Goal: Task Accomplishment & Management: Use online tool/utility

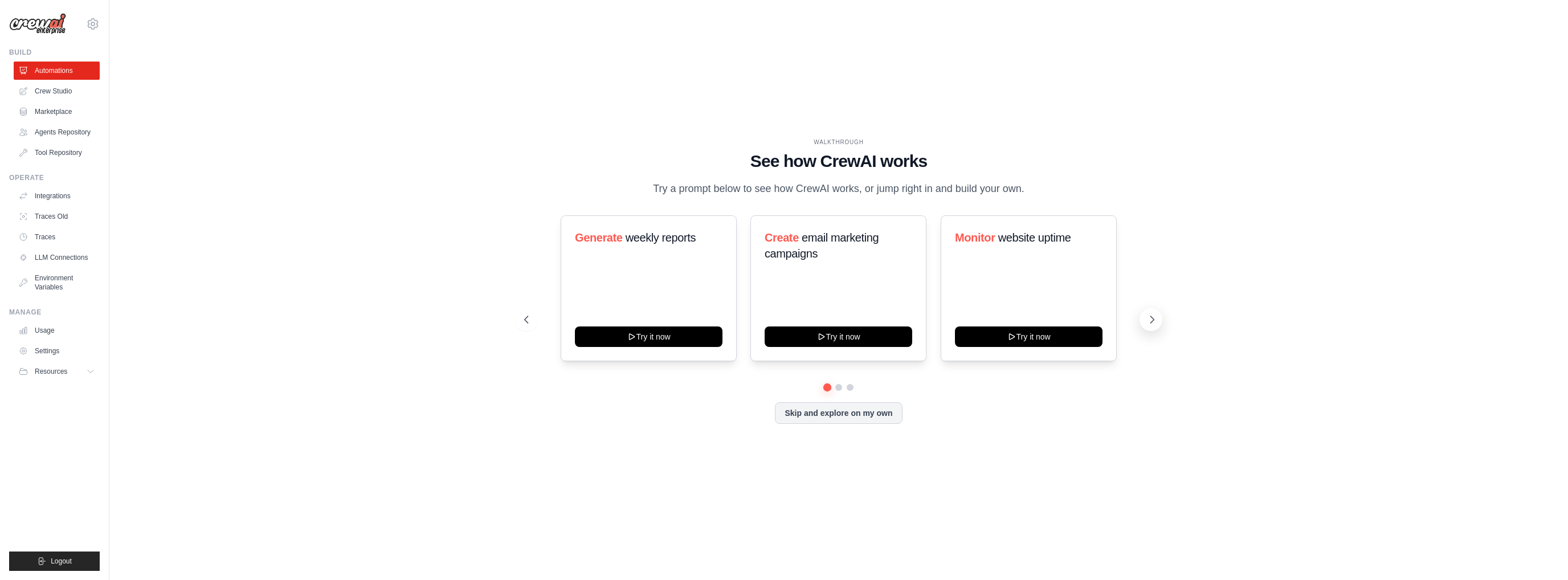
click at [1152, 316] on icon at bounding box center [1152, 319] width 12 height 11
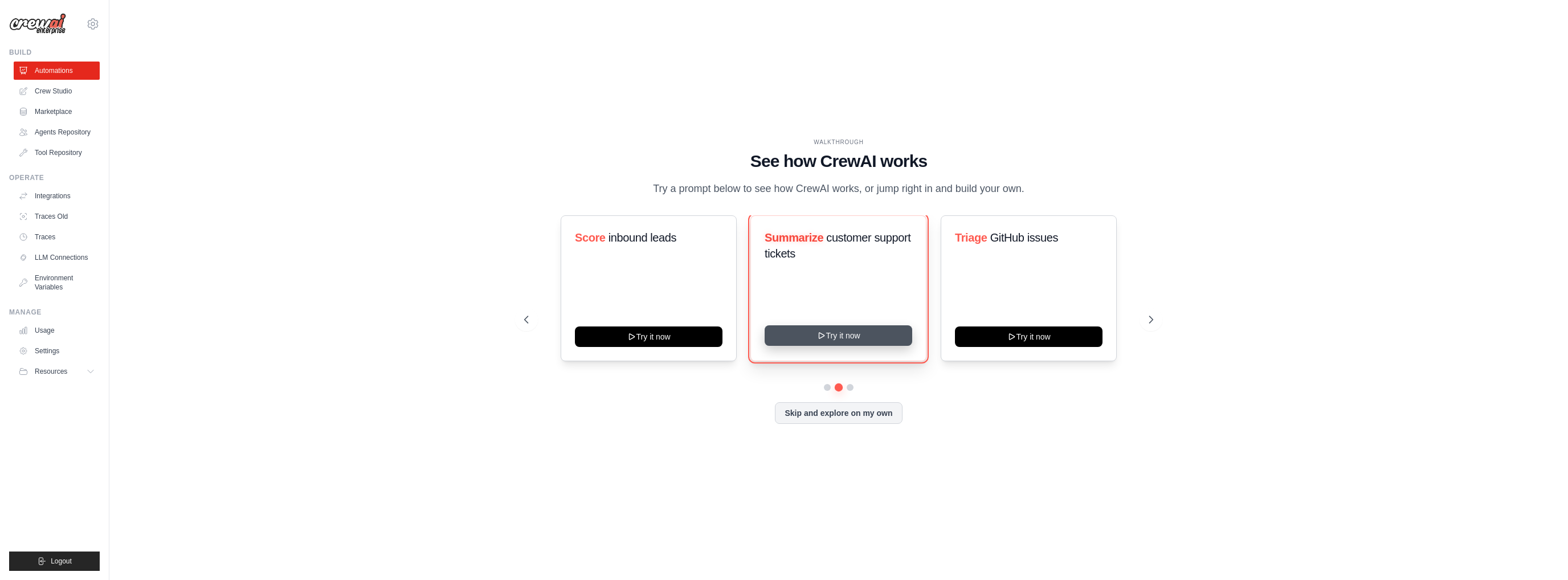
click at [824, 336] on icon at bounding box center [821, 335] width 5 height 5
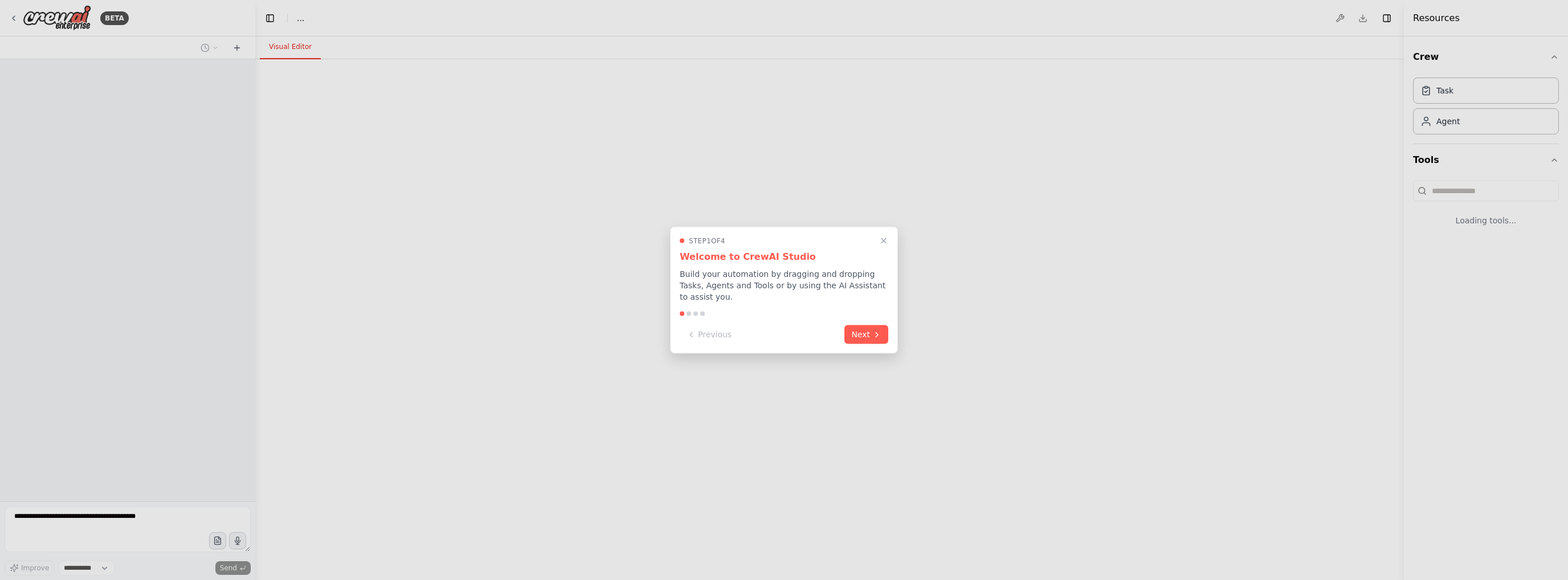
select select "****"
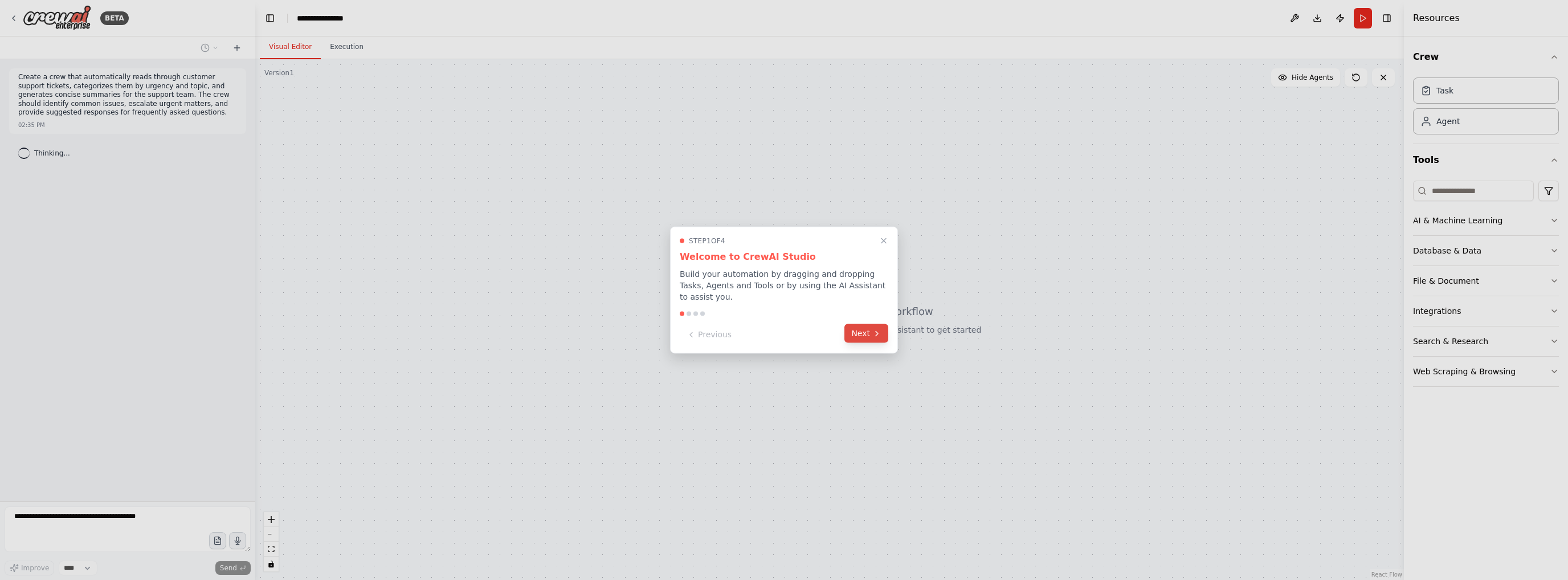
click at [873, 329] on icon at bounding box center [877, 333] width 9 height 9
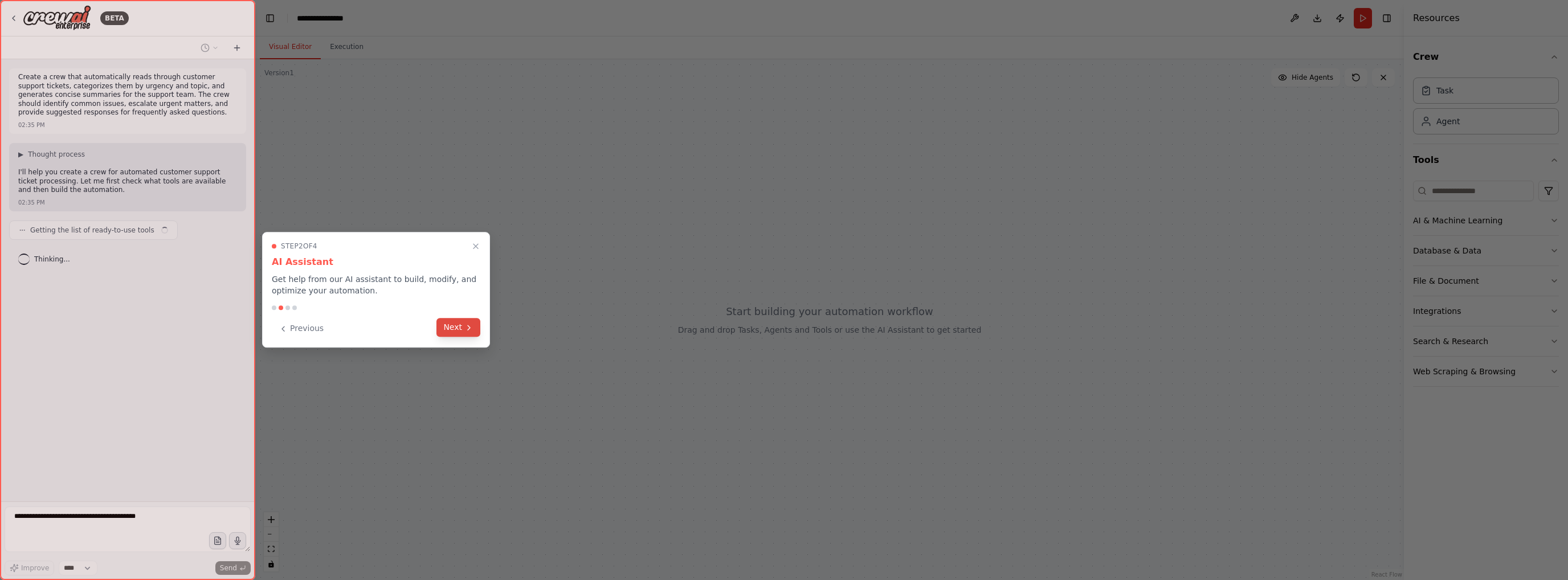
click at [460, 333] on button "Next" at bounding box center [458, 327] width 44 height 19
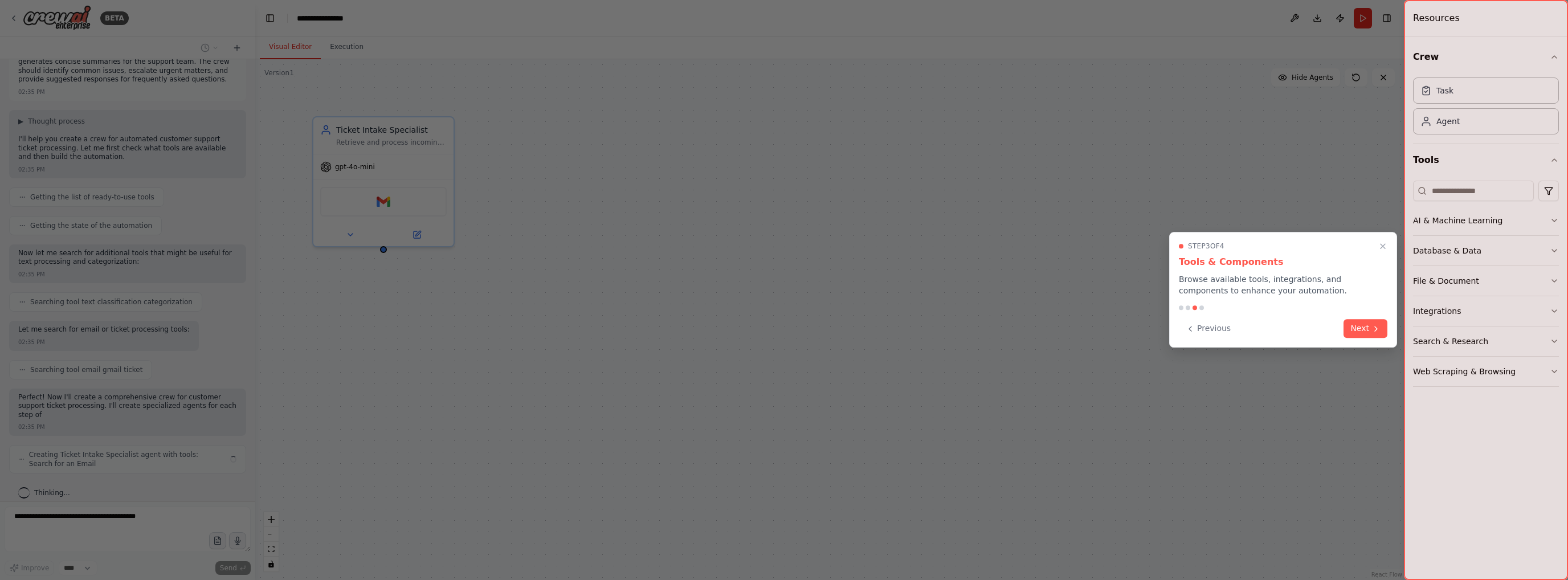
scroll to position [41, 0]
click at [1218, 324] on button "Previous" at bounding box center [1208, 327] width 59 height 19
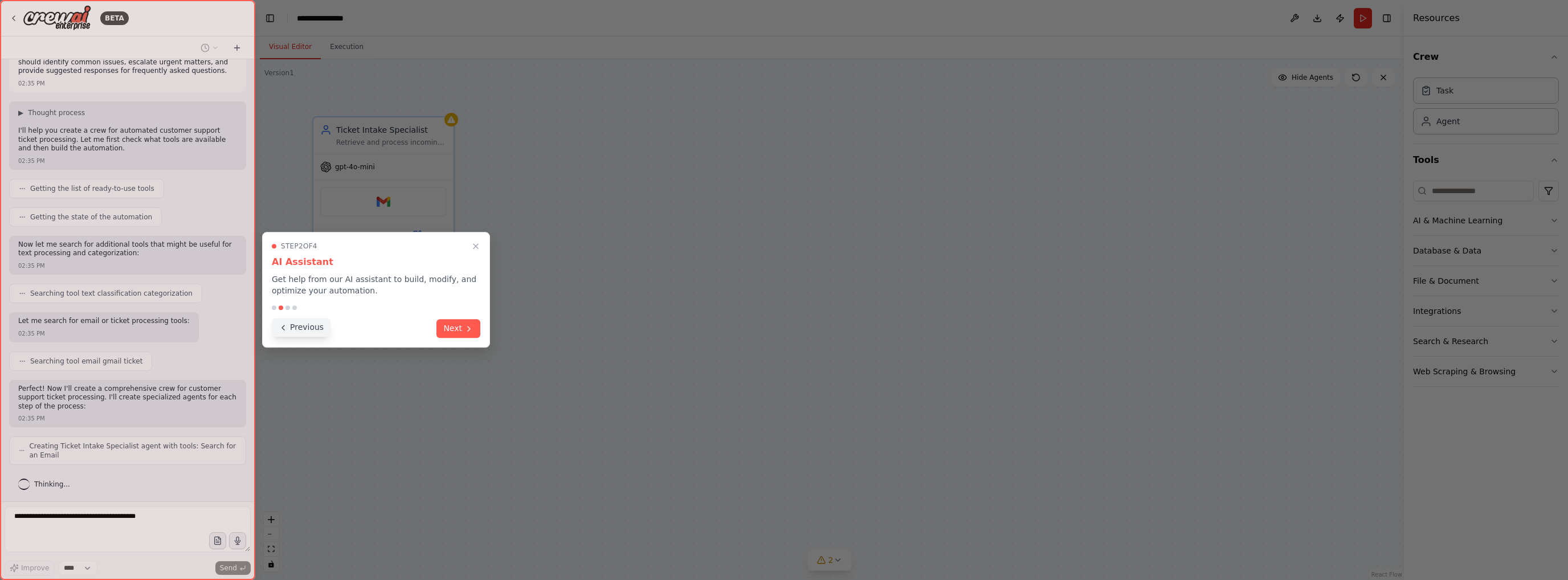
click at [294, 328] on button "Previous" at bounding box center [301, 327] width 59 height 19
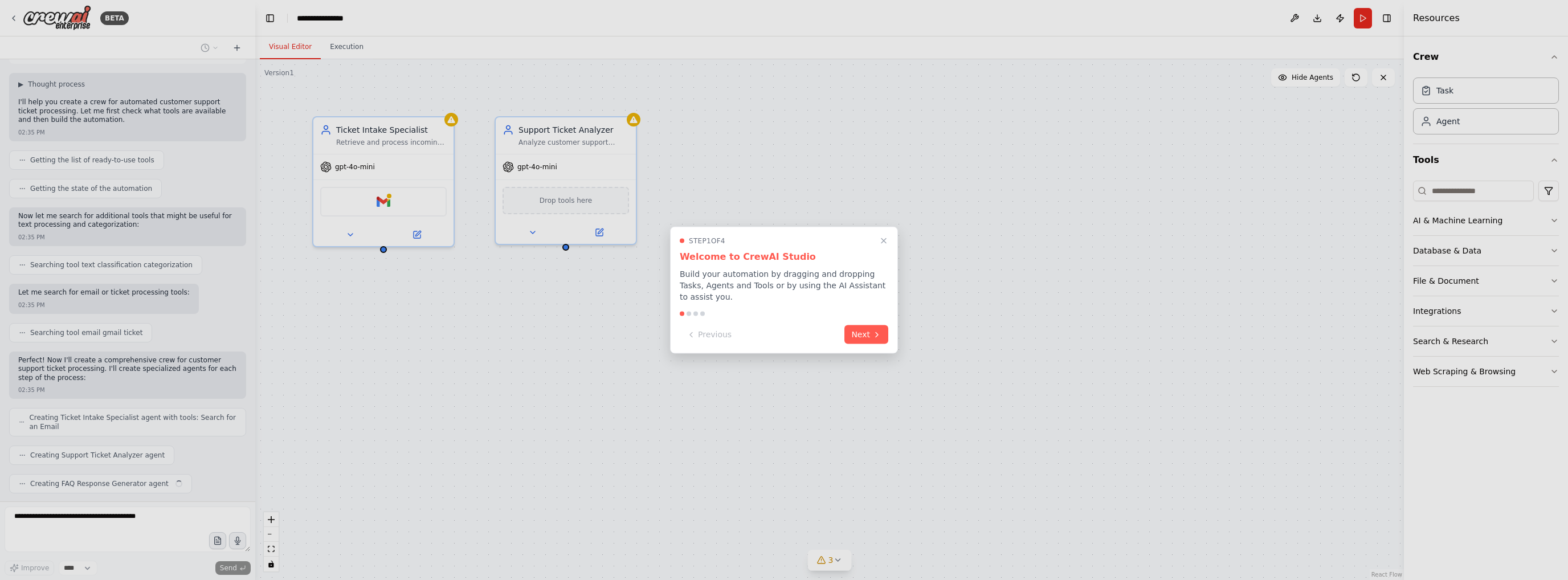
scroll to position [98, 0]
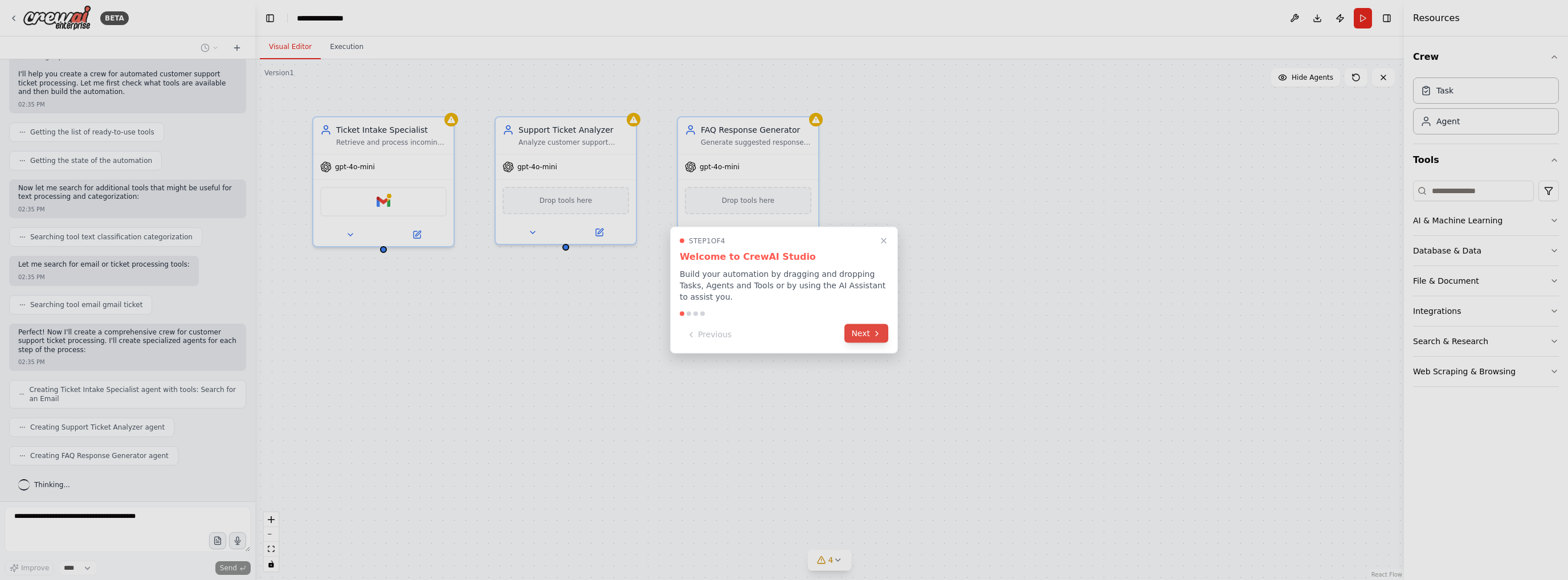
click at [857, 326] on button "Next" at bounding box center [866, 333] width 44 height 19
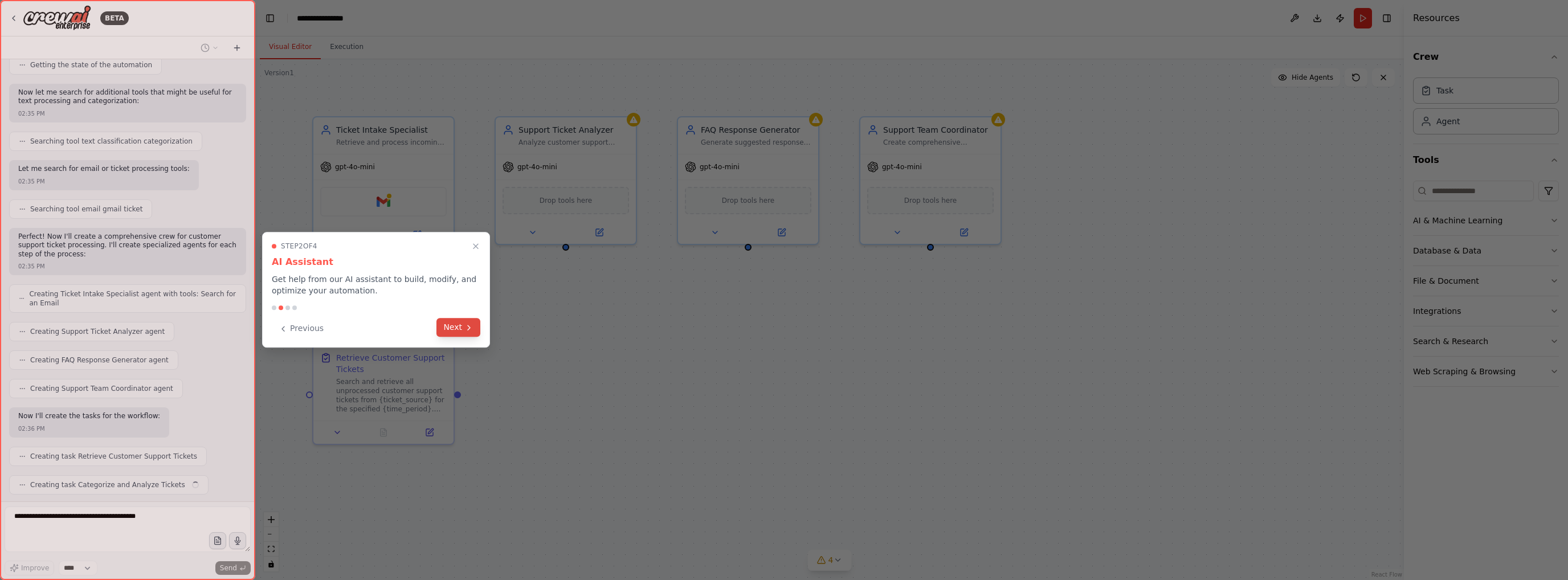
scroll to position [222, 0]
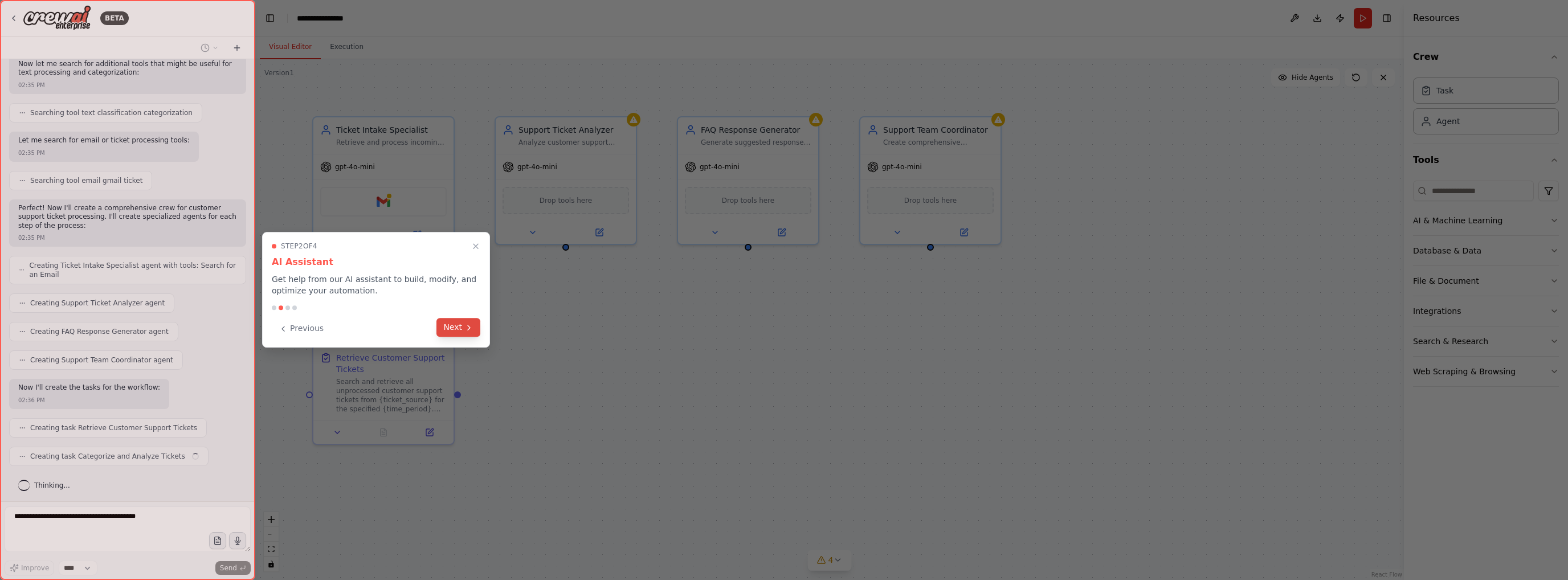
click at [459, 329] on button "Next" at bounding box center [458, 327] width 44 height 19
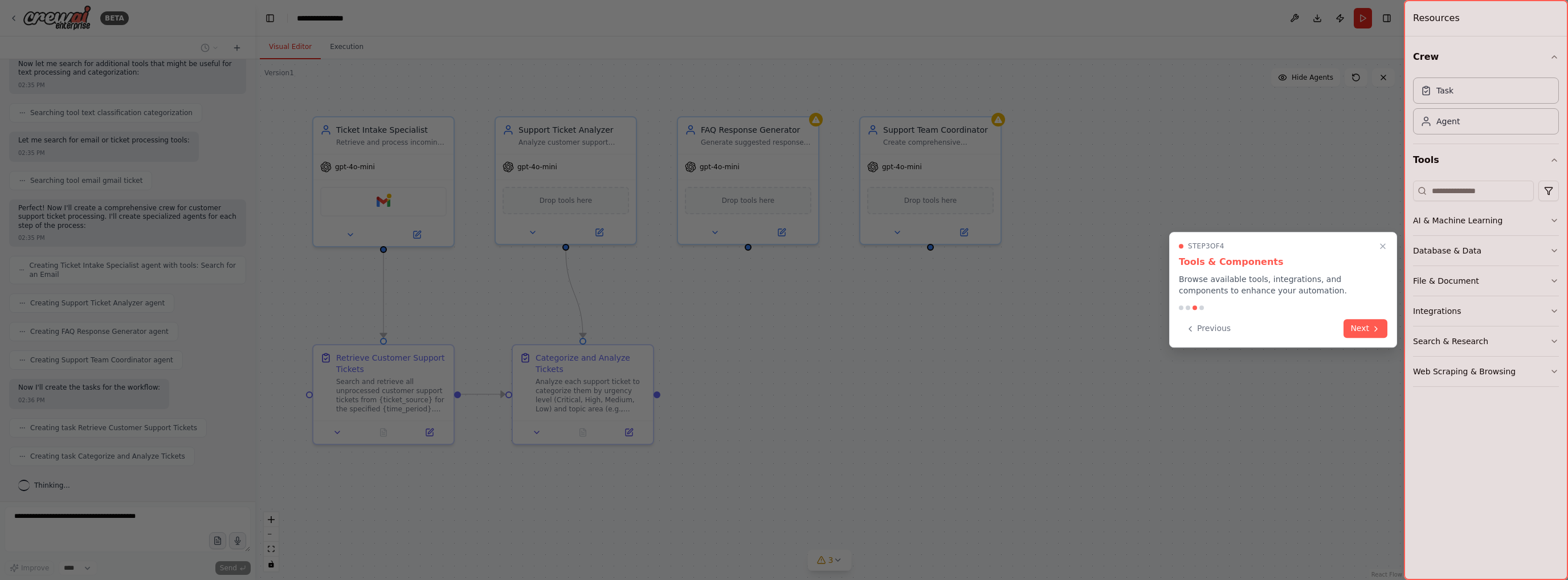
scroll to position [251, 0]
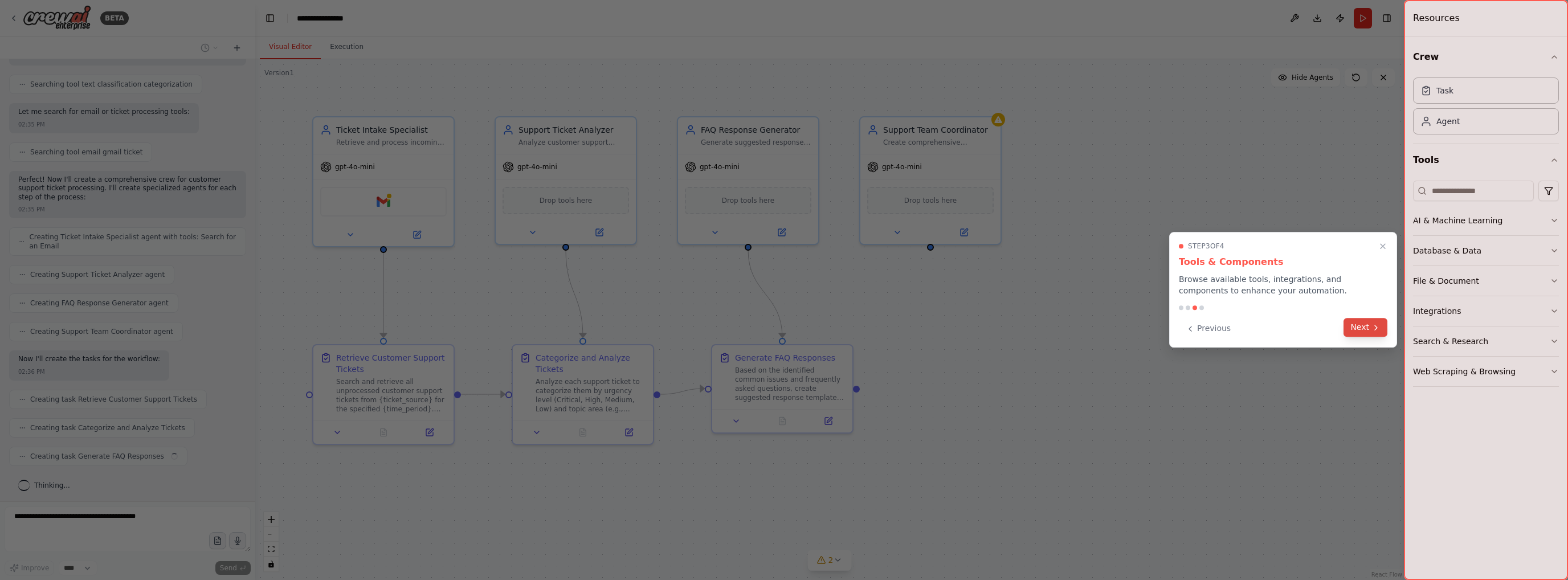
click at [1371, 331] on button "Next" at bounding box center [1366, 327] width 44 height 19
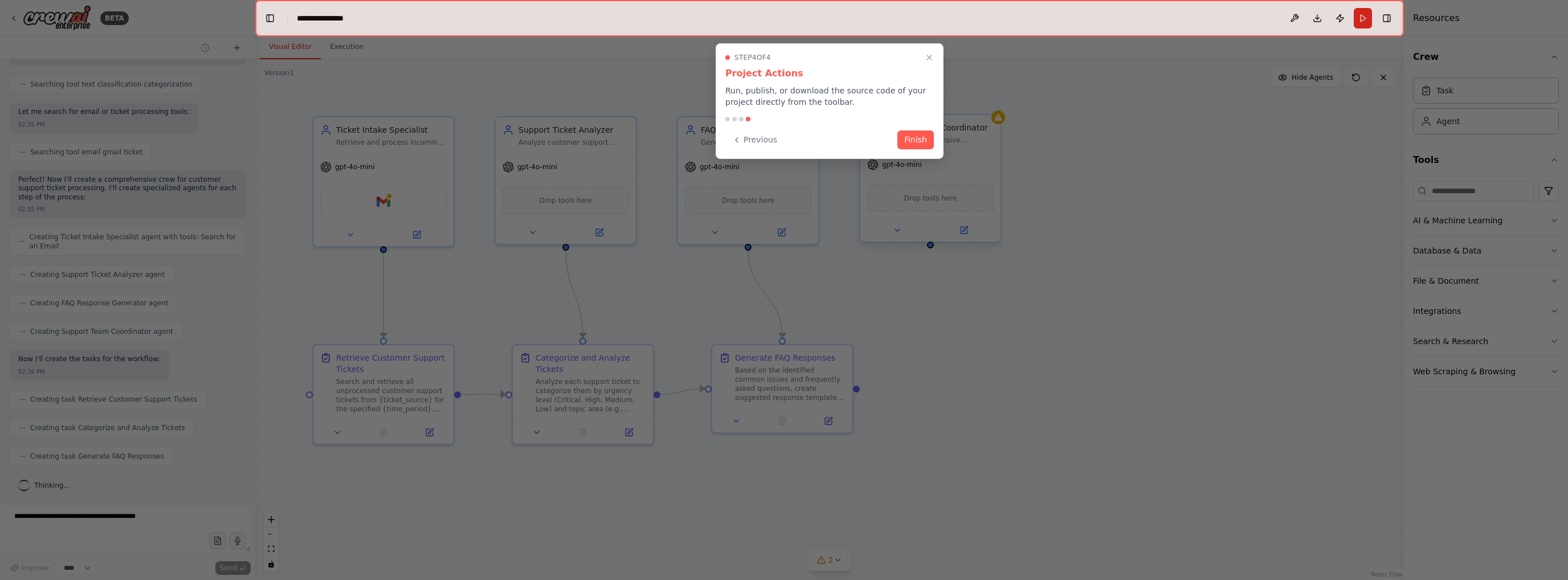
click at [918, 143] on button "Finish" at bounding box center [916, 139] width 37 height 19
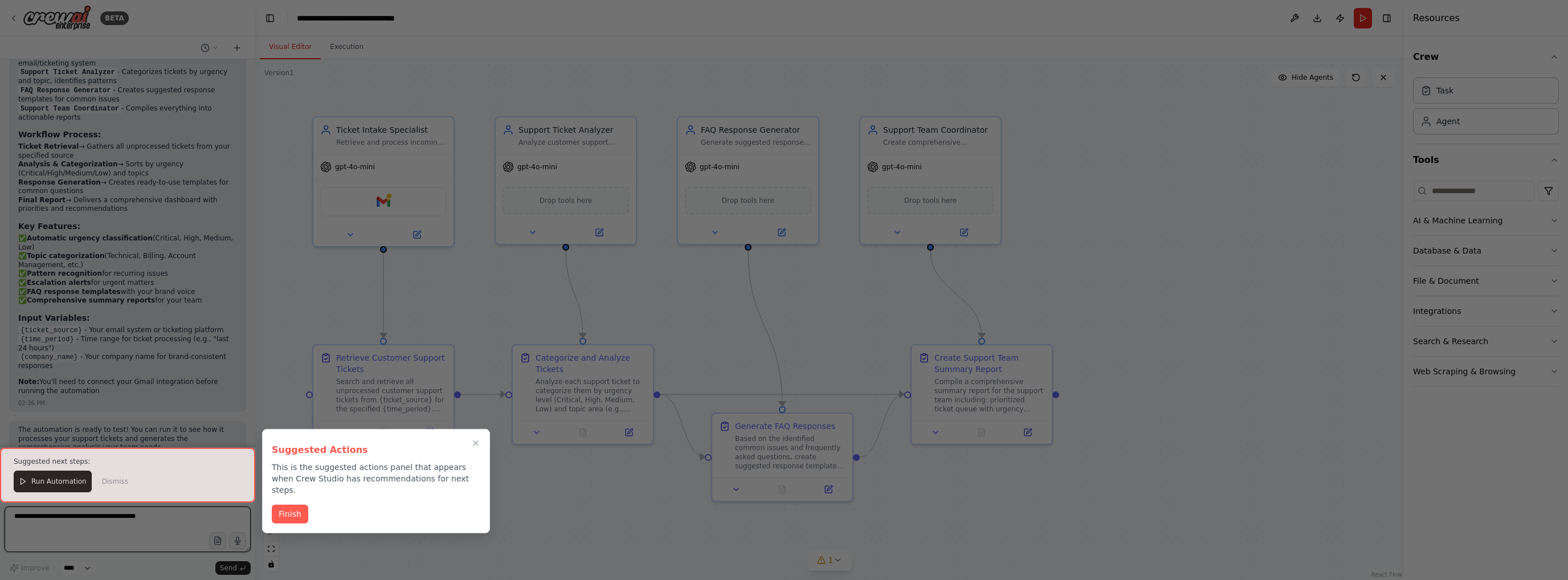
scroll to position [872, 0]
drag, startPoint x: 291, startPoint y: 470, endPoint x: 387, endPoint y: 485, distance: 97.2
click at [387, 485] on div "Suggested Actions This is the suggested actions panel that appears when Crew St…" at bounding box center [376, 481] width 228 height 104
click at [385, 505] on div "Finish" at bounding box center [376, 514] width 209 height 19
click at [296, 503] on button "Finish" at bounding box center [291, 513] width 37 height 19
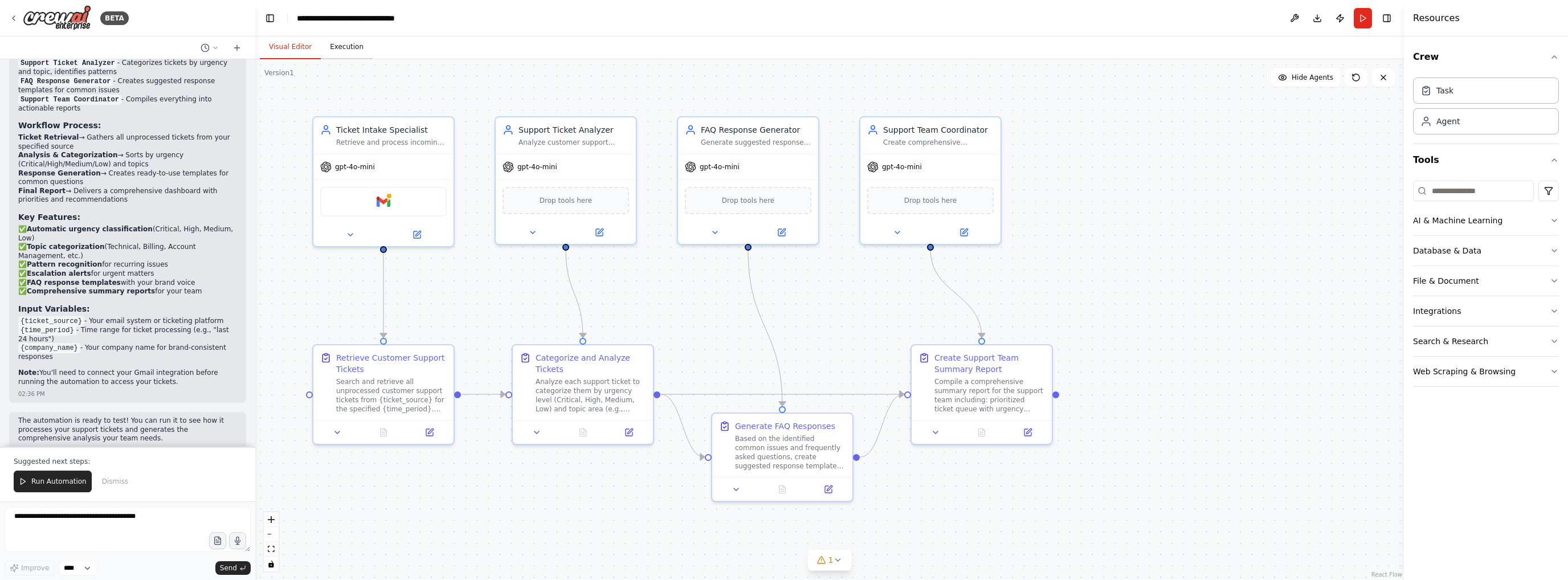
click at [340, 53] on button "Execution" at bounding box center [347, 47] width 52 height 24
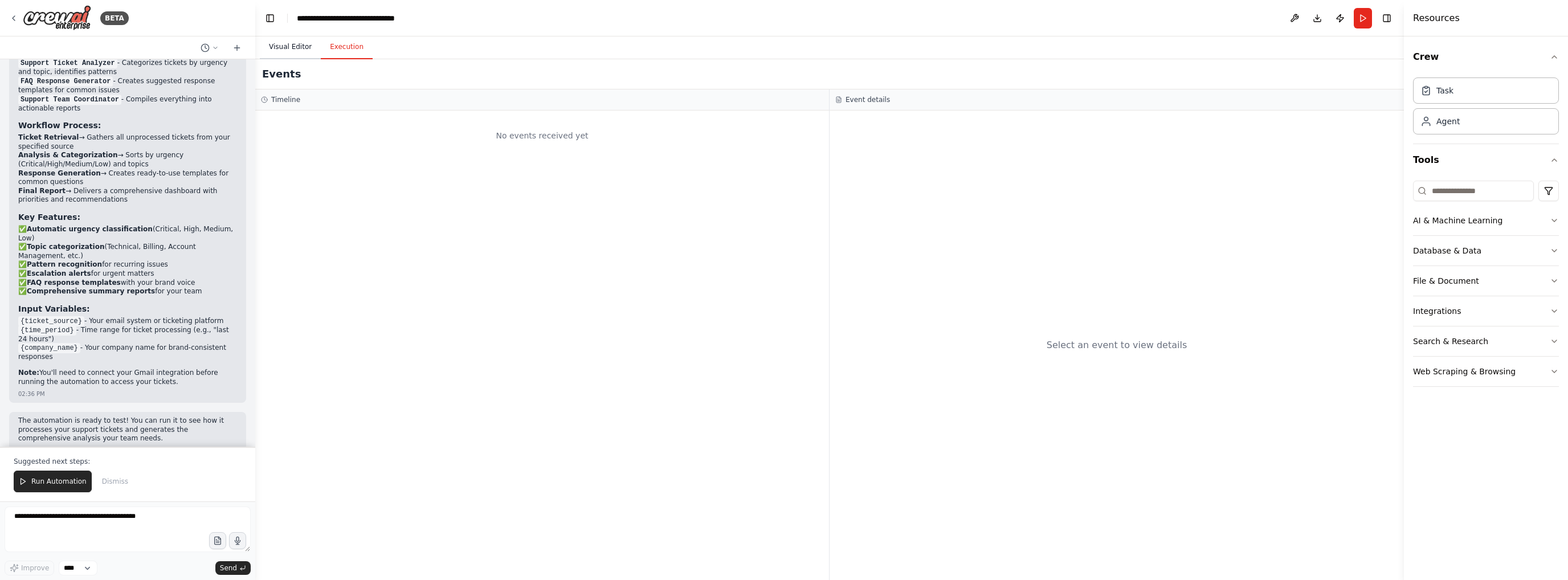
click at [280, 51] on button "Visual Editor" at bounding box center [291, 47] width 61 height 24
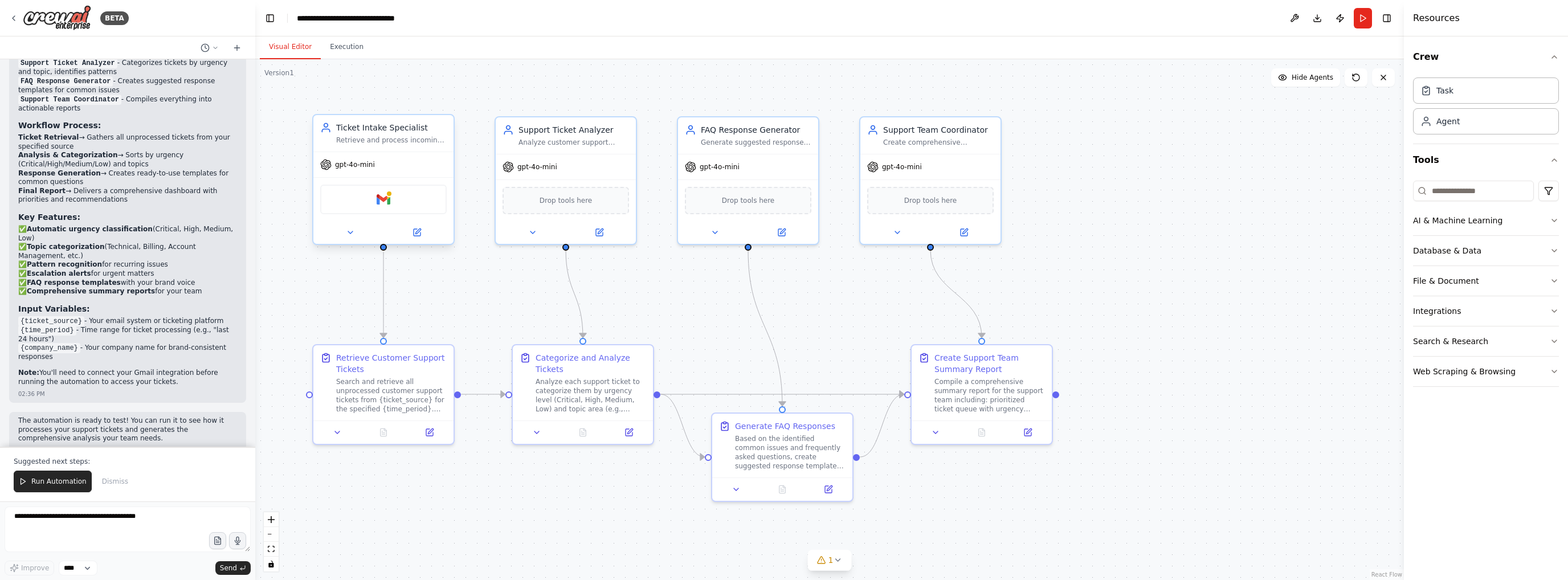
click at [370, 146] on div "Ticket Intake Specialist Retrieve and process incoming customer support tickets…" at bounding box center [383, 133] width 140 height 37
click at [380, 131] on div "Ticket Intake Specialist" at bounding box center [392, 127] width 110 height 11
click at [377, 185] on div "Gmail" at bounding box center [383, 199] width 127 height 30
click at [379, 195] on img at bounding box center [383, 199] width 14 height 14
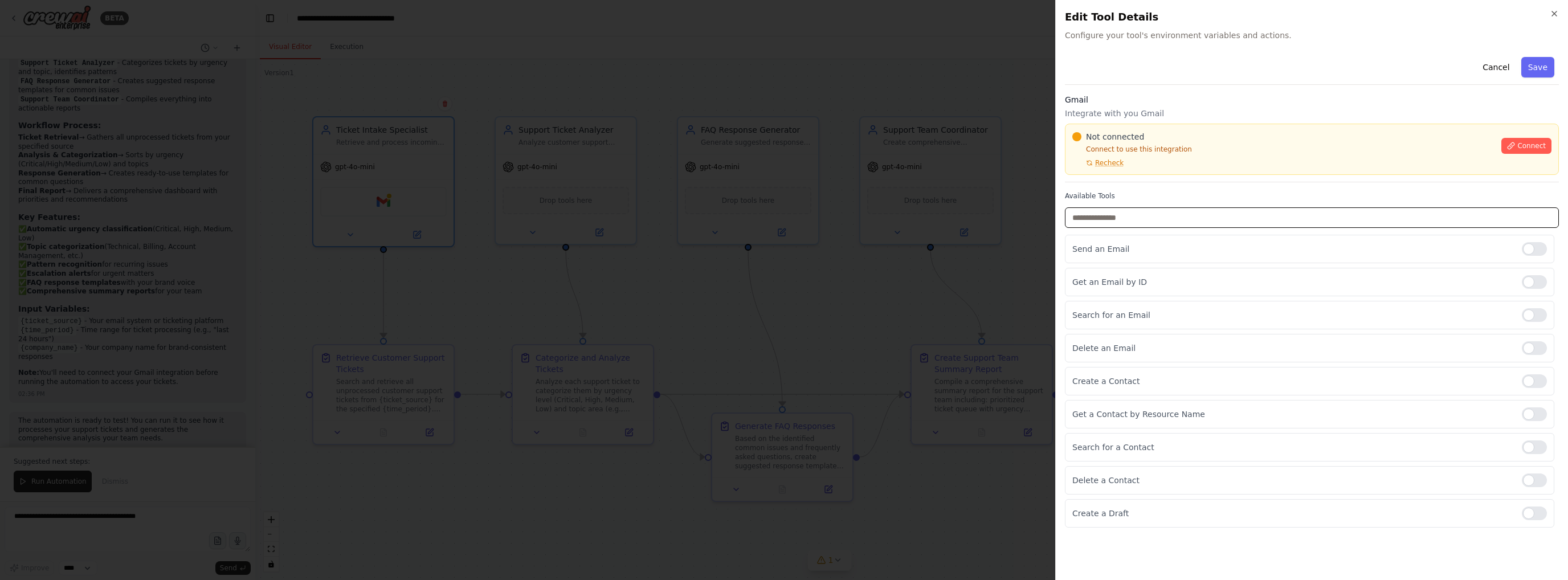
click at [1145, 212] on input "text" at bounding box center [1312, 218] width 494 height 21
click at [1087, 310] on p "Search for an Email" at bounding box center [1293, 315] width 441 height 11
click at [615, 284] on div at bounding box center [784, 290] width 1568 height 580
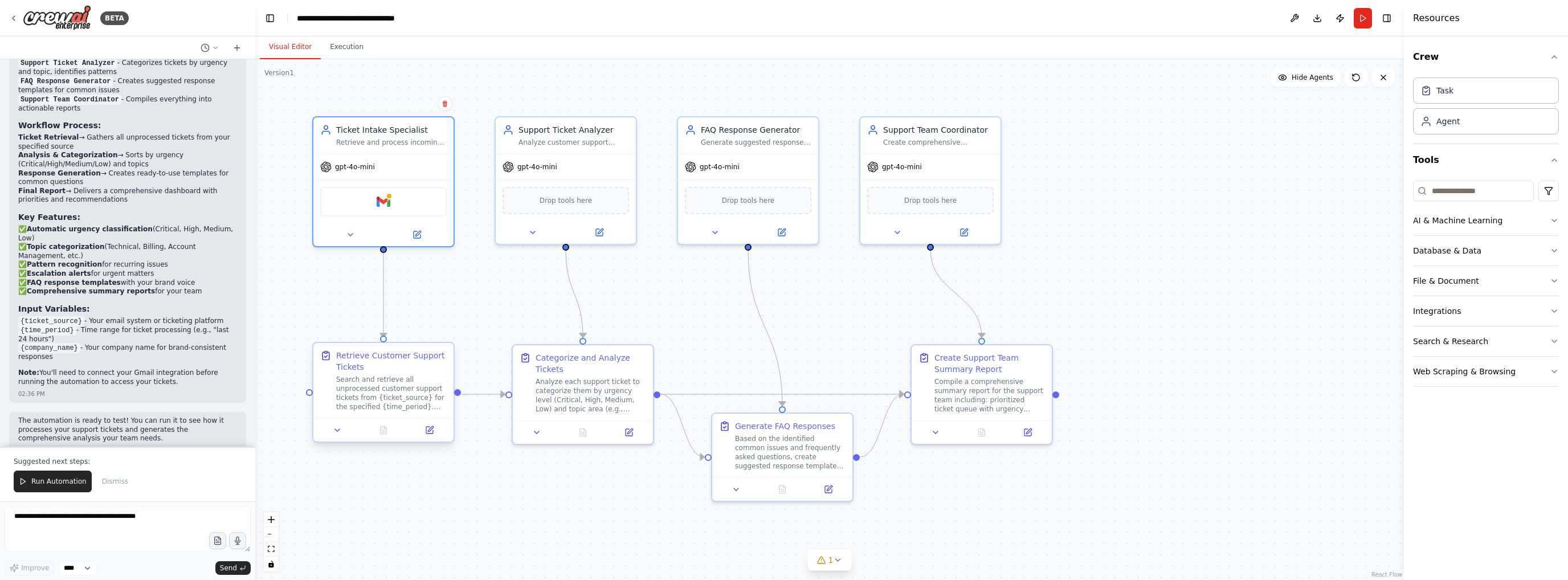
click at [392, 374] on div "Retrieve Customer Support Tickets Search and retrieve all unprocessed customer …" at bounding box center [392, 380] width 110 height 61
click at [351, 359] on div "Retrieve Customer Support Tickets" at bounding box center [392, 361] width 110 height 23
click at [334, 432] on icon at bounding box center [337, 430] width 9 height 9
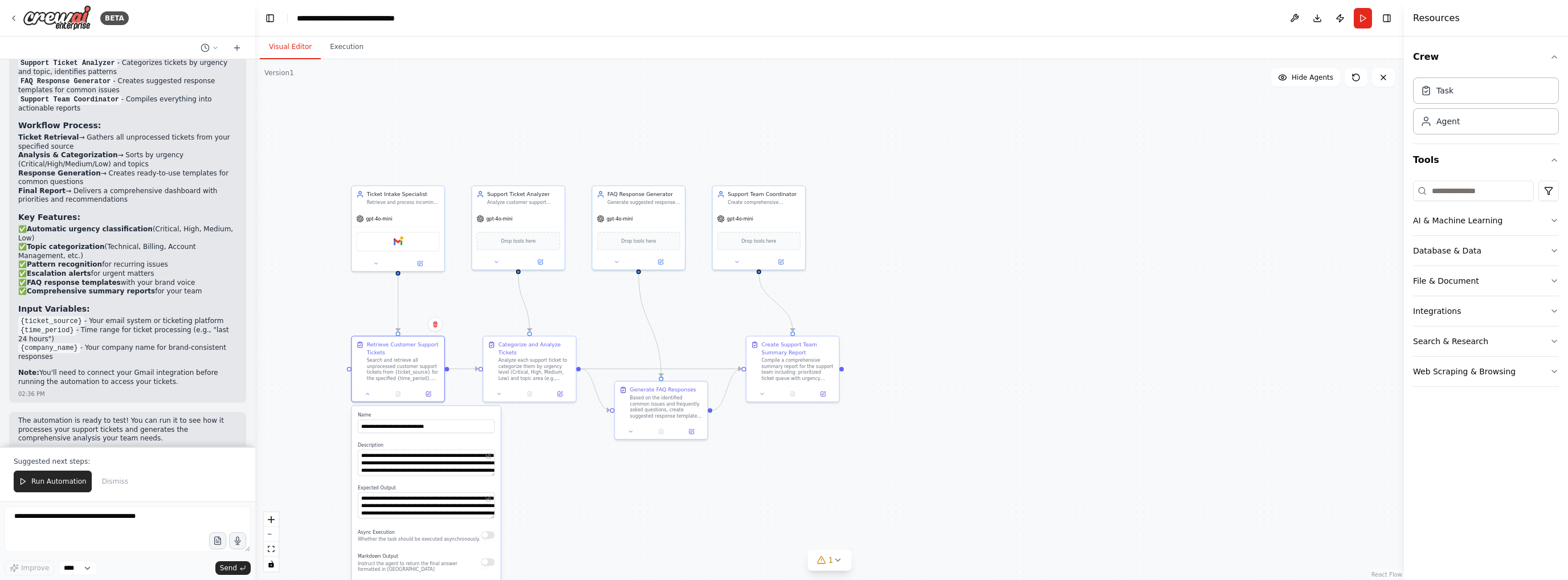
drag, startPoint x: 472, startPoint y: 331, endPoint x: 523, endPoint y: 133, distance: 204.5
click at [523, 133] on div ".deletable-edge-delete-btn { width: 20px; height: 20px; border: 0px solid #ffff…" at bounding box center [830, 319] width 1149 height 520
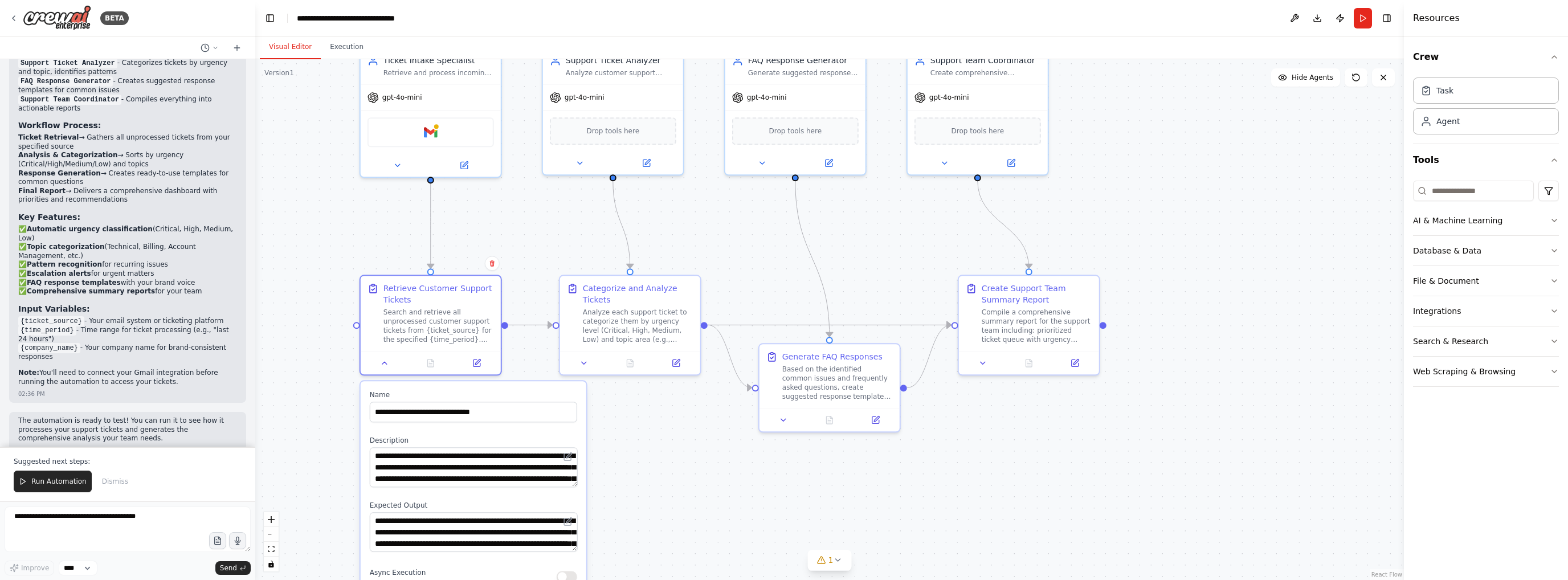
drag, startPoint x: 630, startPoint y: 318, endPoint x: 627, endPoint y: 436, distance: 118.0
click at [627, 436] on div ".deletable-edge-delete-btn { width: 20px; height: 20px; border: 0px solid #ffff…" at bounding box center [830, 319] width 1149 height 520
click at [983, 362] on icon at bounding box center [983, 361] width 9 height 9
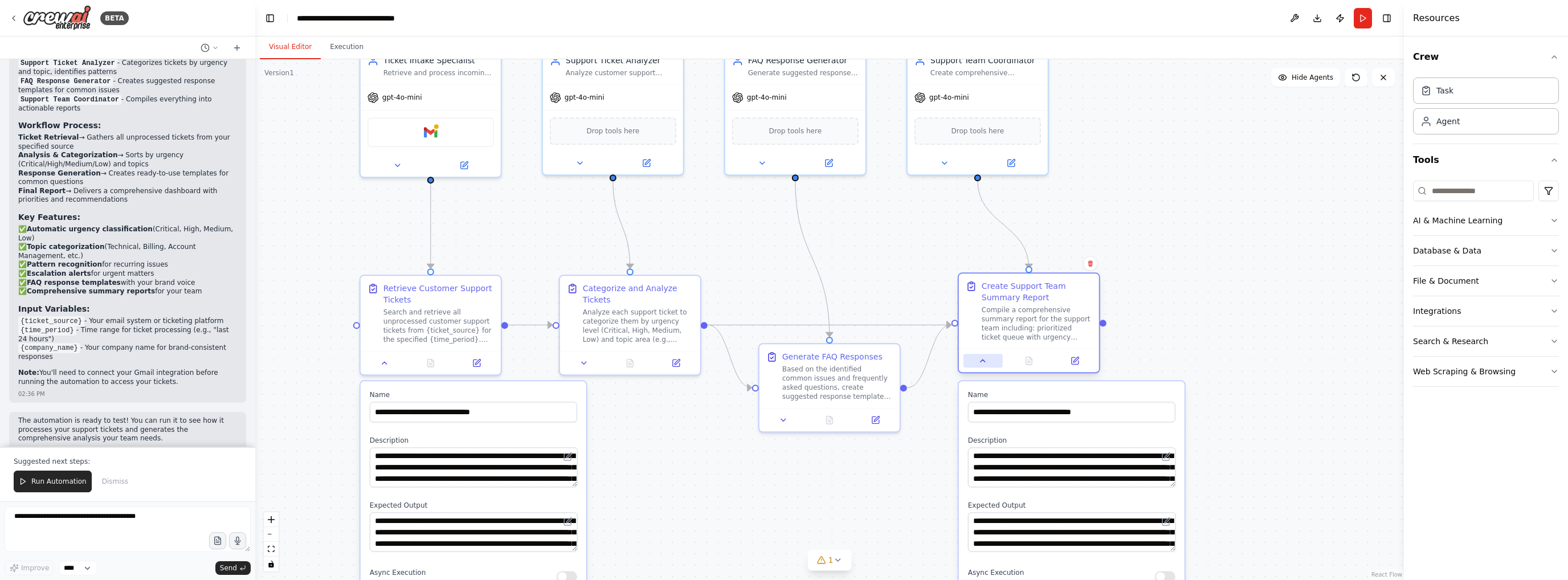
click at [983, 362] on icon at bounding box center [983, 361] width 9 height 9
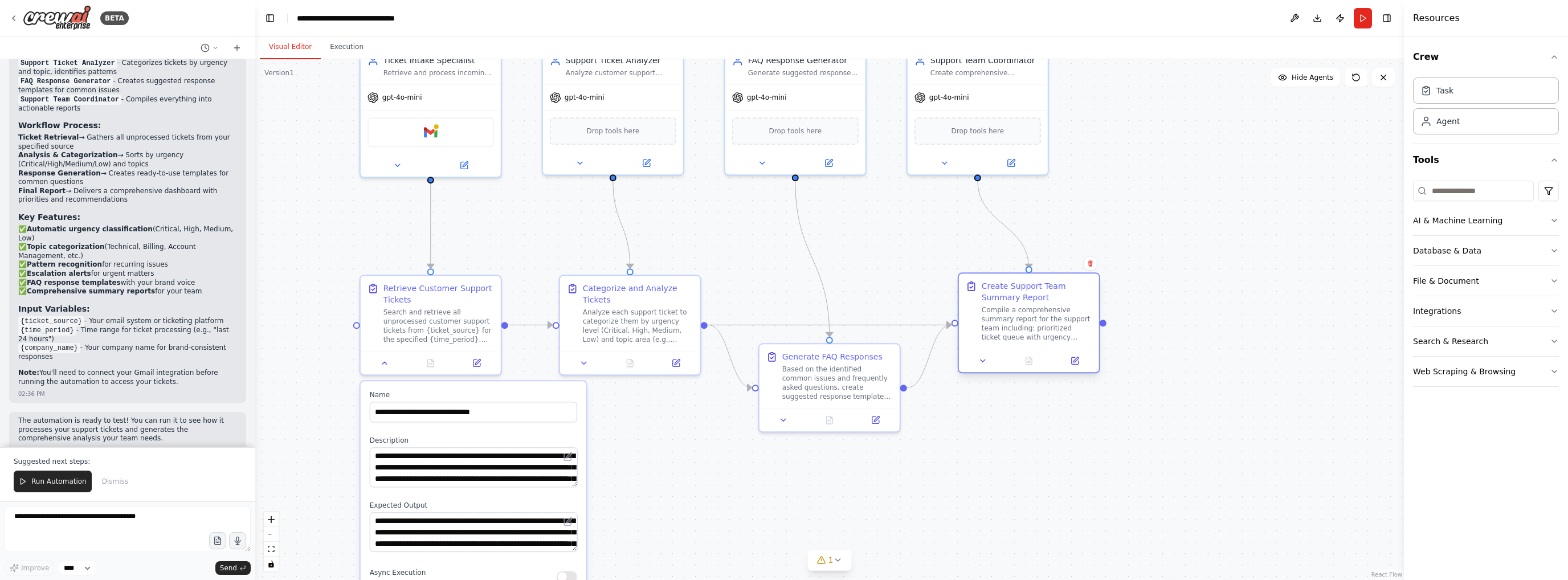
click at [991, 287] on div "Create Support Team Summary Report" at bounding box center [1037, 292] width 110 height 23
click at [951, 97] on span "gpt-4o-mini" at bounding box center [949, 95] width 40 height 9
click at [978, 76] on div "Support Team Coordinator Create comprehensive summaries and escalation reports …" at bounding box center [978, 64] width 140 height 37
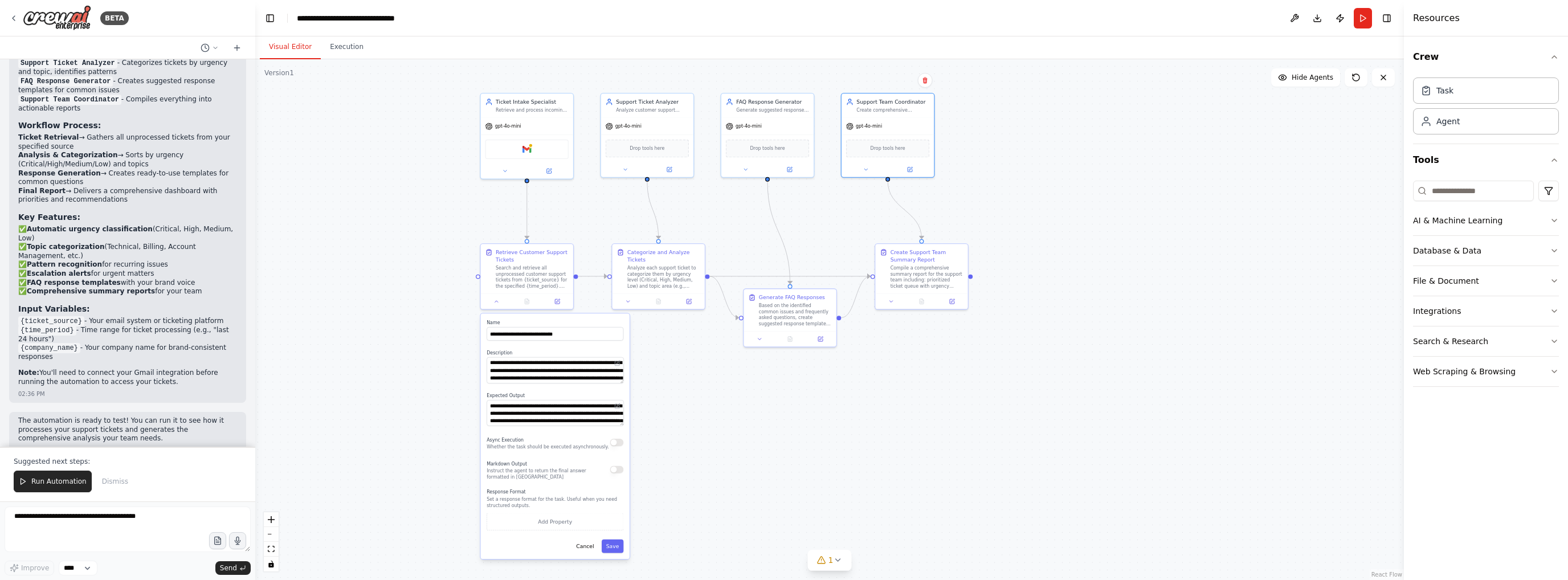
click at [1277, 56] on div "Visual Editor Execution" at bounding box center [830, 48] width 1149 height 23
click at [1393, 21] on button "Toggle Right Sidebar" at bounding box center [1387, 18] width 16 height 16
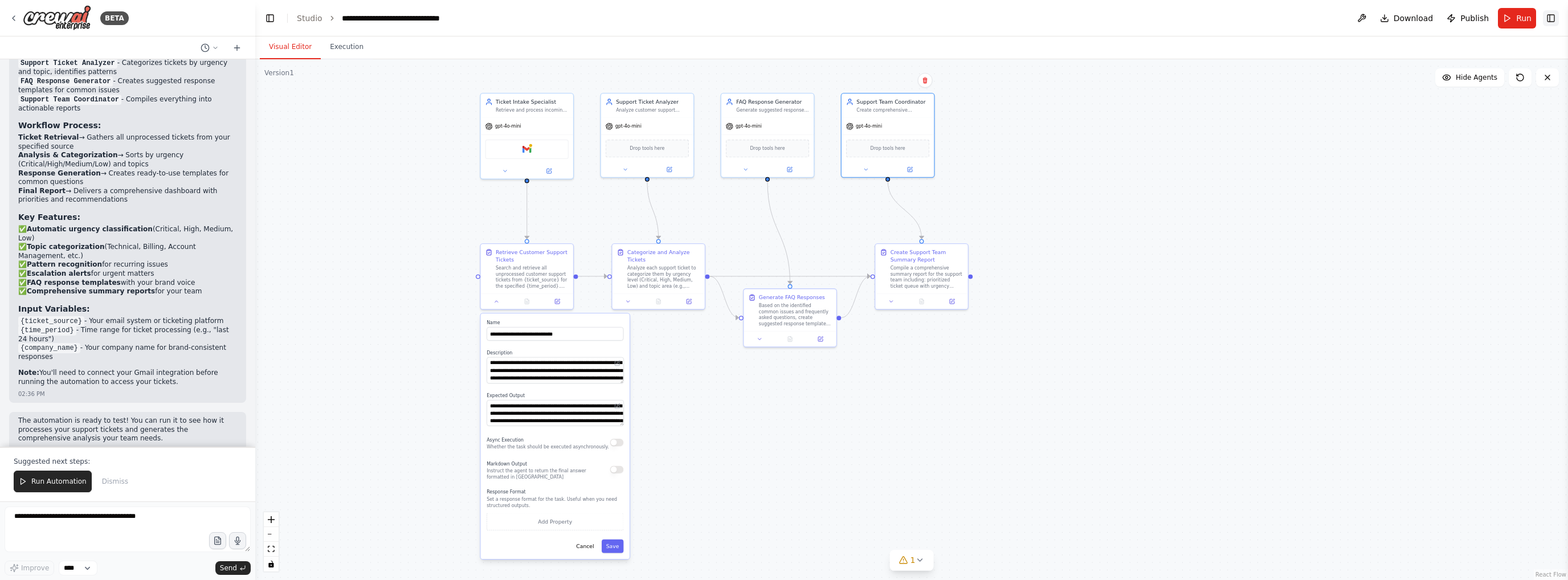
click at [1550, 21] on button "Toggle Right Sidebar" at bounding box center [1551, 18] width 16 height 16
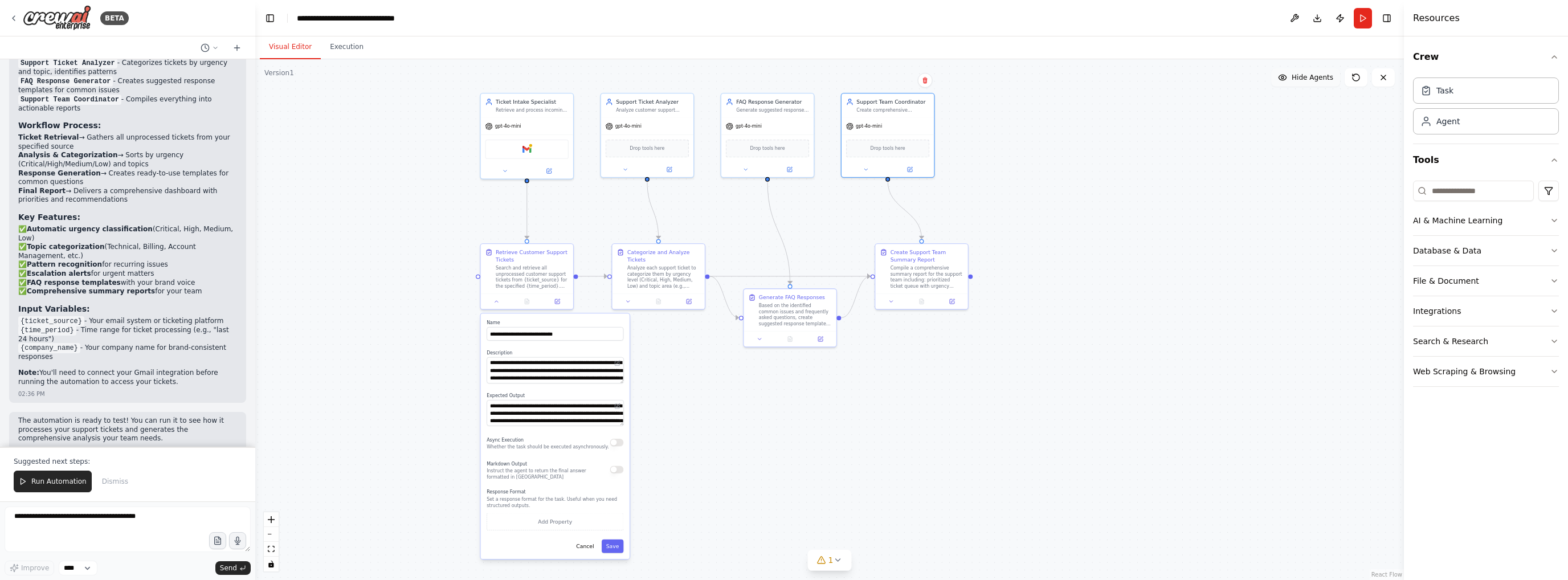
click at [1298, 80] on span "Hide Agents" at bounding box center [1313, 77] width 41 height 9
click at [1298, 80] on span "Show Agents" at bounding box center [1311, 77] width 44 height 9
click at [1298, 80] on span "Hide Agents" at bounding box center [1313, 77] width 41 height 9
click at [271, 15] on button "Toggle Left Sidebar" at bounding box center [270, 18] width 16 height 16
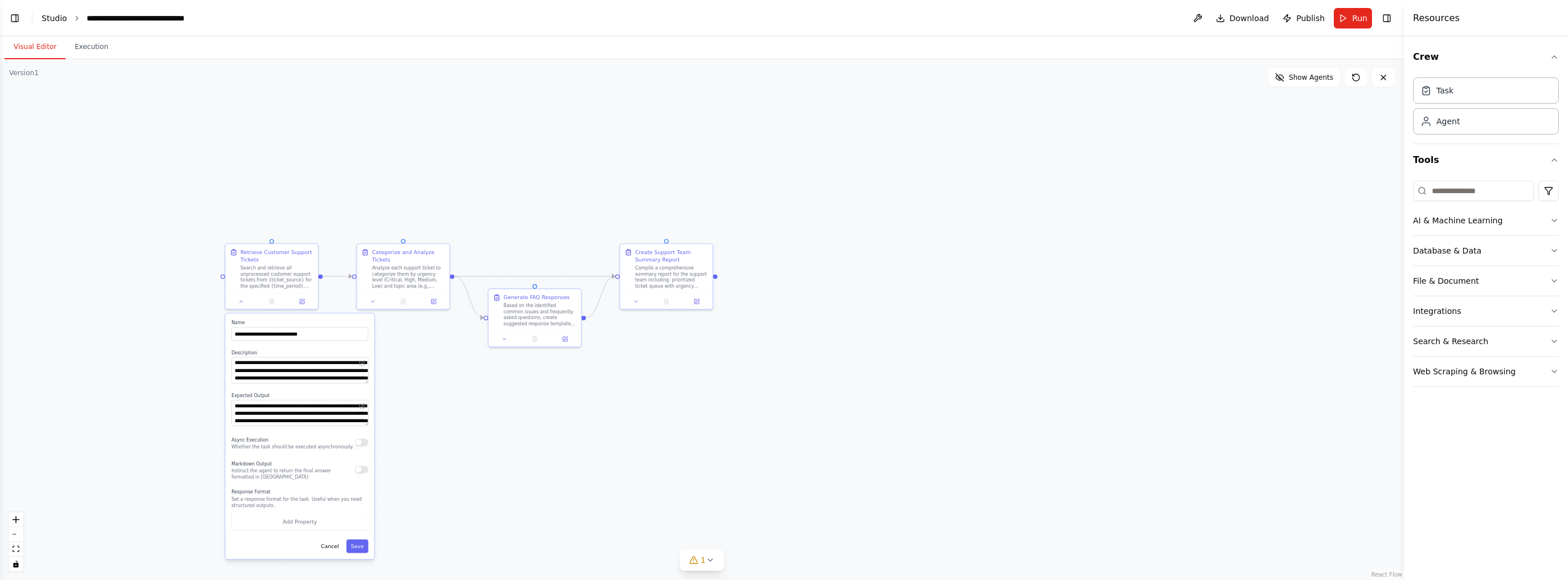
click at [58, 19] on link "Studio" at bounding box center [54, 18] width 25 height 9
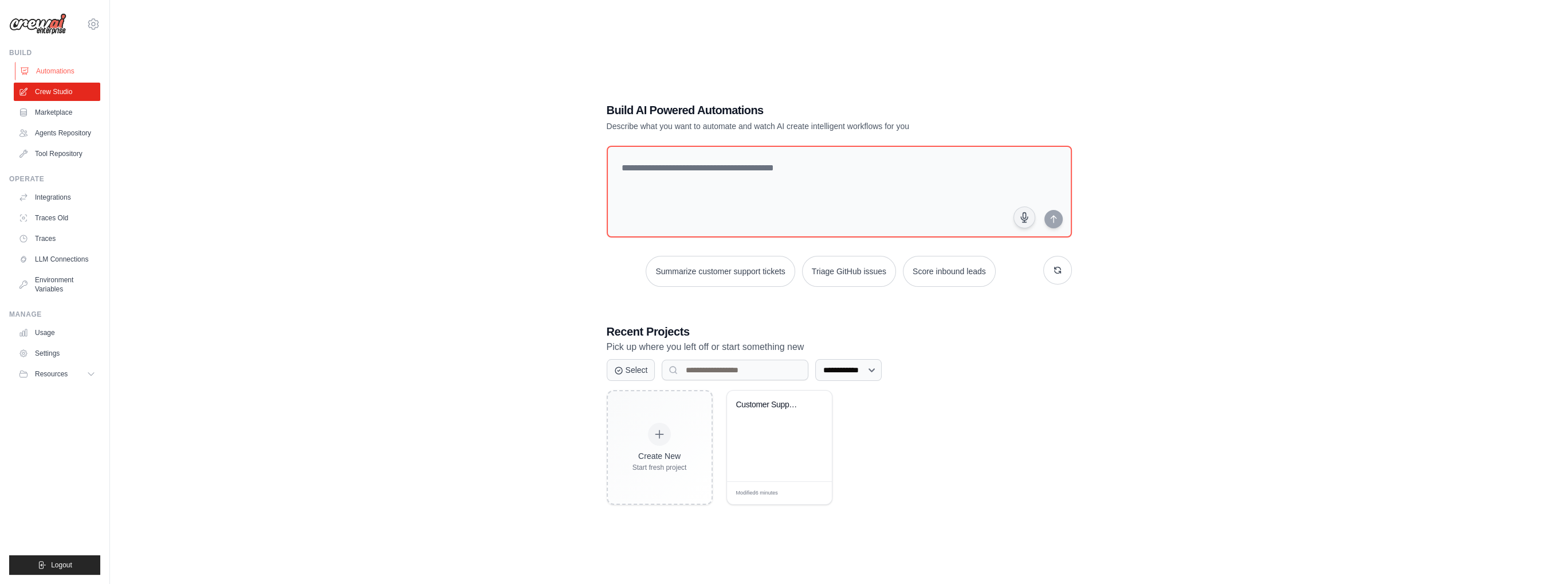
click at [54, 70] on link "Automations" at bounding box center [58, 71] width 86 height 19
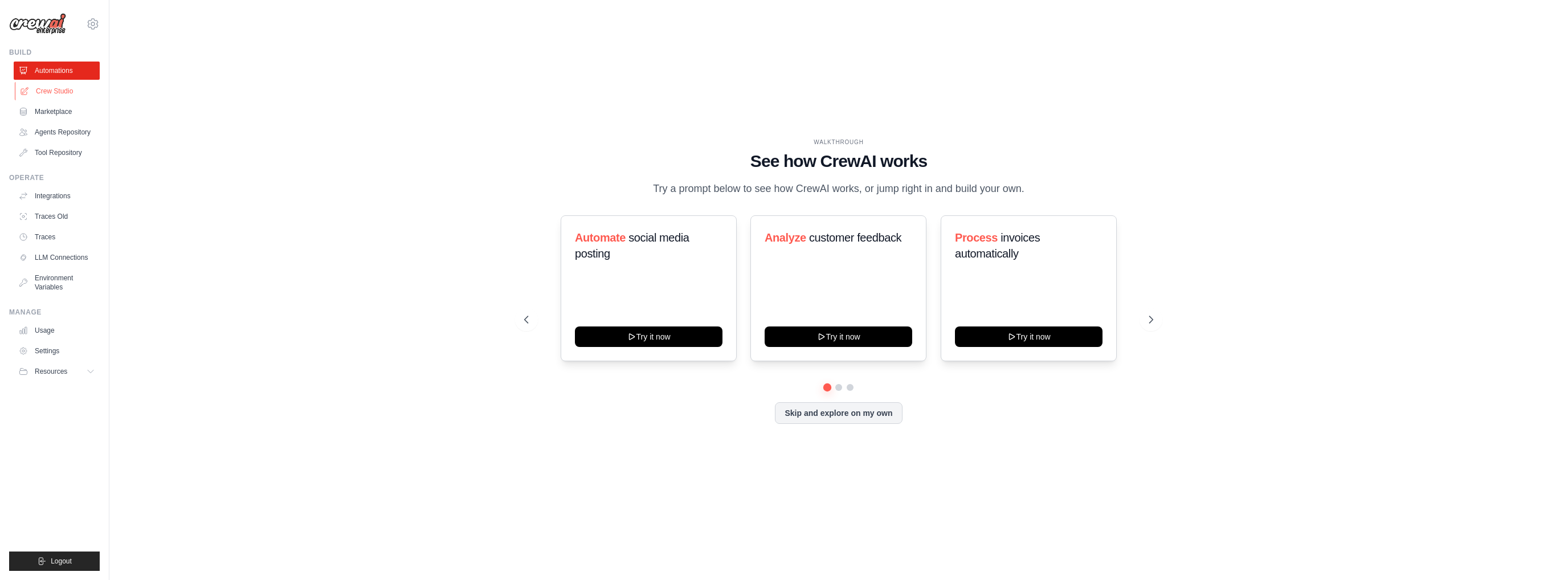
click at [63, 97] on link "Crew Studio" at bounding box center [58, 91] width 86 height 18
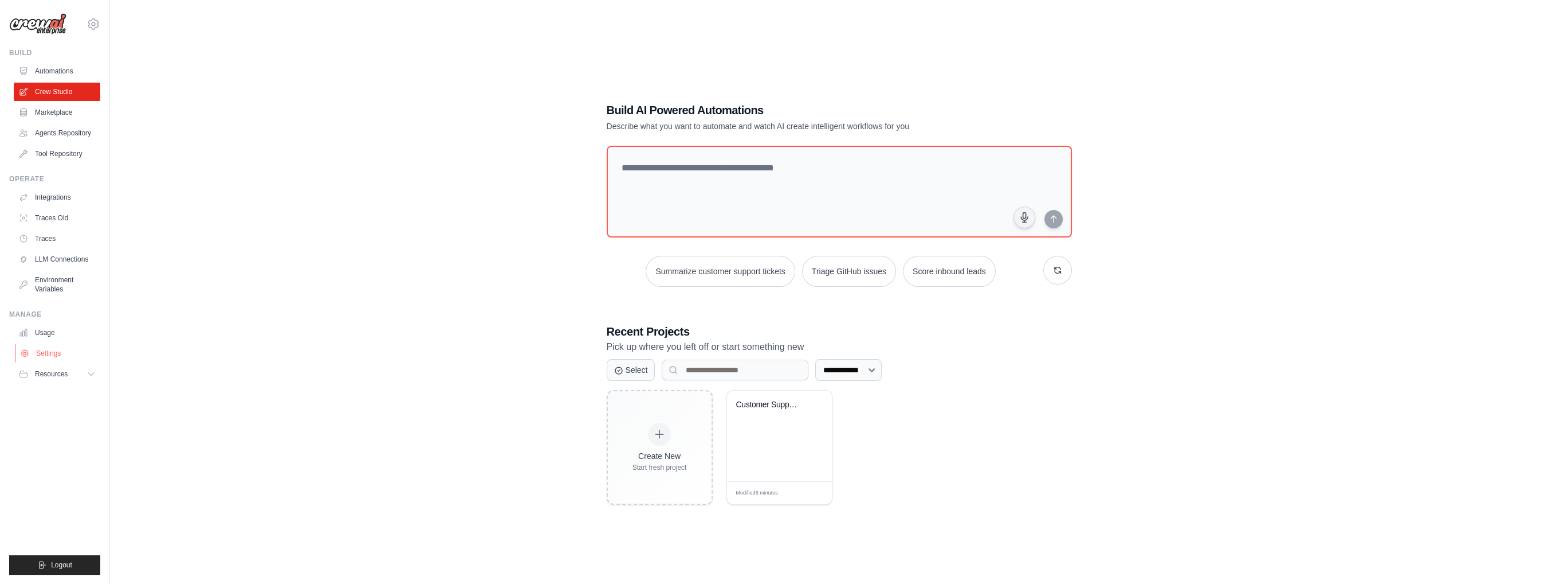
click at [75, 358] on link "Settings" at bounding box center [58, 353] width 86 height 19
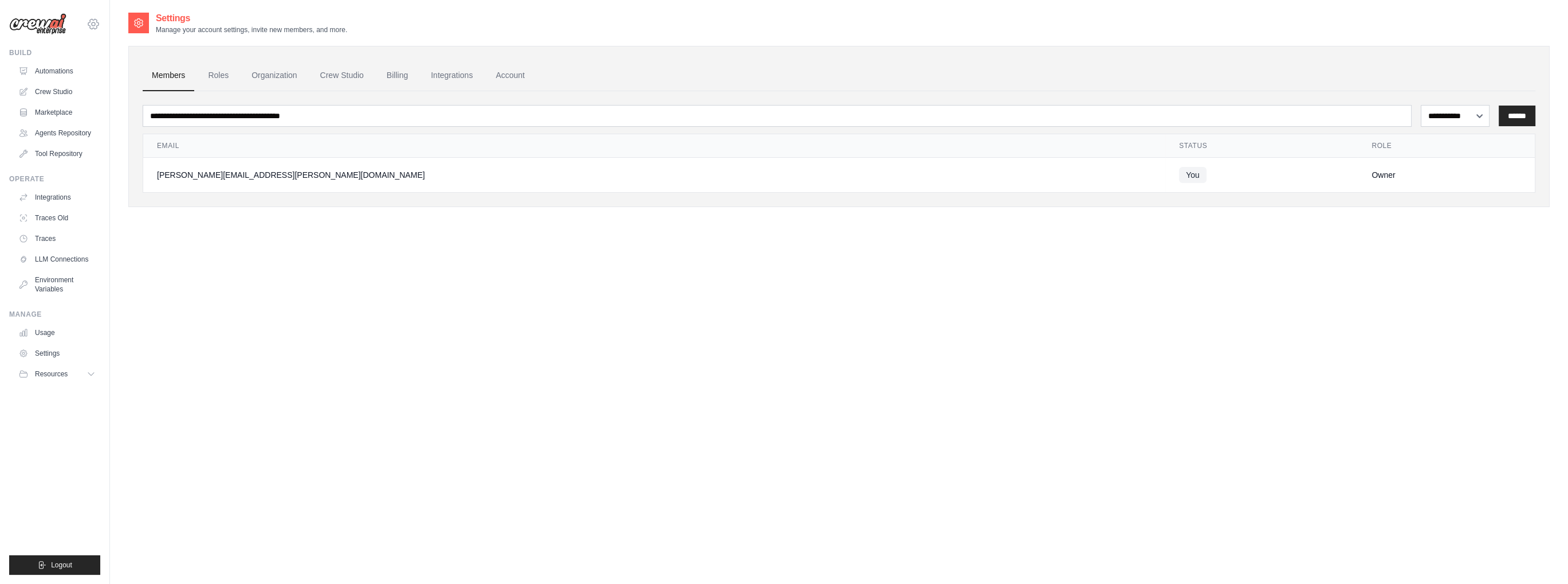
click at [87, 22] on icon at bounding box center [93, 24] width 14 height 14
click at [101, 62] on link "Settings" at bounding box center [142, 71] width 109 height 23
click at [217, 74] on link "Roles" at bounding box center [218, 76] width 39 height 31
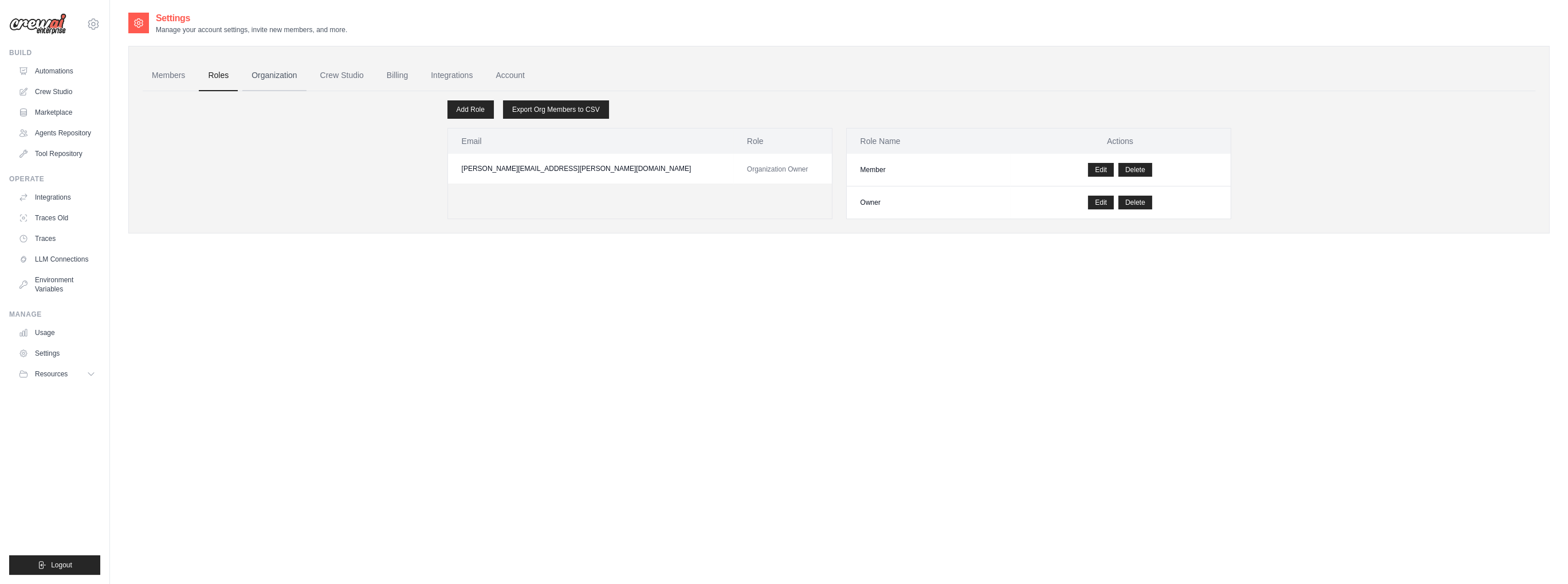
click at [267, 72] on link "Organization" at bounding box center [274, 76] width 64 height 31
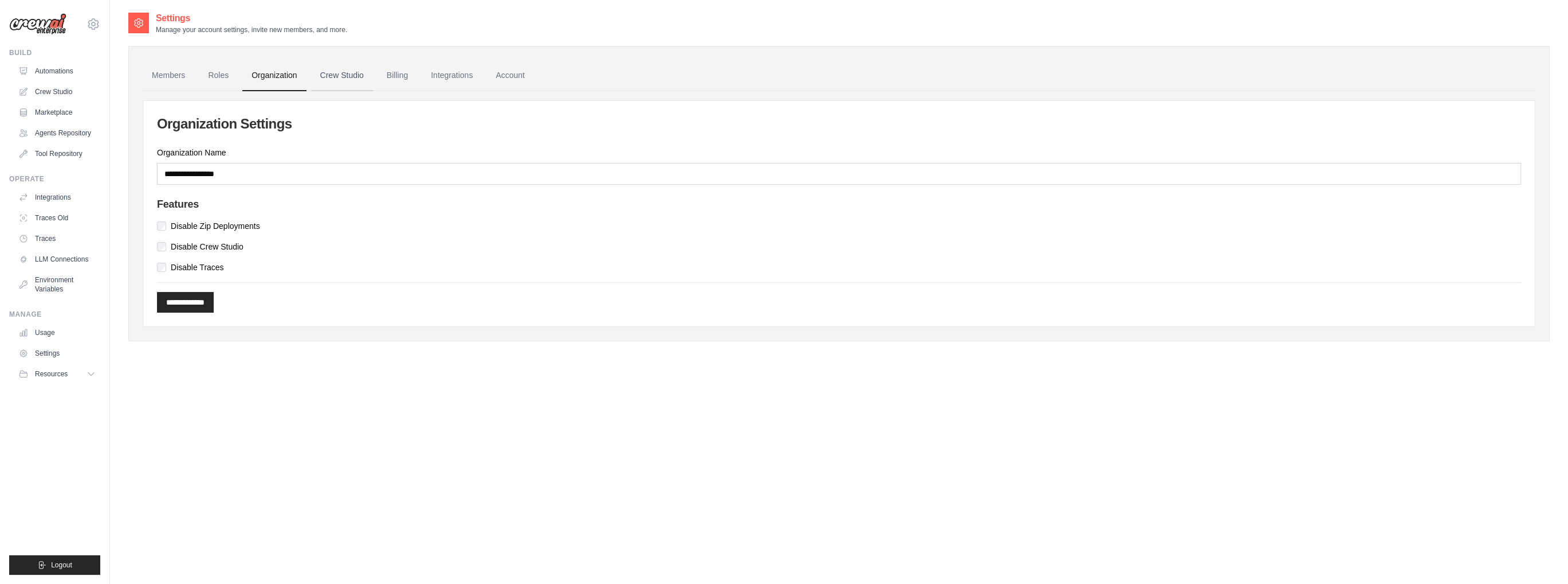
click at [337, 79] on link "Crew Studio" at bounding box center [342, 76] width 62 height 31
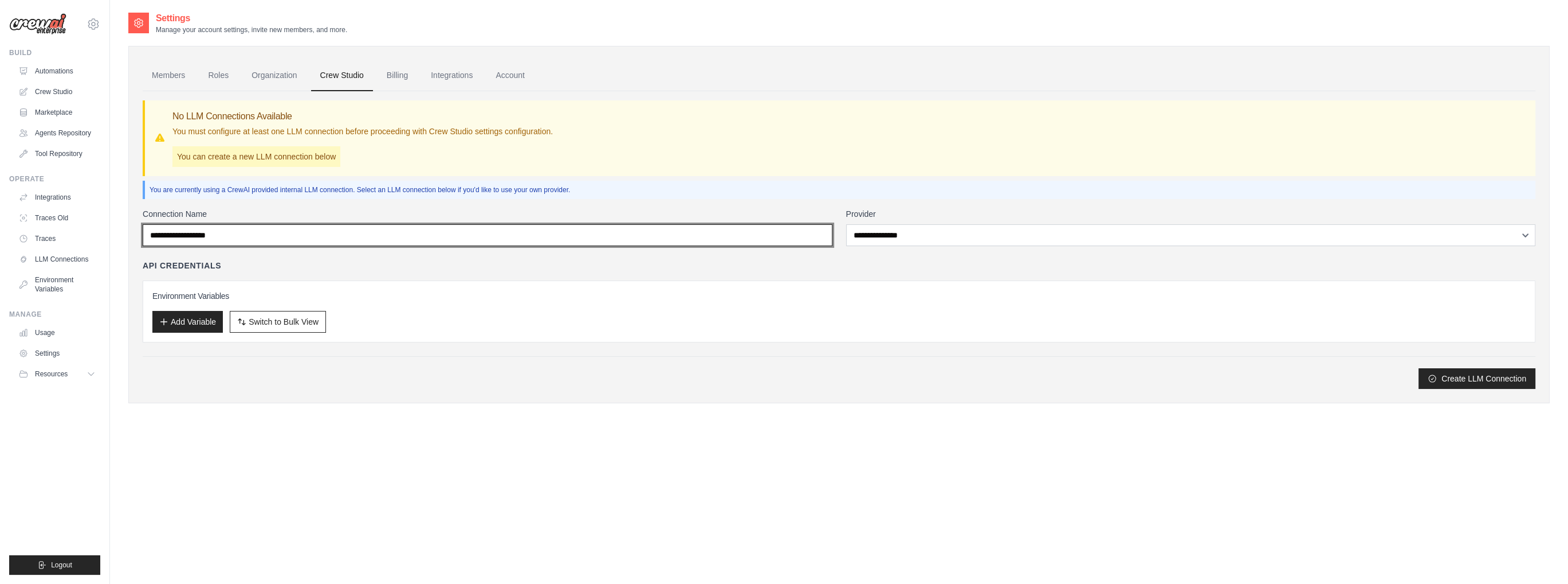
click at [330, 232] on input "Connection Name" at bounding box center [487, 235] width 690 height 22
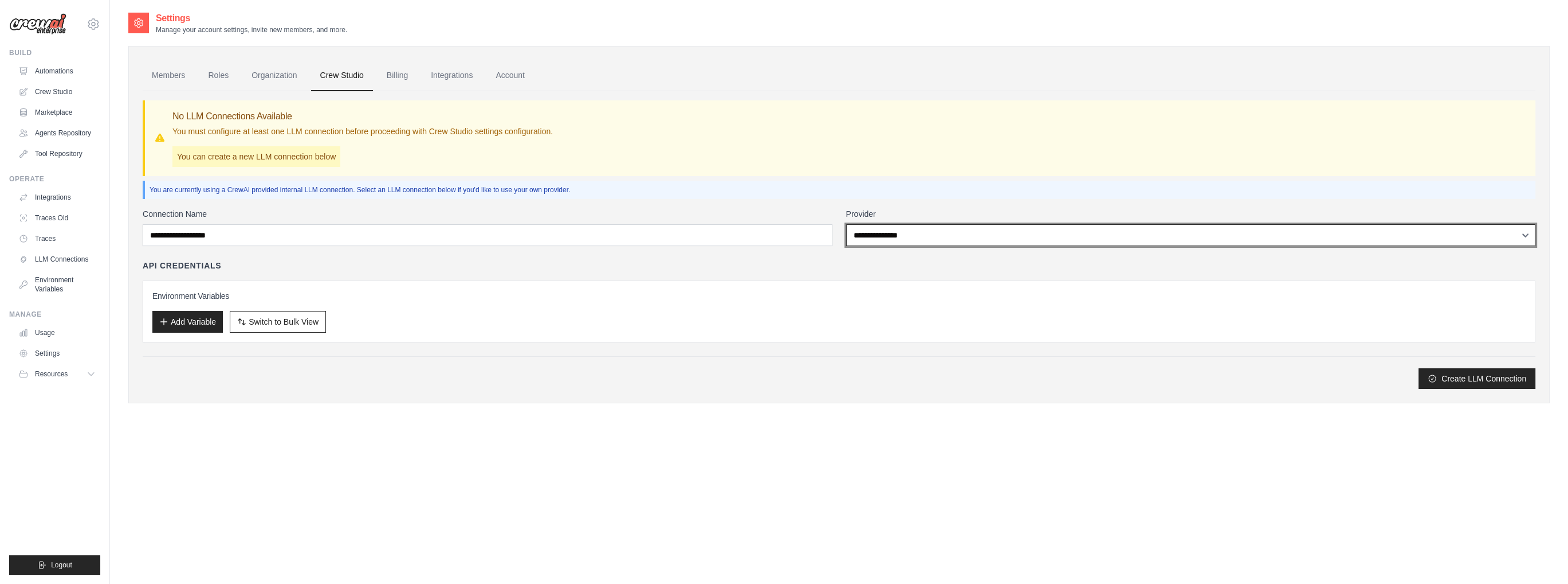
click at [961, 242] on select "**********" at bounding box center [1191, 235] width 690 height 22
select select "******"
click at [846, 224] on select "**********" at bounding box center [1191, 235] width 690 height 22
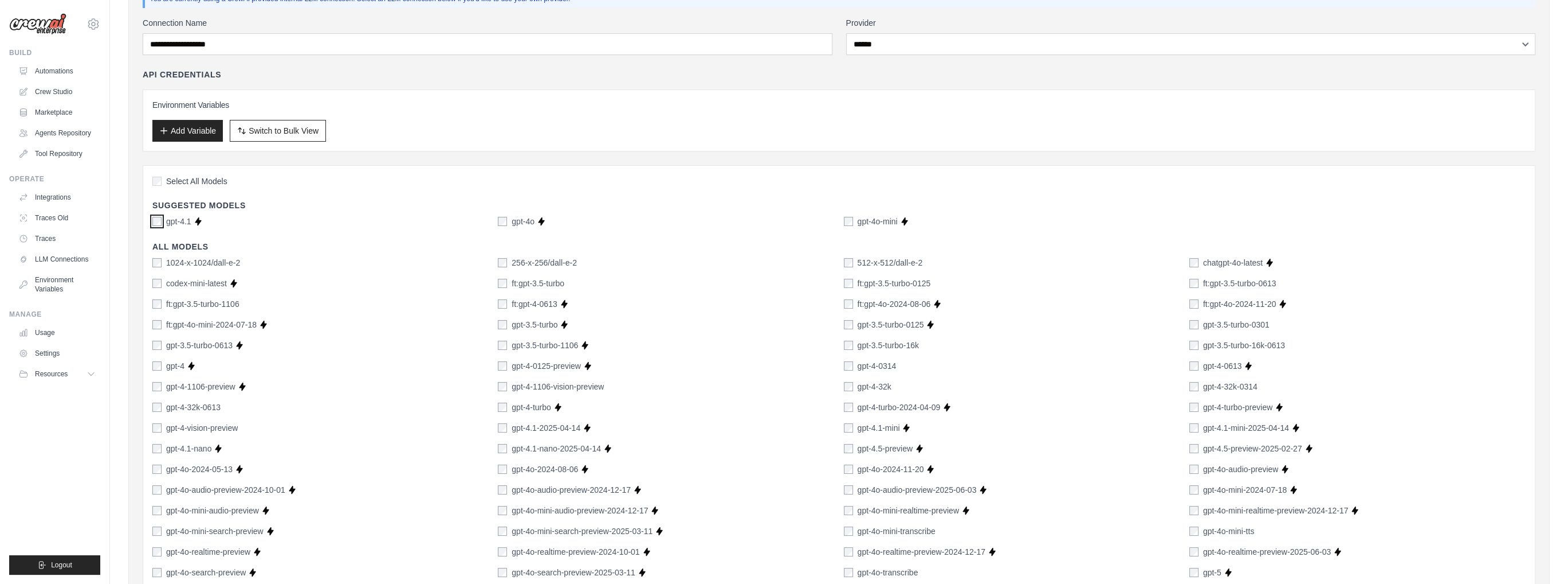
scroll to position [115, 0]
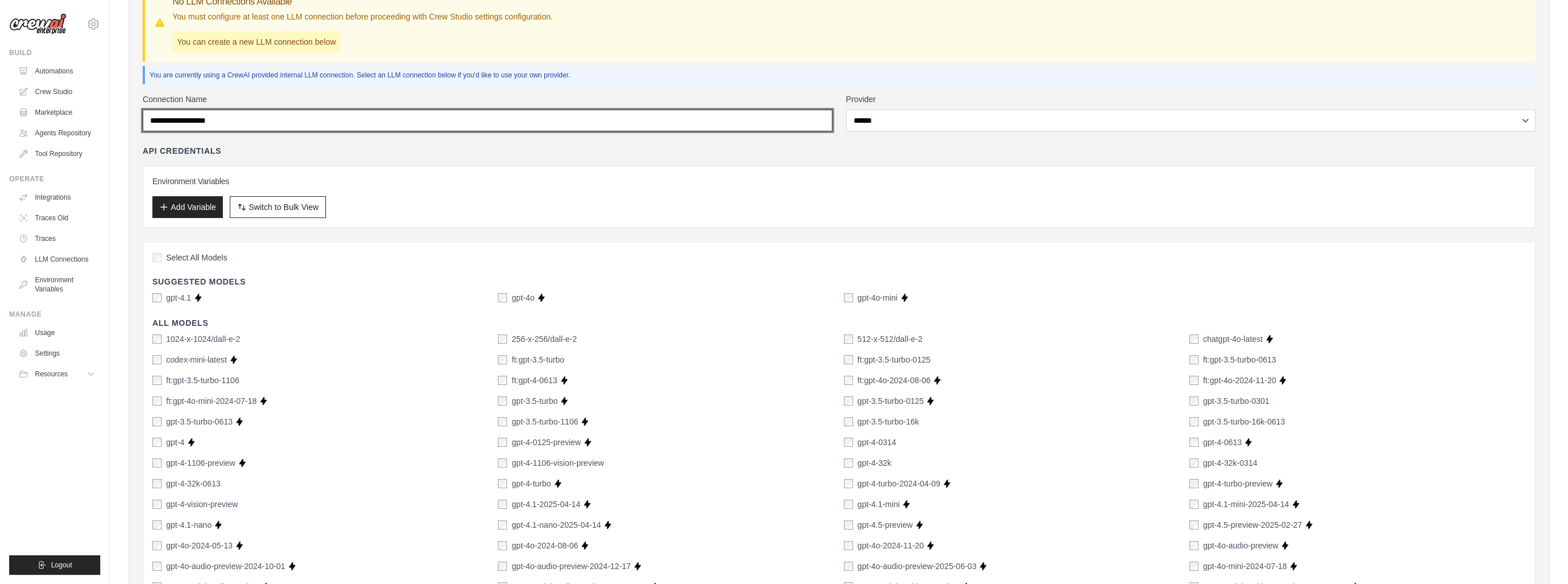
click at [231, 119] on input "Connection Name" at bounding box center [487, 120] width 690 height 22
click at [236, 119] on input "Connection Name" at bounding box center [487, 120] width 690 height 22
drag, startPoint x: 234, startPoint y: 119, endPoint x: 170, endPoint y: 120, distance: 64.0
click at [170, 120] on input "Connection Name" at bounding box center [487, 120] width 690 height 22
type input "*"
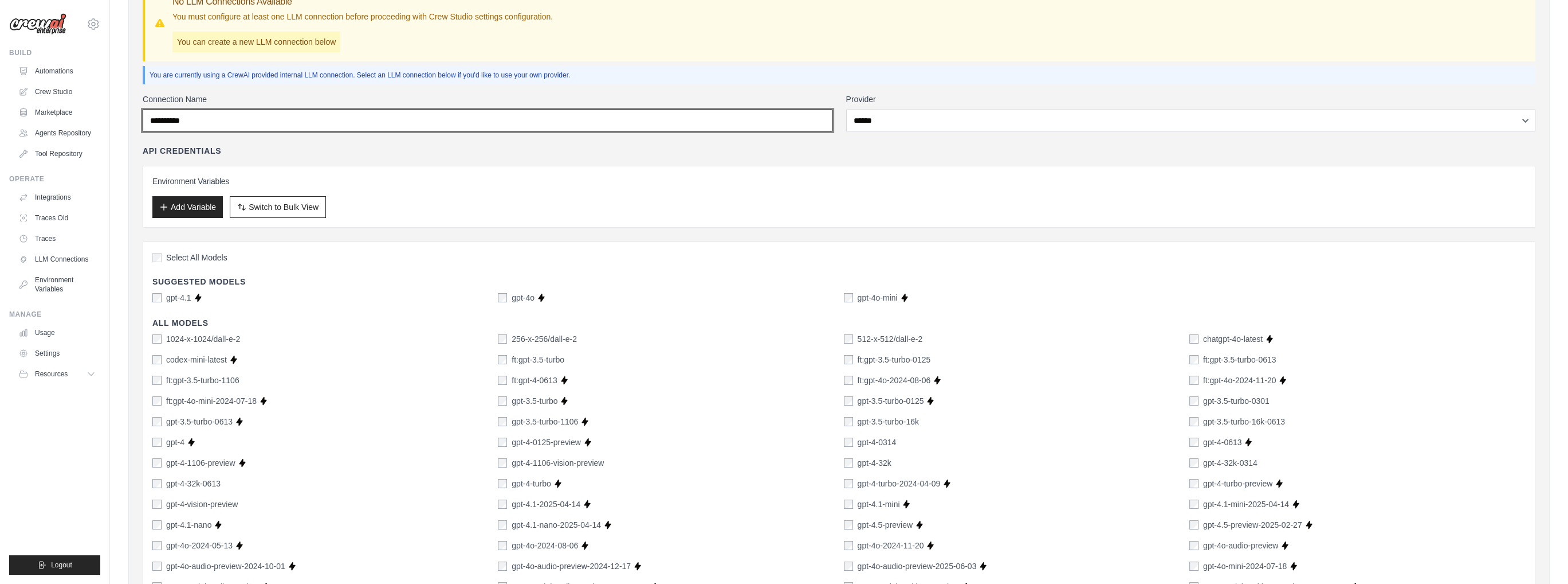
type input "**********"
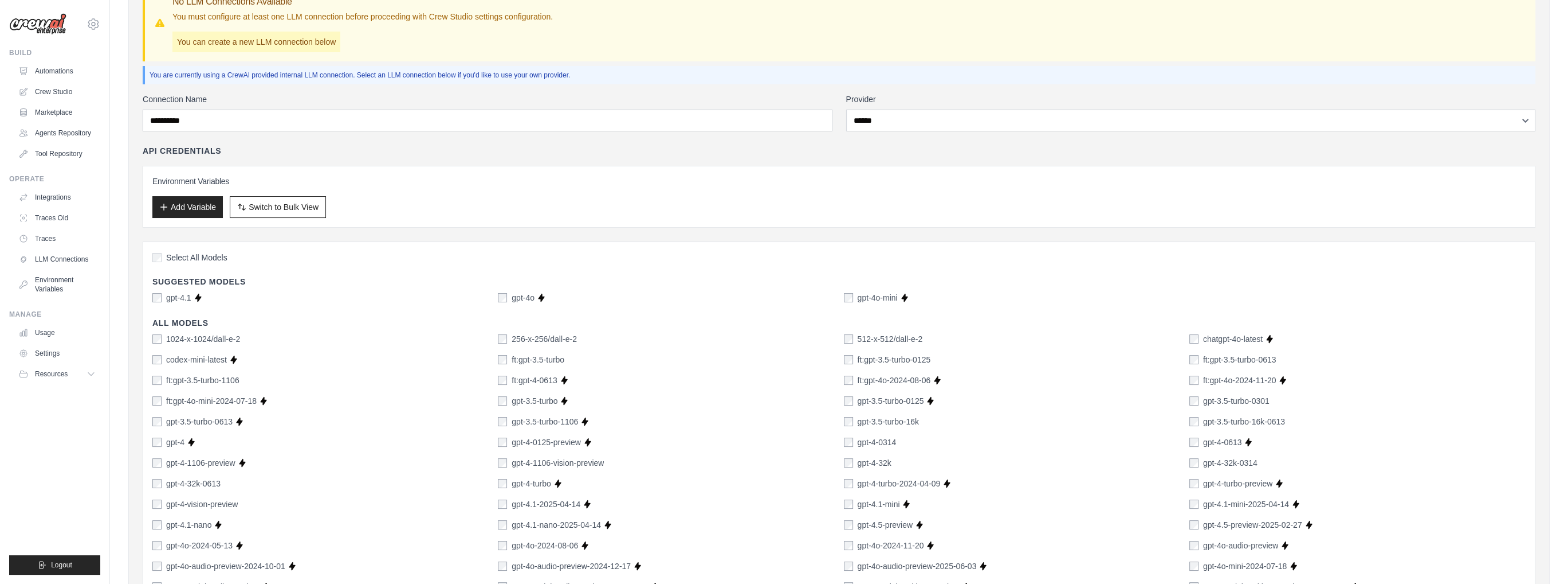
click at [298, 150] on div "API Credentials" at bounding box center [839, 150] width 1393 height 12
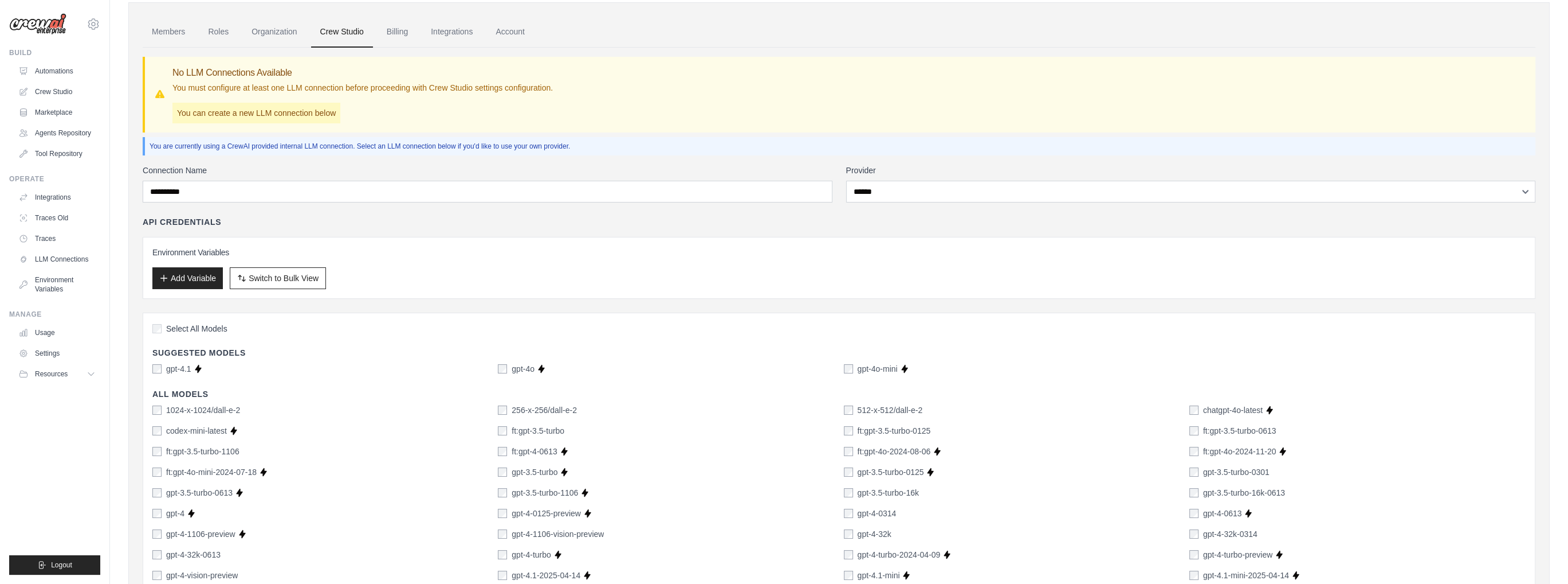
scroll to position [0, 0]
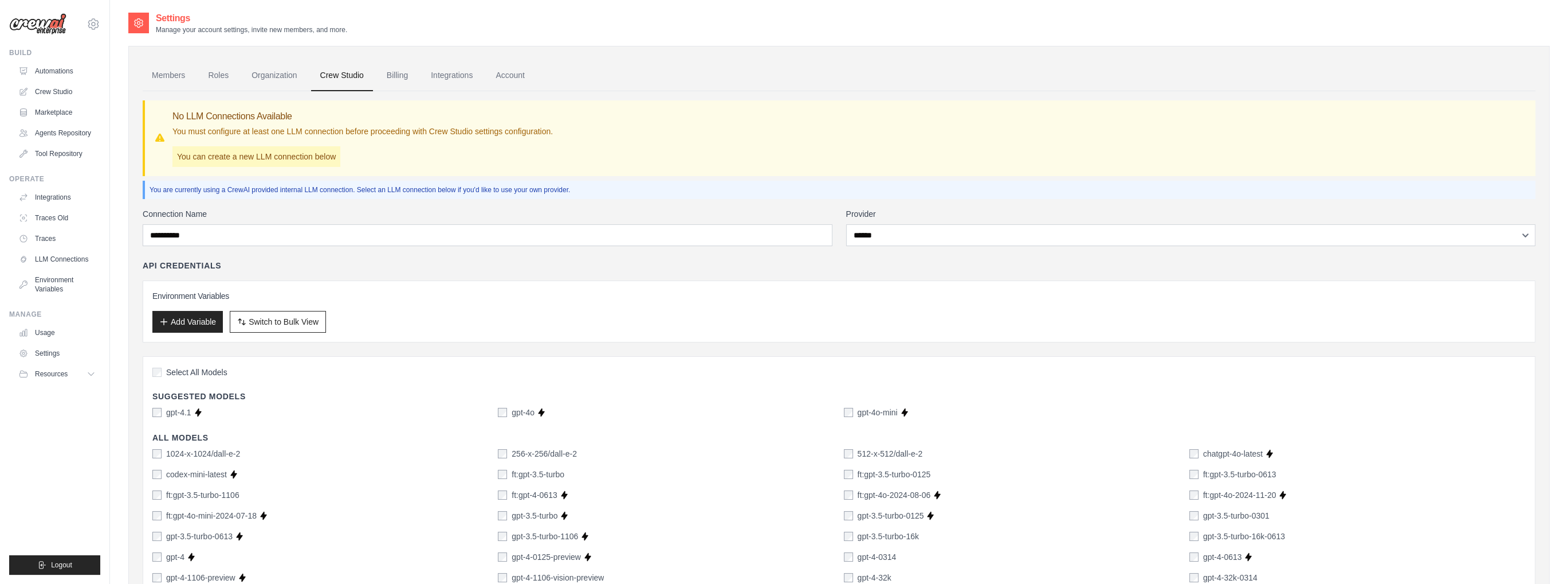
click at [217, 157] on p "You can create a new LLM connection below" at bounding box center [257, 157] width 168 height 21
click at [179, 321] on button "Add Variable" at bounding box center [187, 321] width 70 height 22
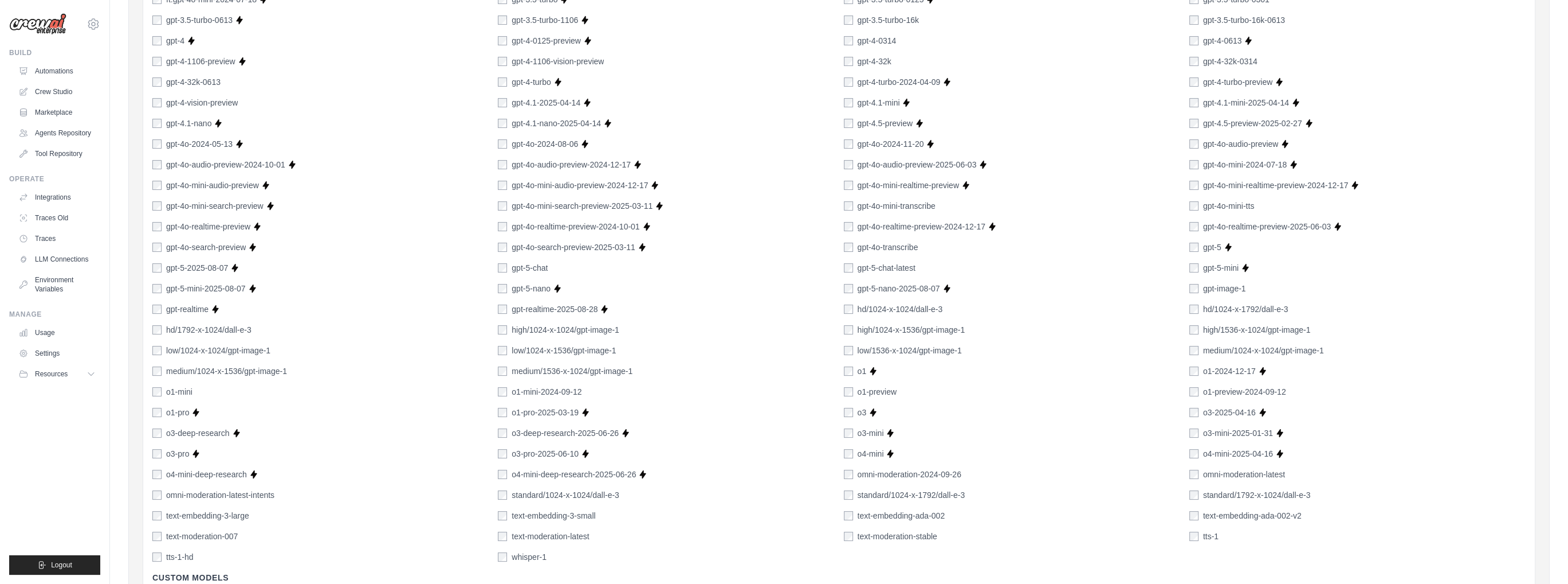
scroll to position [683, 0]
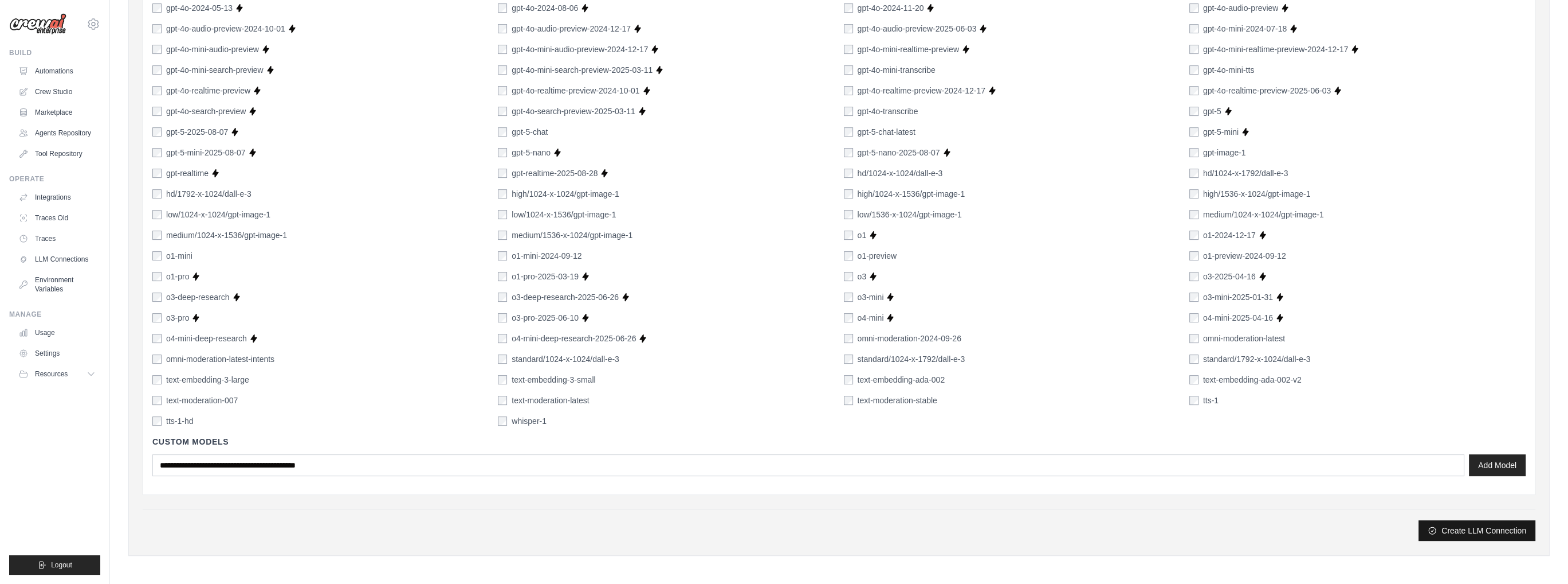
click at [1449, 530] on button "Create LLM Connection" at bounding box center [1477, 530] width 117 height 21
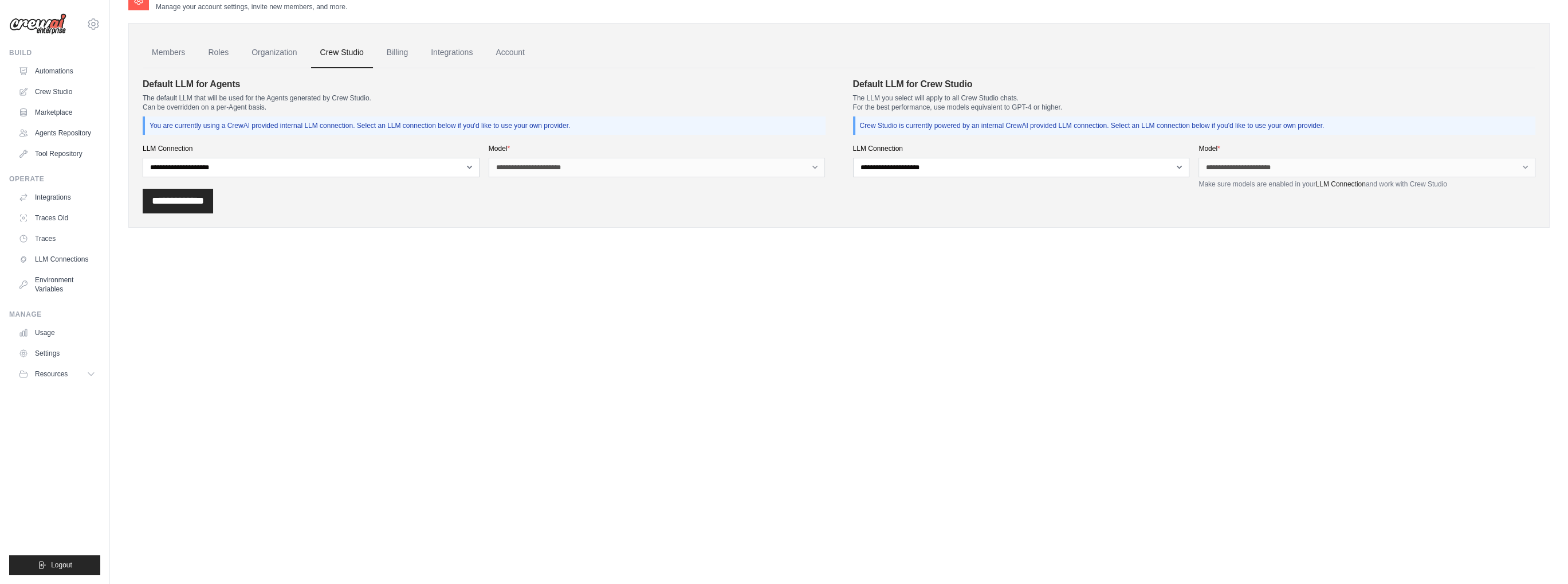
scroll to position [0, 0]
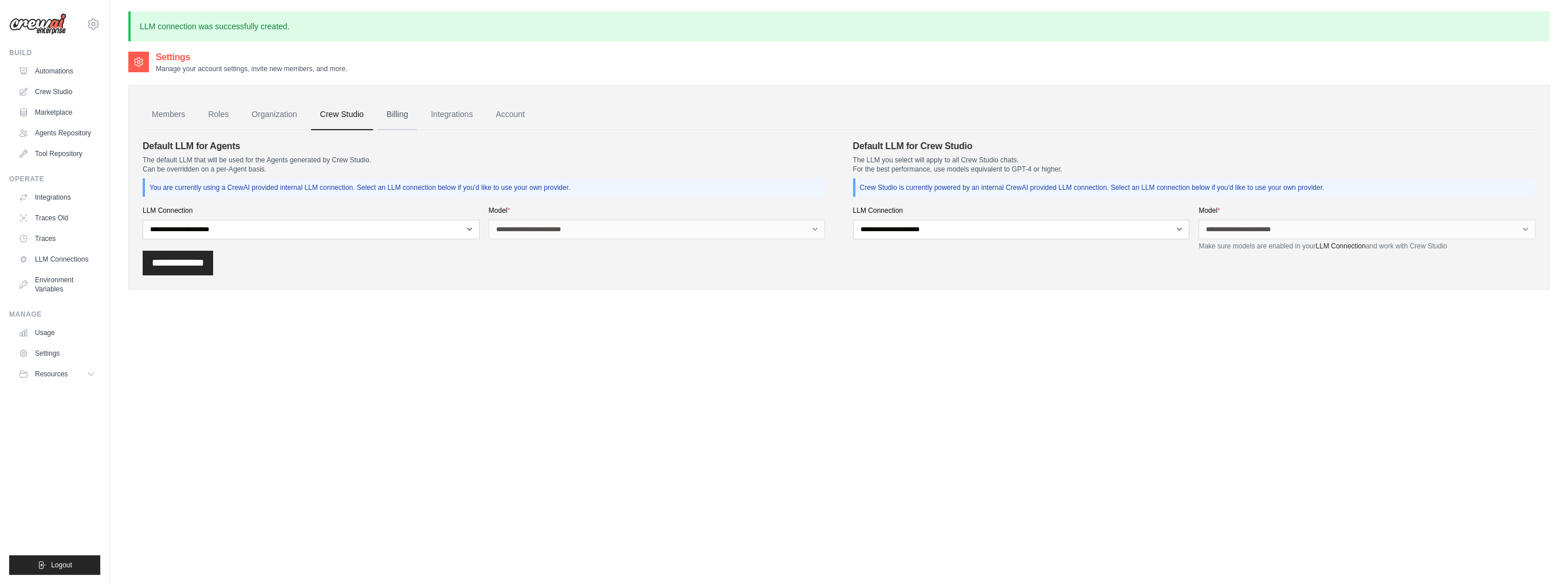
click at [403, 116] on link "Billing" at bounding box center [397, 115] width 39 height 31
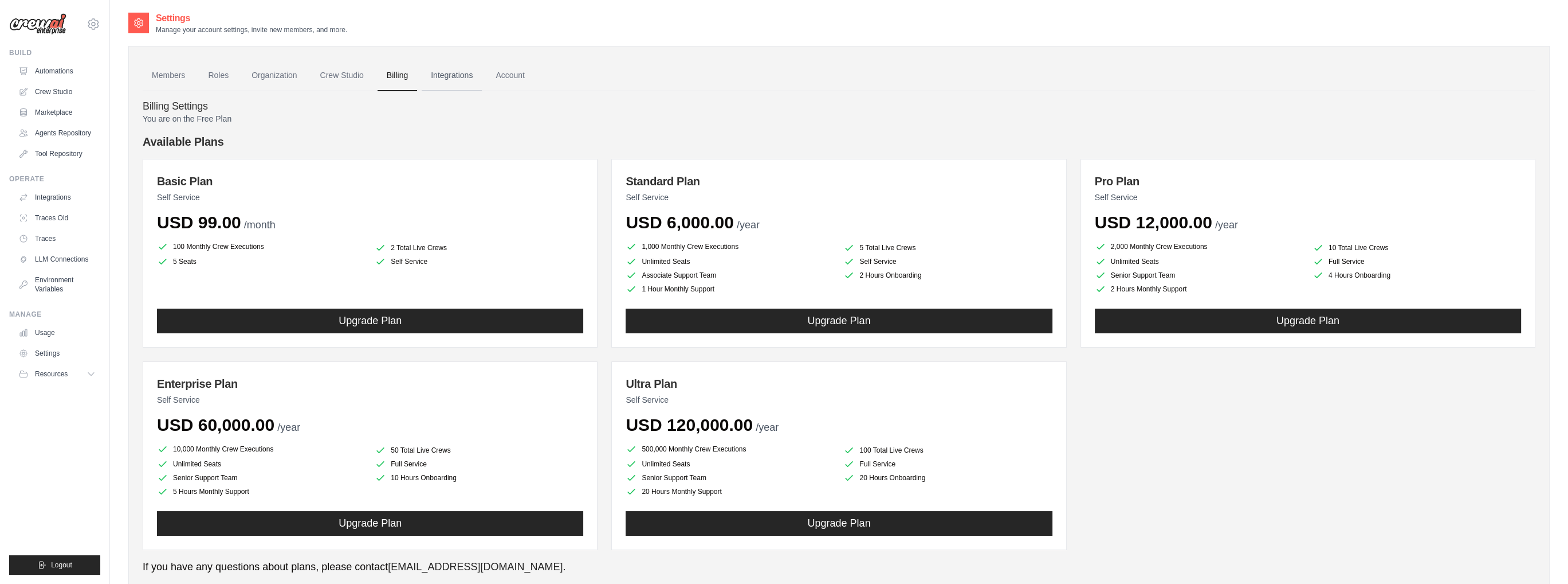
click at [446, 79] on link "Integrations" at bounding box center [452, 76] width 60 height 31
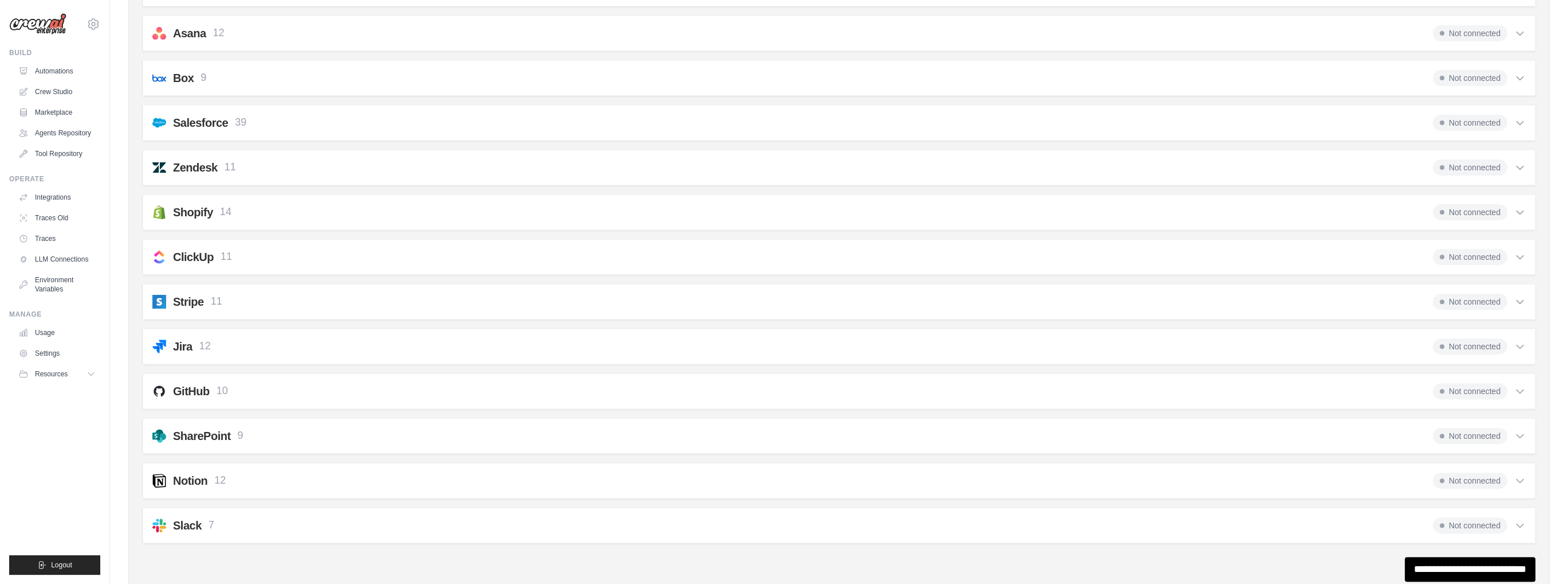
scroll to position [688, 0]
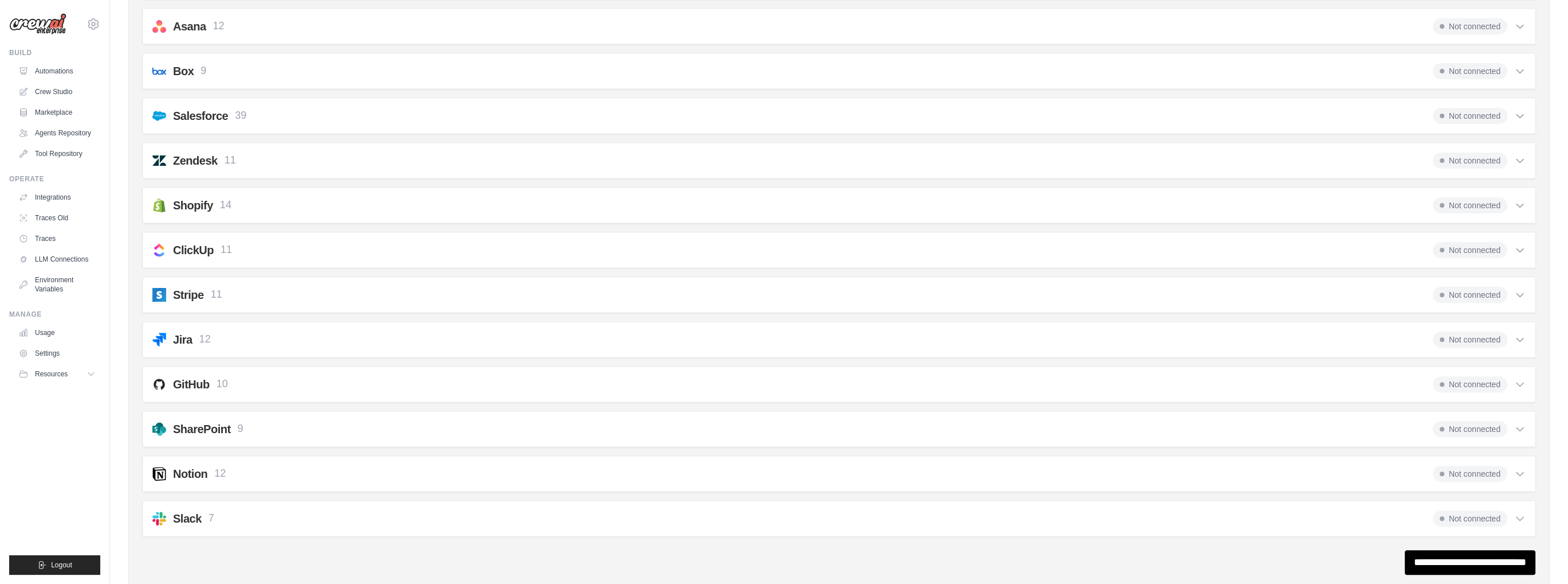
click at [291, 515] on div "Slack 7 Not connected" at bounding box center [840, 518] width 1374 height 16
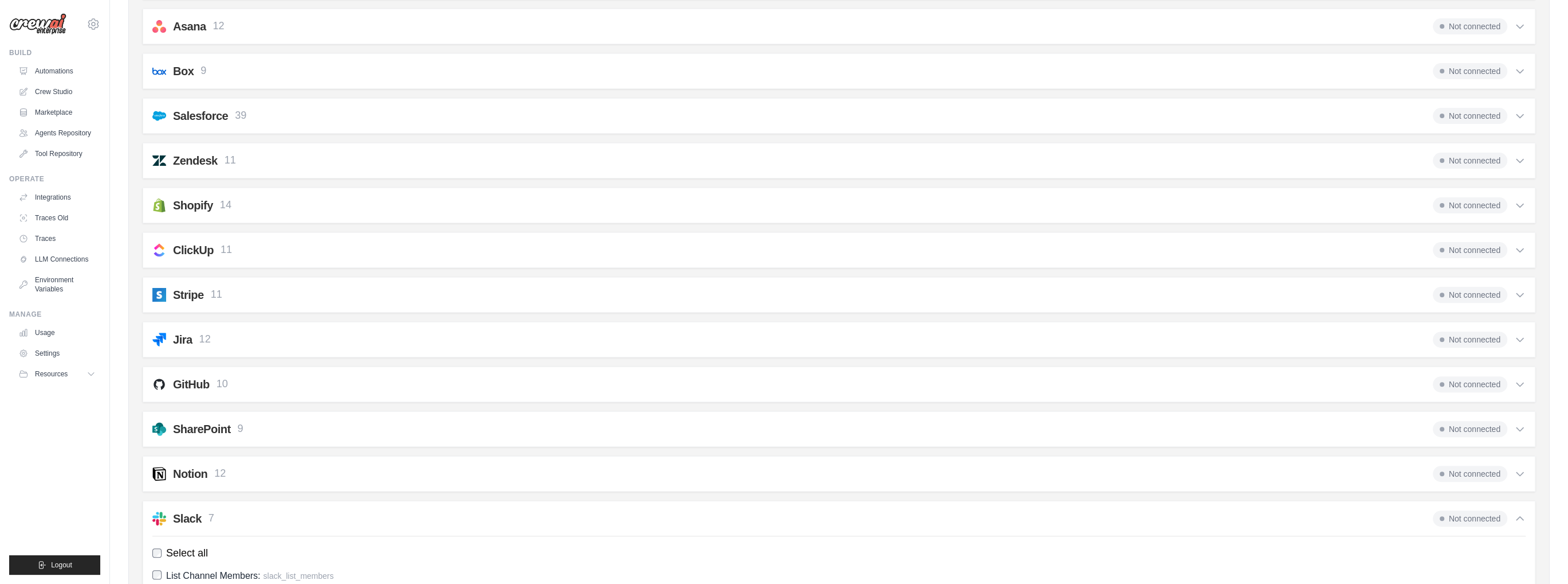
scroll to position [915, 0]
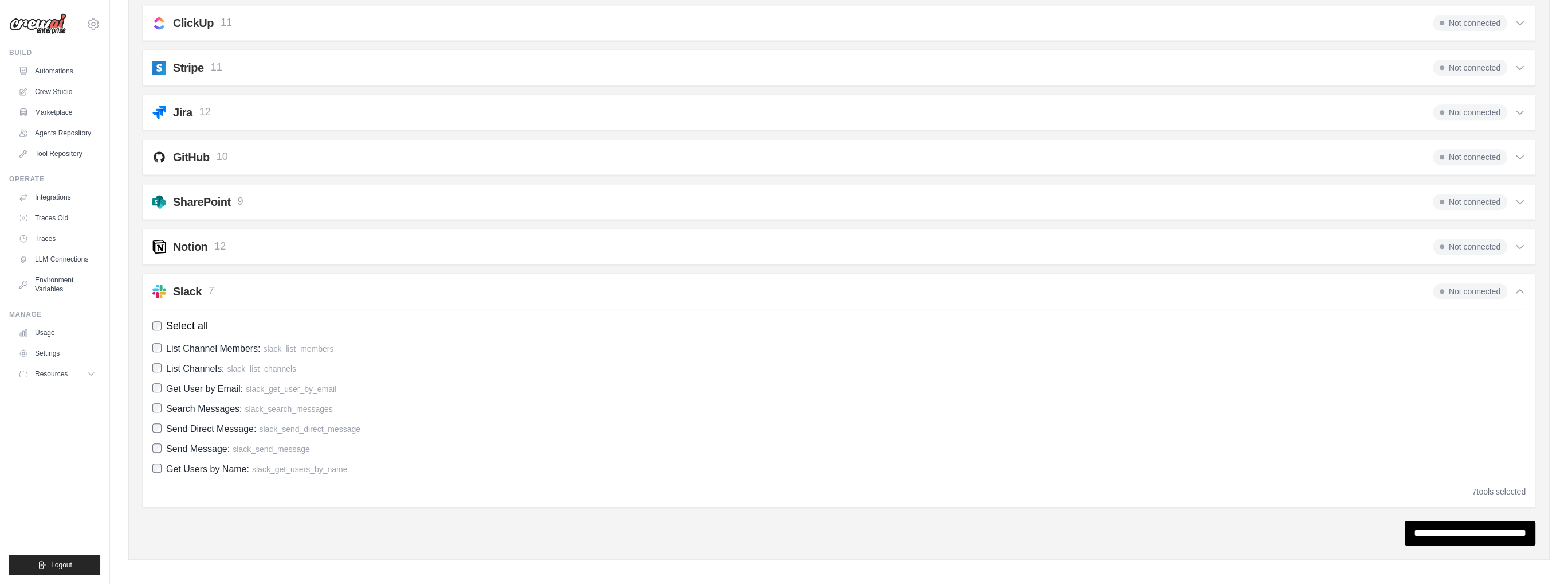
click at [298, 285] on div "Slack 7 Not connected" at bounding box center [840, 291] width 1374 height 16
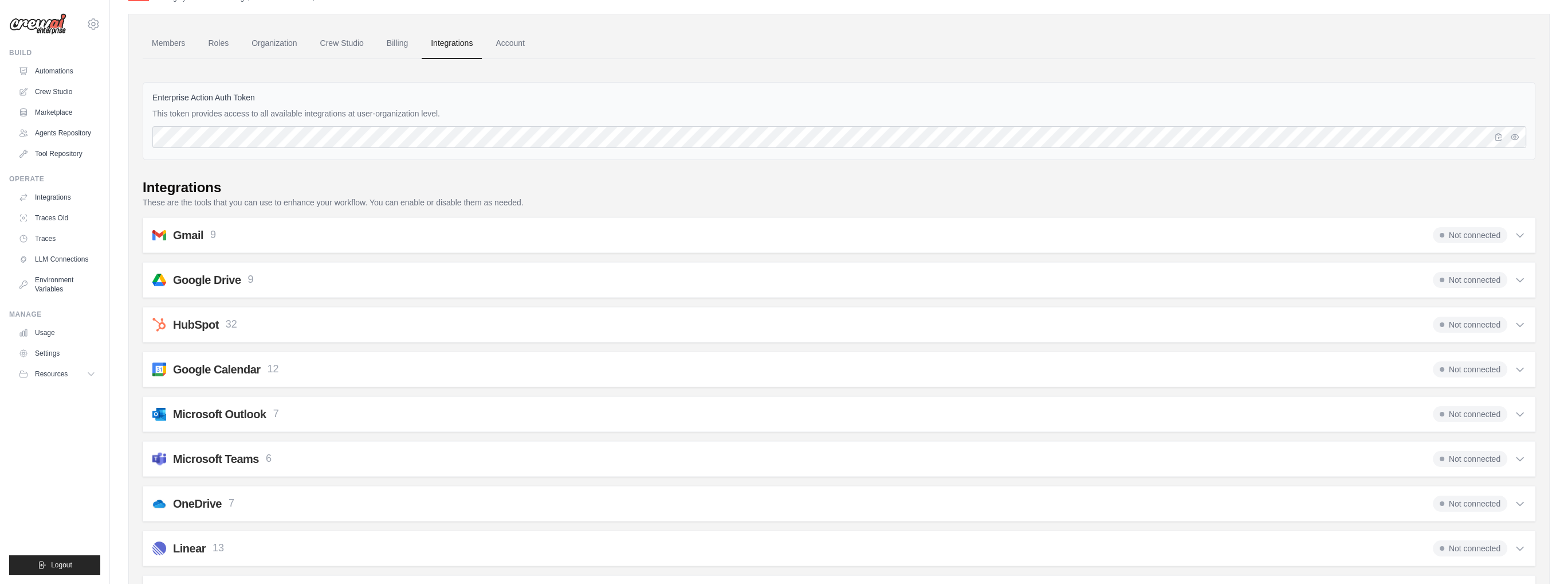
scroll to position [0, 0]
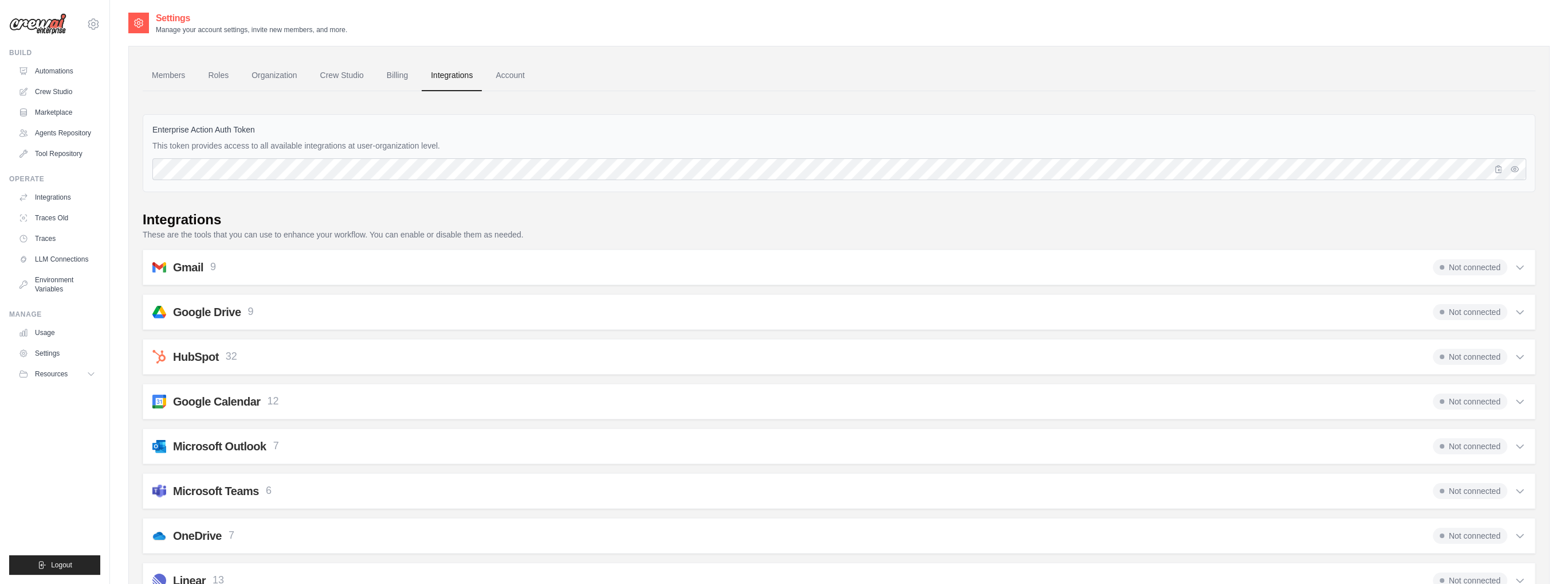
click at [265, 276] on div "Gmail 9 Not connected Select all Send an Email: gmail_send_email Get an Email b…" at bounding box center [839, 267] width 1393 height 35
click at [229, 267] on div "Gmail 9 Not connected" at bounding box center [840, 267] width 1374 height 16
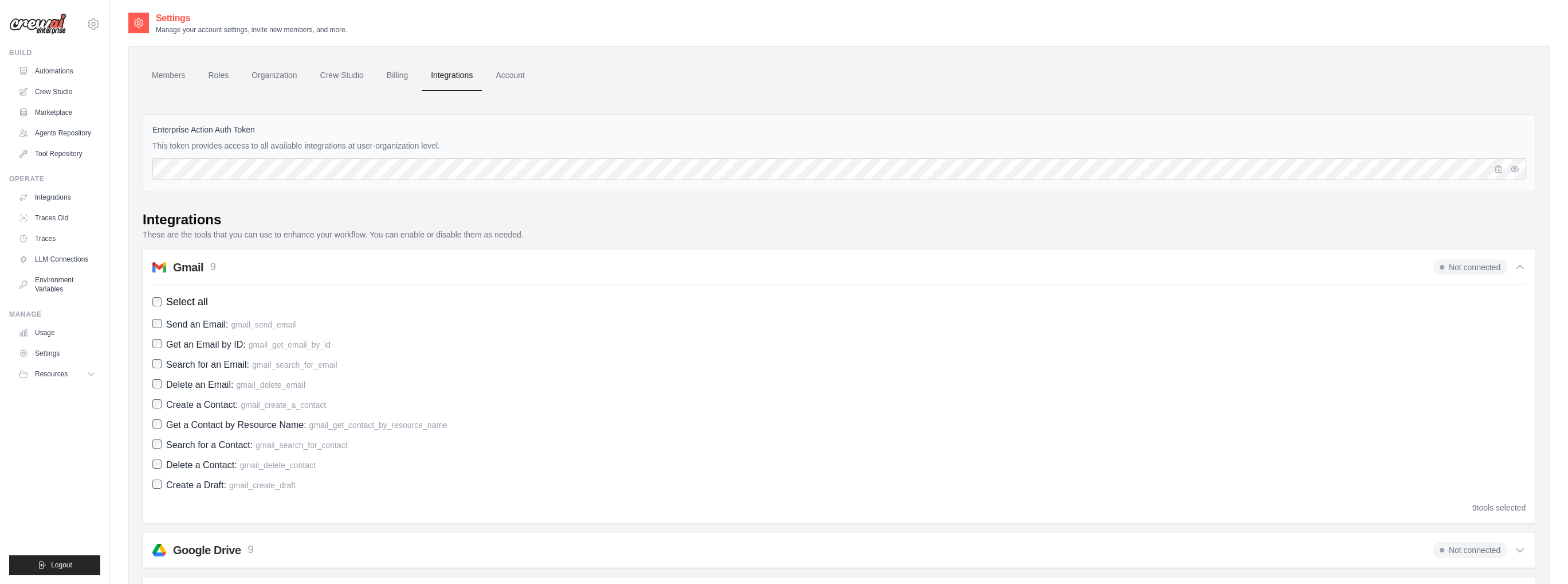
click at [257, 264] on div "Gmail 9 Not connected" at bounding box center [840, 267] width 1374 height 16
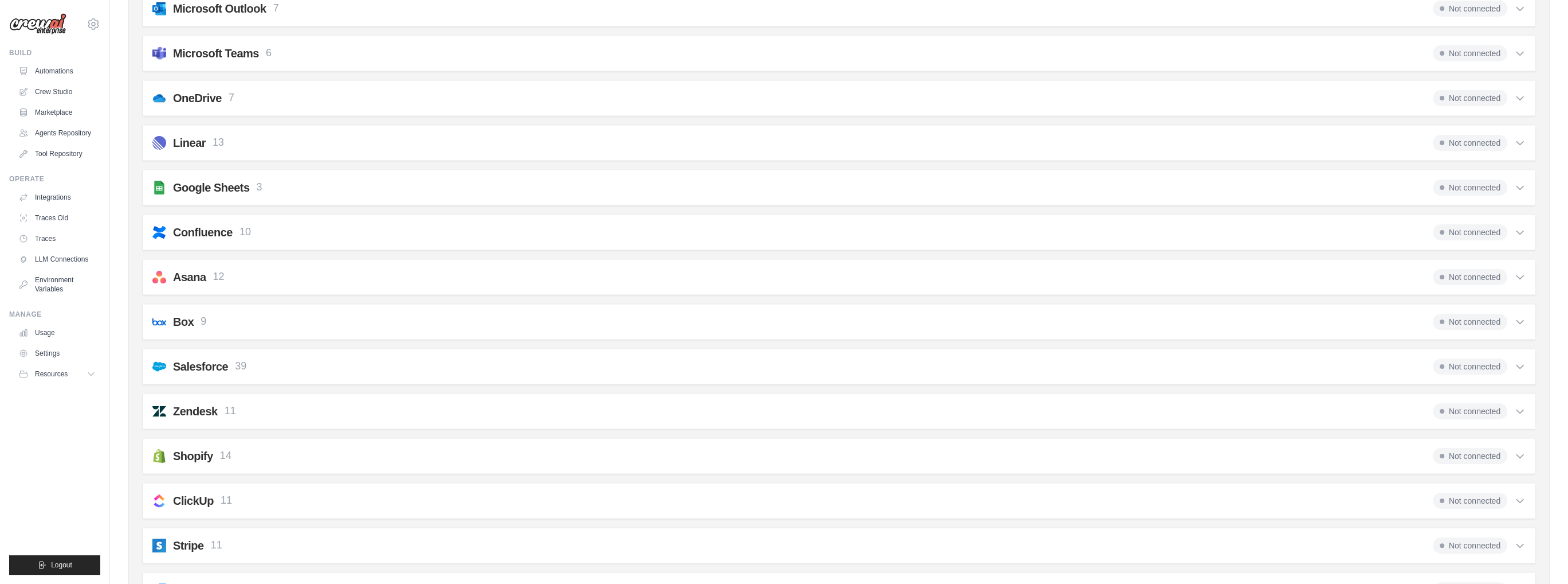
scroll to position [459, 0]
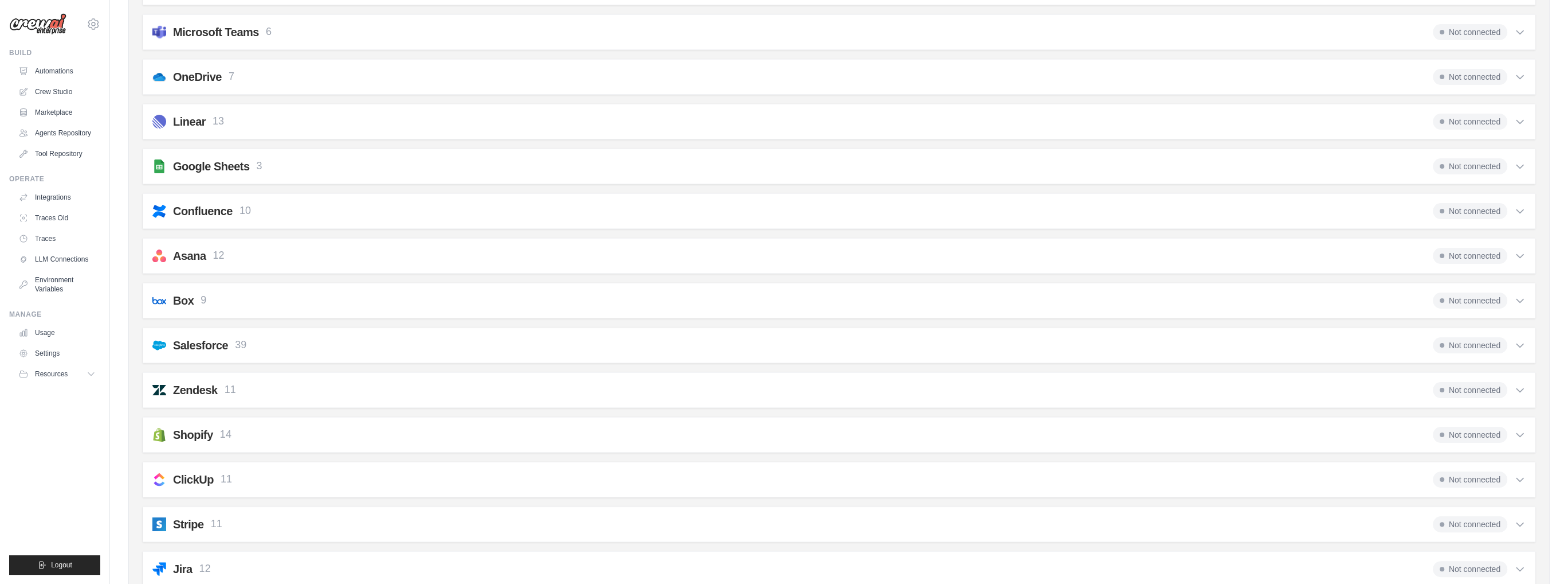
click at [251, 166] on div "Google Sheets 3" at bounding box center [217, 166] width 89 height 16
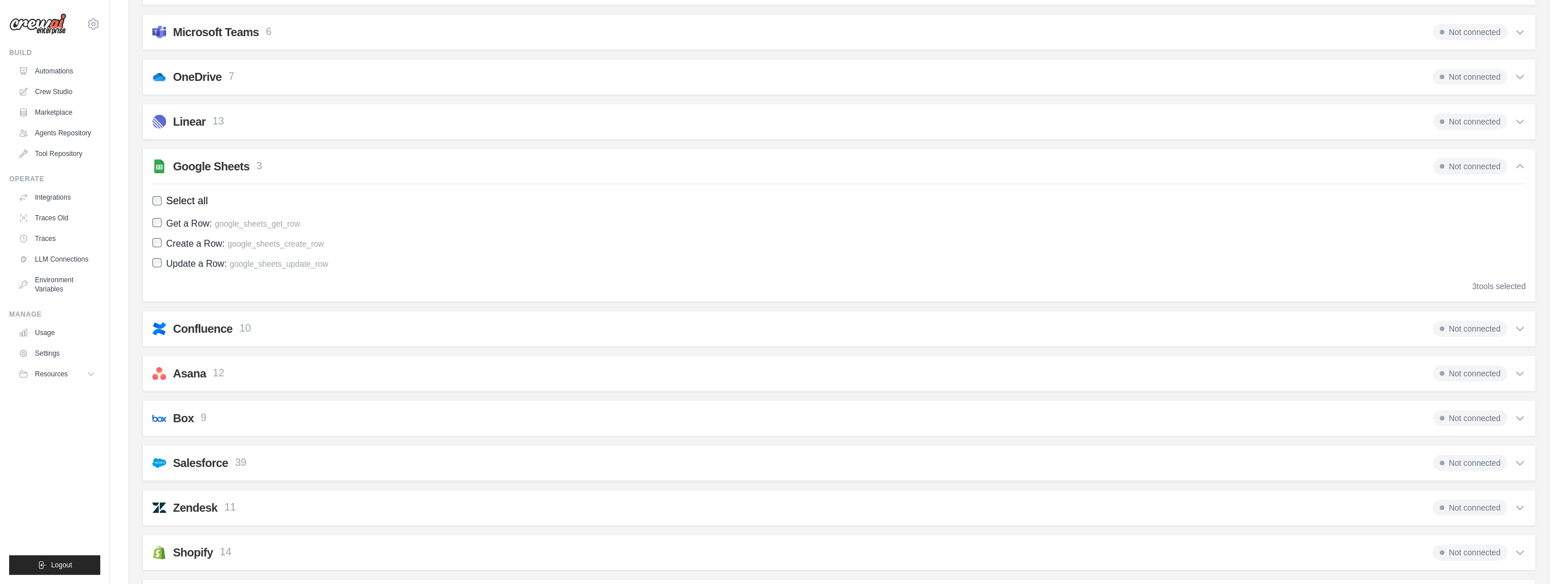
click at [249, 160] on h2 "Google Sheets" at bounding box center [211, 166] width 77 height 16
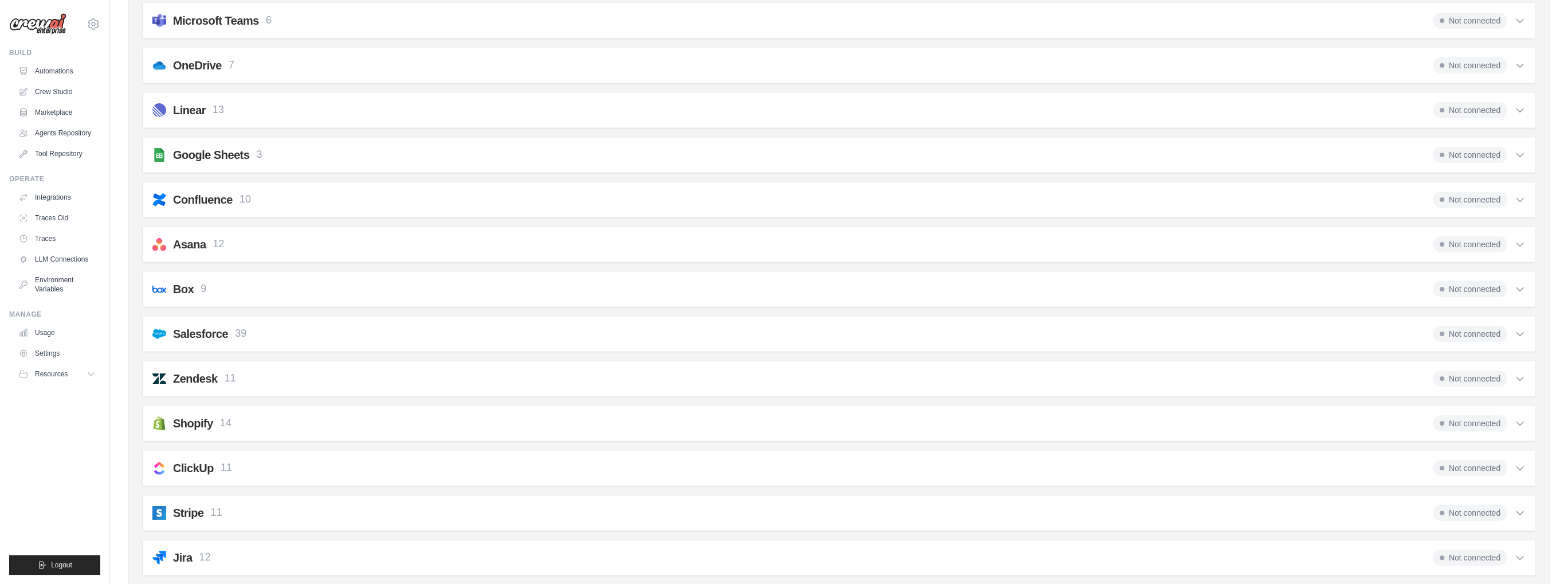
scroll to position [516, 0]
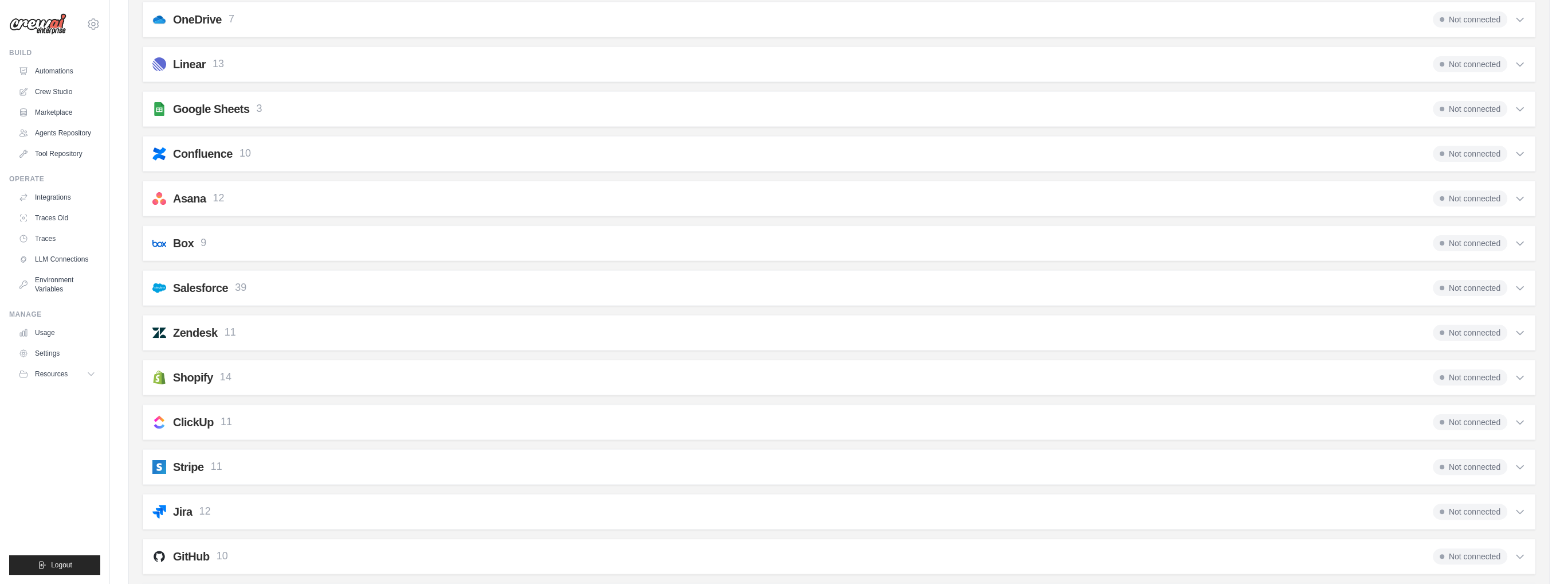
click at [271, 280] on div "Salesforce 39 Not connected" at bounding box center [840, 288] width 1374 height 16
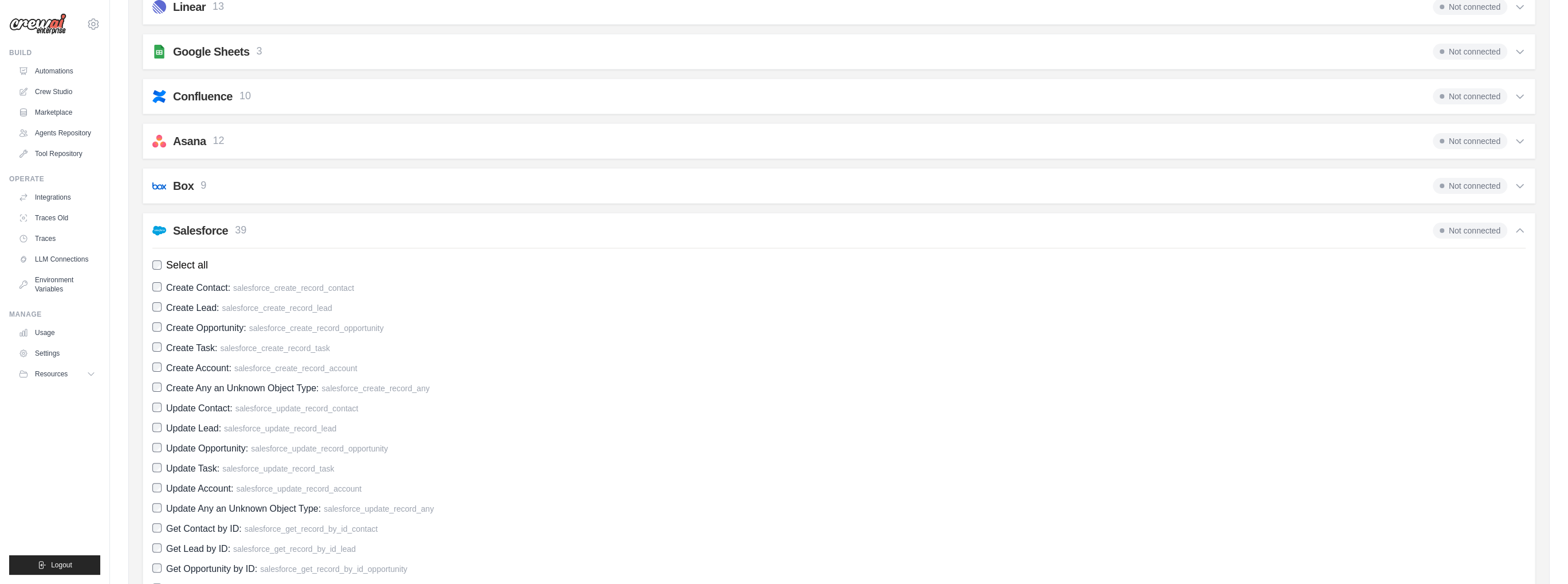
scroll to position [459, 0]
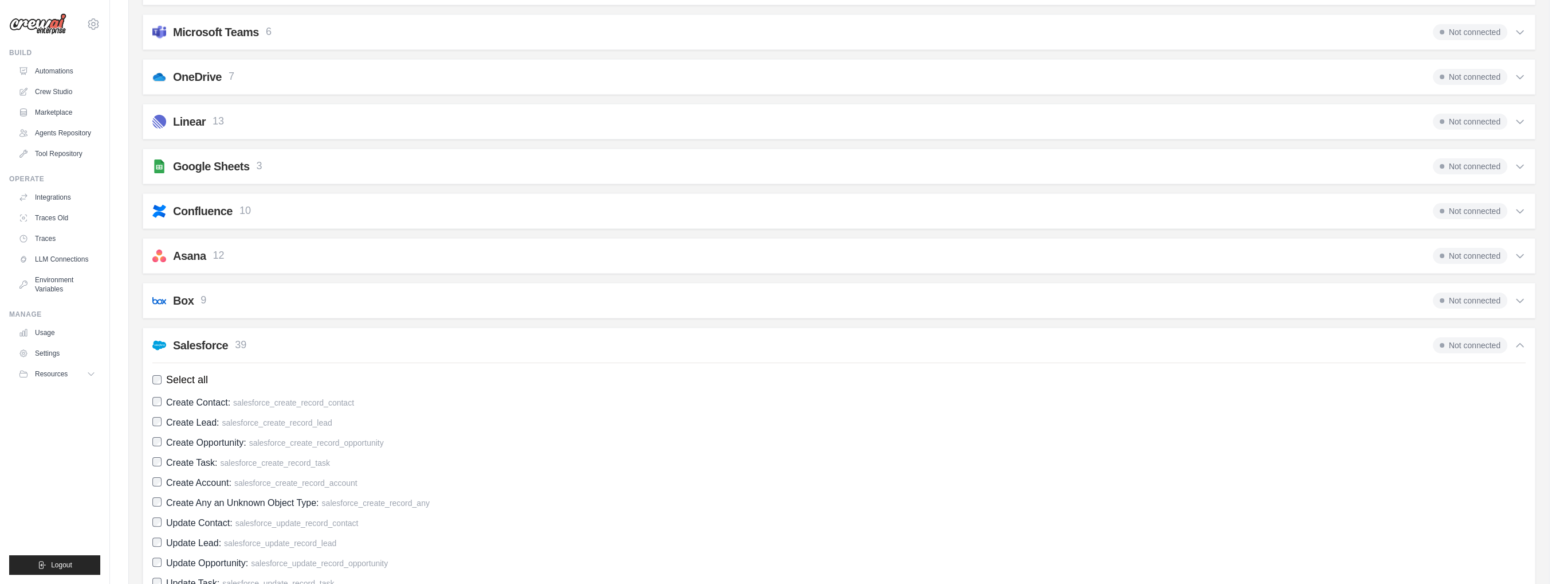
click at [273, 337] on div "Salesforce 39 Not connected" at bounding box center [840, 345] width 1374 height 16
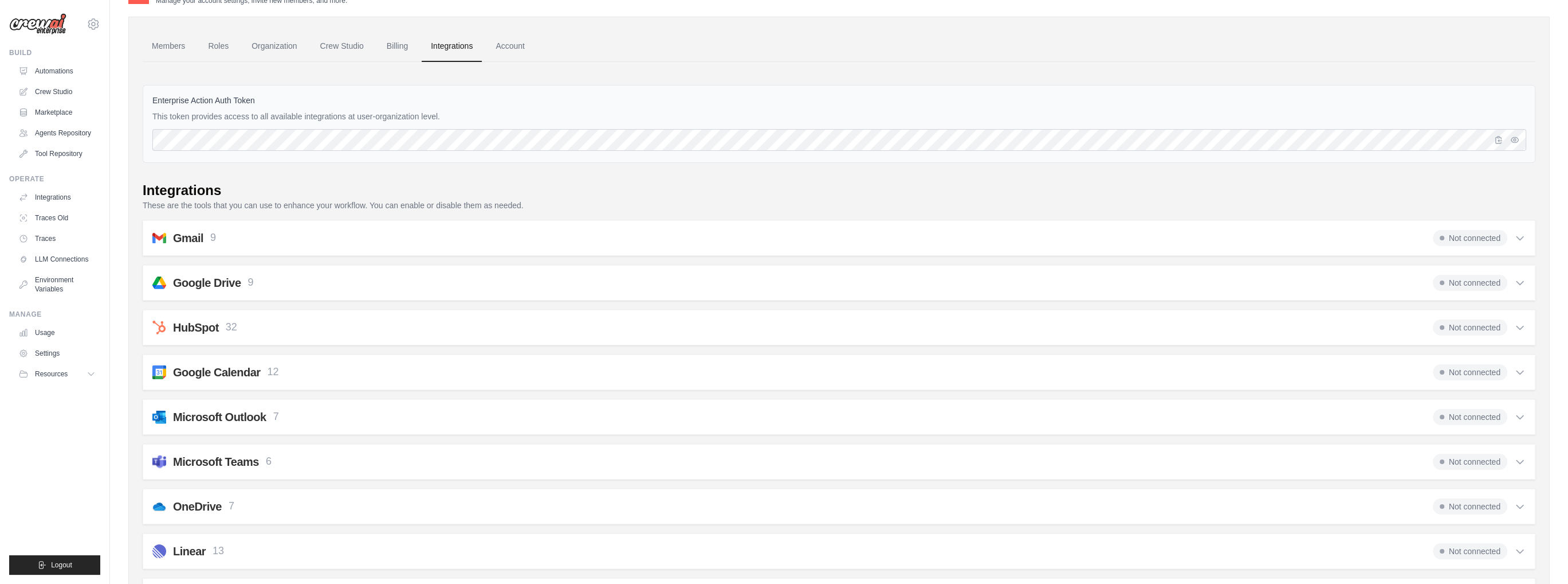
scroll to position [0, 0]
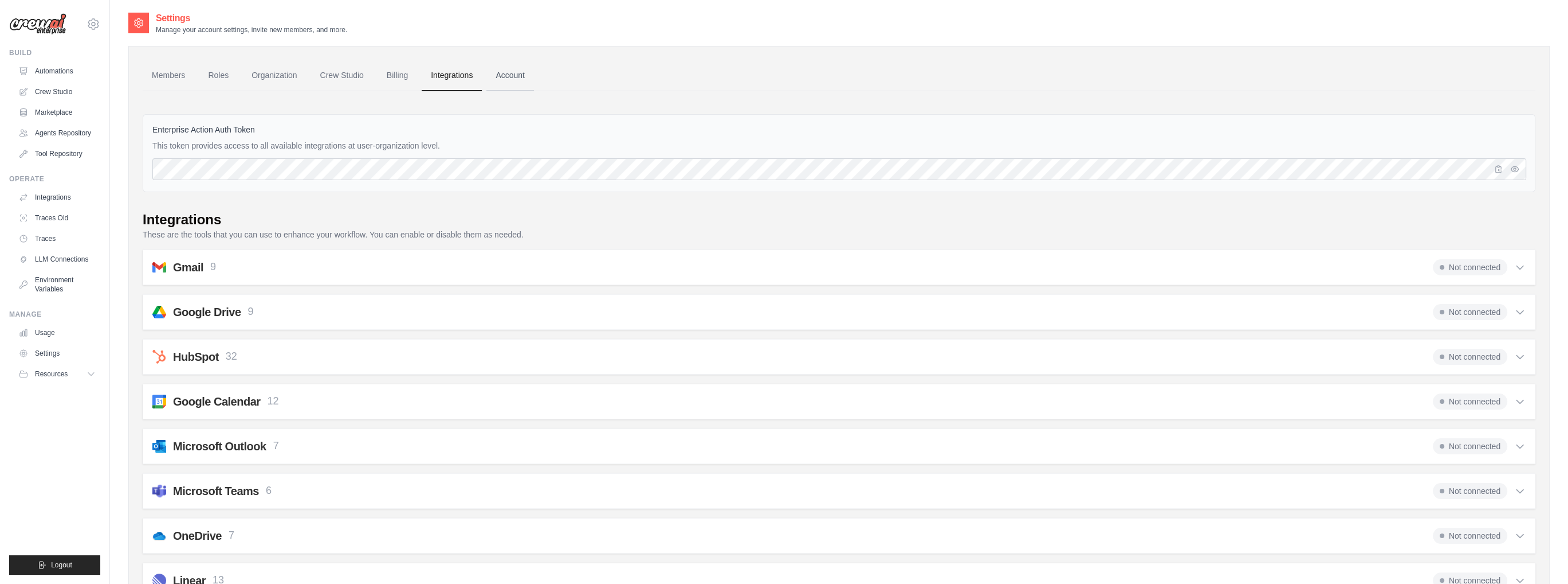
click at [516, 70] on link "Account" at bounding box center [510, 76] width 48 height 31
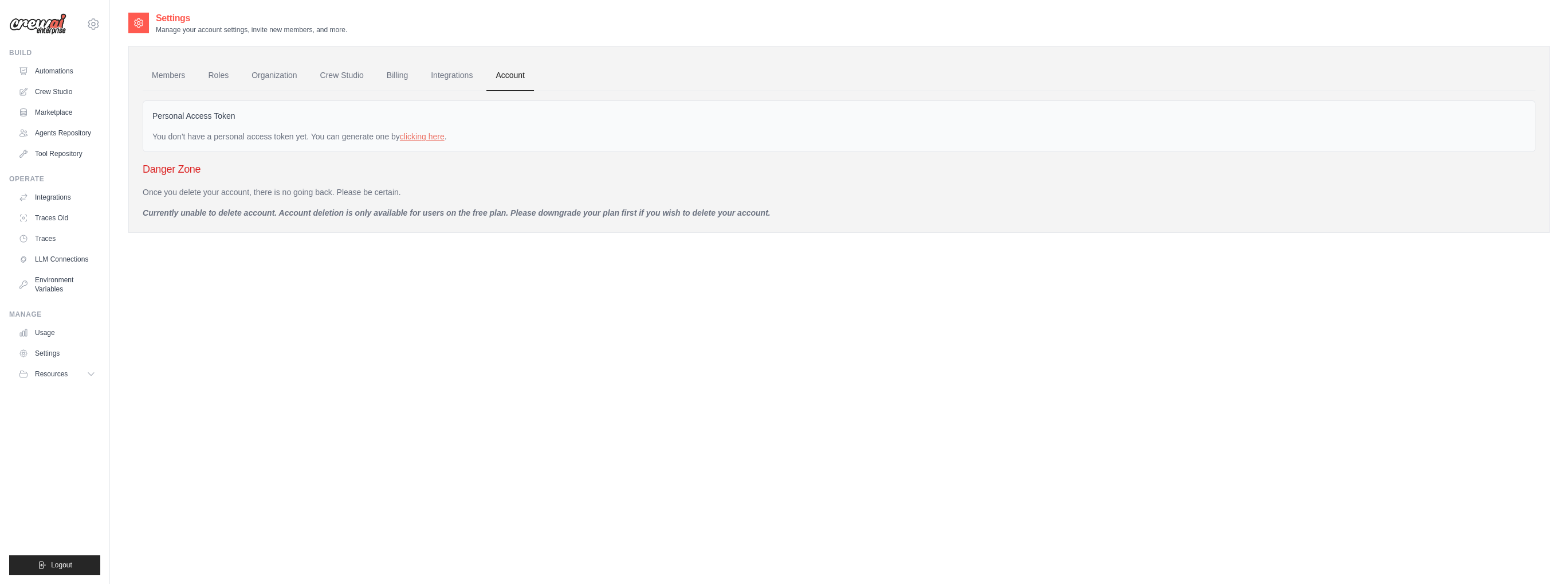
click at [173, 169] on h3 "Danger Zone" at bounding box center [839, 169] width 1393 height 16
drag, startPoint x: 195, startPoint y: 165, endPoint x: 93, endPoint y: 153, distance: 102.7
click at [96, 154] on div "ganeshkumar.selvaraj@docusign.com Settings Build Automations Resources Blog" at bounding box center [784, 303] width 1568 height 606
click at [269, 170] on h3 "Danger Zone" at bounding box center [839, 169] width 1393 height 16
drag, startPoint x: 173, startPoint y: 214, endPoint x: 356, endPoint y: 210, distance: 183.0
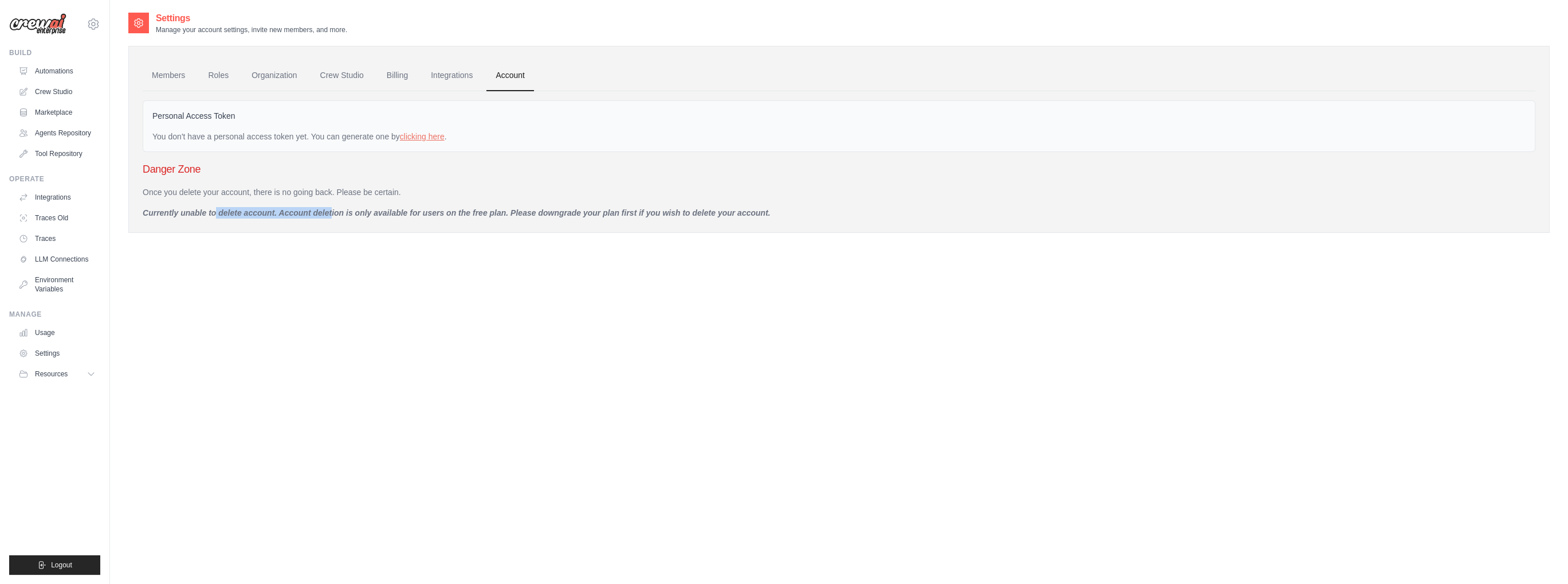
click at [330, 214] on p "Currently unable to delete account. Account deletion is only available for user…" at bounding box center [839, 212] width 1393 height 12
click at [426, 136] on link "clicking here" at bounding box center [422, 137] width 45 height 9
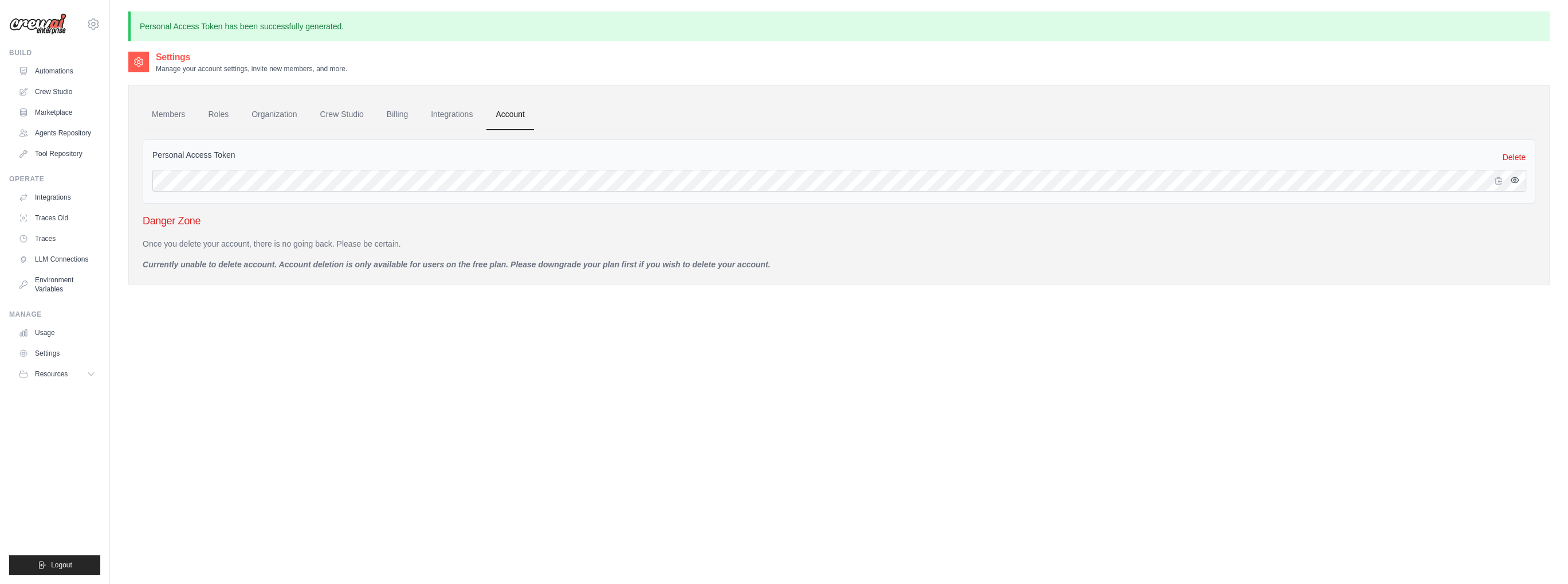
click at [1512, 180] on icon "button" at bounding box center [1515, 180] width 8 height 5
click at [119, 180] on div "Personal Access Token has been successfully generated. Settings Manage your acc…" at bounding box center [840, 322] width 1459 height 623
click at [447, 120] on link "Integrations" at bounding box center [452, 115] width 60 height 31
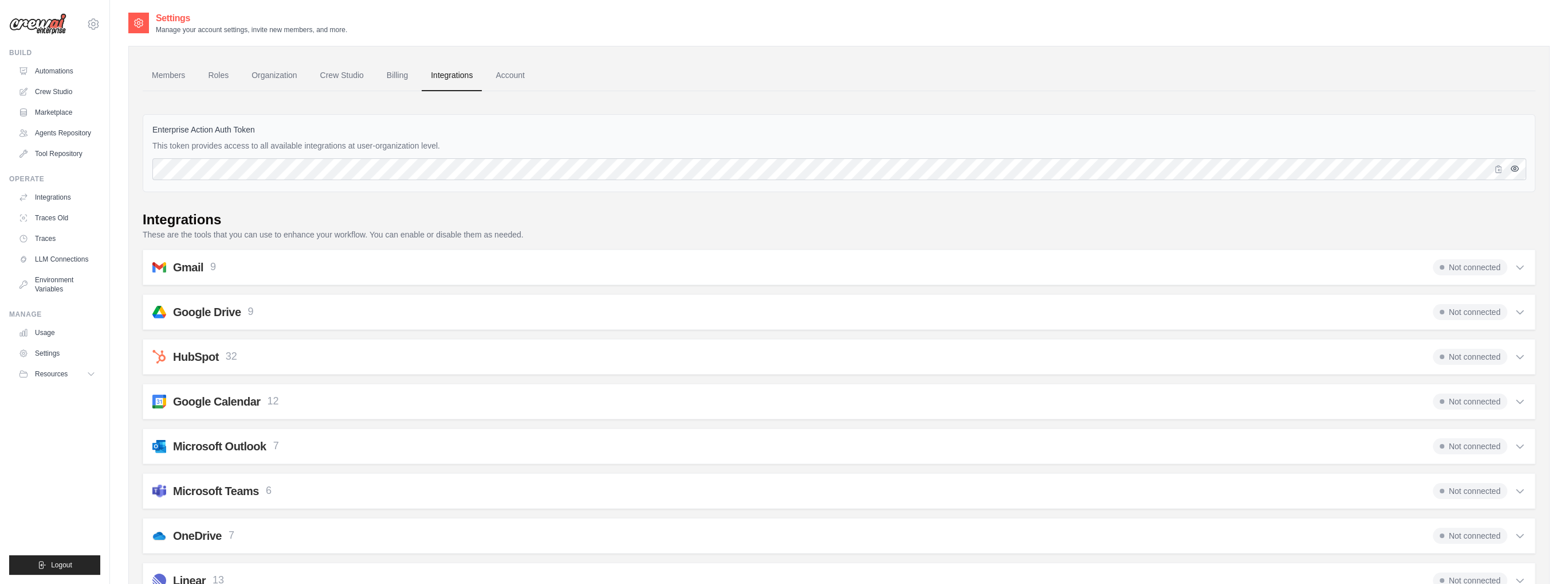
click at [1516, 170] on icon "button" at bounding box center [1515, 168] width 8 height 5
click at [1516, 170] on icon "button" at bounding box center [1515, 169] width 9 height 9
click at [401, 77] on link "Billing" at bounding box center [397, 76] width 39 height 31
click at [334, 79] on link "Crew Studio" at bounding box center [342, 76] width 62 height 31
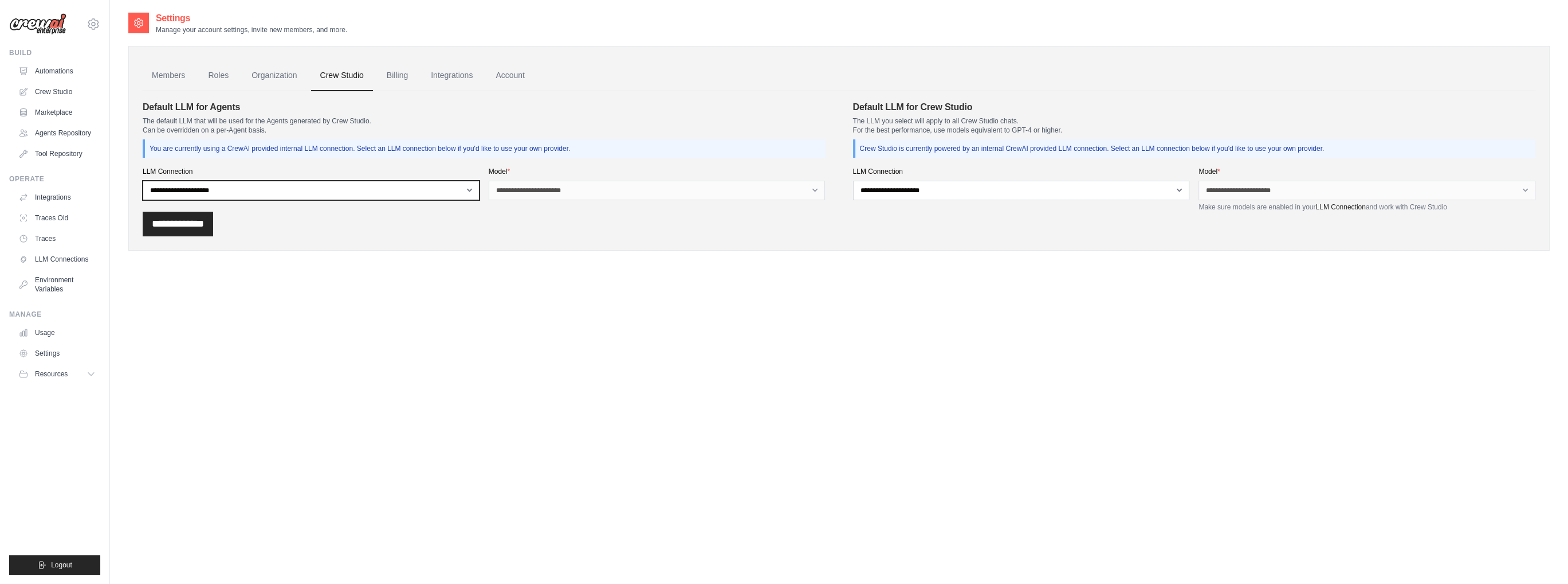
click at [446, 191] on select "**********" at bounding box center [311, 190] width 337 height 19
select select "******"
click at [143, 181] on select "**********" at bounding box center [311, 190] width 337 height 19
click at [626, 189] on select "**********" at bounding box center [657, 190] width 337 height 19
select select "*******"
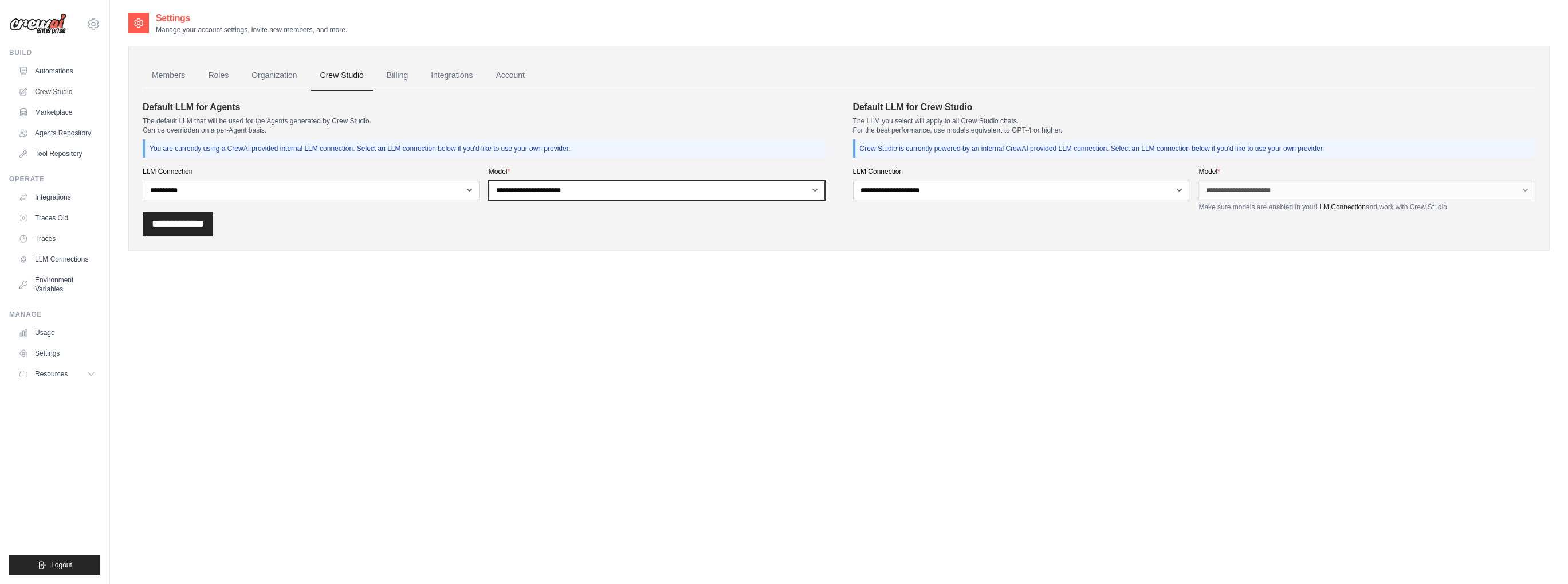
click at [489, 181] on select "**********" at bounding box center [657, 190] width 337 height 19
click at [711, 218] on div "**********" at bounding box center [839, 224] width 1393 height 25
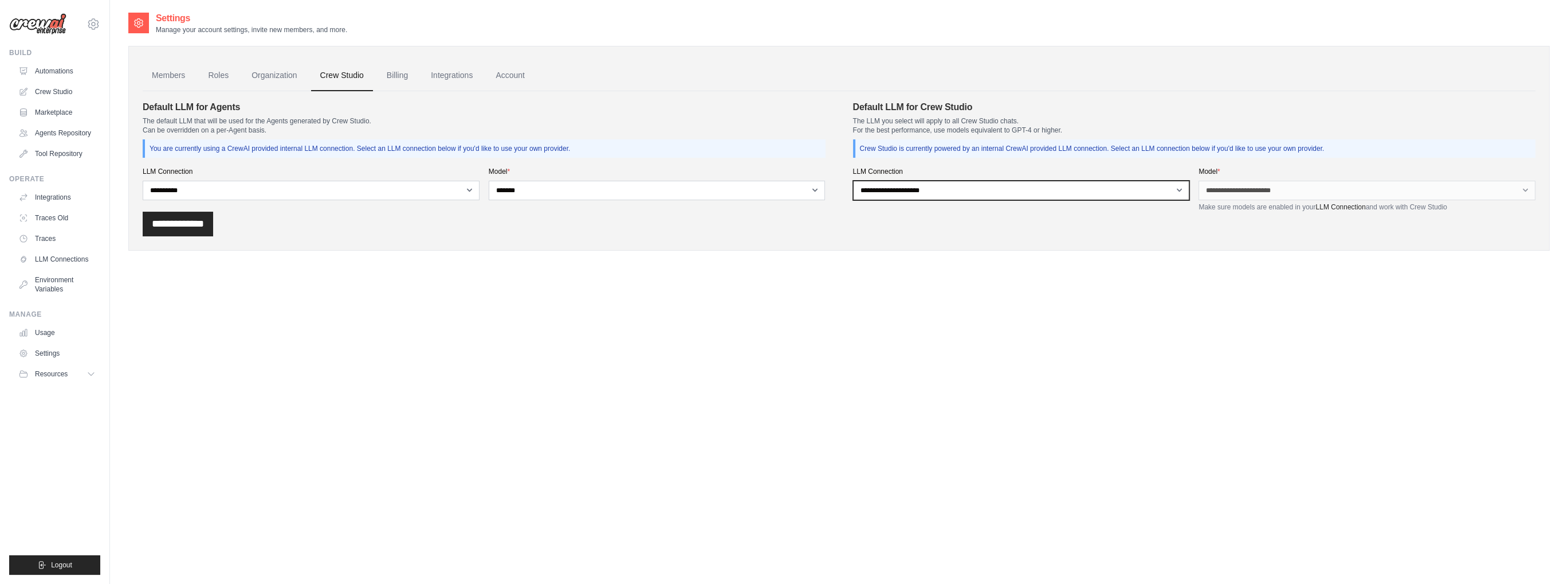
drag, startPoint x: 896, startPoint y: 189, endPoint x: 917, endPoint y: 191, distance: 21.1
click at [896, 189] on select "**********" at bounding box center [1021, 190] width 337 height 19
click at [917, 191] on select "**********" at bounding box center [1021, 190] width 337 height 19
click at [917, 191] on select "**********" at bounding box center [1021, 190] width 337 height 19
select select "******"
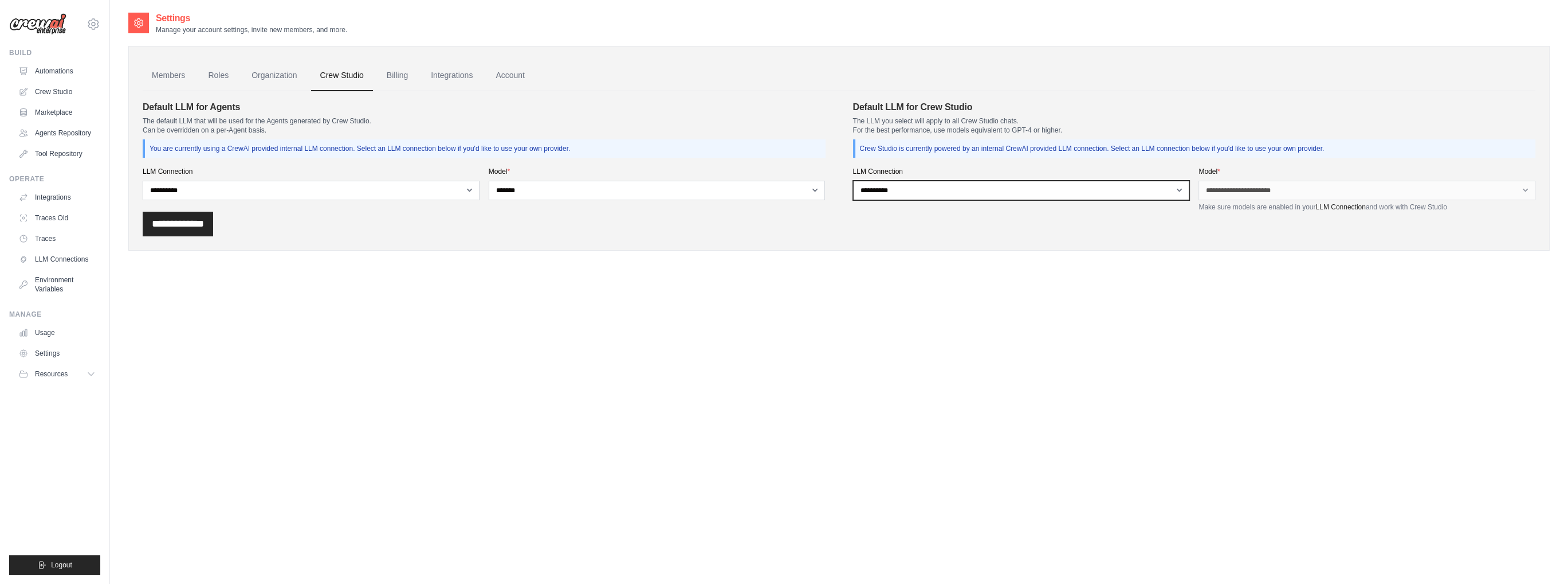
click at [853, 181] on select "**********" at bounding box center [1021, 190] width 337 height 19
click at [1277, 195] on select "**********" at bounding box center [1367, 190] width 337 height 19
select select "*******"
click at [1199, 181] on select "**********" at bounding box center [1367, 190] width 337 height 19
click at [1006, 219] on div "**********" at bounding box center [839, 224] width 1393 height 25
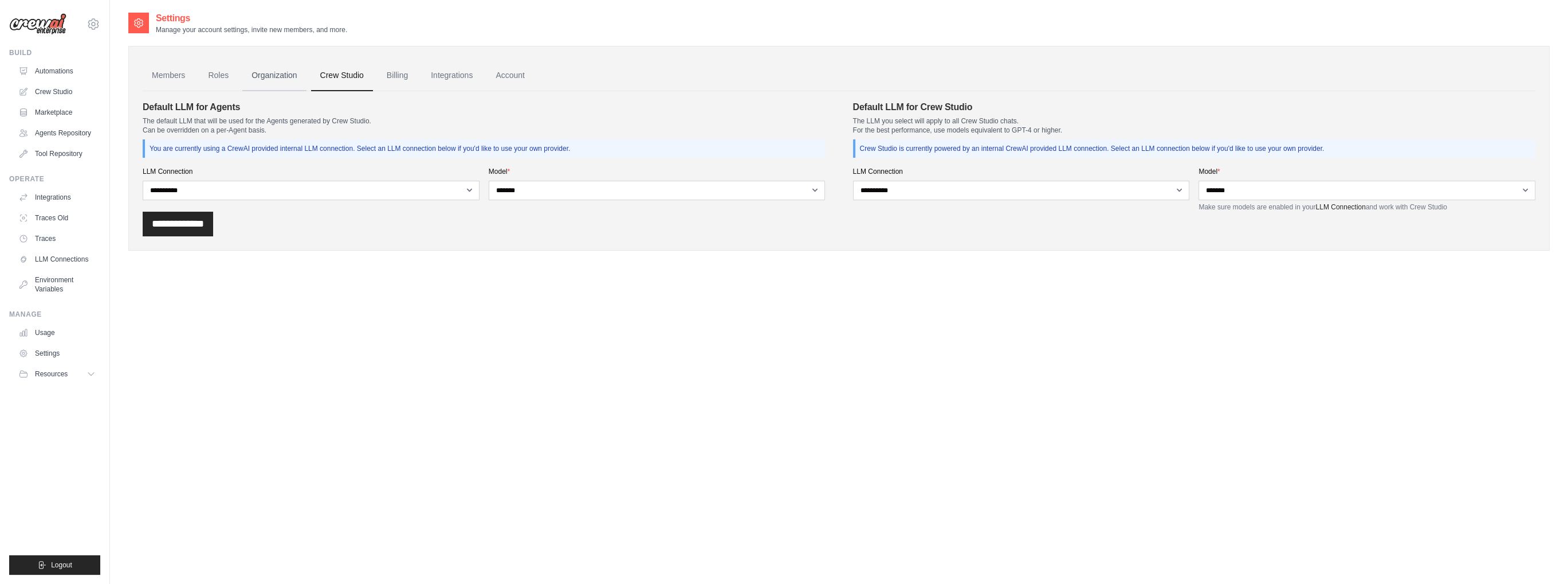
click at [274, 76] on link "Organization" at bounding box center [274, 76] width 64 height 31
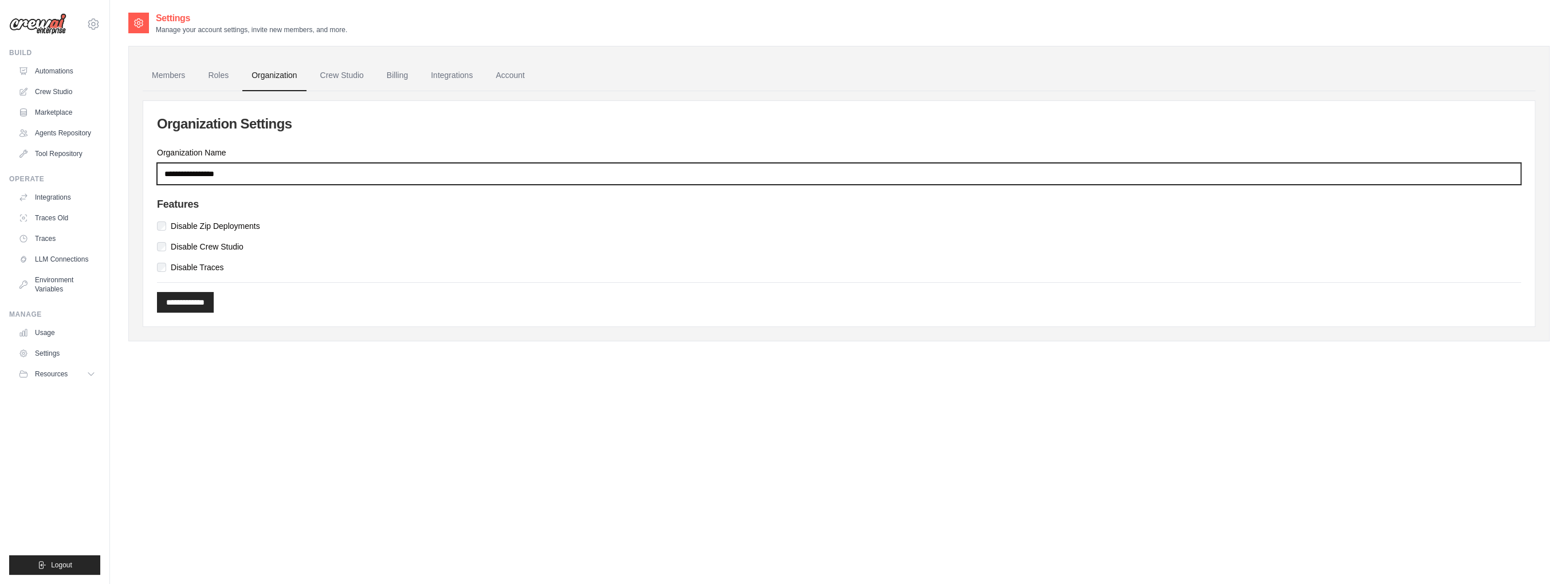
click at [227, 167] on input "Organization Name" at bounding box center [840, 174] width 1364 height 22
click at [244, 173] on input "Organization Name" at bounding box center [840, 174] width 1364 height 22
drag, startPoint x: 214, startPoint y: 174, endPoint x: 158, endPoint y: 173, distance: 56.0
click at [152, 173] on div "**********" at bounding box center [839, 214] width 1391 height 225
click at [204, 177] on input "********" at bounding box center [840, 174] width 1364 height 22
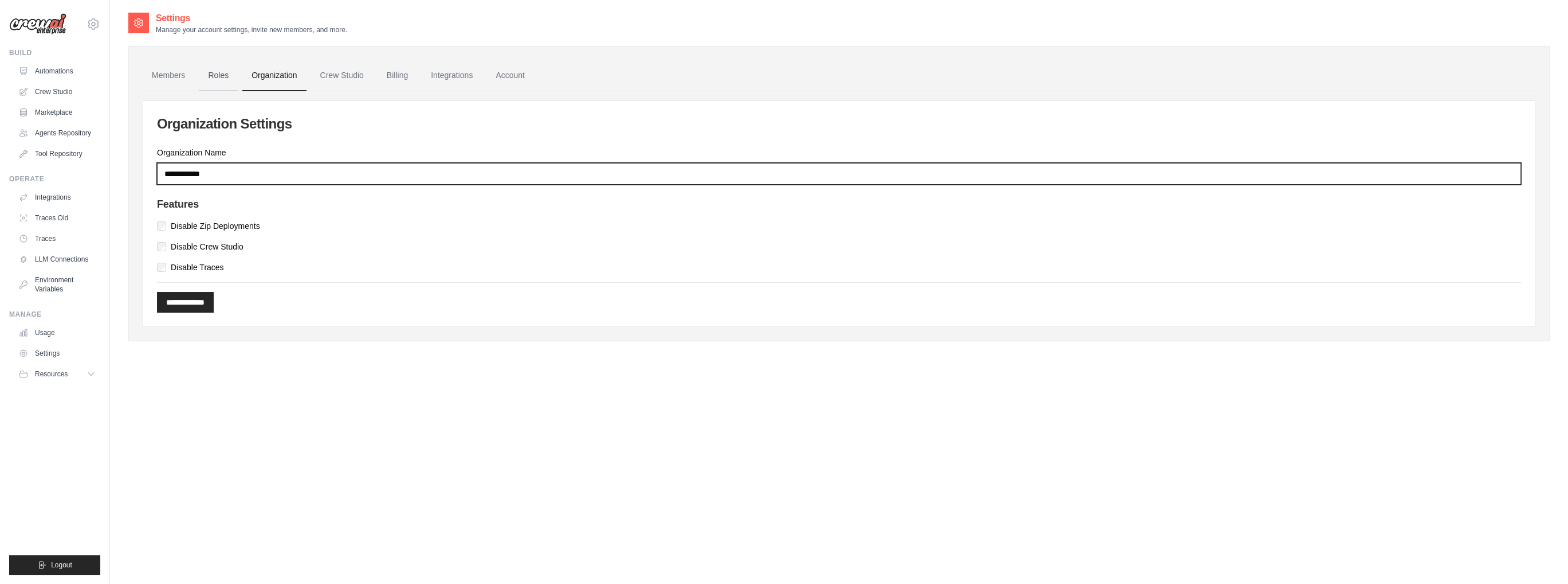
type input "**********"
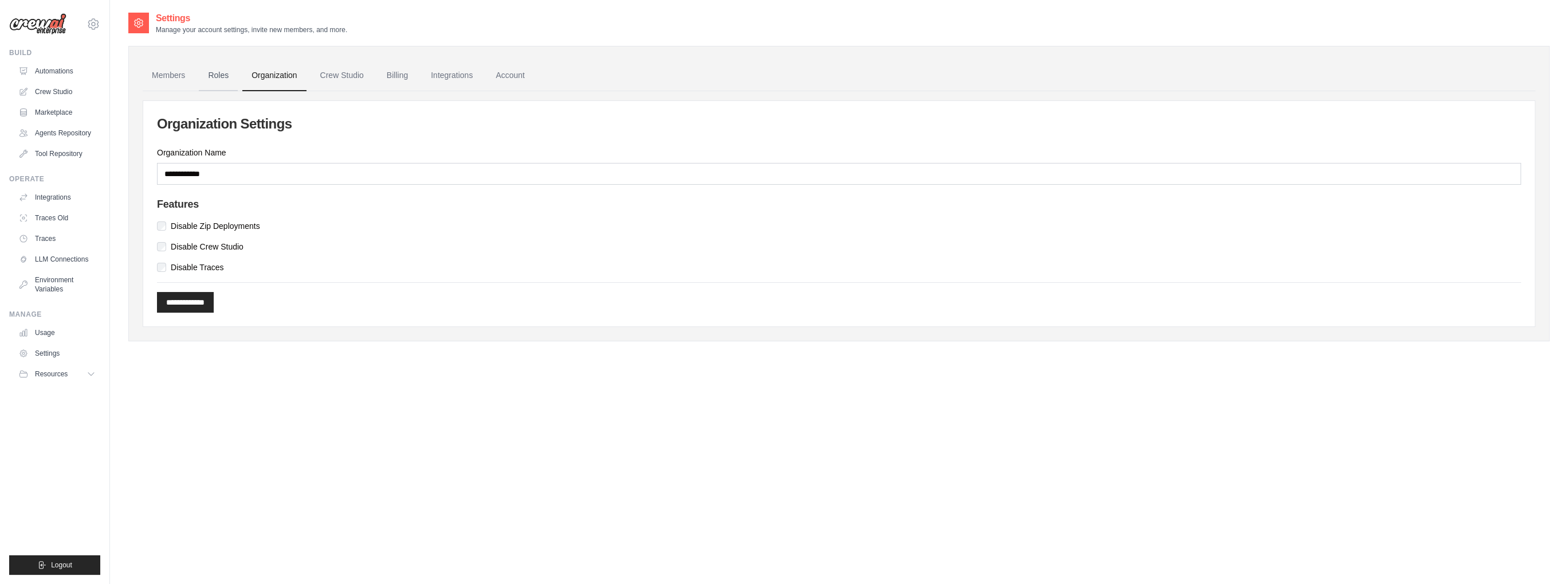
click at [211, 76] on link "Roles" at bounding box center [218, 76] width 39 height 31
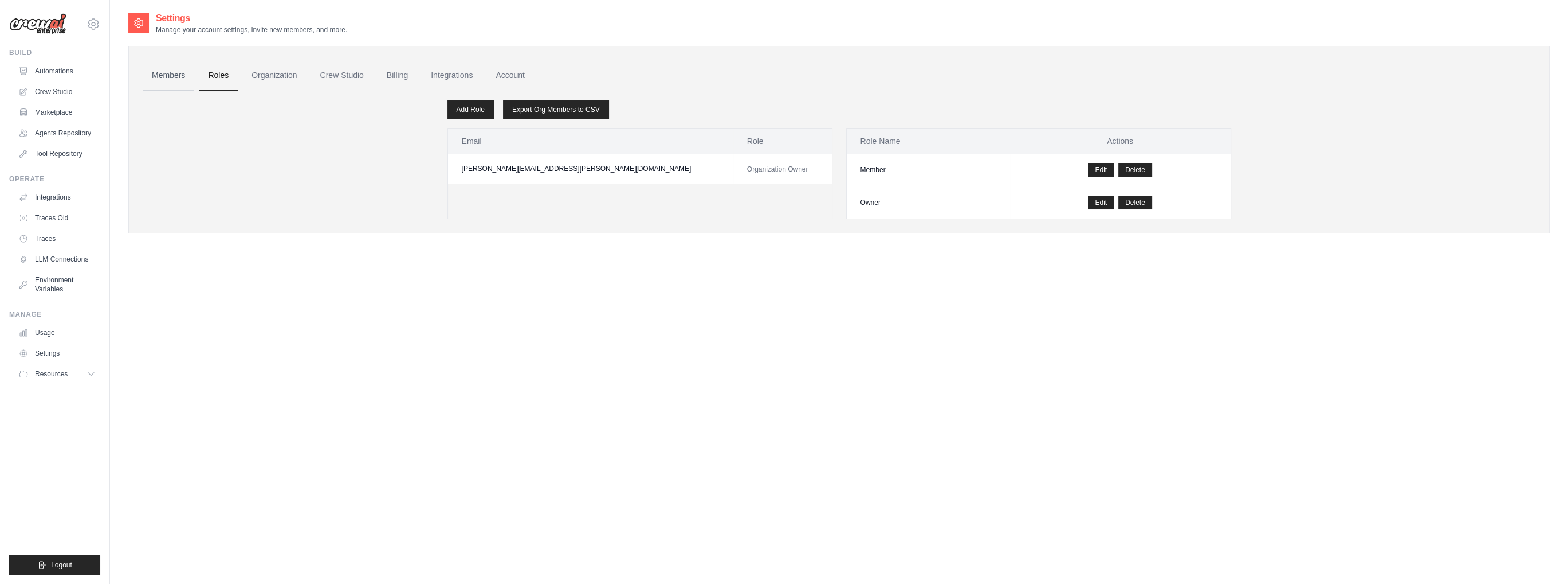
click at [169, 73] on link "Members" at bounding box center [168, 76] width 52 height 31
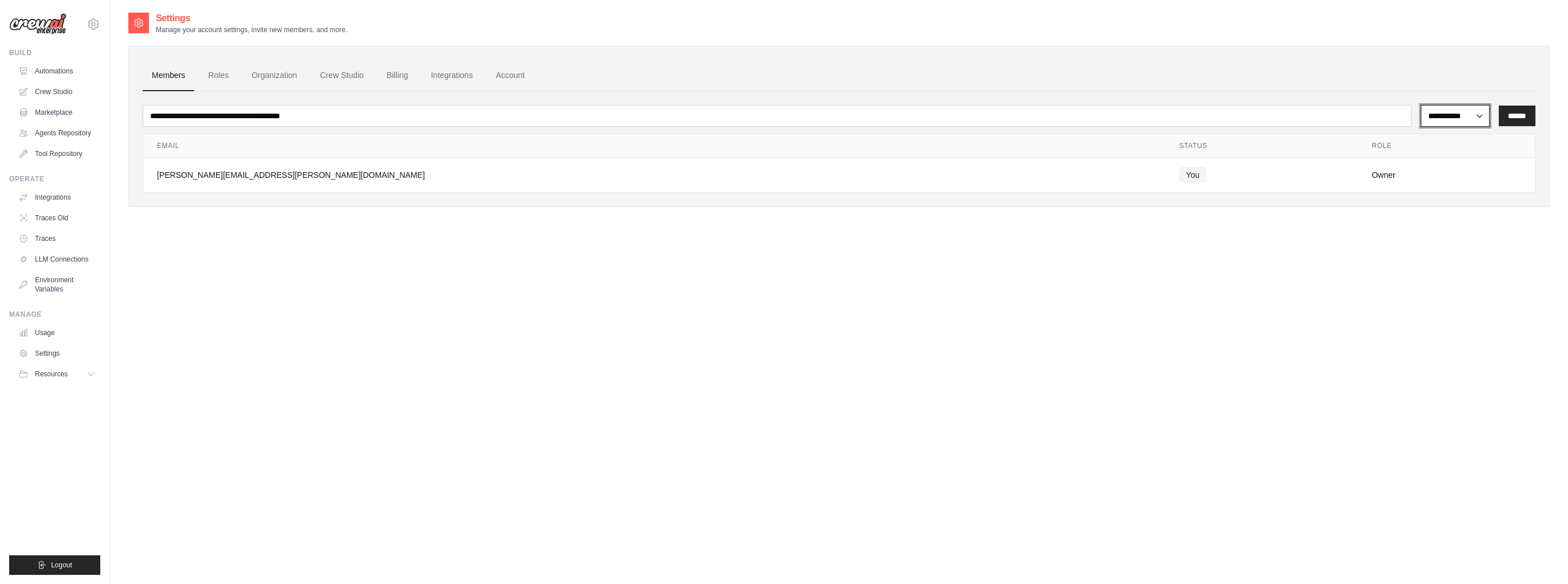
click at [1464, 119] on select "**********" at bounding box center [1455, 116] width 69 height 22
click at [60, 95] on link "Crew Studio" at bounding box center [58, 92] width 86 height 19
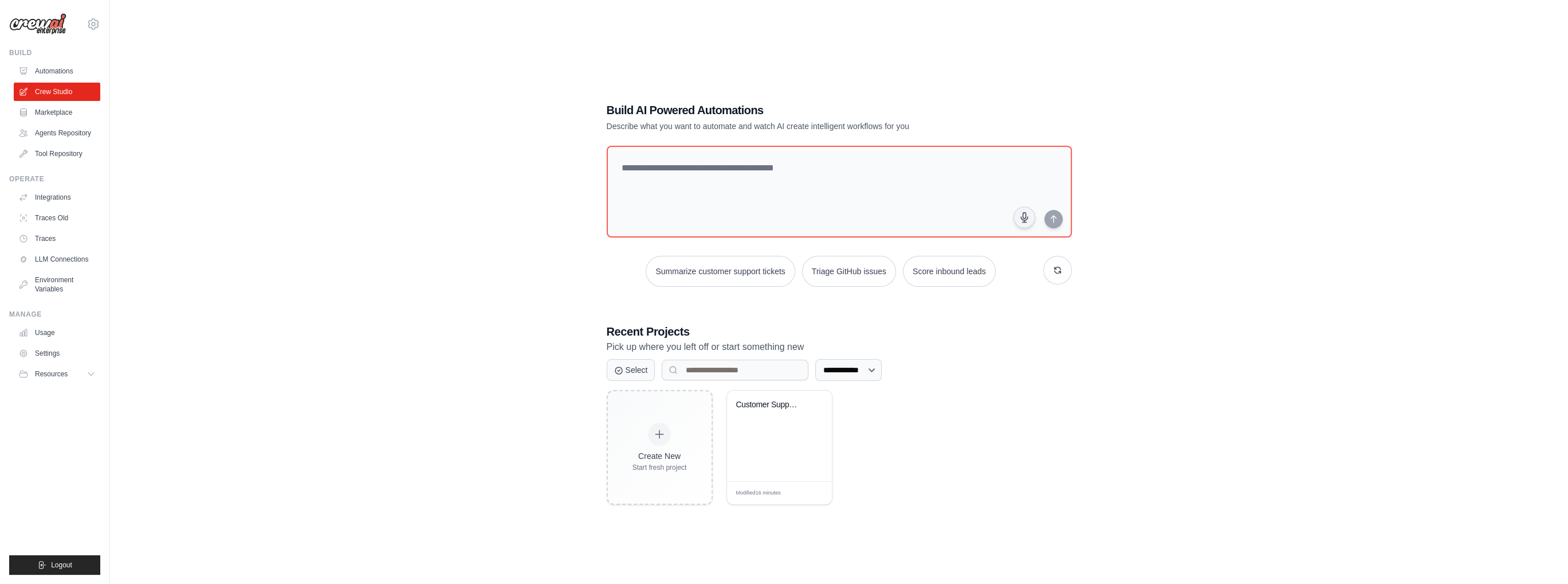
scroll to position [23, 0]
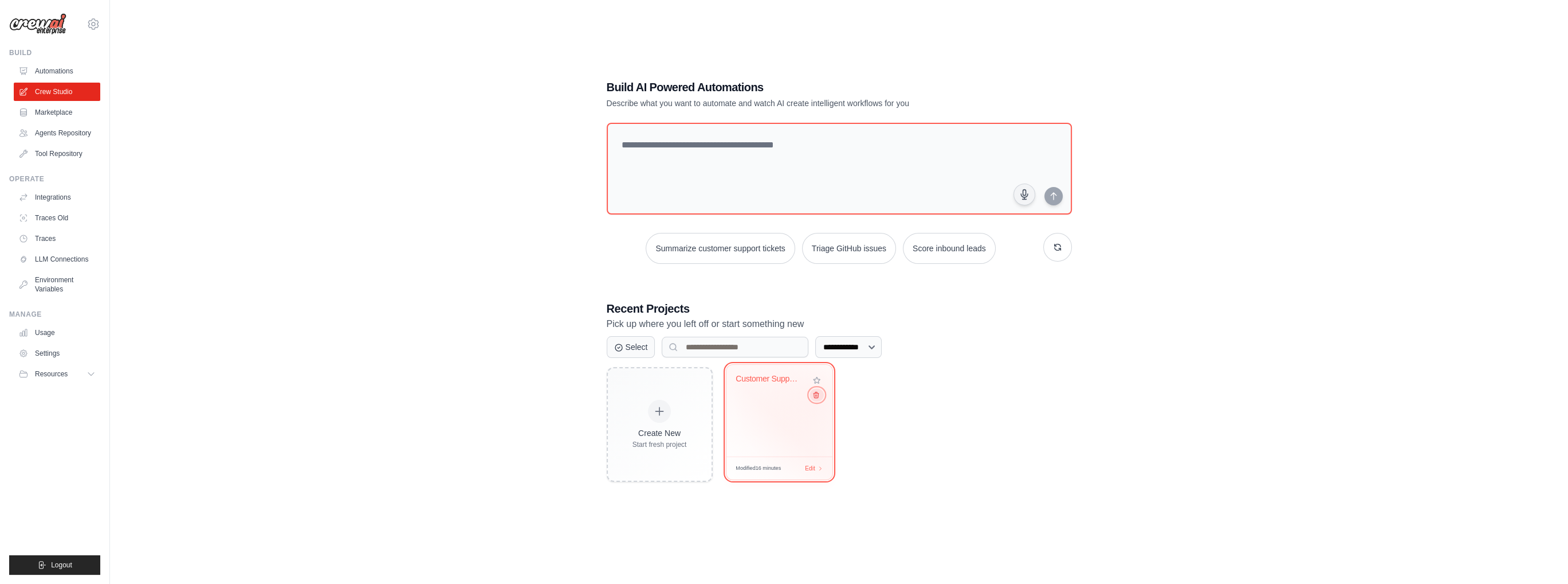
click at [816, 397] on icon at bounding box center [816, 395] width 8 height 8
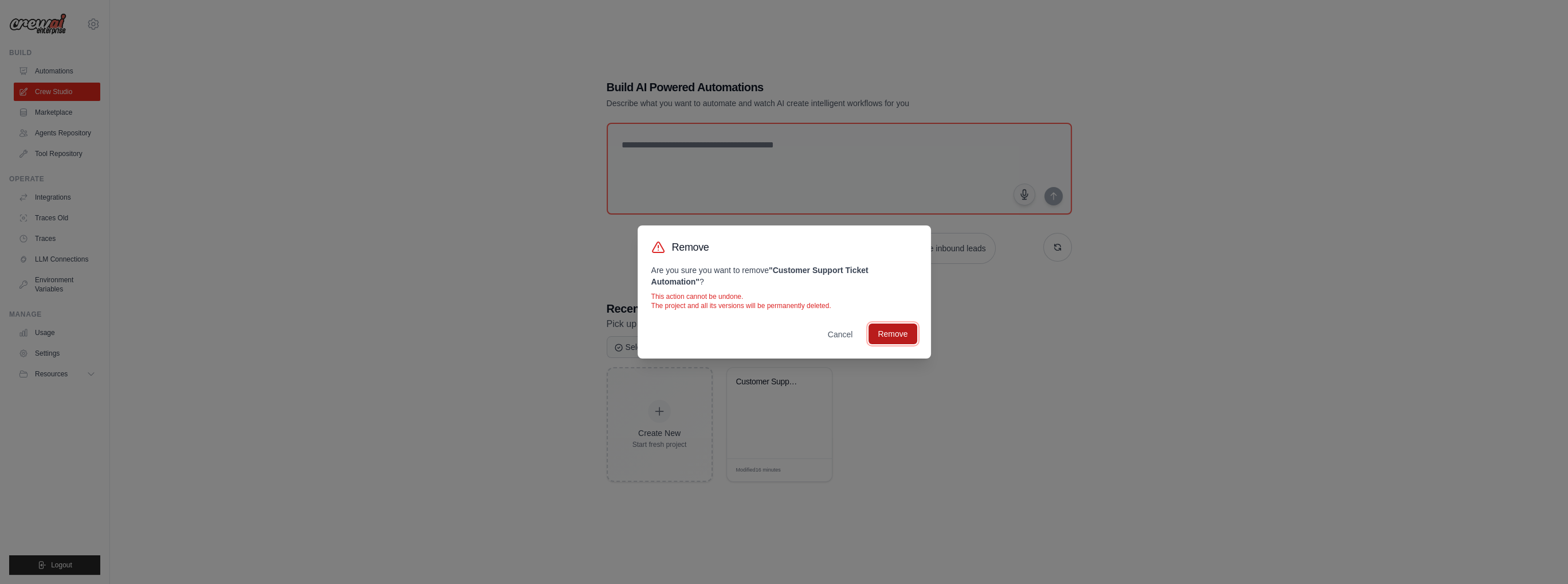
click at [890, 336] on button "Remove" at bounding box center [893, 333] width 48 height 21
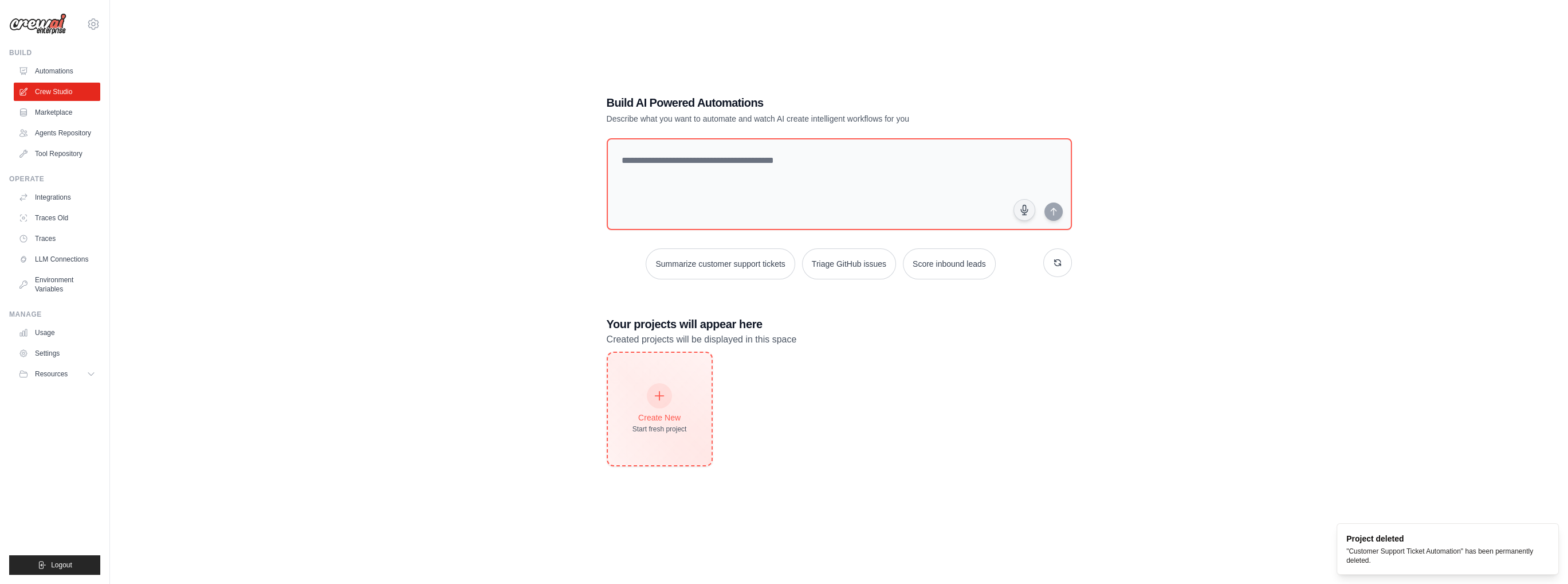
click at [658, 384] on div at bounding box center [659, 396] width 25 height 25
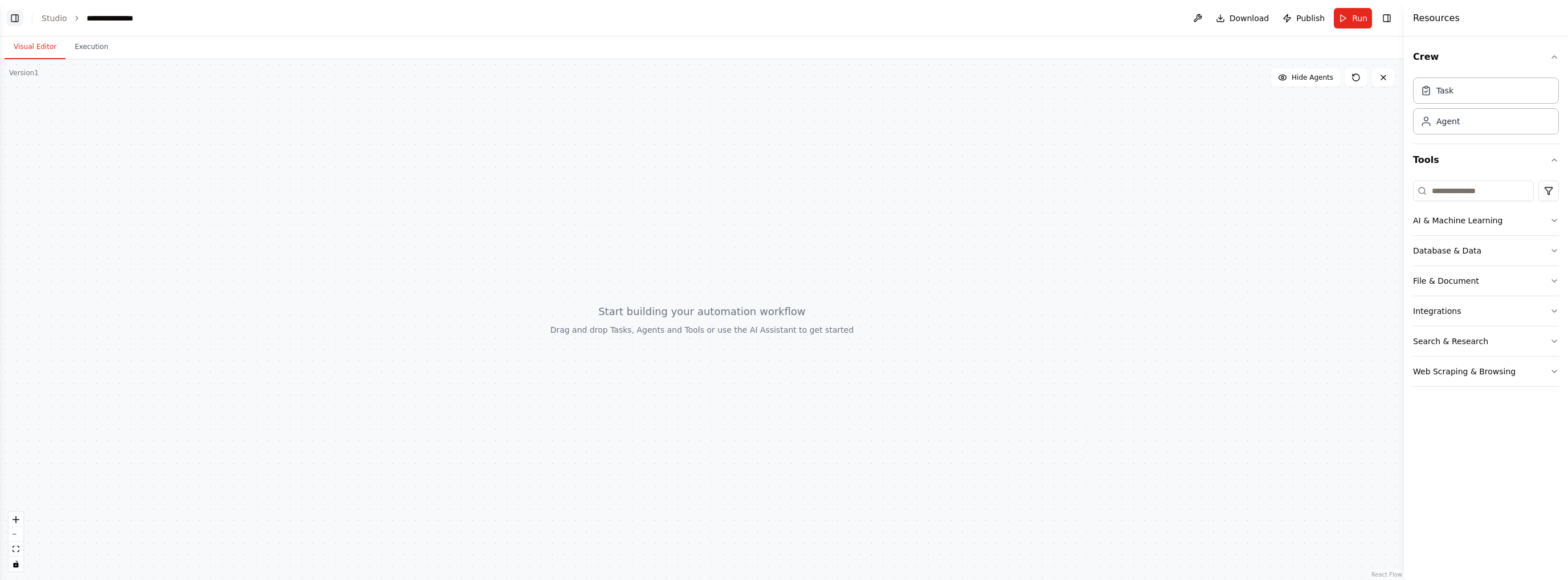
click at [9, 20] on button "Toggle Left Sidebar" at bounding box center [15, 18] width 16 height 16
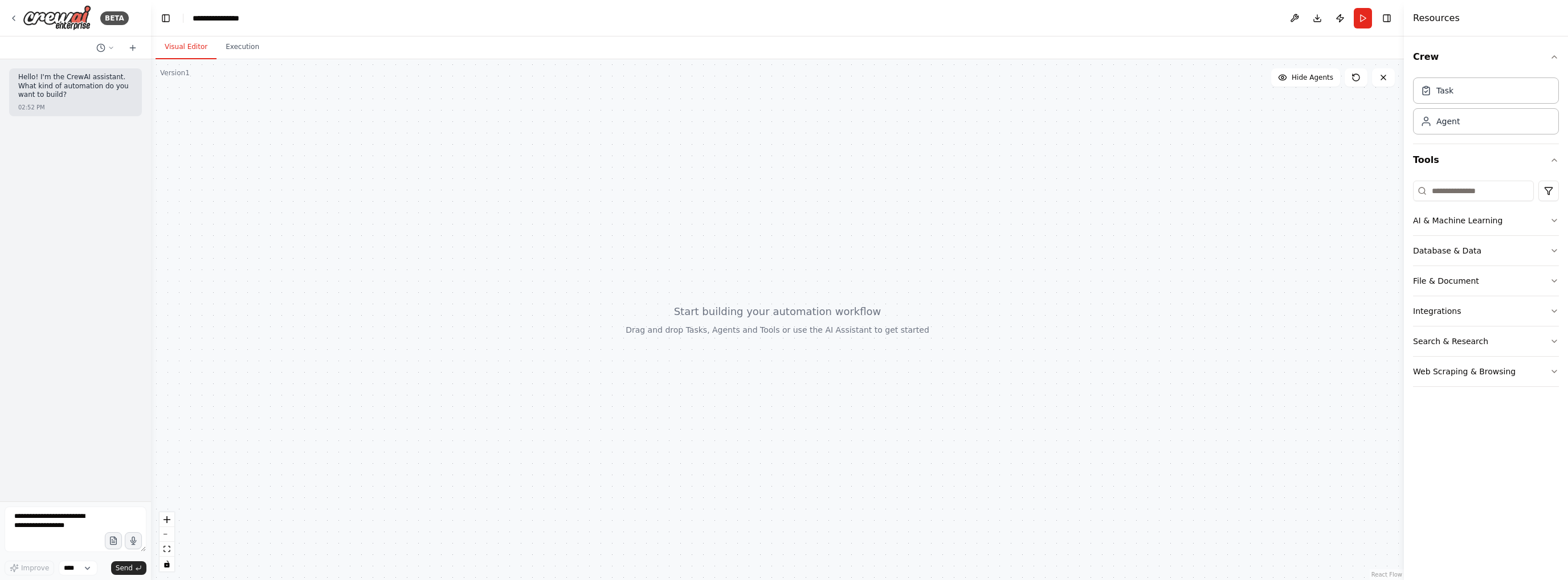
drag, startPoint x: 252, startPoint y: 181, endPoint x: 151, endPoint y: 198, distance: 102.4
click at [151, 198] on div "**********" at bounding box center [784, 290] width 1568 height 580
click at [461, 243] on icon at bounding box center [461, 243] width 5 height 2
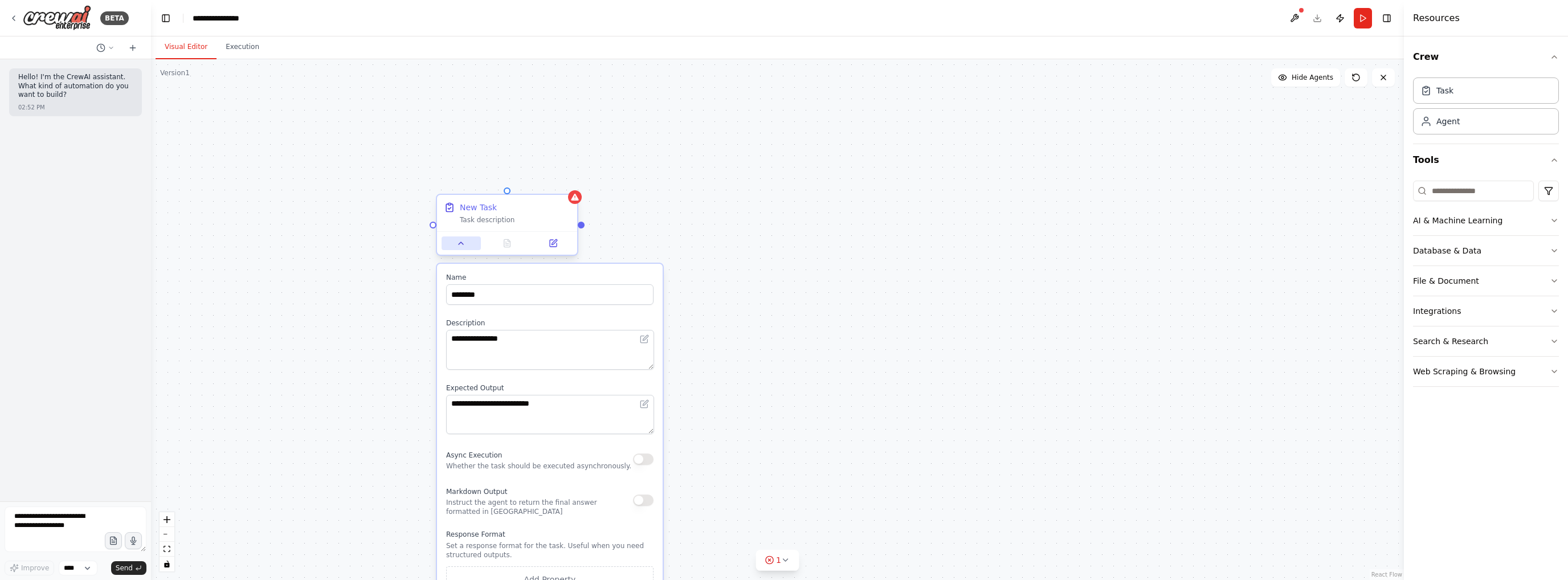
click at [461, 243] on icon at bounding box center [461, 243] width 5 height 2
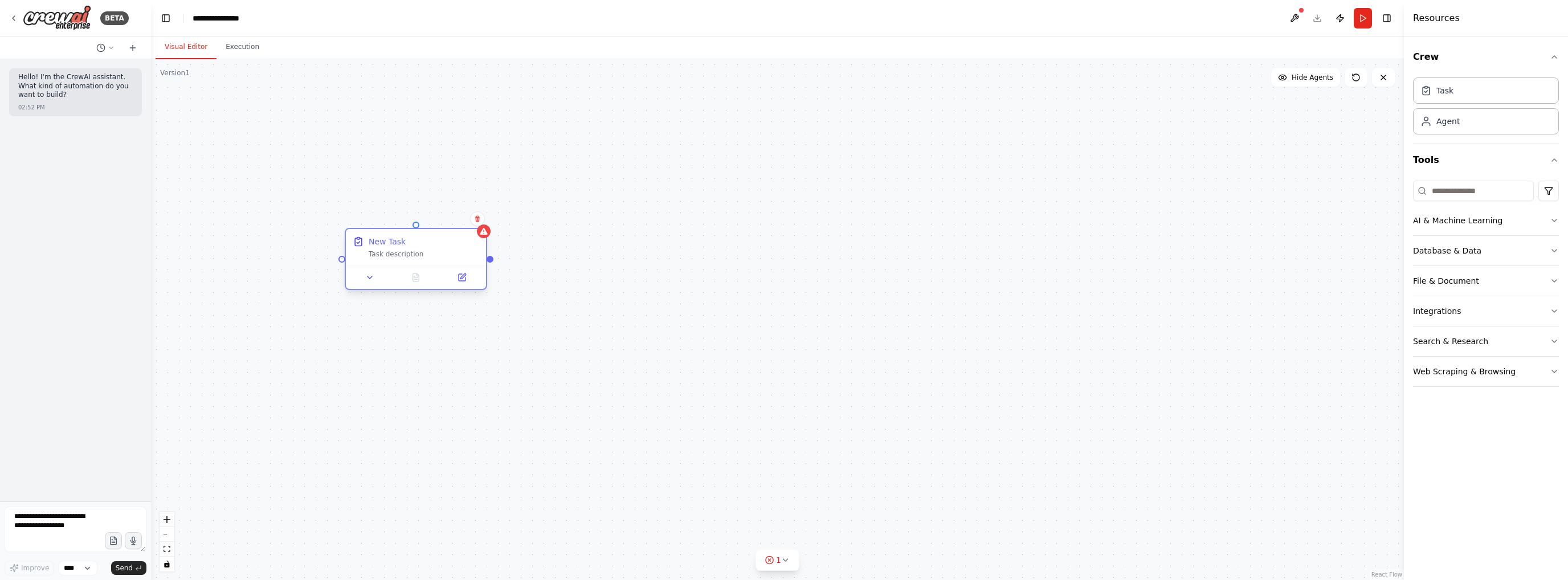
drag, startPoint x: 534, startPoint y: 203, endPoint x: 436, endPoint y: 242, distance: 105.5
click at [436, 242] on div "New Task" at bounding box center [424, 241] width 110 height 11
click at [458, 277] on icon at bounding box center [462, 277] width 9 height 9
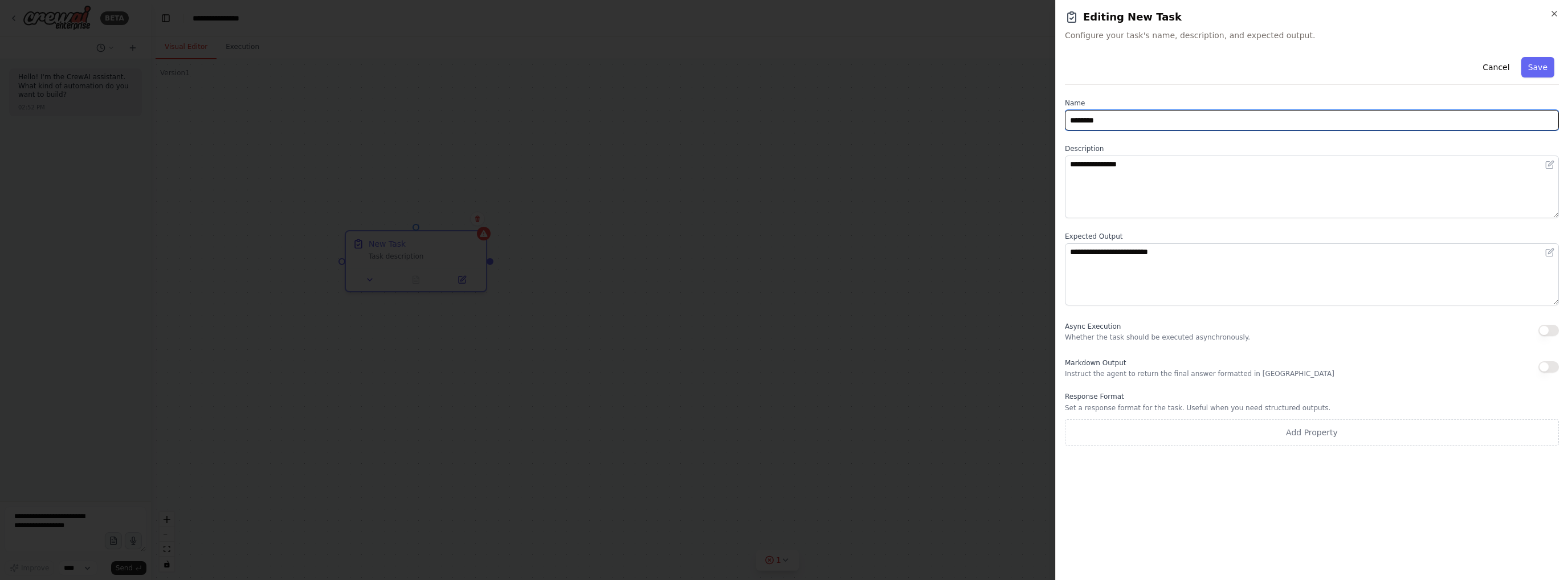
click at [1124, 121] on input "********" at bounding box center [1312, 120] width 494 height 21
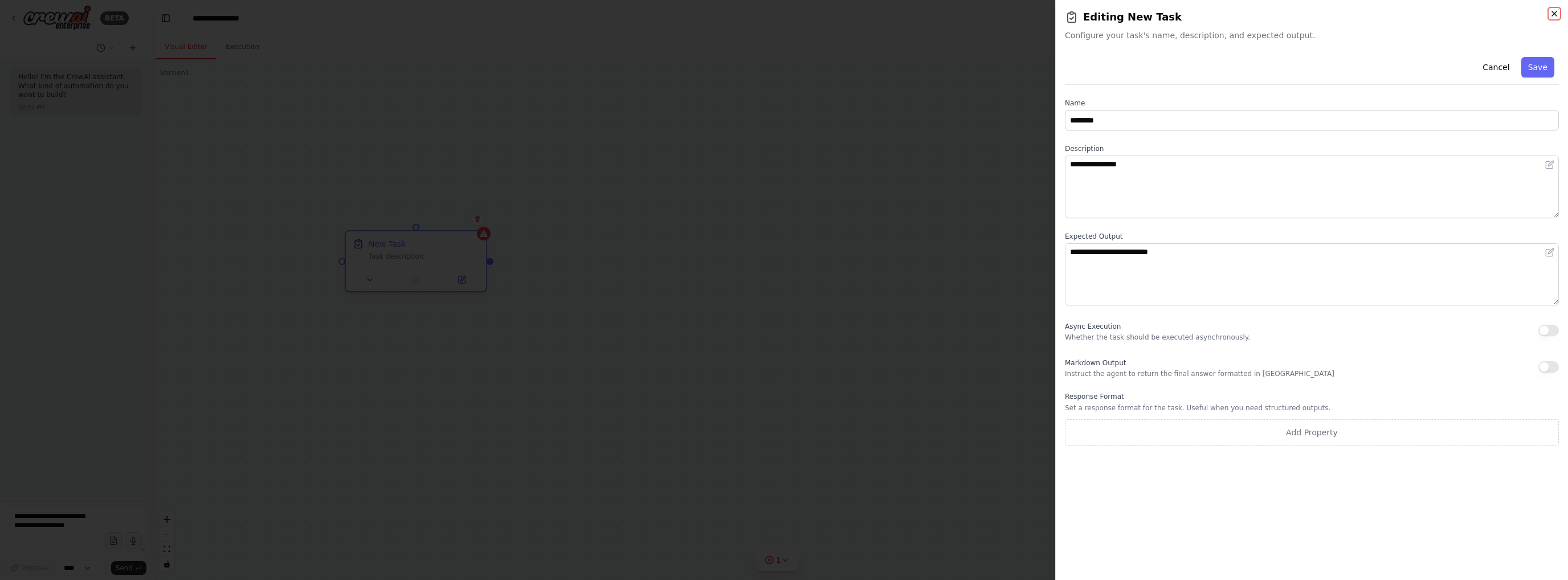
click at [1557, 15] on icon "button" at bounding box center [1555, 14] width 9 height 9
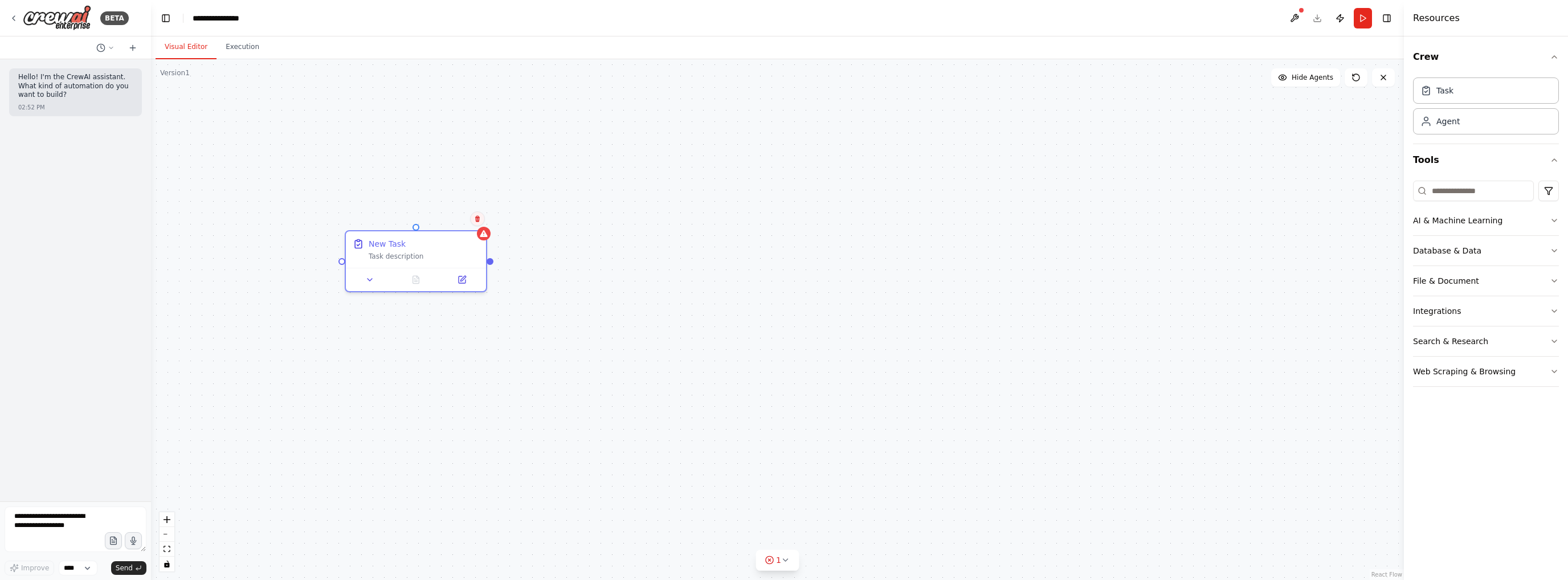
click at [474, 221] on icon at bounding box center [477, 218] width 7 height 7
click at [449, 220] on button "Confirm" at bounding box center [445, 218] width 41 height 14
click at [484, 217] on button at bounding box center [478, 218] width 15 height 15
click at [454, 218] on button "Confirm" at bounding box center [446, 218] width 41 height 14
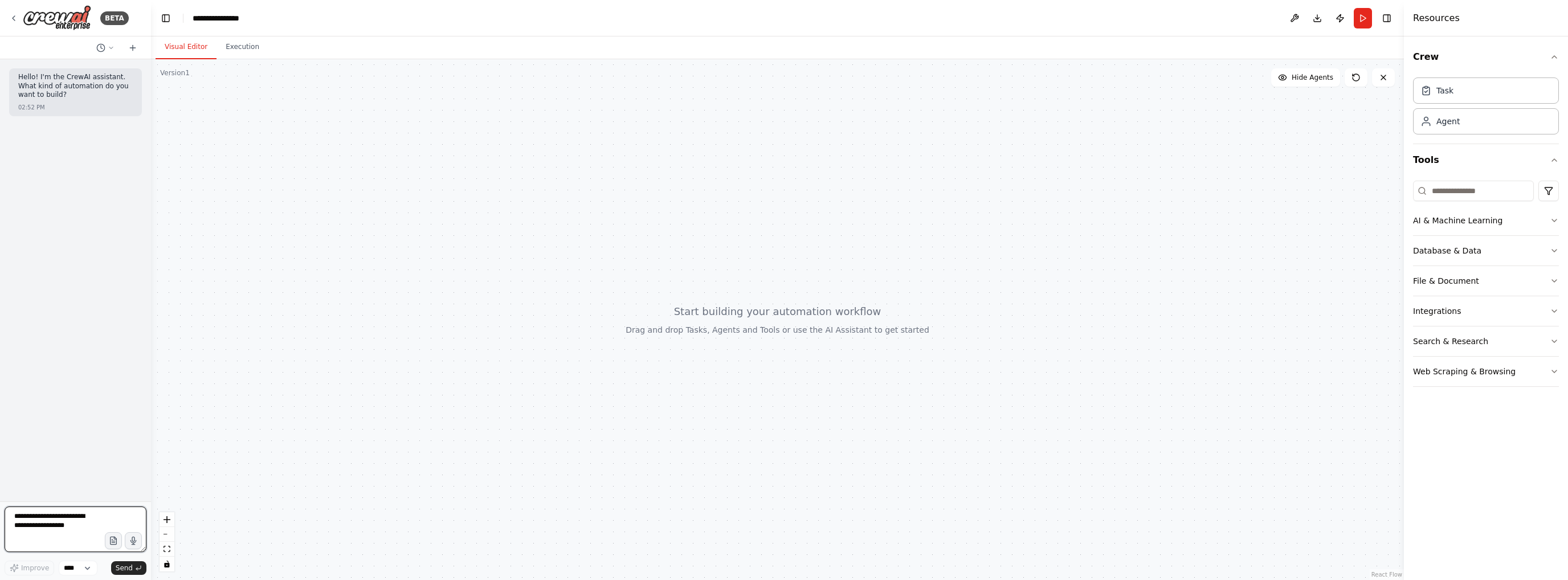
click at [28, 523] on textarea at bounding box center [75, 529] width 142 height 45
click at [46, 549] on textarea "**********" at bounding box center [75, 529] width 142 height 45
type textarea "**********"
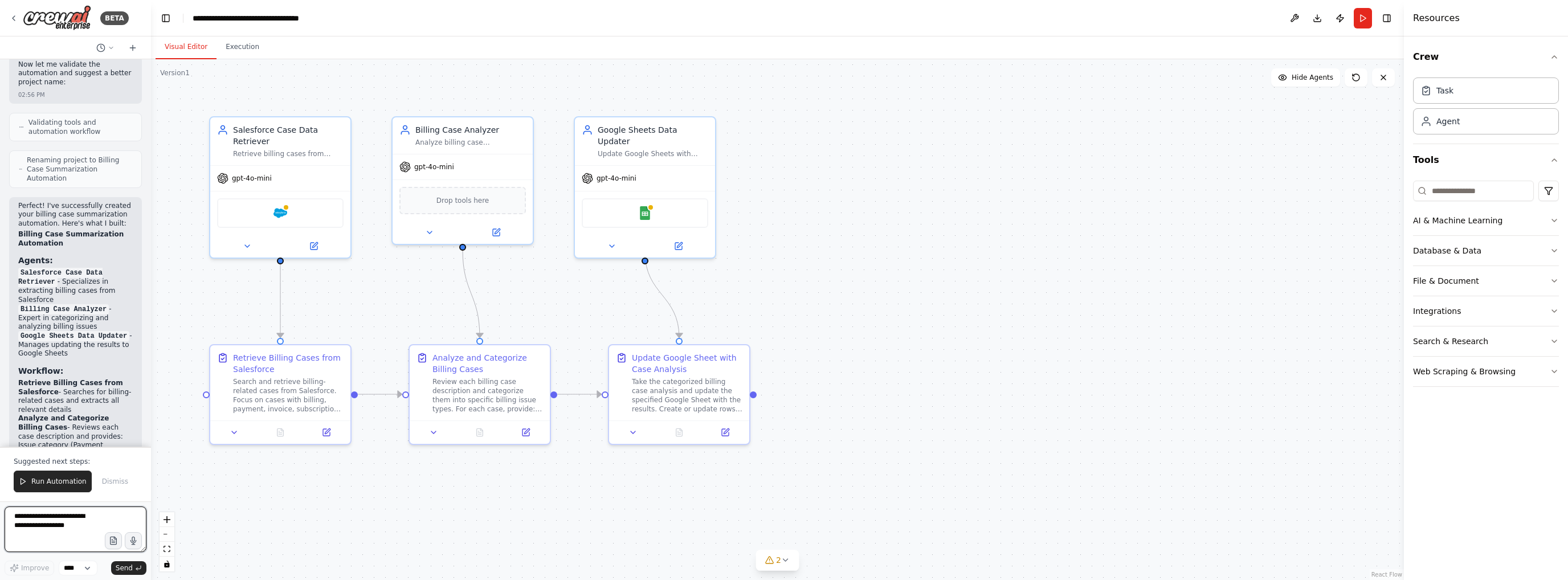
scroll to position [1384, 0]
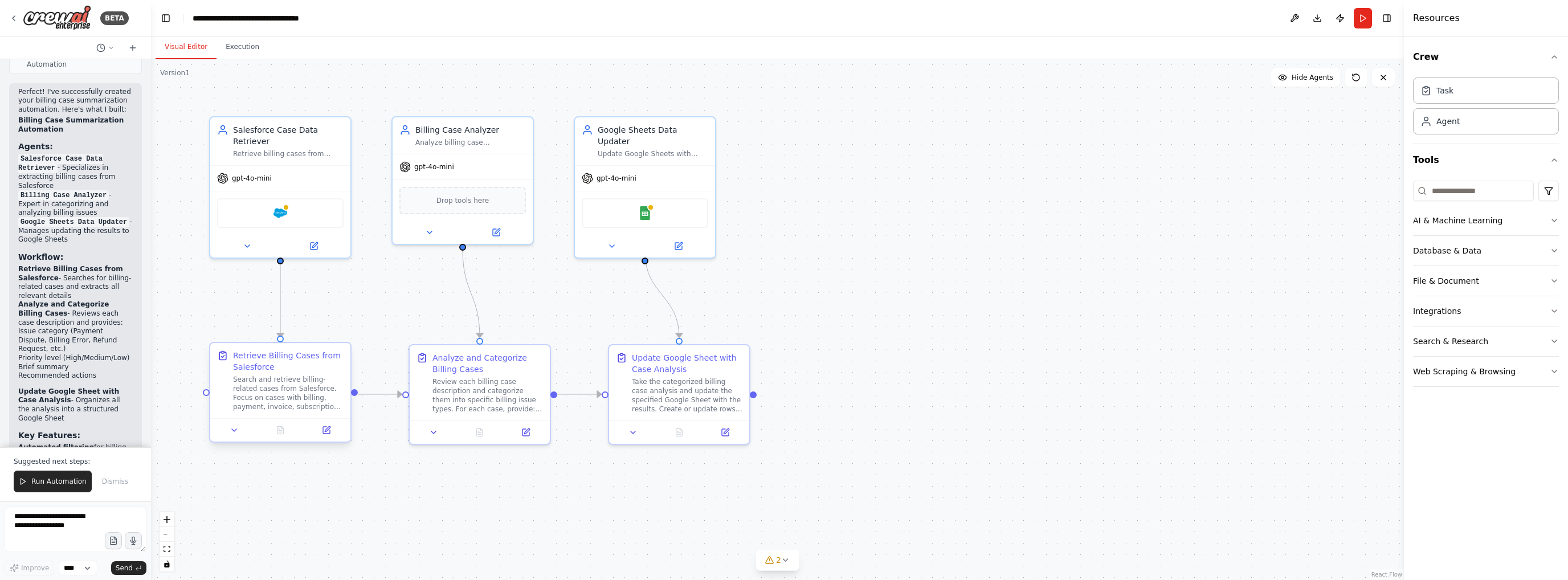
click at [265, 385] on div "Search and retrieve billing-related cases from Salesforce. Focus on cases with …" at bounding box center [288, 393] width 110 height 37
click at [330, 431] on icon at bounding box center [326, 430] width 7 height 7
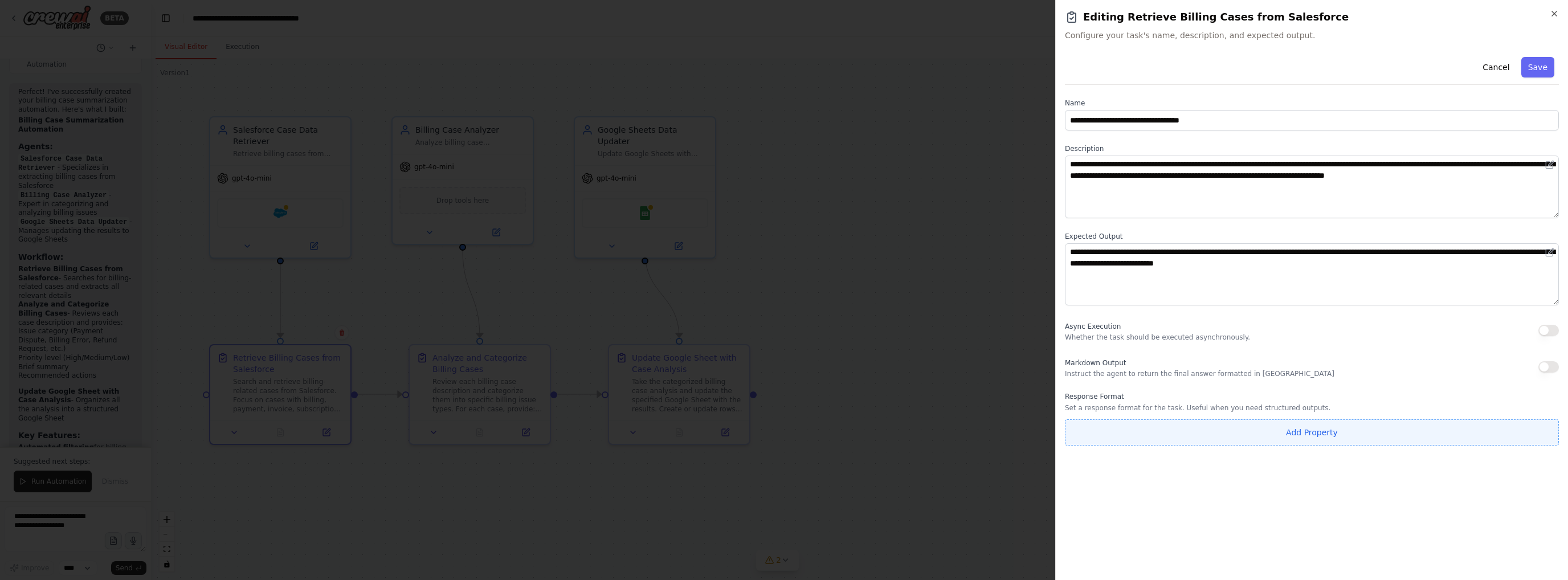
click at [1155, 434] on button "Add Property" at bounding box center [1312, 432] width 494 height 26
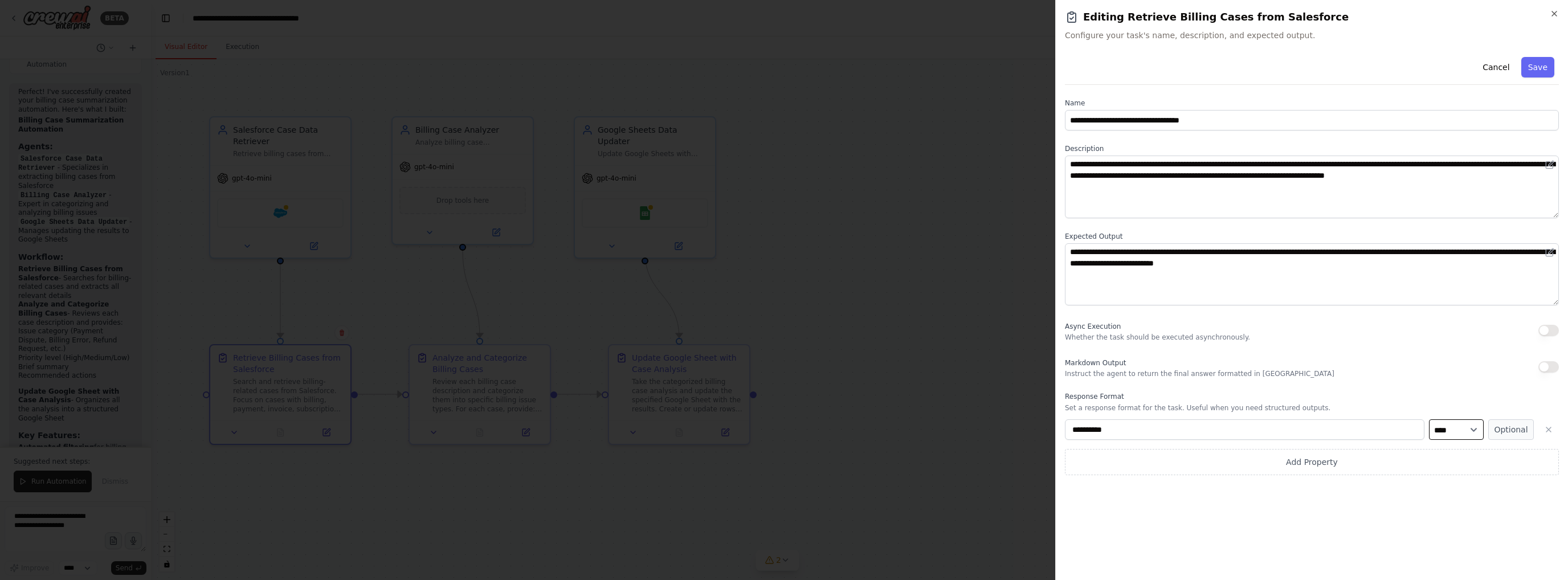
click at [1464, 433] on select "**** ******* ******* **** ******" at bounding box center [1456, 429] width 54 height 21
click at [1543, 431] on button "button" at bounding box center [1549, 429] width 21 height 21
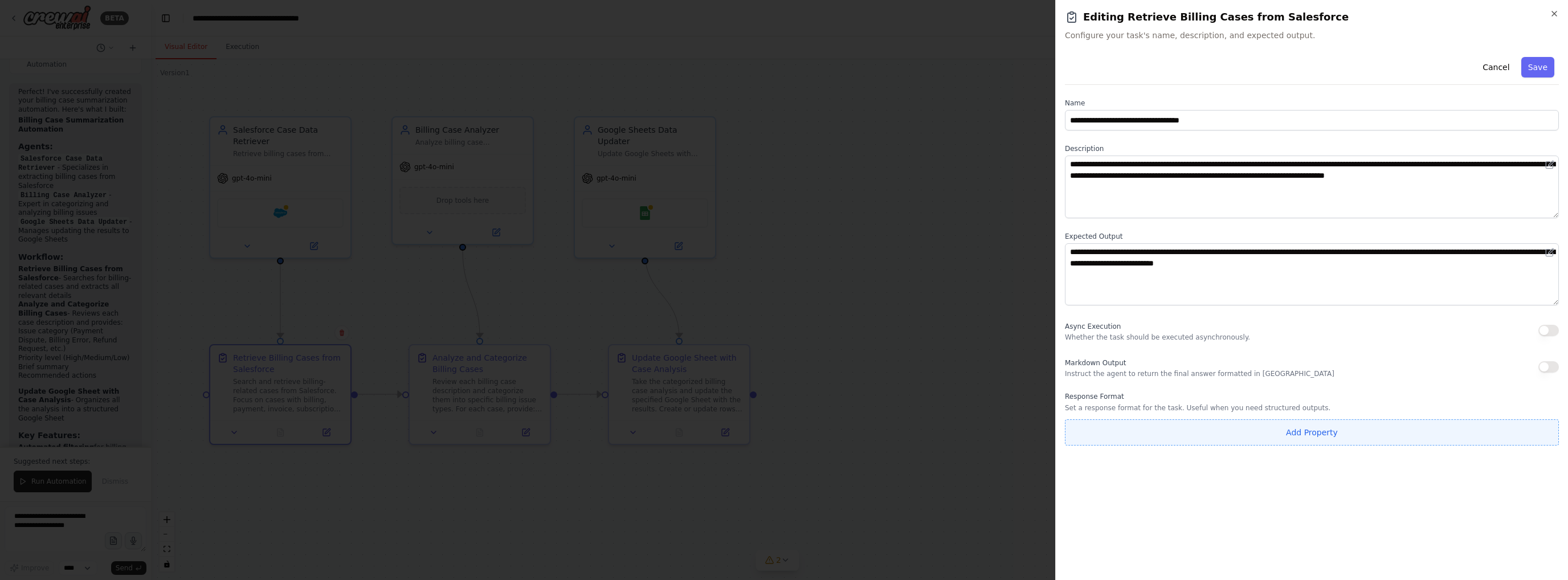
click at [1286, 436] on button "Add Property" at bounding box center [1312, 432] width 494 height 26
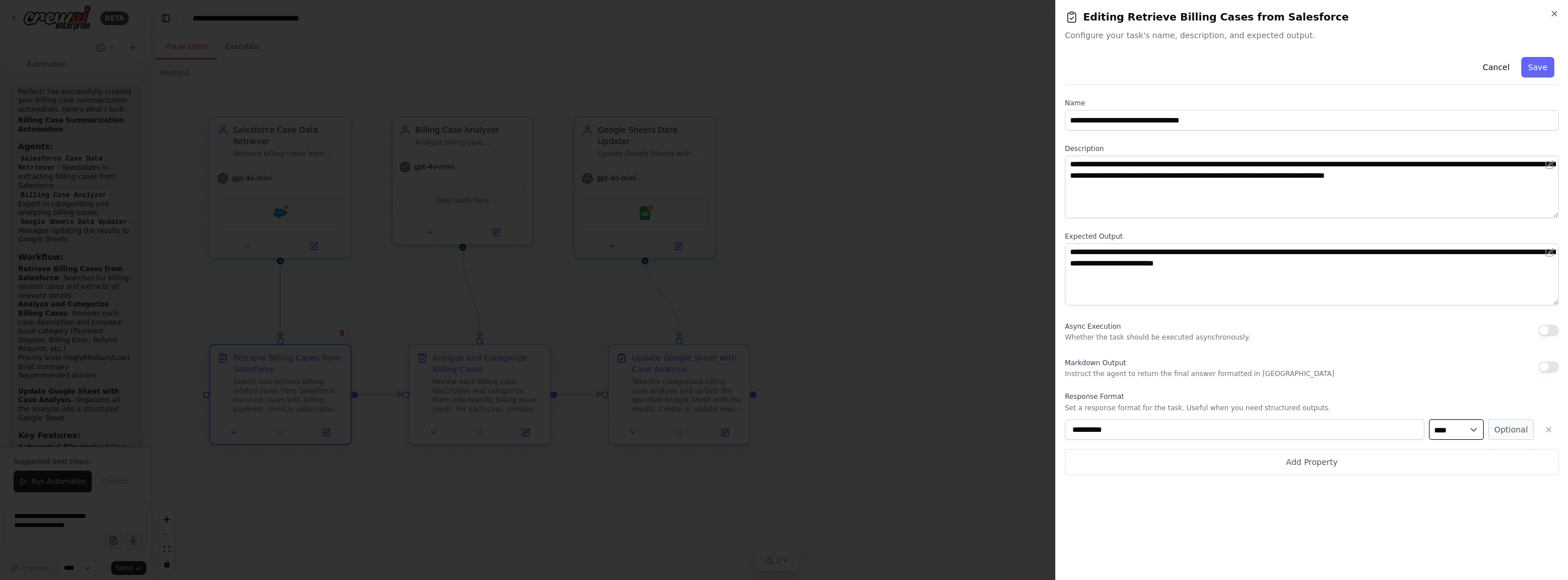
click at [1459, 434] on select "**** ******* ******* **** ******" at bounding box center [1456, 429] width 54 height 21
click at [1546, 428] on icon "button" at bounding box center [1549, 429] width 9 height 9
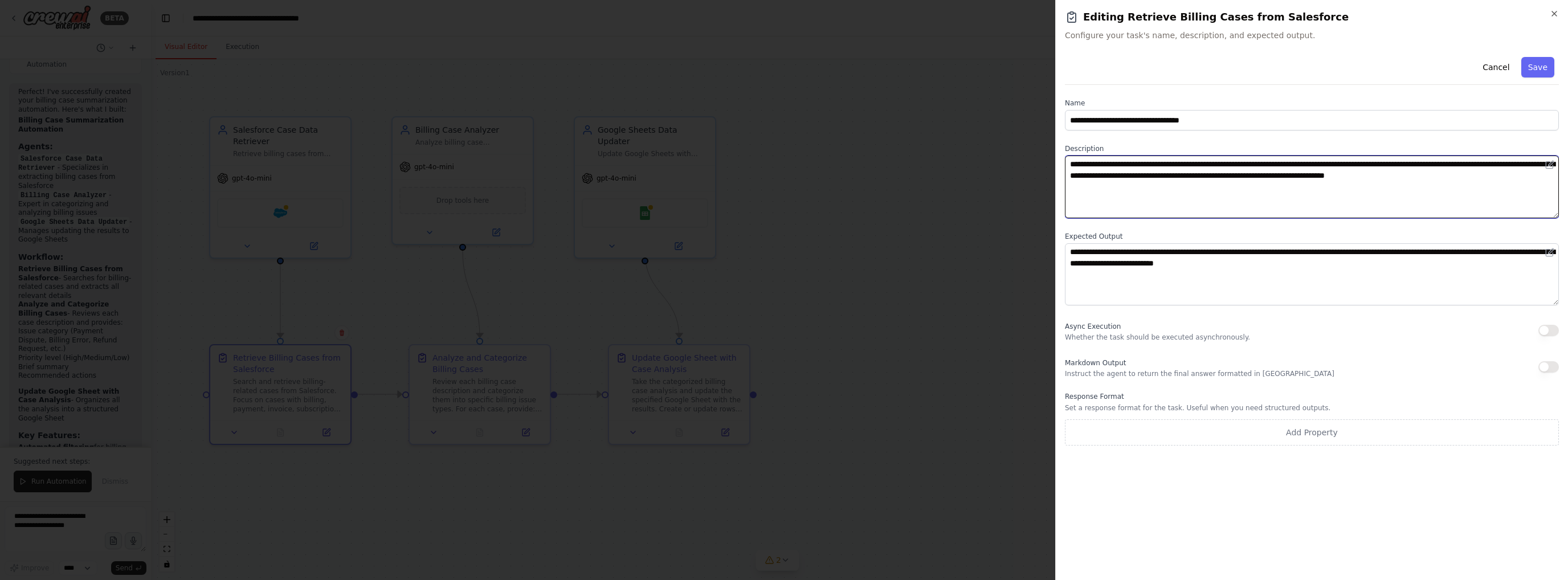
click at [1290, 180] on textarea "**********" at bounding box center [1312, 187] width 494 height 63
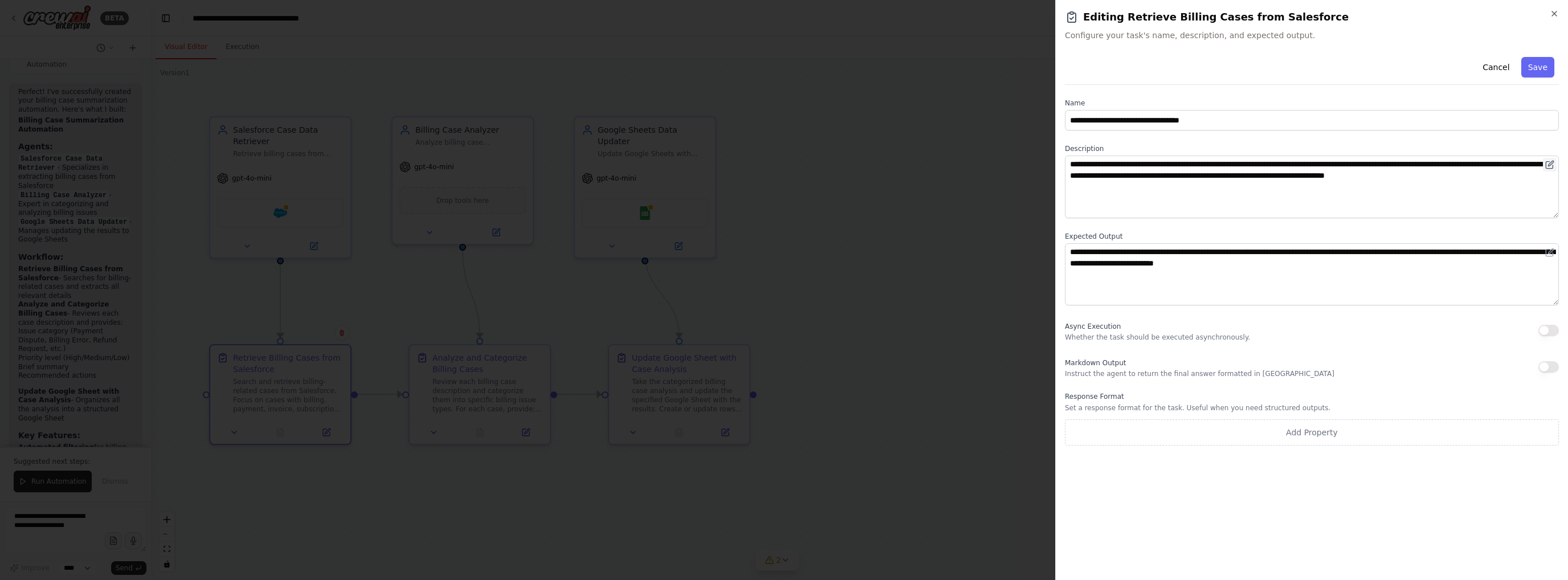
click at [1547, 163] on icon at bounding box center [1550, 165] width 9 height 9
click at [1553, 165] on icon at bounding box center [1550, 165] width 9 height 9
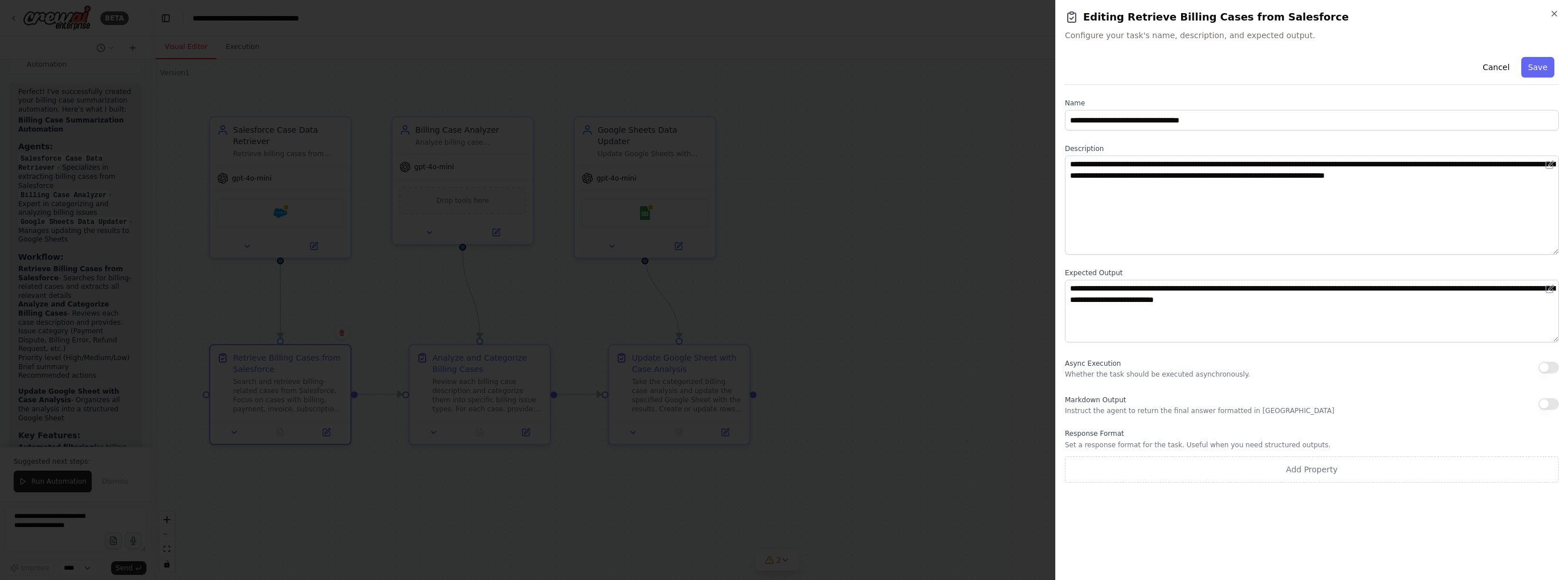
drag, startPoint x: 1556, startPoint y: 214, endPoint x: 1553, endPoint y: 251, distance: 37.1
click at [1553, 251] on textarea "**********" at bounding box center [1312, 205] width 494 height 99
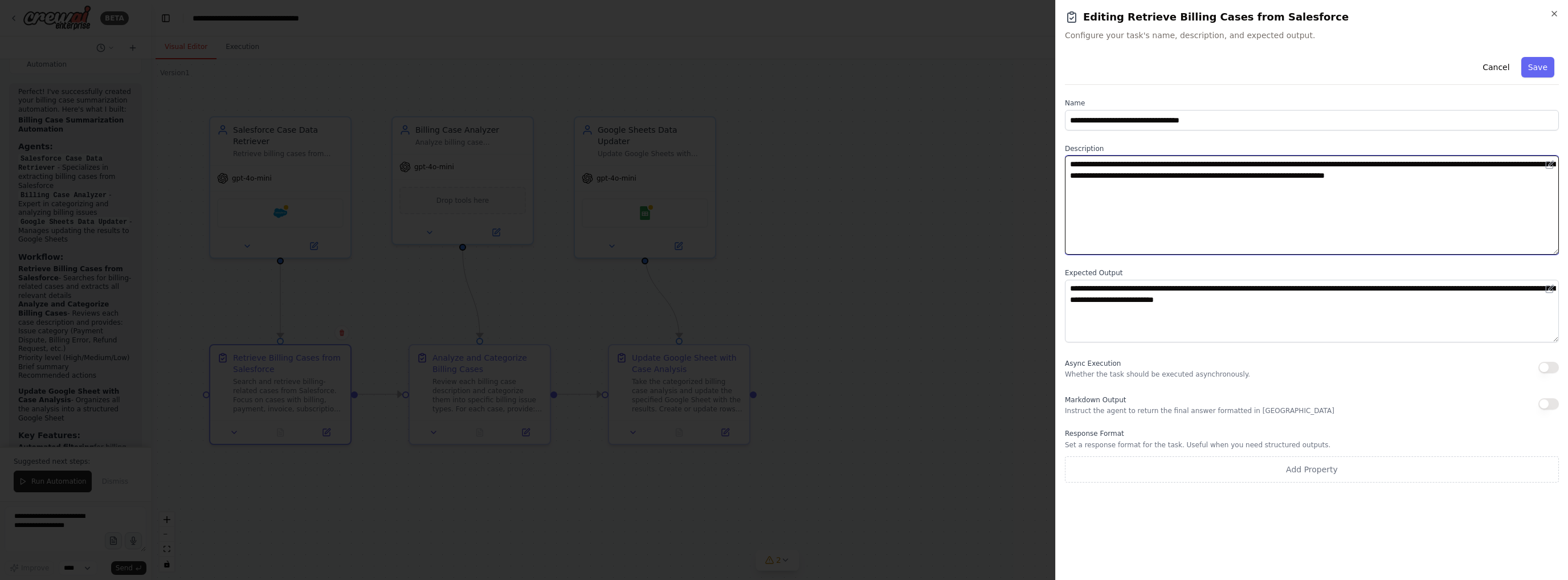
drag, startPoint x: 1466, startPoint y: 181, endPoint x: 1060, endPoint y: 162, distance: 406.4
click at [1060, 162] on div "**********" at bounding box center [1312, 290] width 513 height 580
click at [1146, 192] on textarea "**********" at bounding box center [1312, 205] width 494 height 99
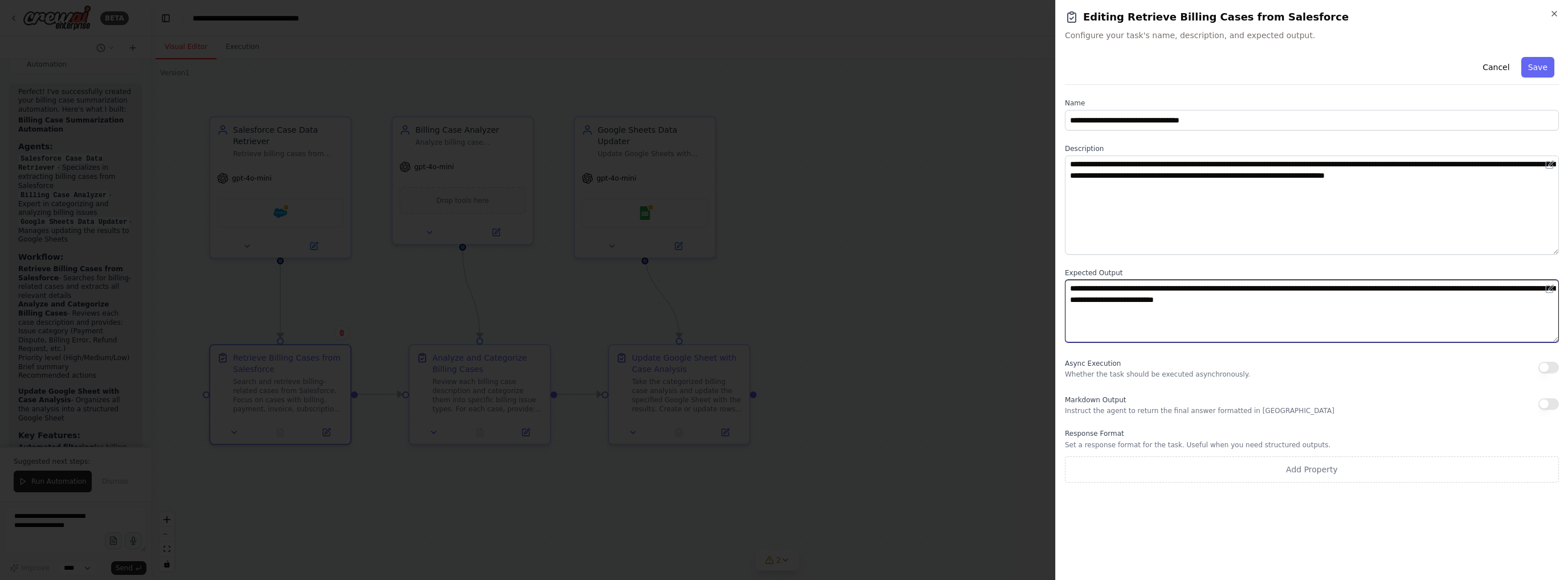
click at [1129, 314] on textarea "**********" at bounding box center [1312, 311] width 494 height 63
click at [1547, 167] on icon at bounding box center [1550, 165] width 9 height 9
click at [1550, 163] on icon at bounding box center [1550, 165] width 9 height 9
drag, startPoint x: 1096, startPoint y: 375, endPoint x: 1269, endPoint y: 378, distance: 173.0
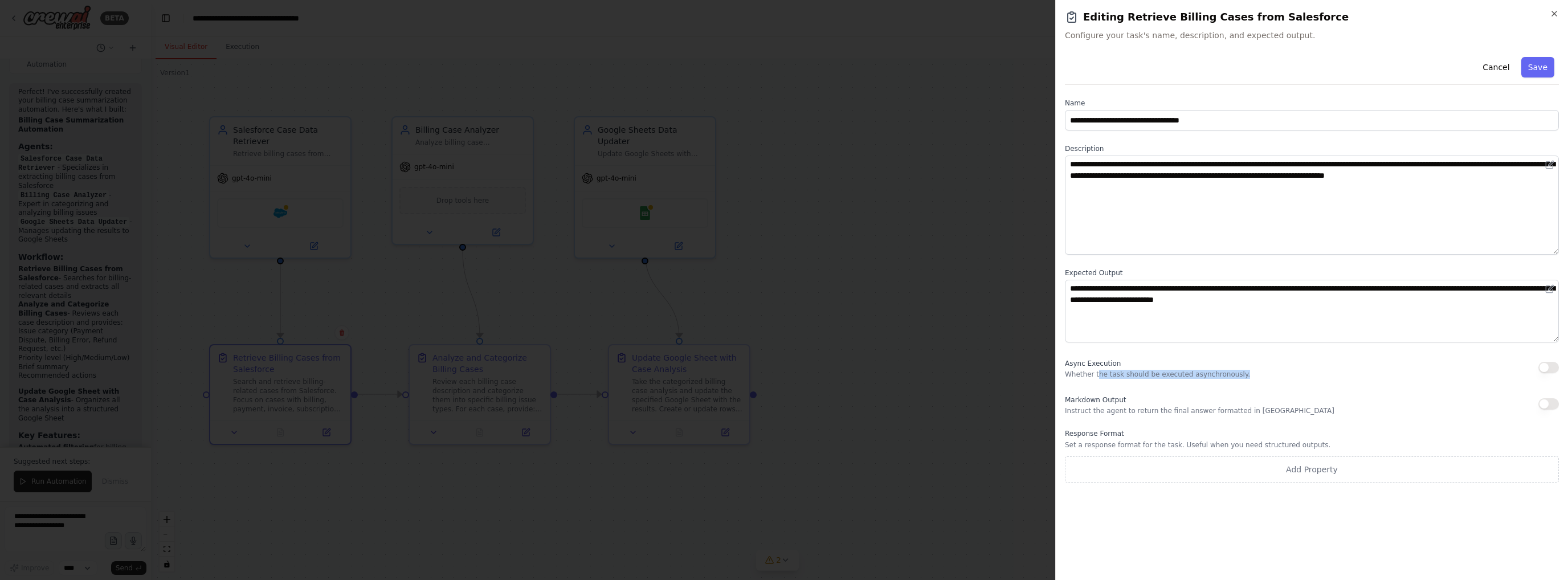
click at [1258, 376] on div "Async Execution Whether the task should be executed asynchronously." at bounding box center [1312, 368] width 494 height 23
click at [1264, 383] on div "**********" at bounding box center [1312, 267] width 494 height 430
click at [1103, 365] on span "Async Execution" at bounding box center [1093, 363] width 56 height 8
click at [1073, 360] on span "Async Execution" at bounding box center [1093, 363] width 56 height 8
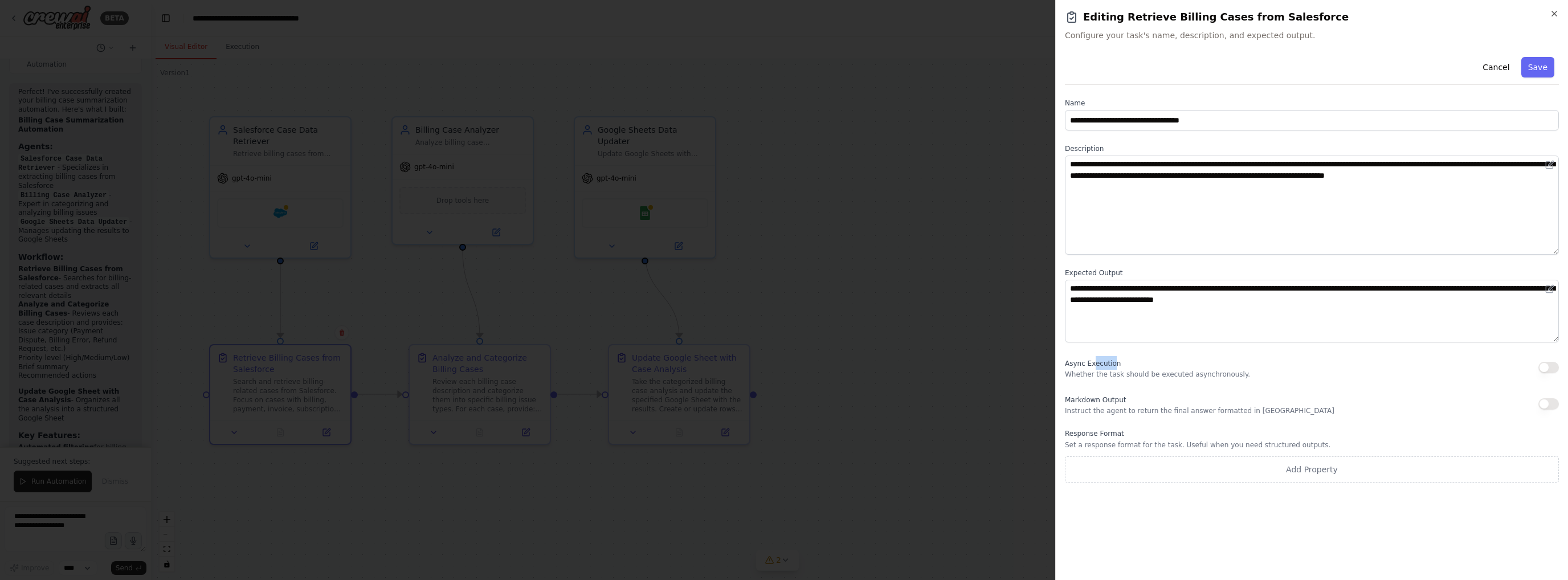
drag, startPoint x: 1111, startPoint y: 363, endPoint x: 1093, endPoint y: 363, distance: 18.0
click at [1093, 363] on span "Async Execution" at bounding box center [1093, 363] width 56 height 8
drag, startPoint x: 1115, startPoint y: 362, endPoint x: 1063, endPoint y: 362, distance: 52.0
click at [1063, 362] on div "**********" at bounding box center [1312, 290] width 513 height 580
copy span "Async Execution"
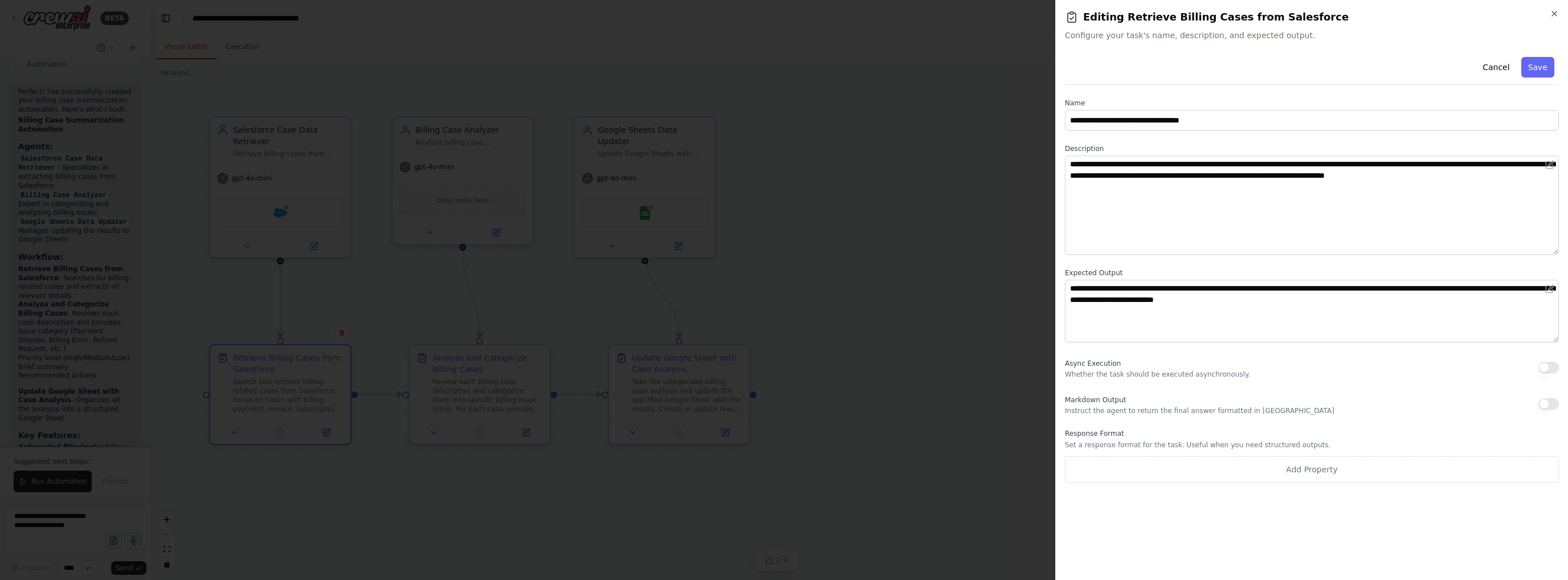
click at [975, 179] on div at bounding box center [784, 290] width 1568 height 580
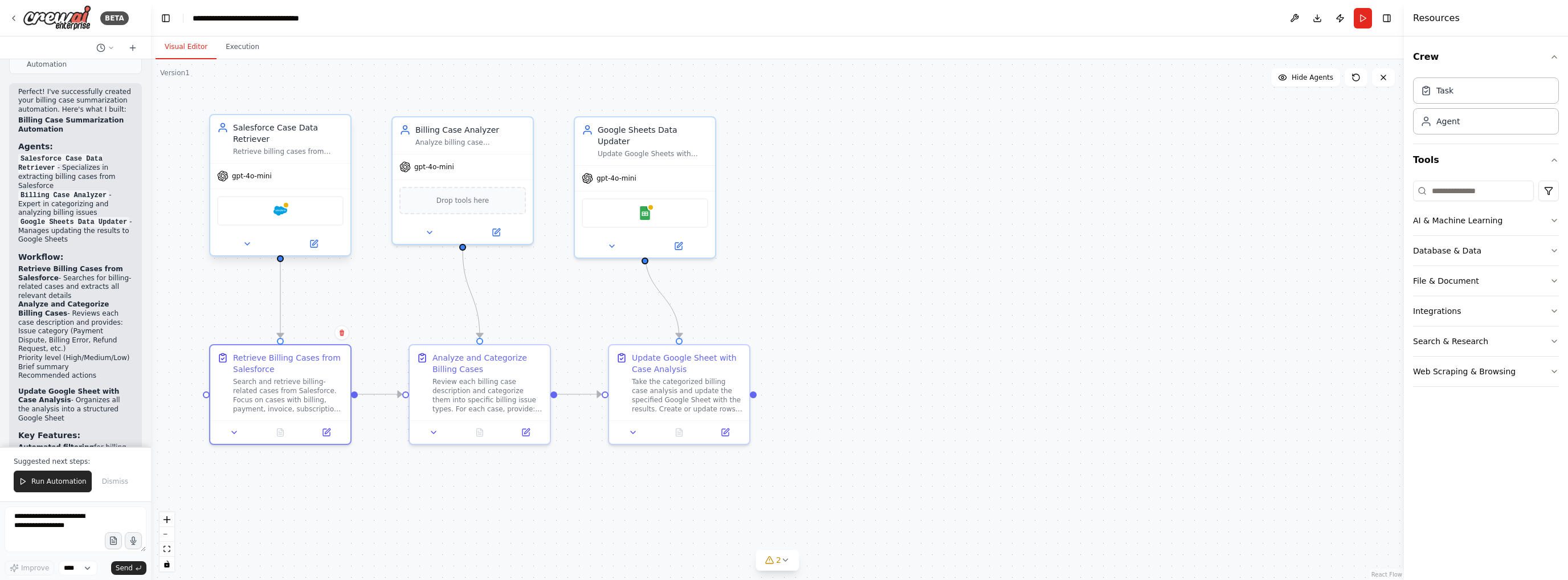
click at [307, 201] on div "Salesforce" at bounding box center [280, 211] width 127 height 30
click at [263, 147] on div "Retrieve billing cases from Salesforce with their descriptions and relevant det…" at bounding box center [288, 152] width 110 height 9
click at [278, 204] on img at bounding box center [281, 211] width 14 height 14
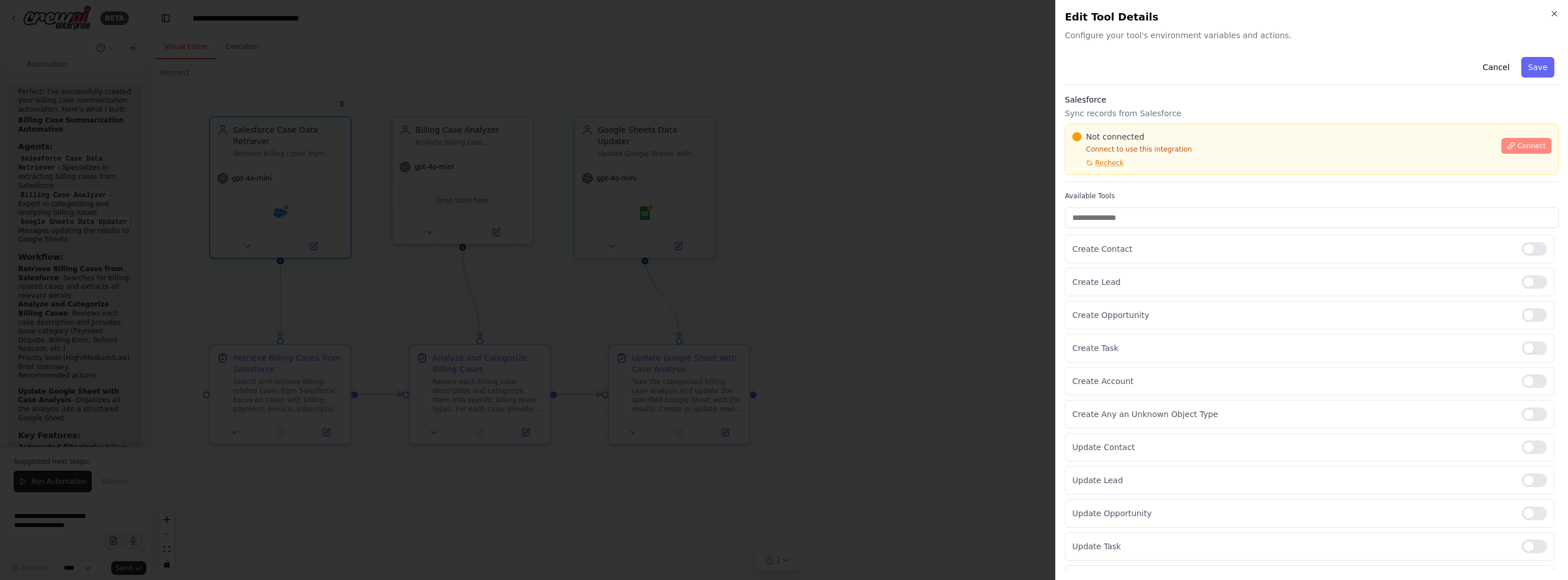
click at [1528, 150] on button "Connect" at bounding box center [1527, 146] width 50 height 16
click at [926, 190] on div at bounding box center [784, 290] width 1568 height 580
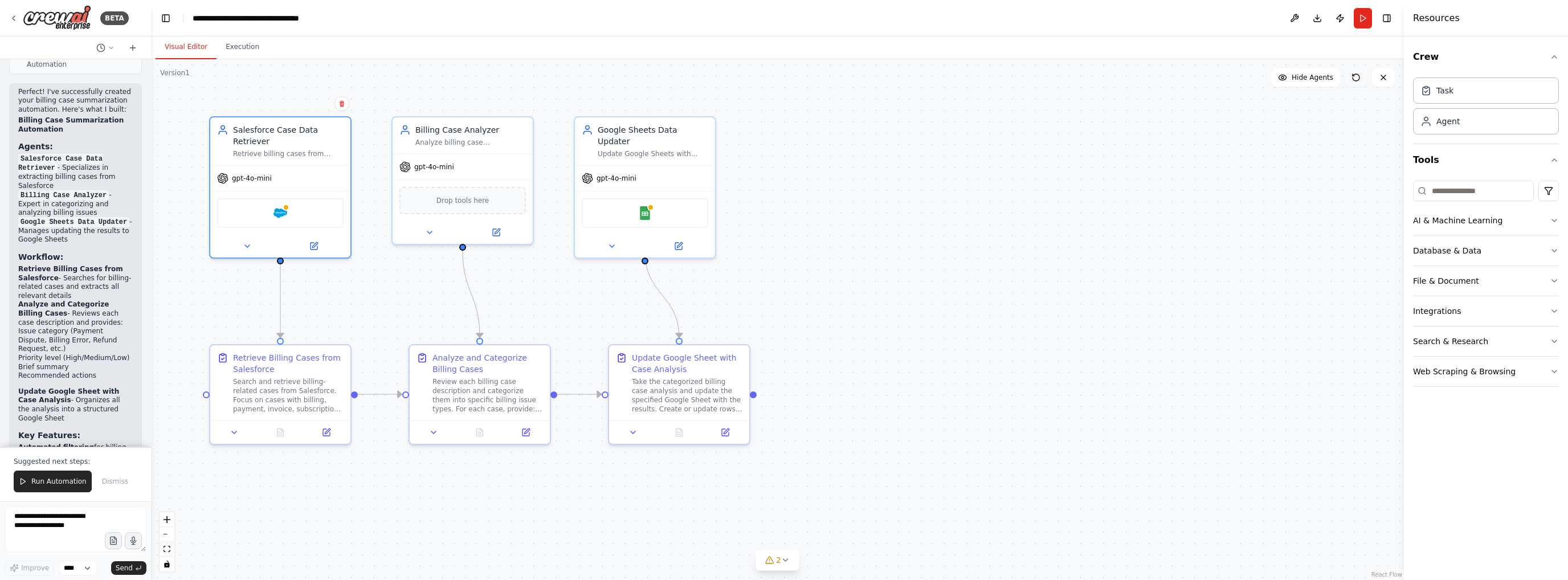
click at [1358, 81] on icon at bounding box center [1356, 77] width 9 height 9
click at [1315, 83] on button "Hide Agents" at bounding box center [1306, 77] width 69 height 18
click at [1315, 83] on button "Show Agents" at bounding box center [1305, 77] width 72 height 18
click at [264, 365] on div "Retrieve Billing Cases from Salesforce" at bounding box center [288, 361] width 110 height 23
click at [331, 438] on div at bounding box center [280, 430] width 140 height 23
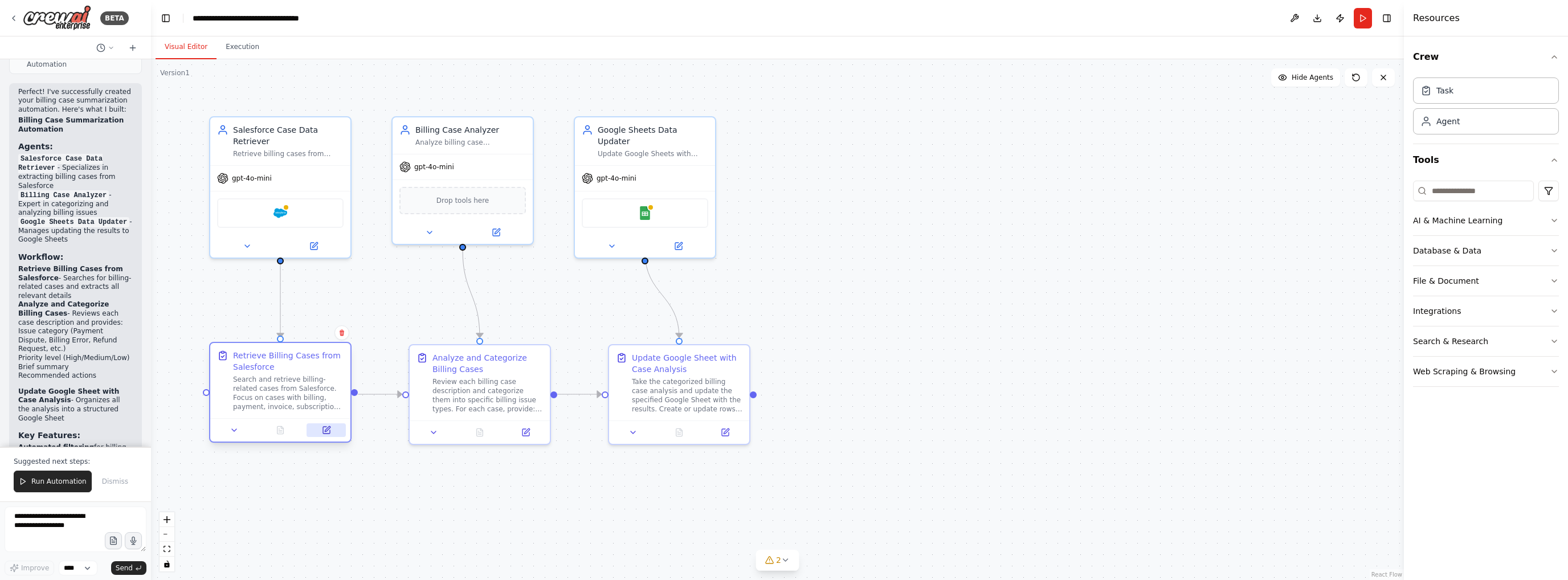
click at [331, 431] on button at bounding box center [326, 430] width 39 height 14
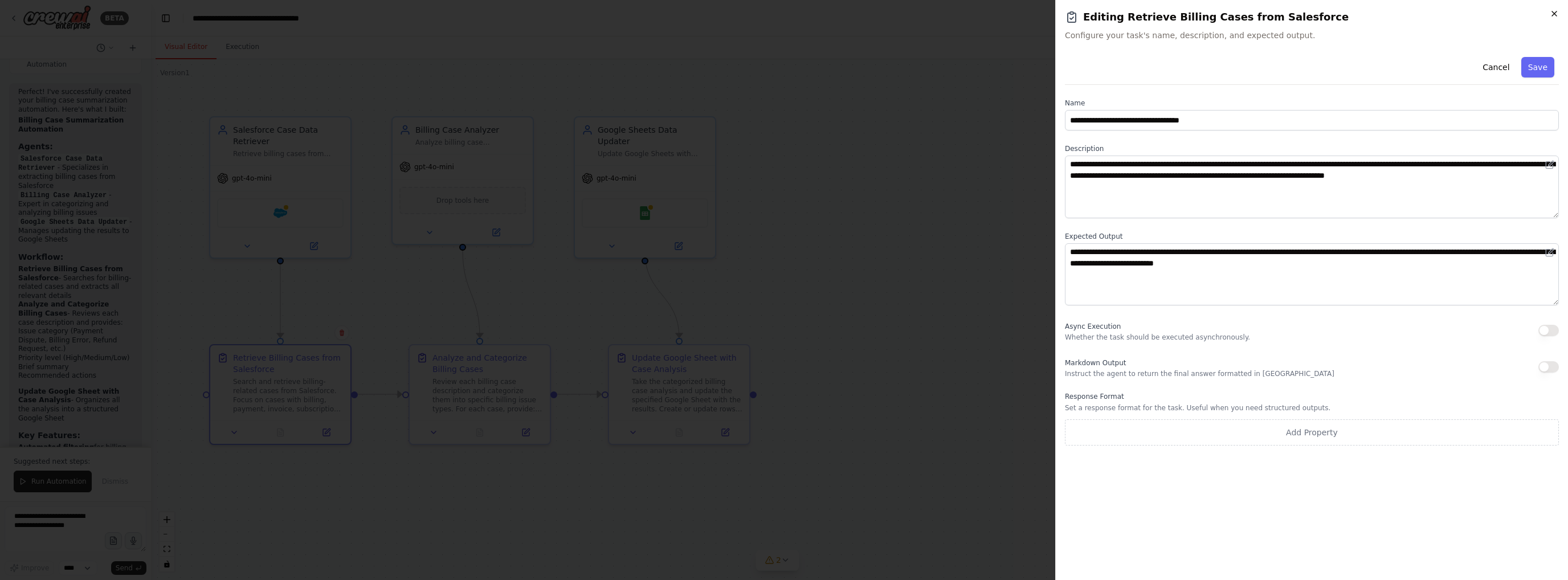
click at [1553, 15] on icon "button" at bounding box center [1555, 14] width 9 height 9
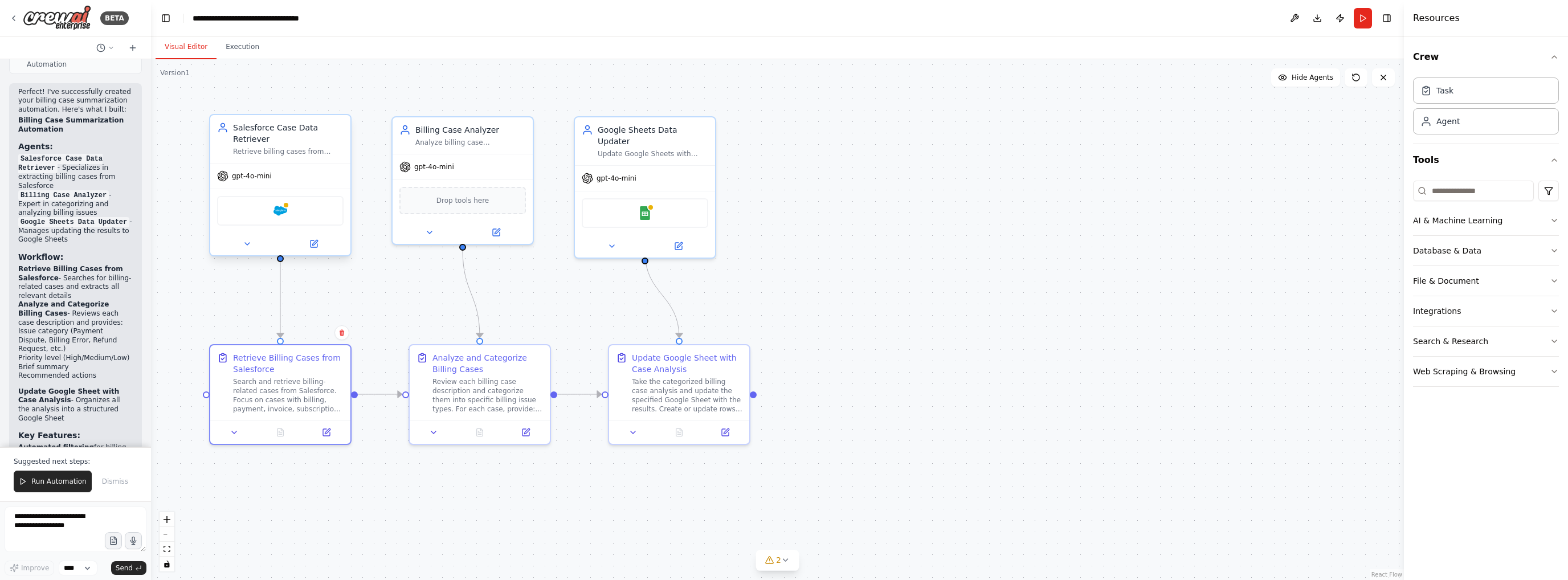
click at [272, 147] on div "Retrieve billing cases from Salesforce with their descriptions and relevant det…" at bounding box center [288, 152] width 110 height 9
click at [339, 104] on icon at bounding box center [342, 103] width 7 height 7
click at [312, 103] on button "Confirm" at bounding box center [310, 103] width 41 height 14
click at [295, 356] on div "Retrieve Billing Cases from Salesforce" at bounding box center [288, 361] width 110 height 23
click at [339, 336] on icon at bounding box center [342, 333] width 7 height 7
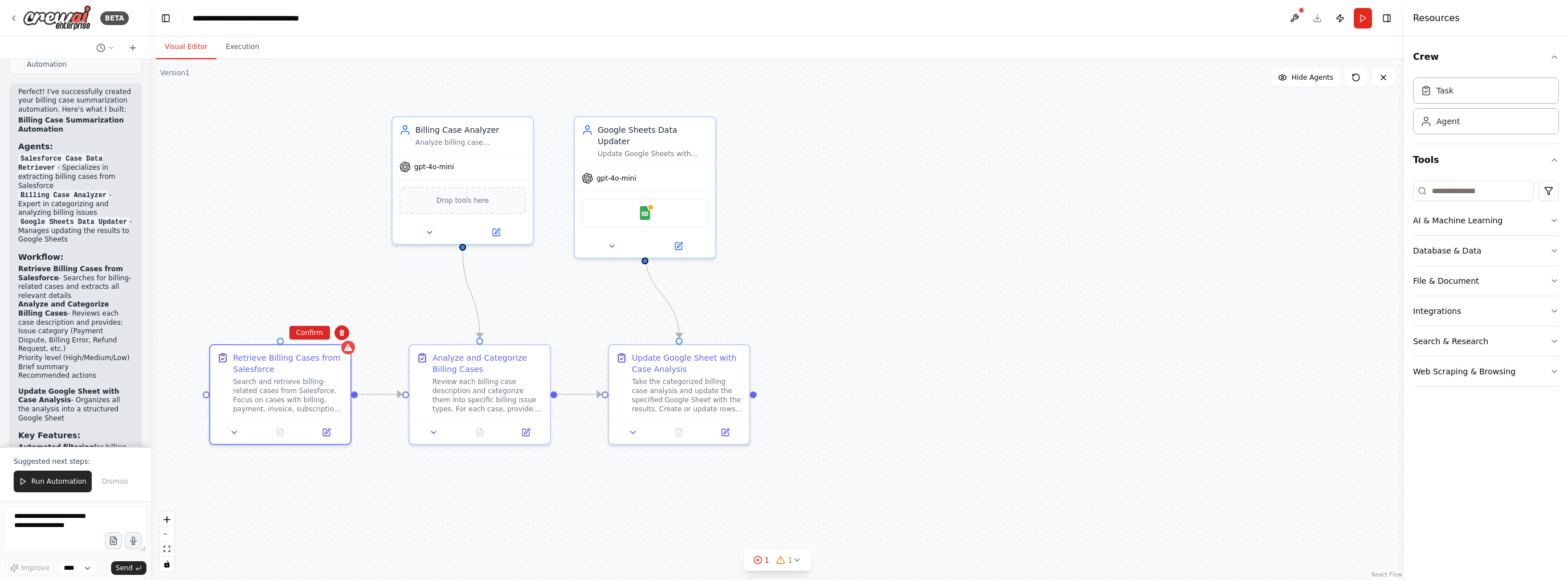
click at [310, 336] on button "Confirm" at bounding box center [310, 333] width 41 height 14
click at [1300, 16] on button at bounding box center [1295, 18] width 18 height 21
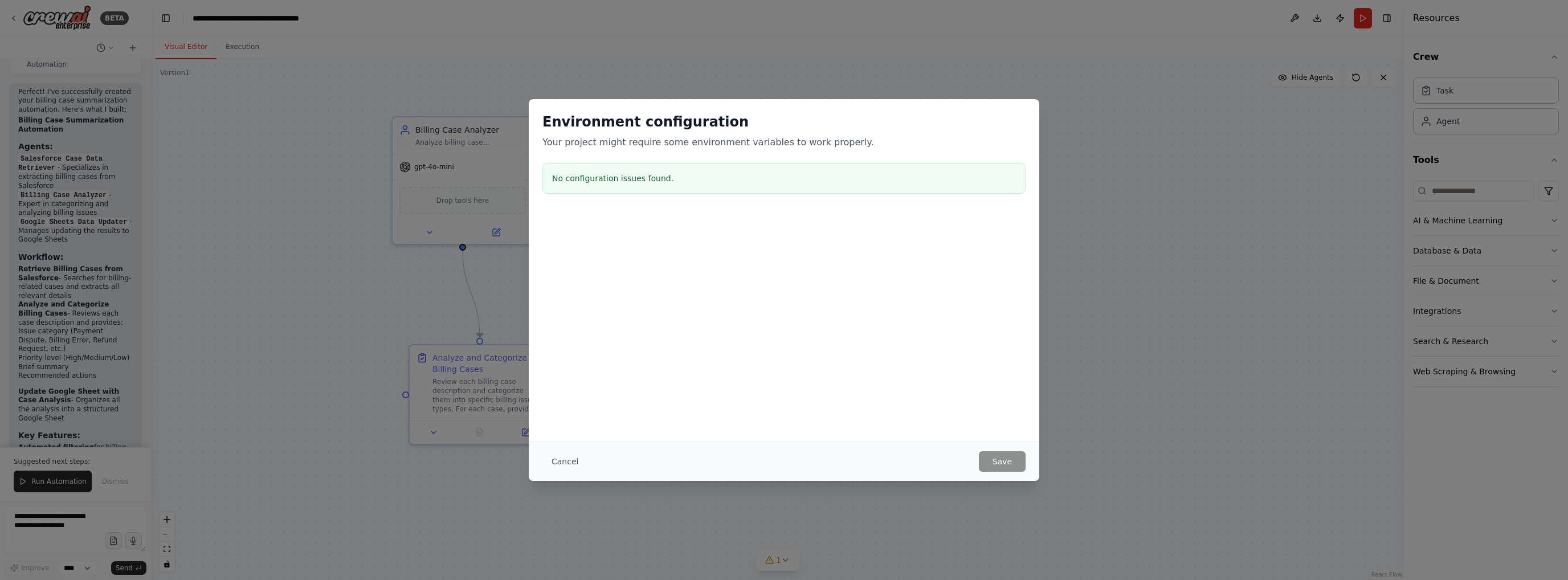
click at [559, 463] on button "Cancel" at bounding box center [565, 461] width 45 height 21
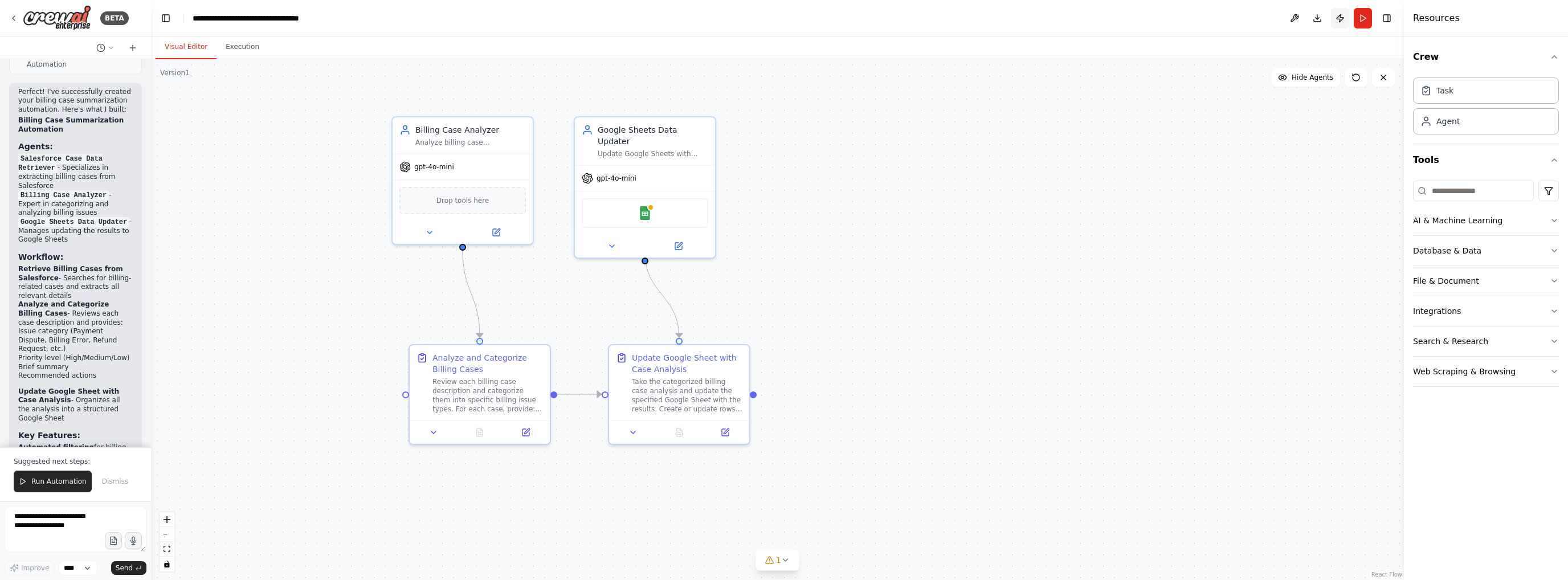
click at [1340, 20] on button "Publish" at bounding box center [1340, 18] width 18 height 21
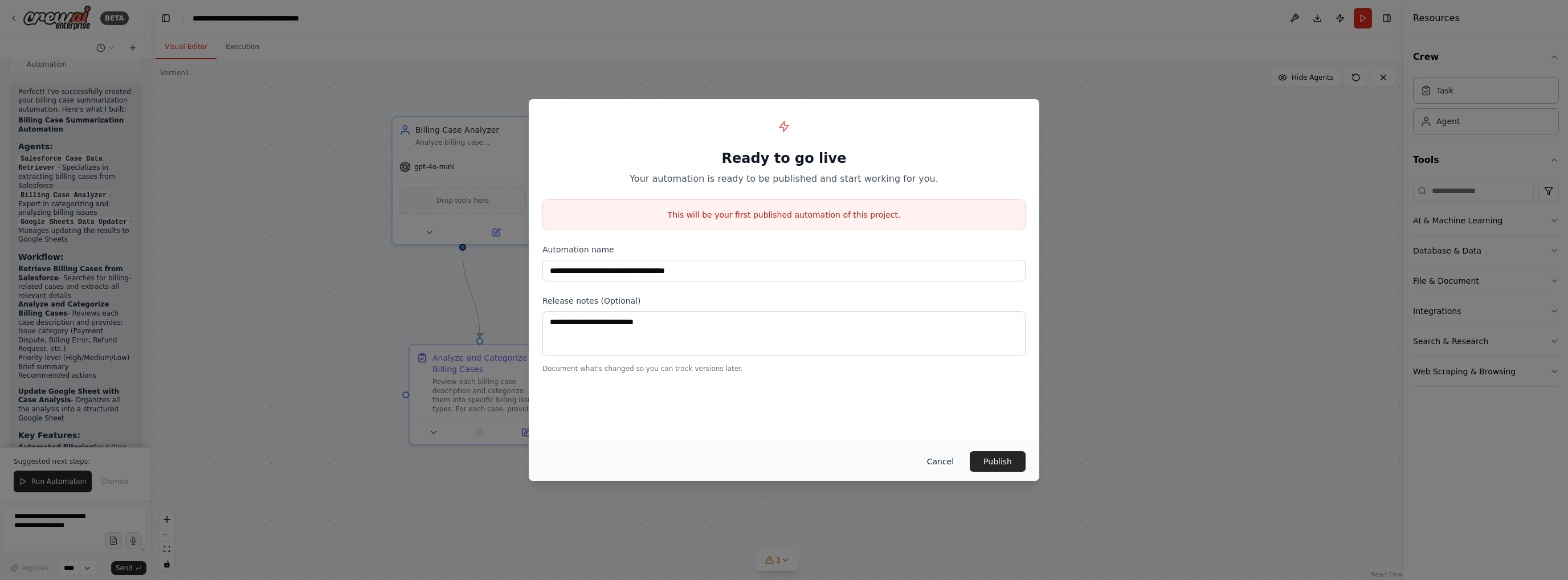
click at [943, 458] on button "Cancel" at bounding box center [940, 461] width 45 height 21
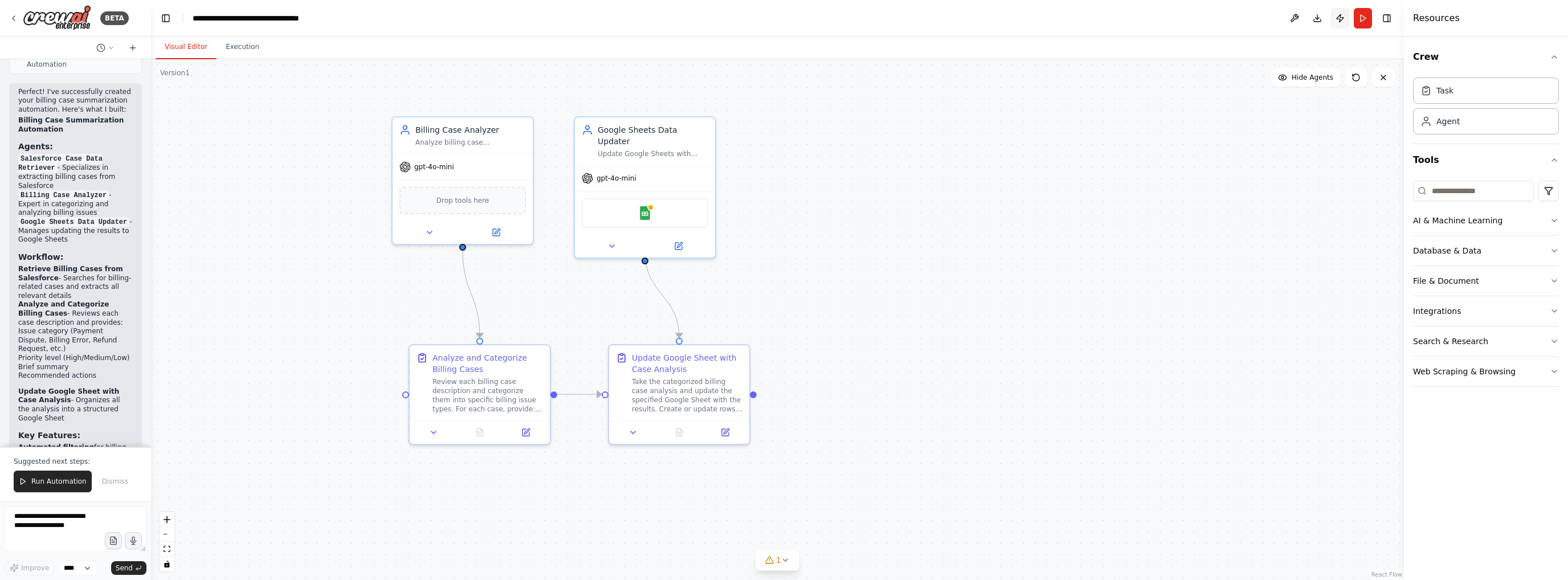
click at [1334, 21] on button "Publish" at bounding box center [1340, 18] width 18 height 21
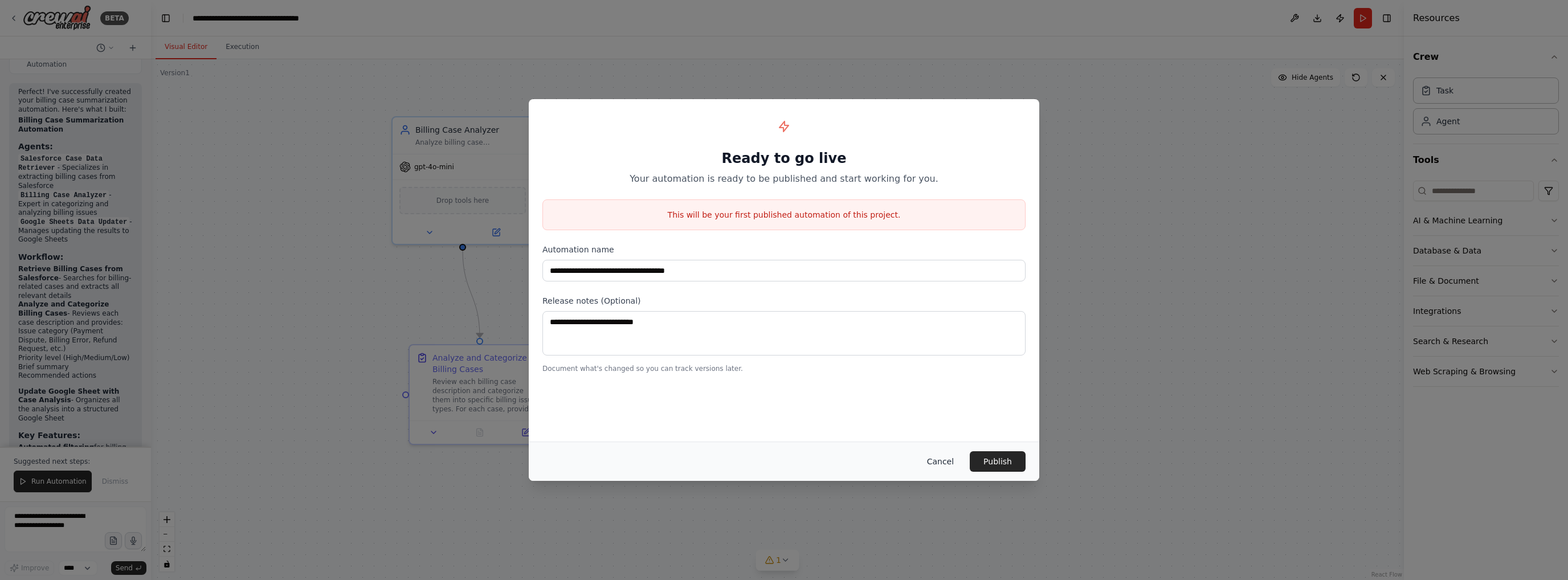
click at [939, 456] on button "Cancel" at bounding box center [940, 461] width 45 height 21
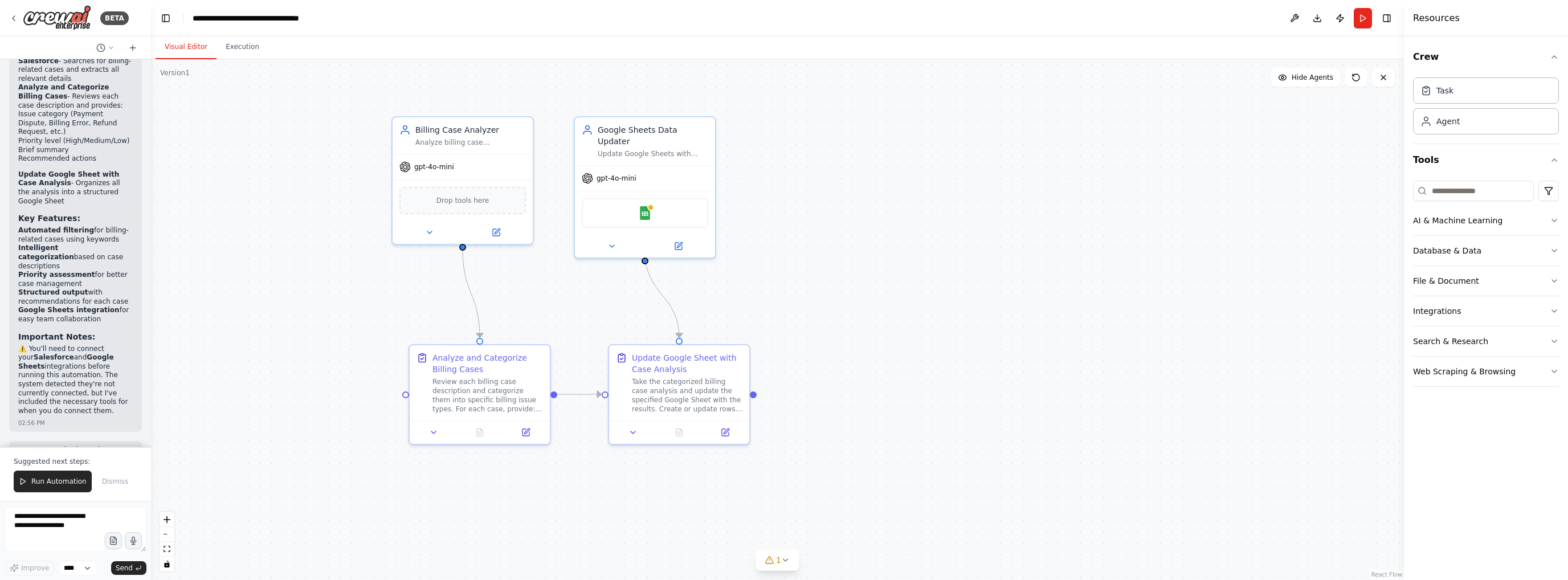
scroll to position [1612, 0]
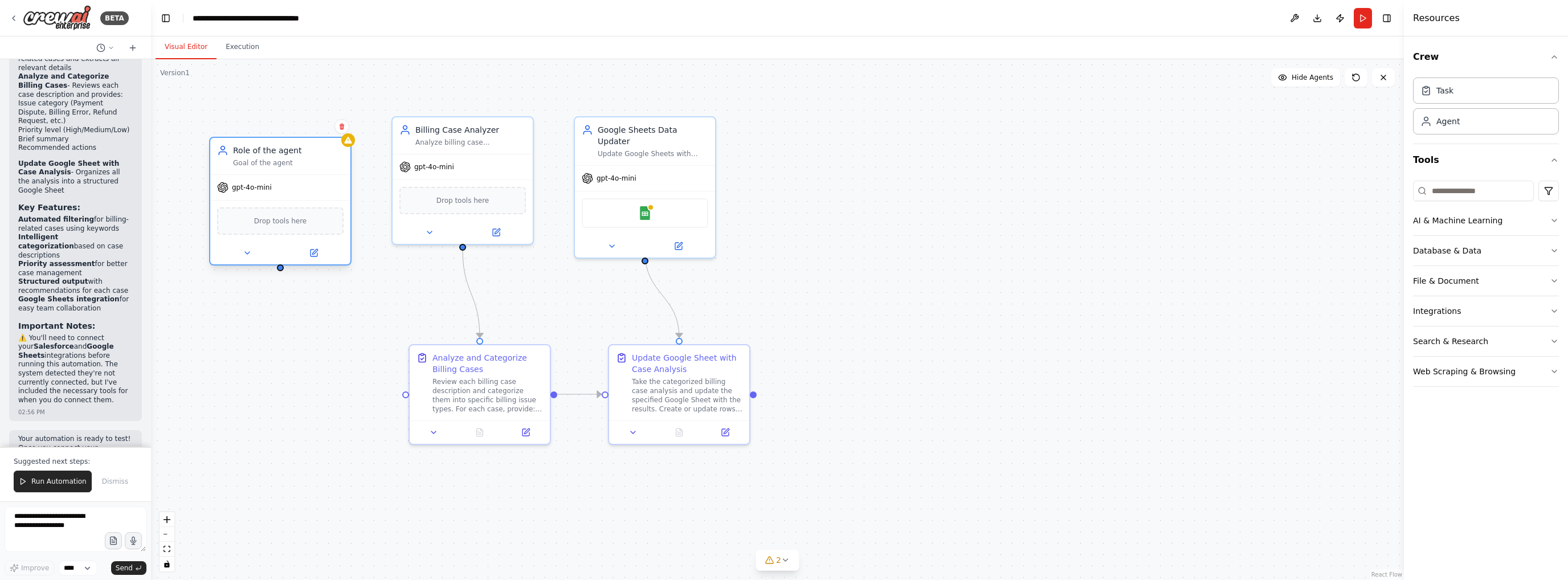
drag, startPoint x: 274, startPoint y: 156, endPoint x: 281, endPoint y: 145, distance: 13.0
click at [281, 145] on div "Role of the agent Goal of the agent" at bounding box center [288, 156] width 110 height 23
click at [314, 239] on icon at bounding box center [314, 240] width 5 height 5
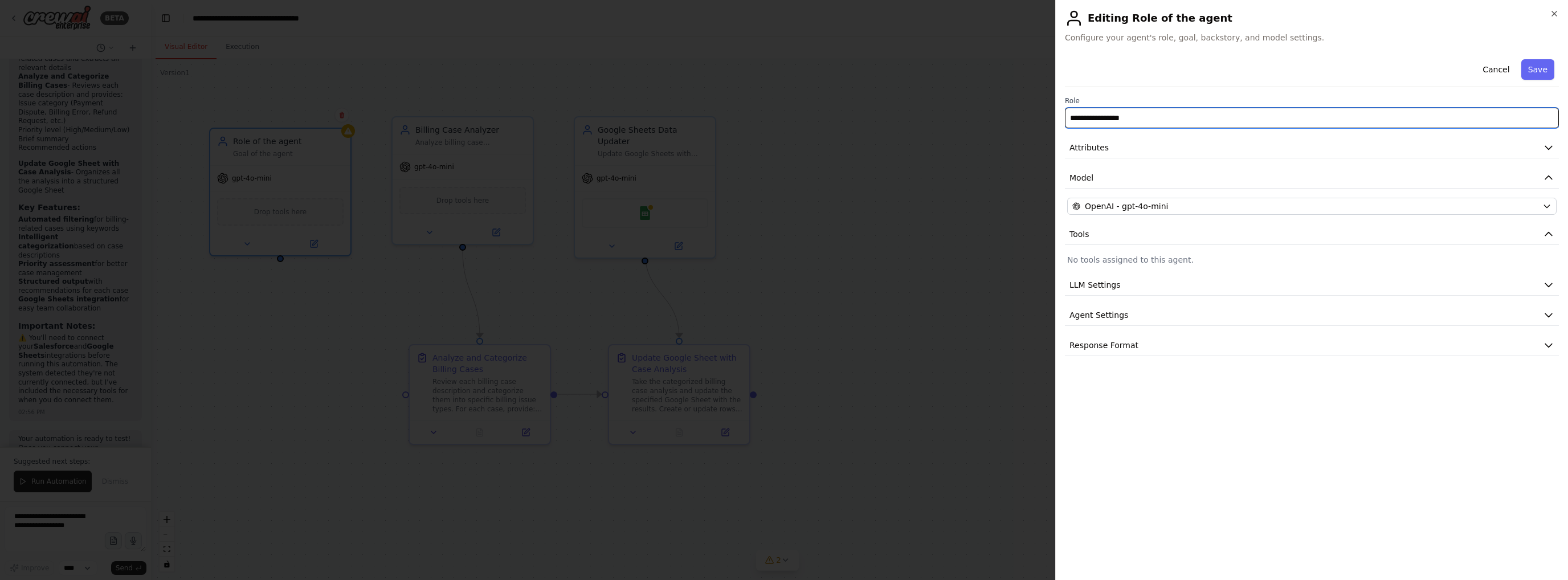
click at [1178, 119] on input "**********" at bounding box center [1312, 117] width 494 height 21
drag, startPoint x: 1167, startPoint y: 121, endPoint x: 998, endPoint y: 123, distance: 169.0
click at [998, 123] on body "BETA Hello! I'm the CrewAI assistant. What kind of automation do you want to bu…" at bounding box center [784, 290] width 1568 height 580
type input "**********"
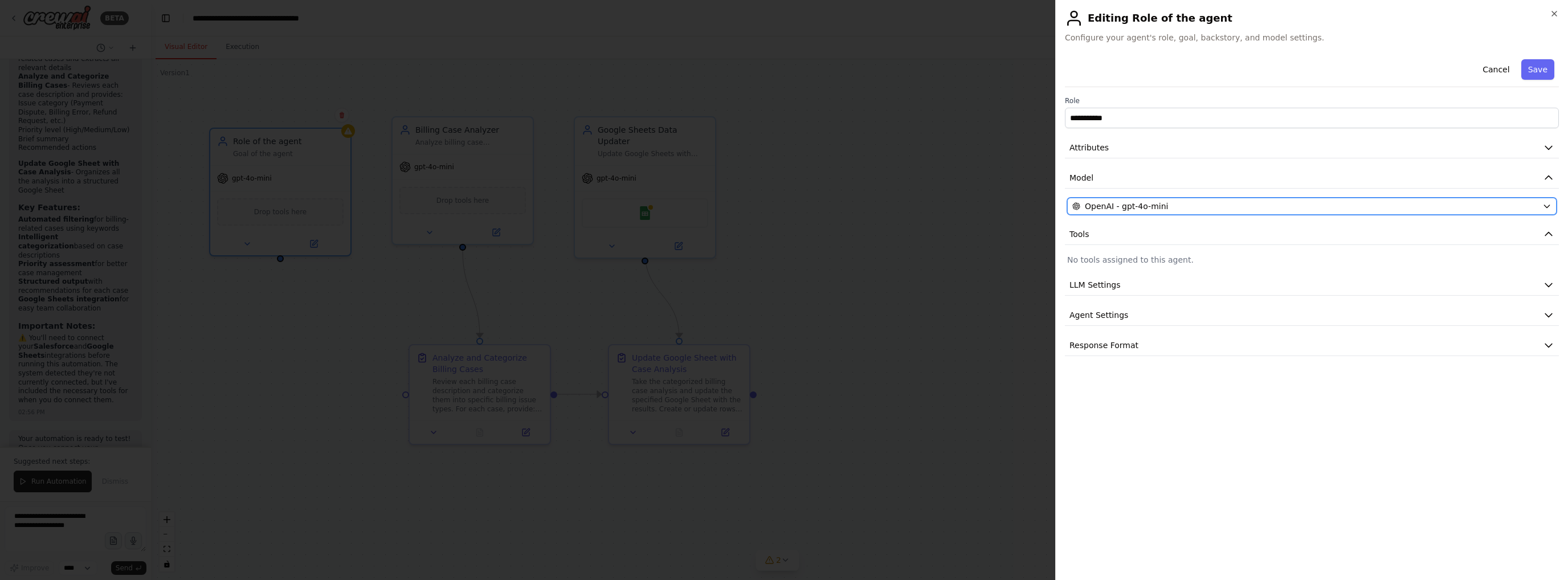
click at [1115, 203] on span "OpenAI - gpt-4o-mini" at bounding box center [1126, 206] width 84 height 11
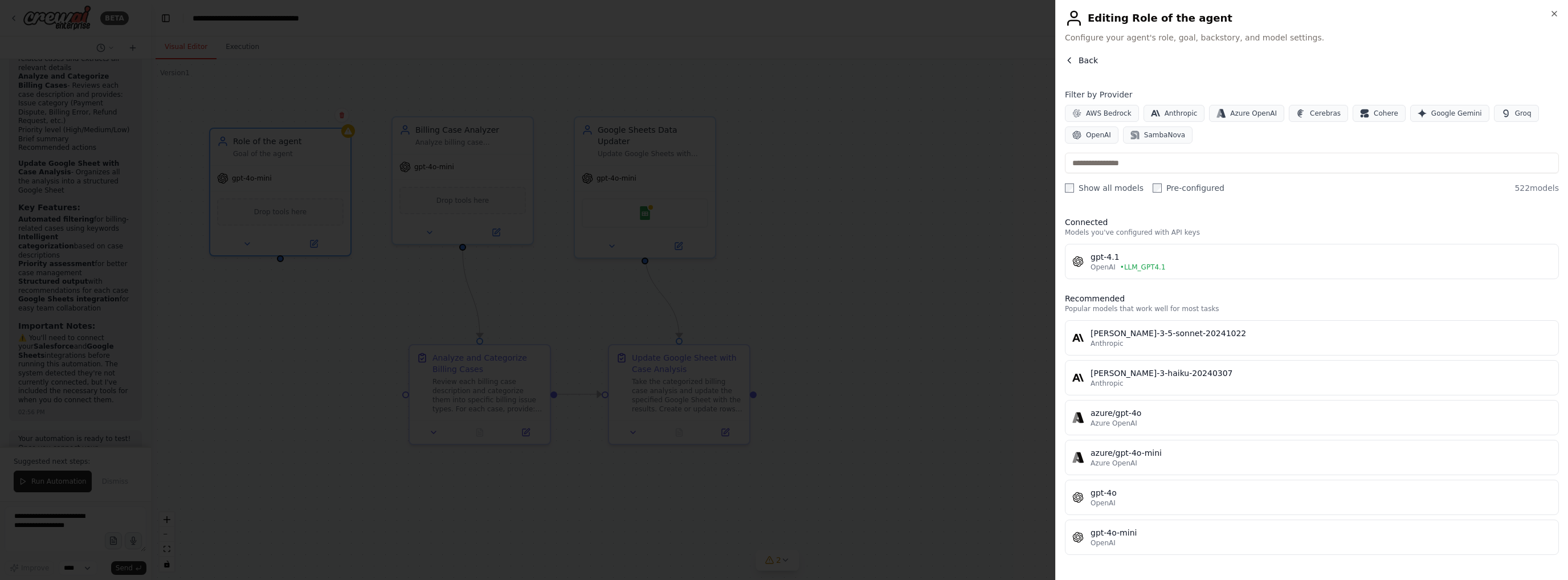
click at [1078, 59] on button "Back" at bounding box center [1081, 60] width 33 height 11
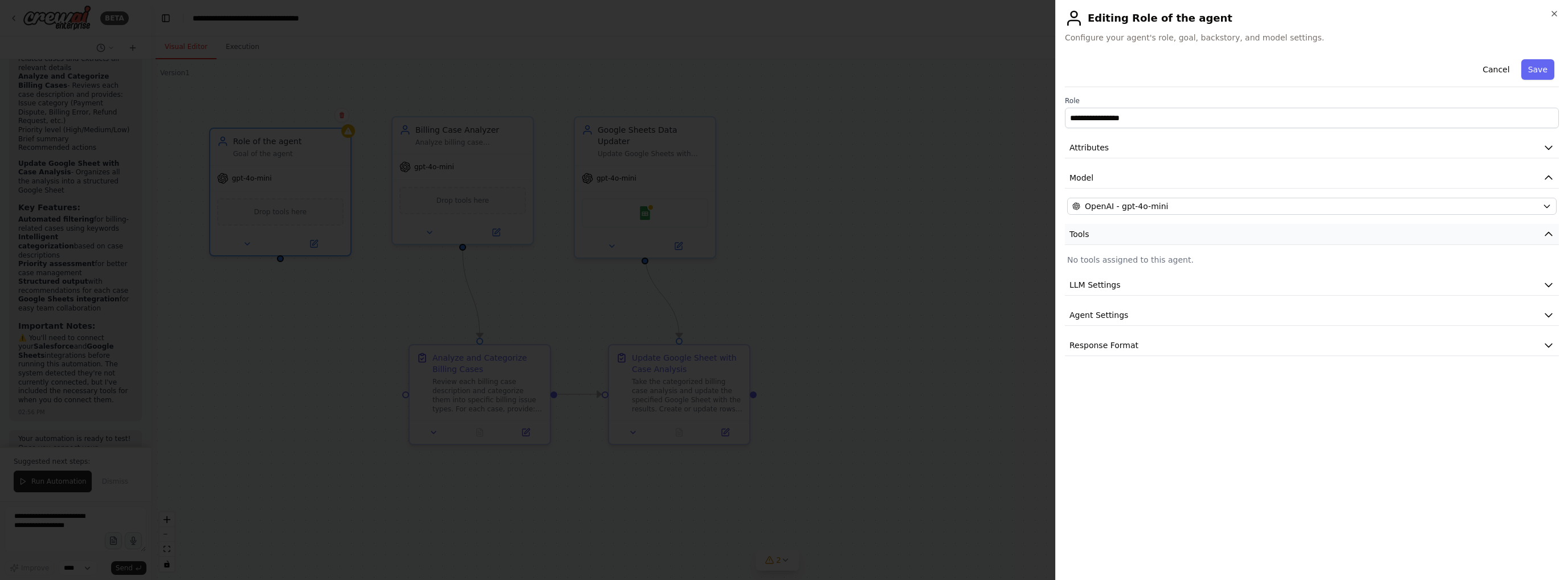
click at [1132, 225] on button "Tools" at bounding box center [1312, 234] width 494 height 21
click at [1132, 228] on button "Tools" at bounding box center [1312, 234] width 494 height 21
click at [1124, 261] on p "No tools assigned to this agent." at bounding box center [1312, 259] width 489 height 11
click at [1150, 238] on button "Tools" at bounding box center [1312, 234] width 494 height 21
click at [1133, 234] on button "Tools" at bounding box center [1312, 234] width 494 height 21
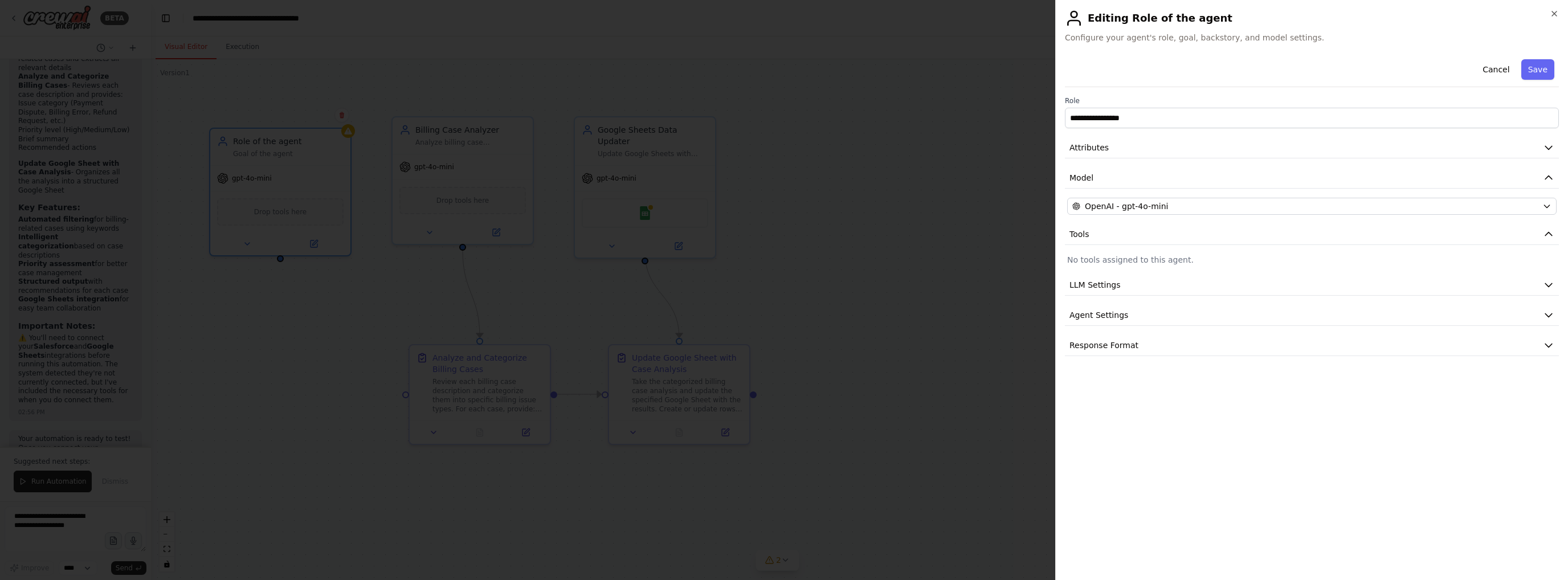
click at [1098, 258] on p "No tools assigned to this agent." at bounding box center [1312, 259] width 489 height 11
click at [1096, 258] on p "No tools assigned to this agent." at bounding box center [1312, 259] width 489 height 11
click at [1142, 144] on button "Attributes" at bounding box center [1312, 148] width 494 height 21
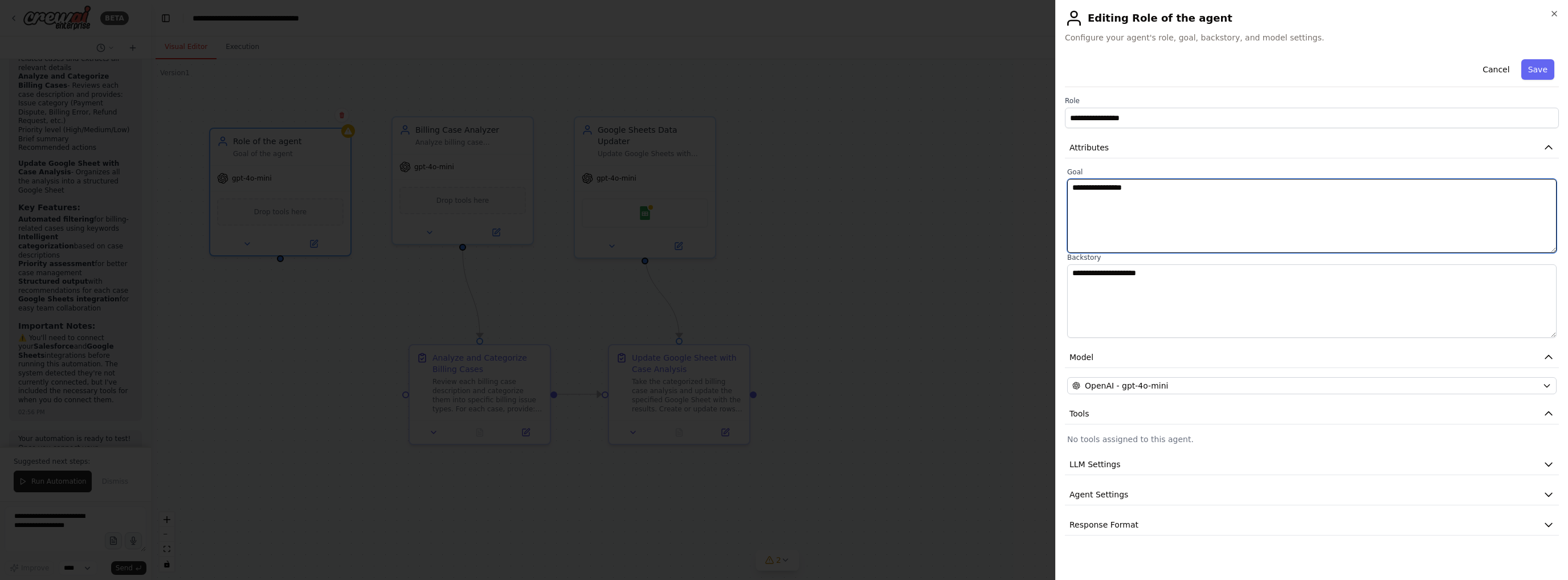
click at [1149, 185] on textarea "**********" at bounding box center [1312, 215] width 489 height 74
type textarea "**********"
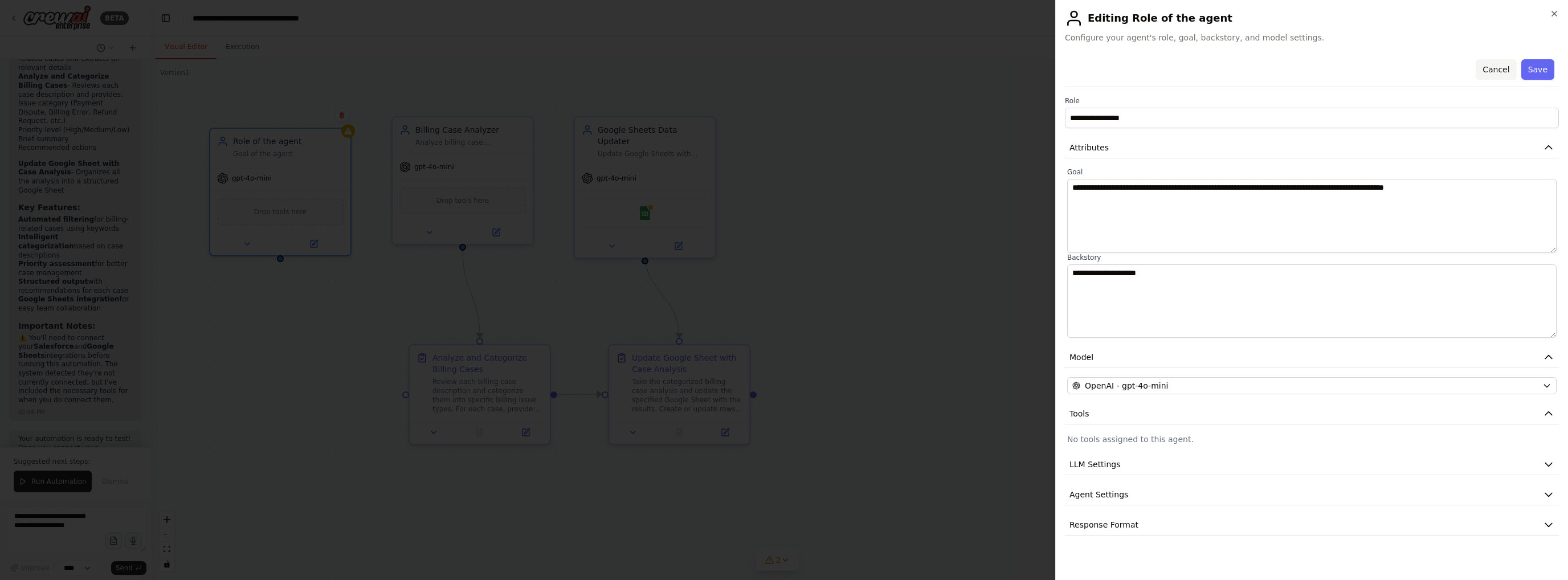
click at [1502, 74] on button "Cancel" at bounding box center [1496, 69] width 41 height 21
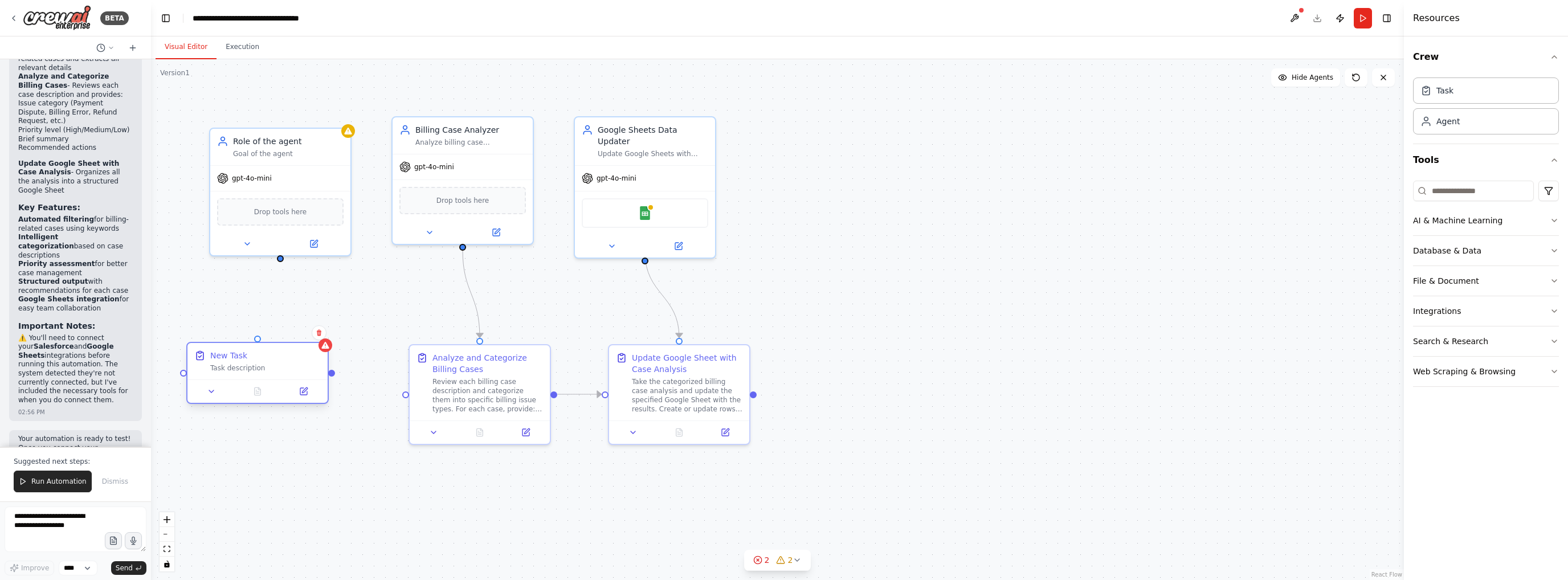
drag, startPoint x: 311, startPoint y: 385, endPoint x: 237, endPoint y: 354, distance: 80.2
click at [237, 354] on div "New Task" at bounding box center [228, 355] width 37 height 11
click at [304, 392] on icon at bounding box center [304, 389] width 5 height 5
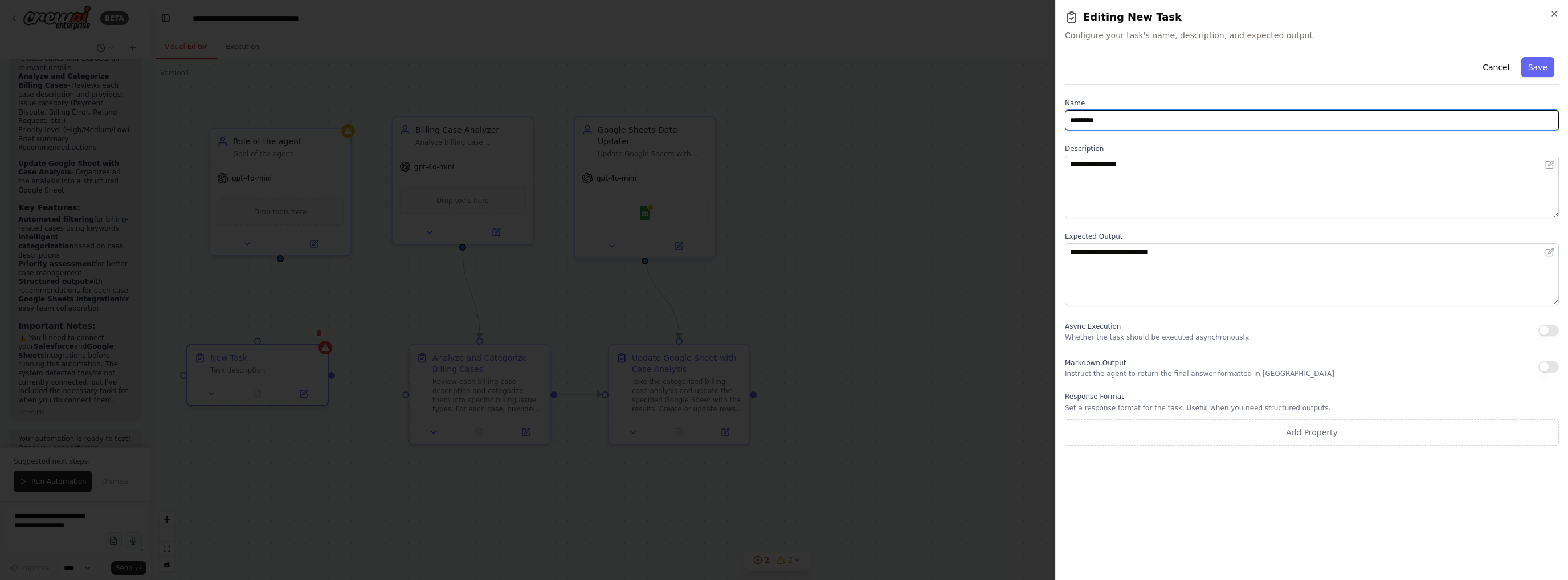
click at [1241, 119] on input "********" at bounding box center [1312, 120] width 494 height 21
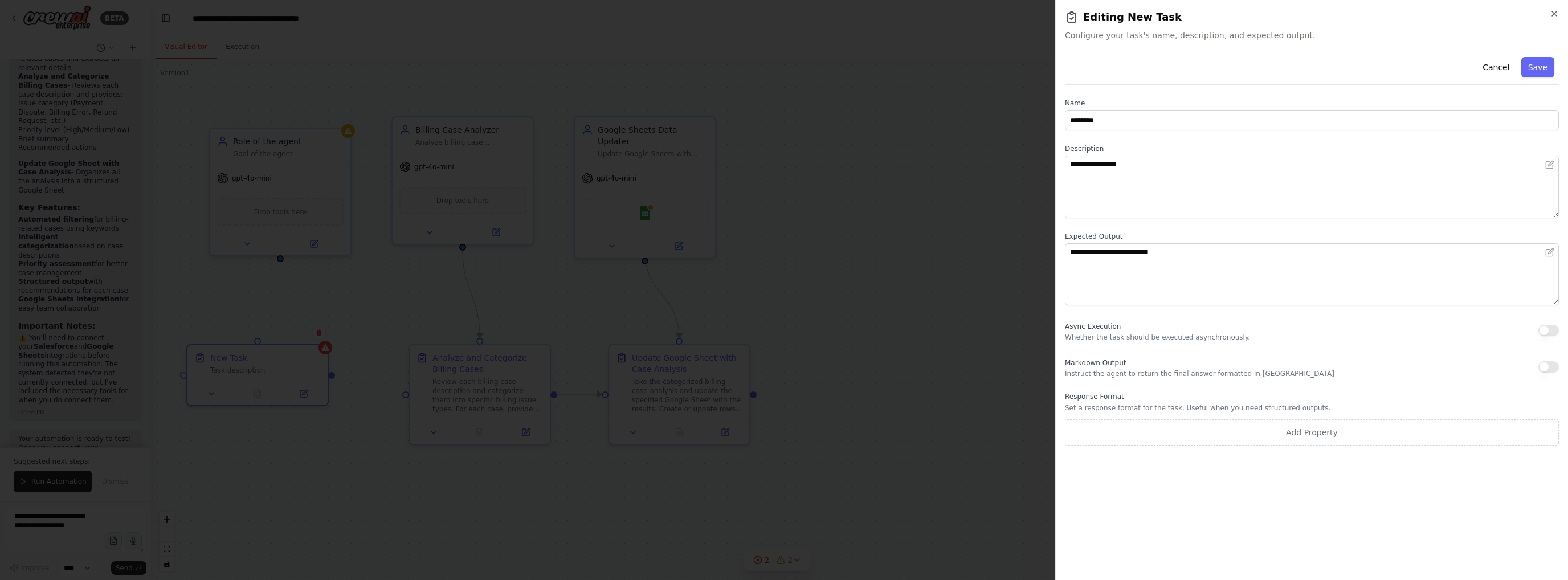
click at [862, 165] on div at bounding box center [784, 290] width 1568 height 580
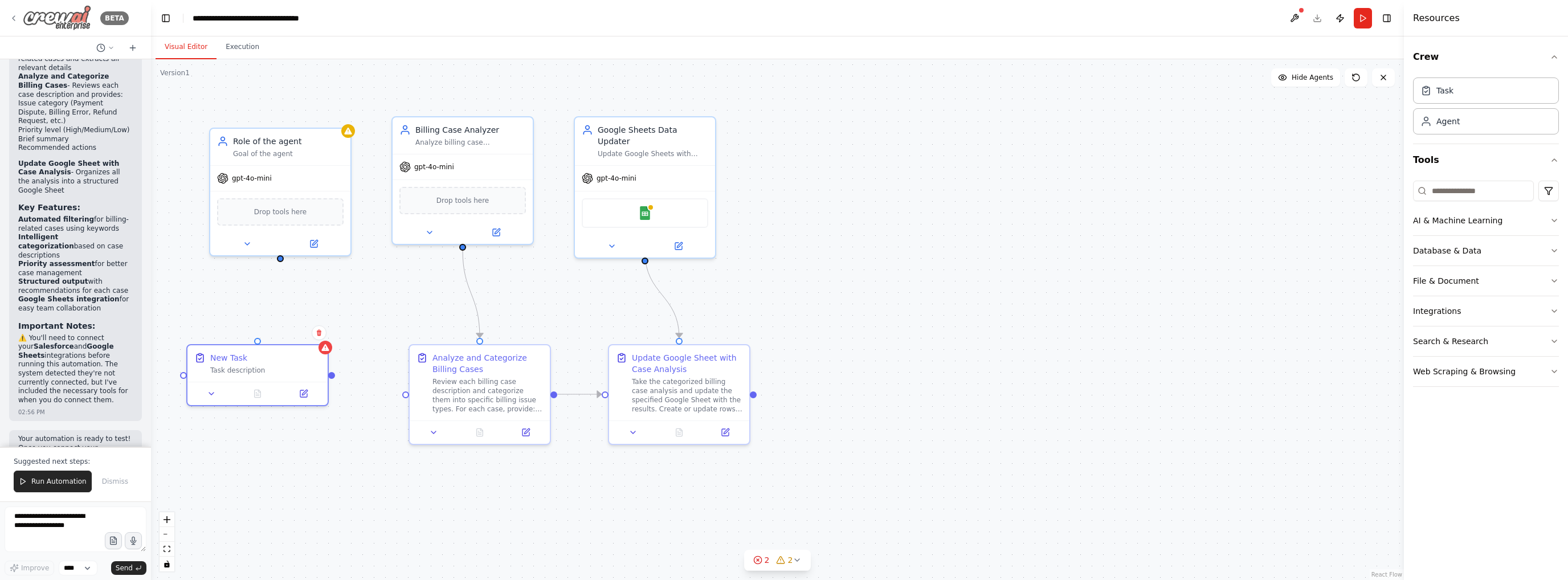
click at [14, 20] on icon at bounding box center [13, 18] width 2 height 5
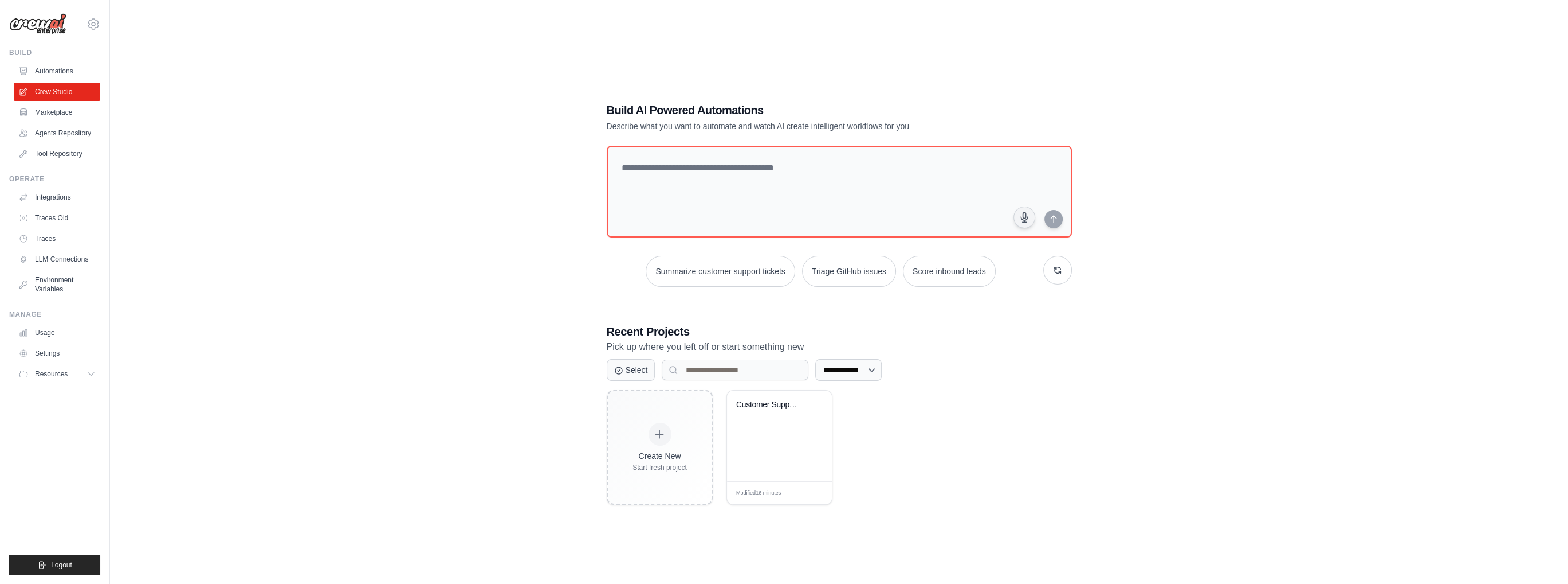
click at [39, 25] on img at bounding box center [38, 24] width 57 height 22
click at [89, 23] on icon at bounding box center [93, 24] width 10 height 10
click at [53, 351] on link "Settings" at bounding box center [58, 353] width 86 height 19
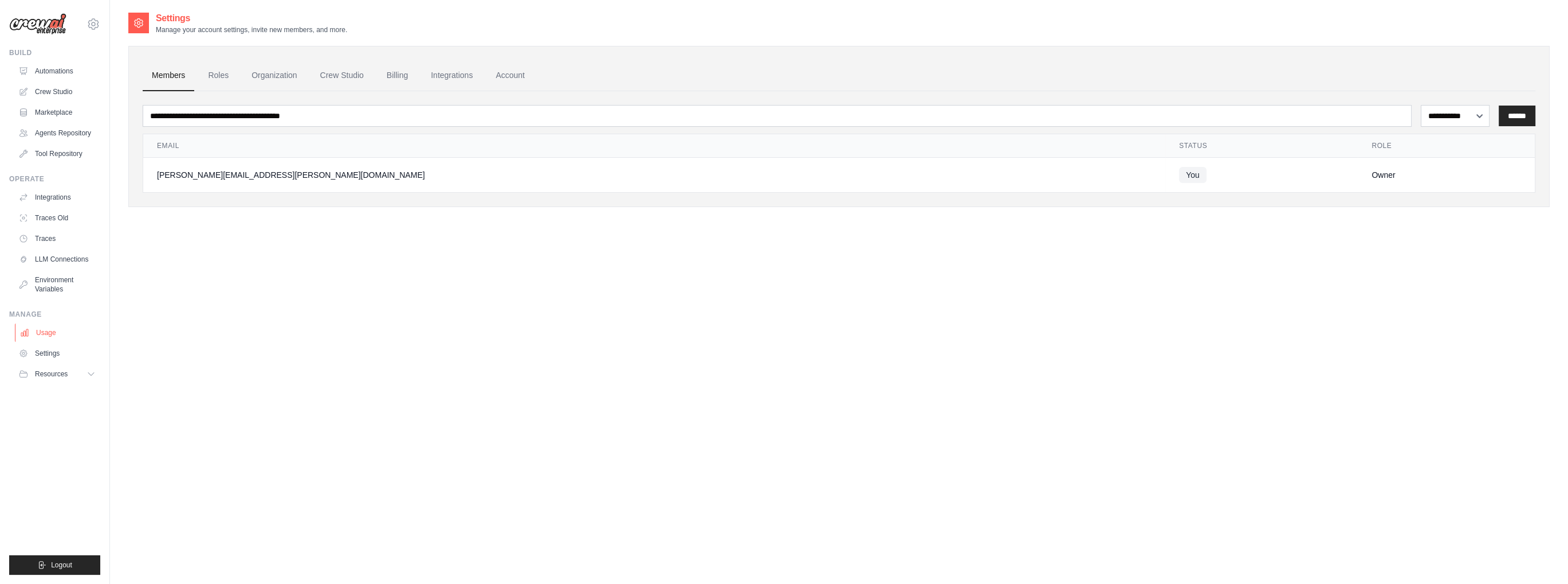
click at [52, 327] on link "Usage" at bounding box center [58, 333] width 86 height 19
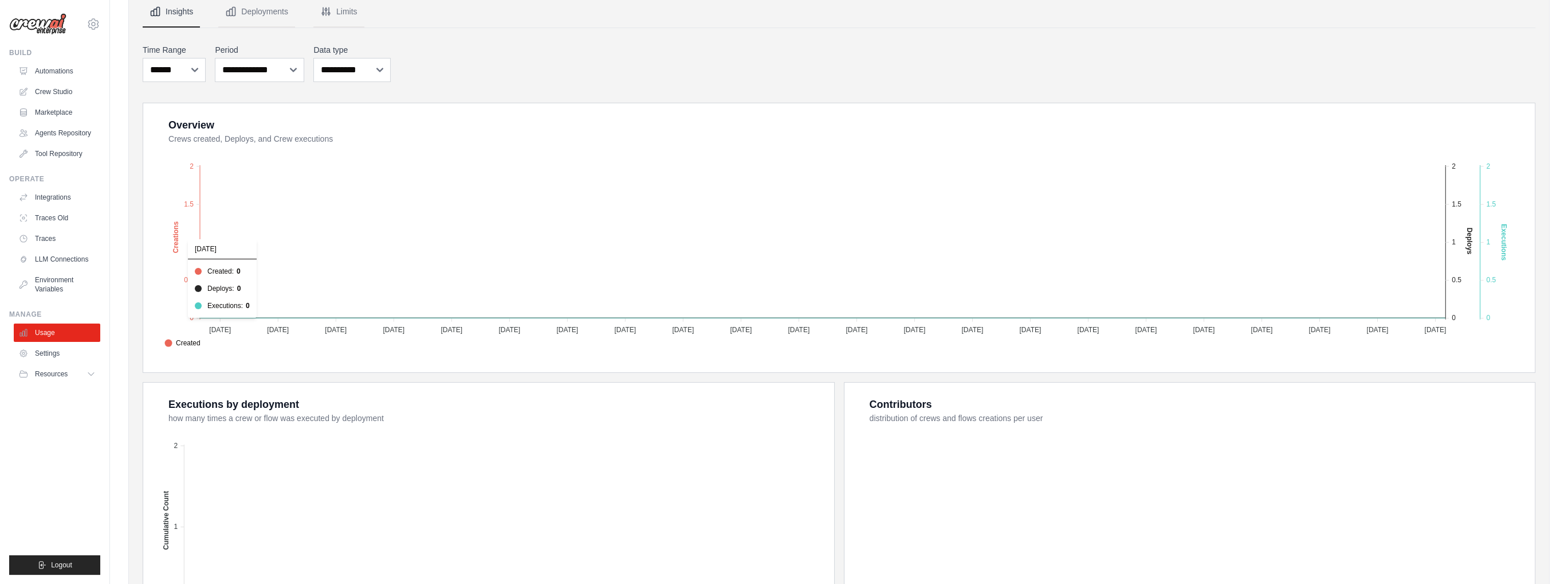
scroll to position [115, 0]
click at [1503, 247] on text "Executions" at bounding box center [1504, 243] width 8 height 37
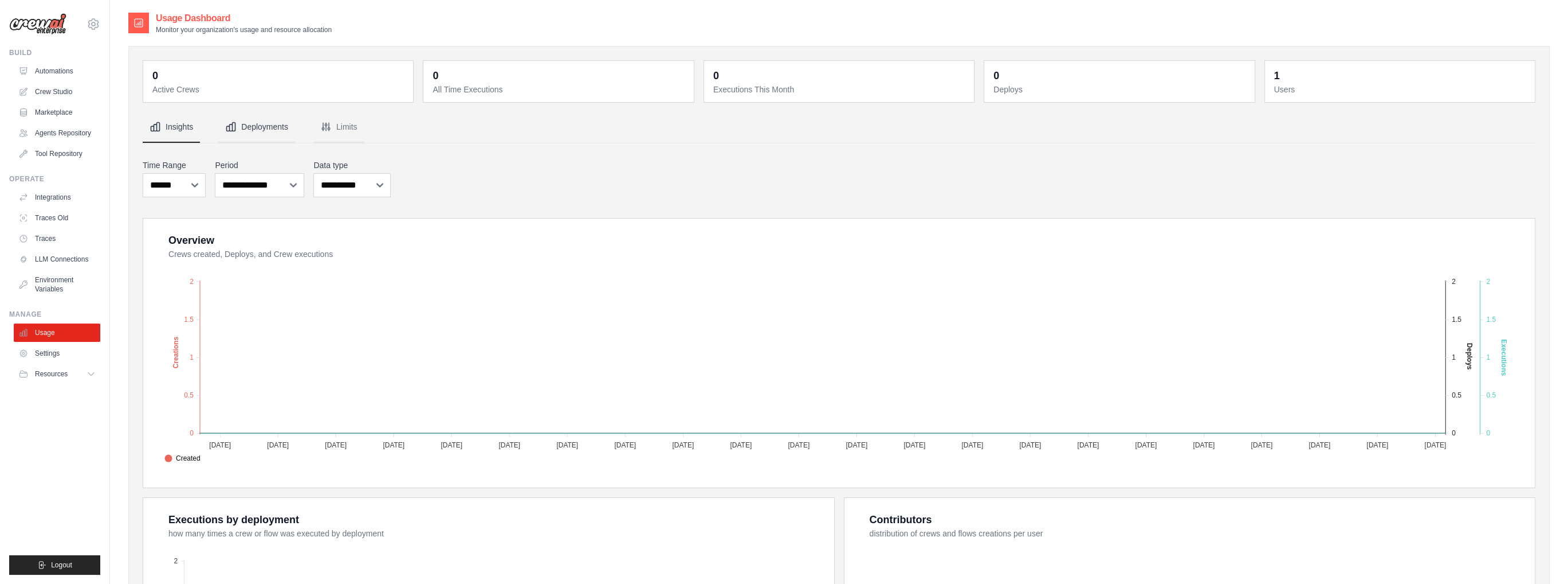
click at [261, 131] on button "Deployments" at bounding box center [257, 127] width 77 height 31
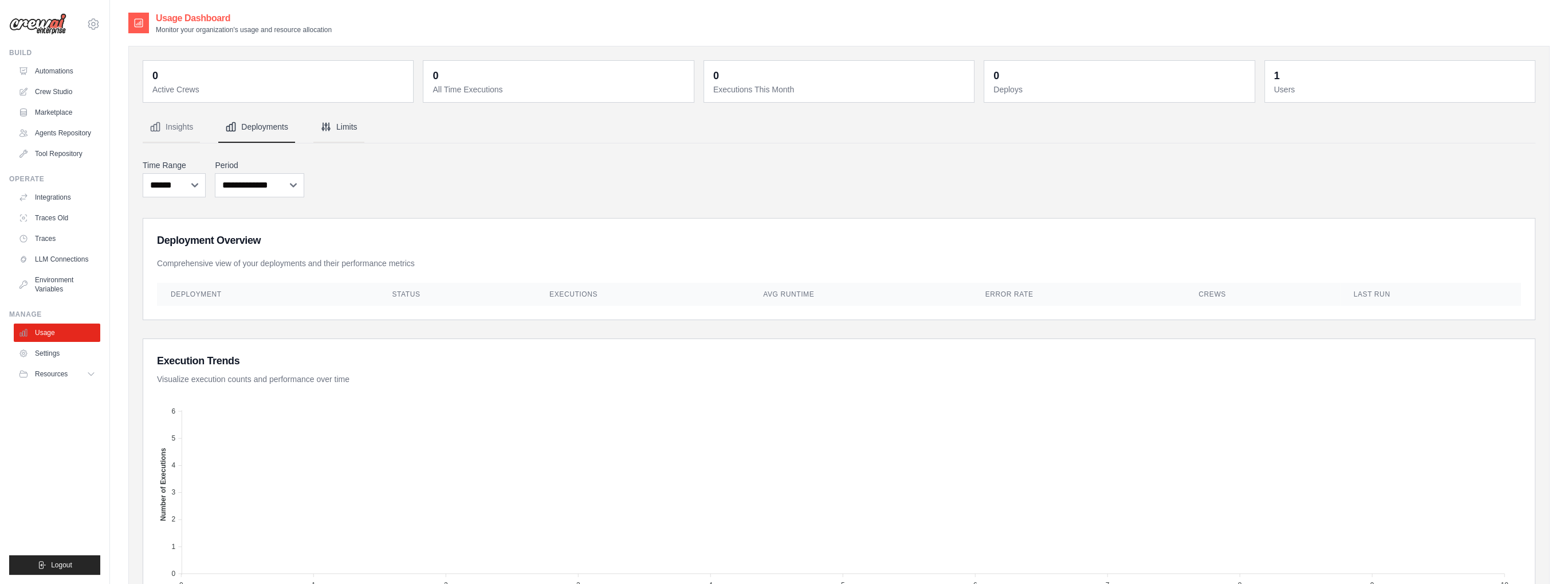
click at [334, 127] on button "Limits" at bounding box center [339, 127] width 51 height 31
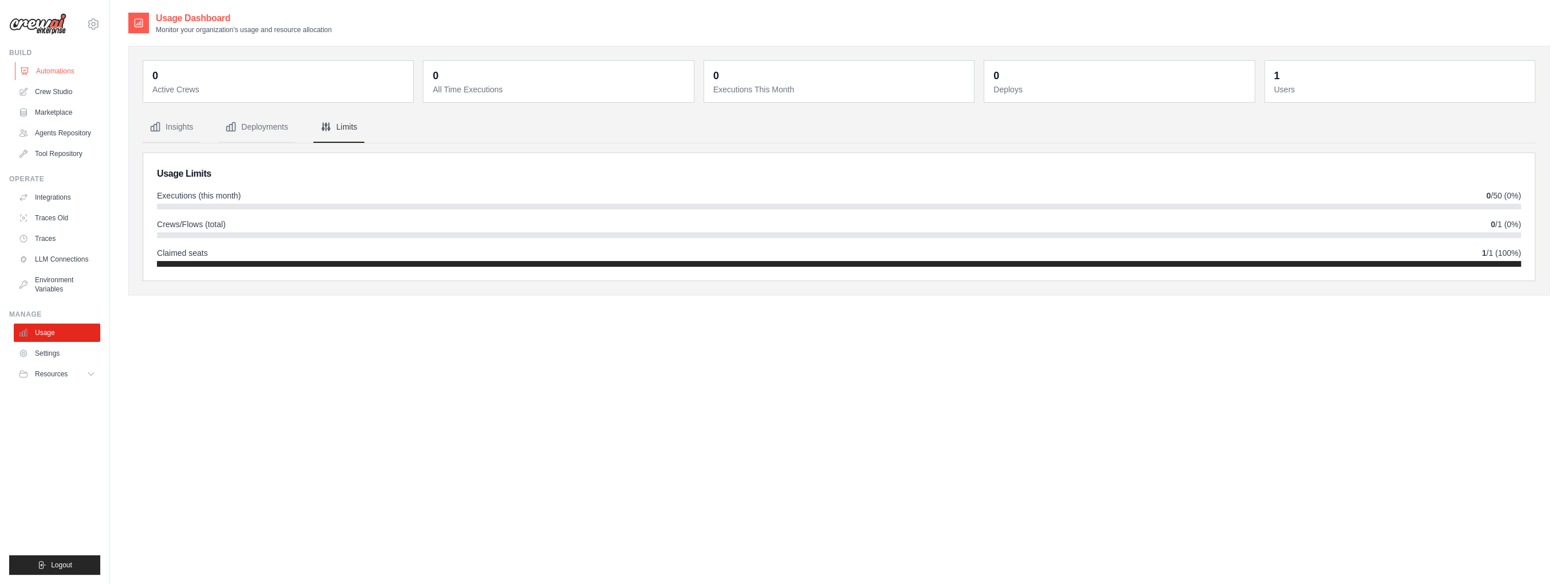
click at [70, 75] on link "Automations" at bounding box center [58, 71] width 86 height 19
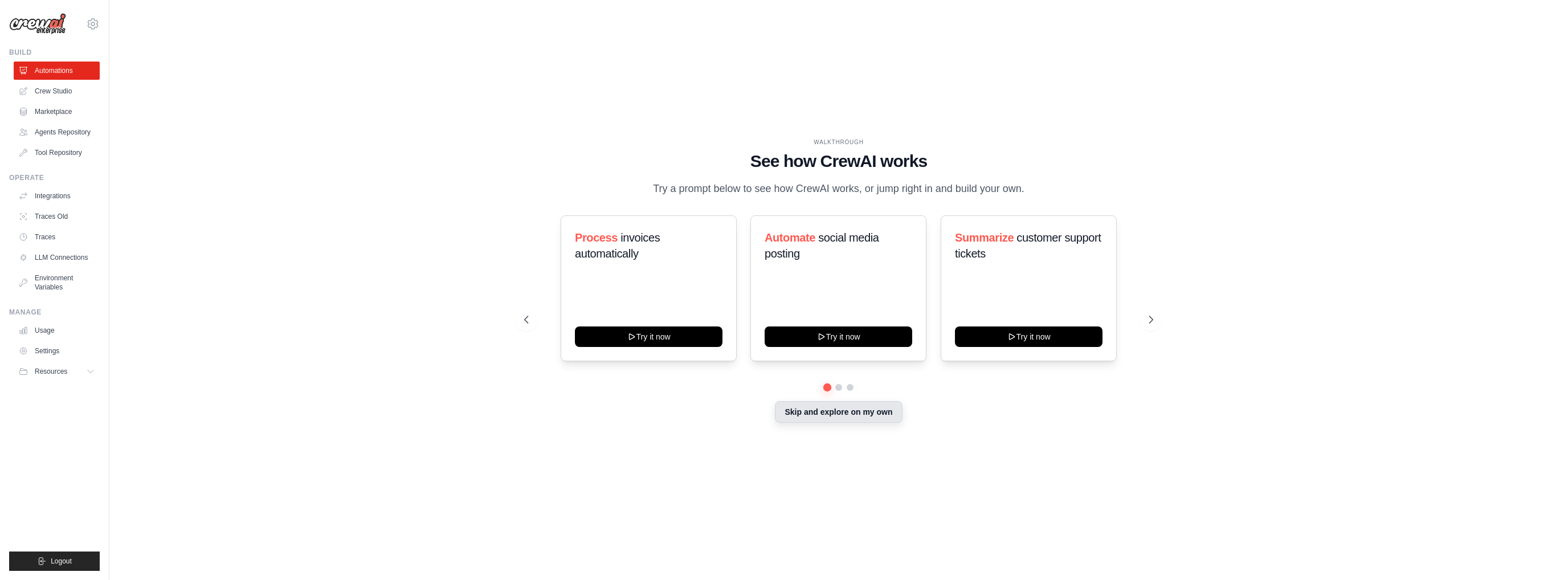
click at [793, 411] on button "Skip and explore on my own" at bounding box center [839, 411] width 127 height 21
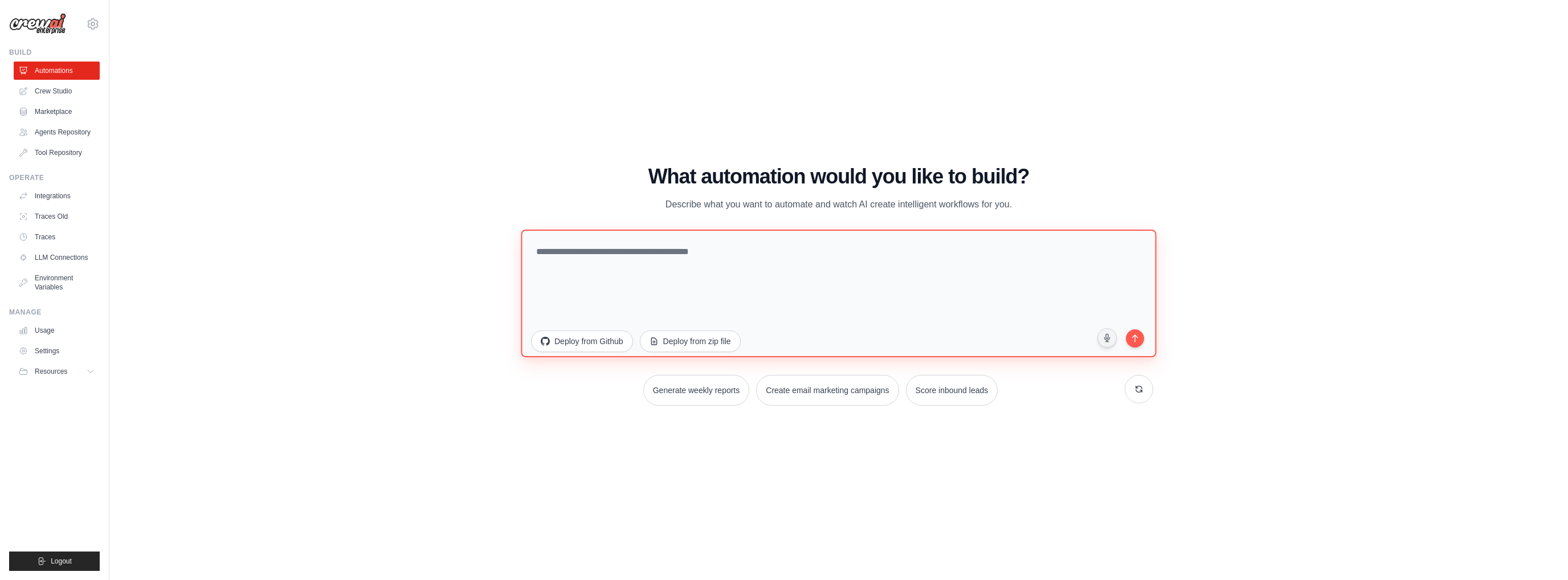
click at [557, 255] on textarea at bounding box center [838, 293] width 636 height 127
click at [627, 272] on textarea "**********" at bounding box center [838, 293] width 636 height 127
click at [911, 274] on textarea "**********" at bounding box center [838, 293] width 636 height 127
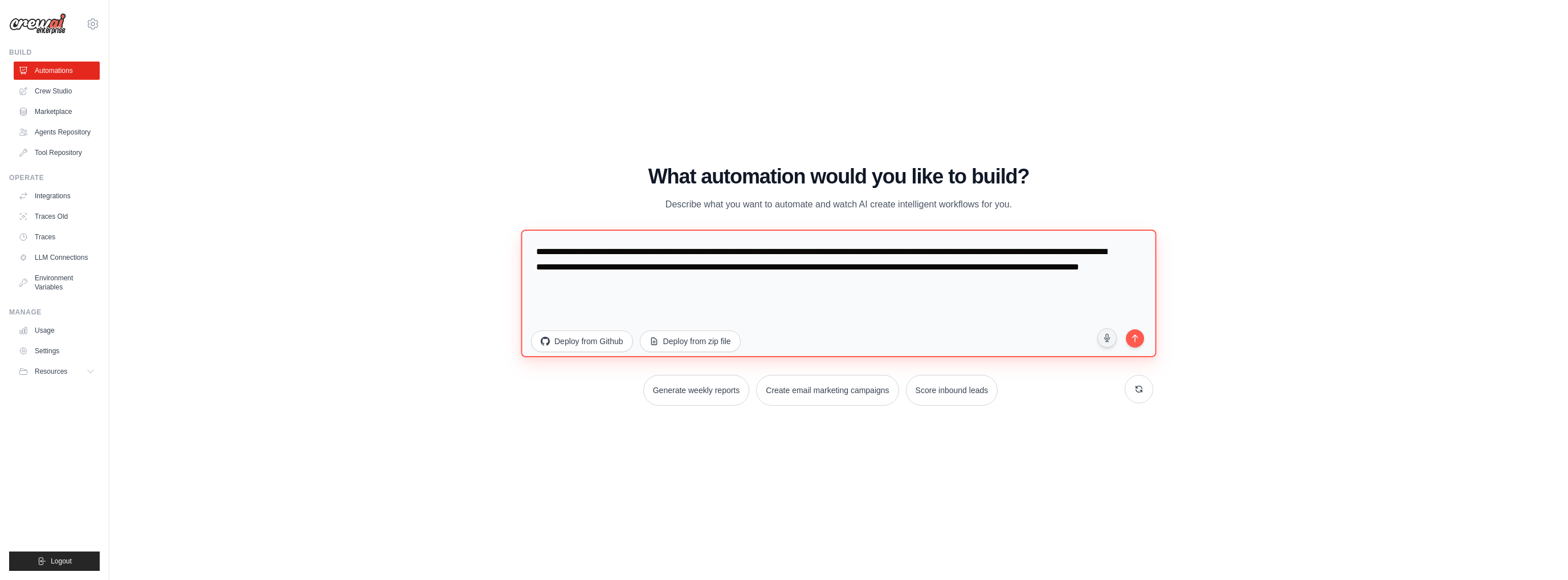
paste textarea "**********"
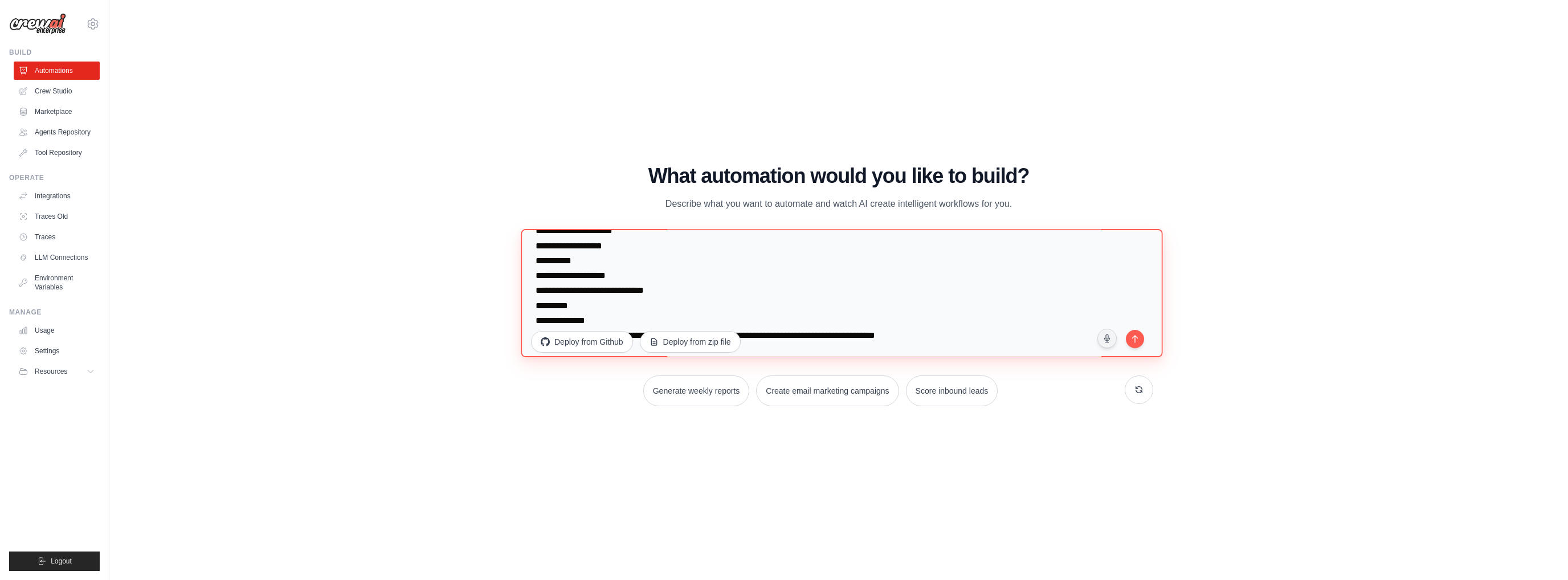
scroll to position [198, 0]
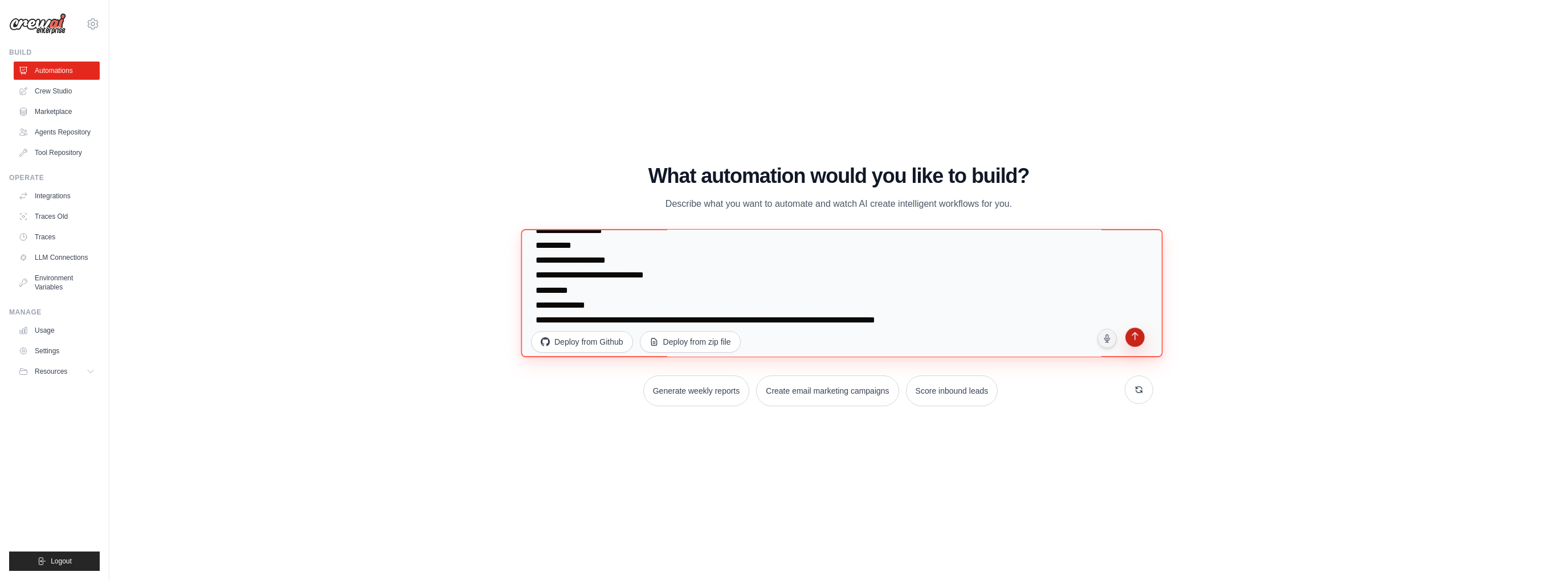
type textarea "**********"
click at [1140, 333] on icon "submit" at bounding box center [1135, 337] width 11 height 11
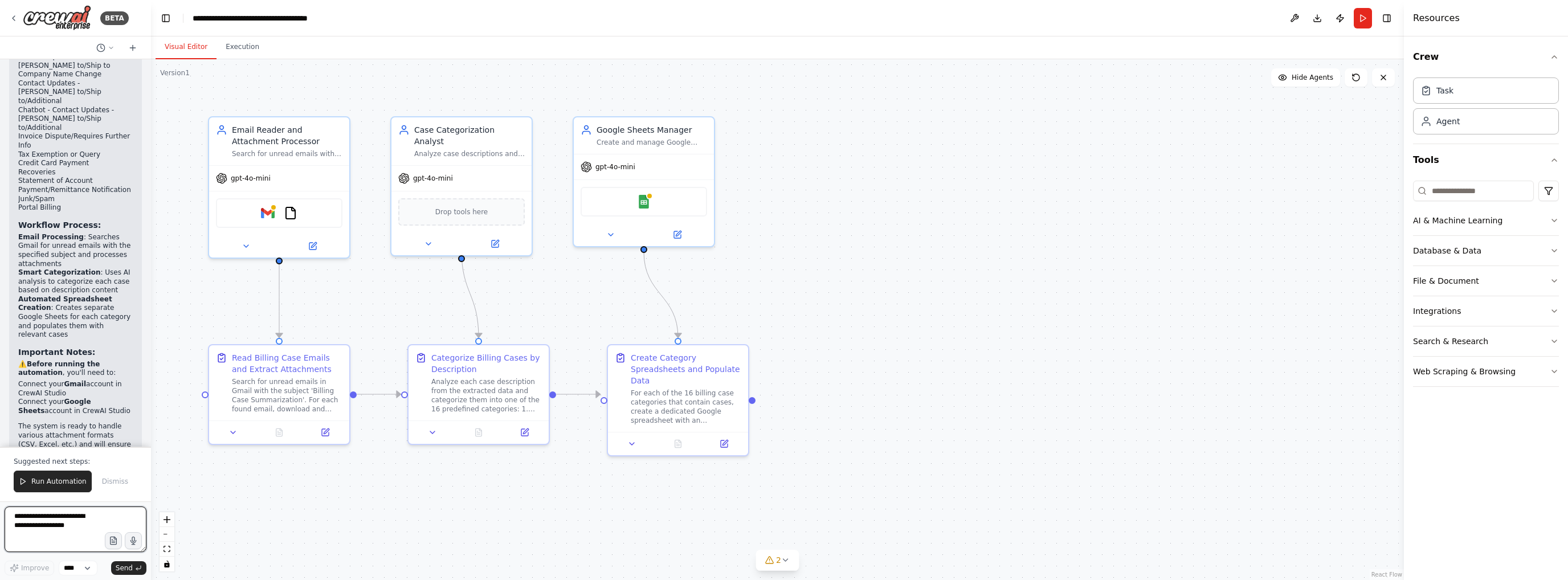
scroll to position [1813, 0]
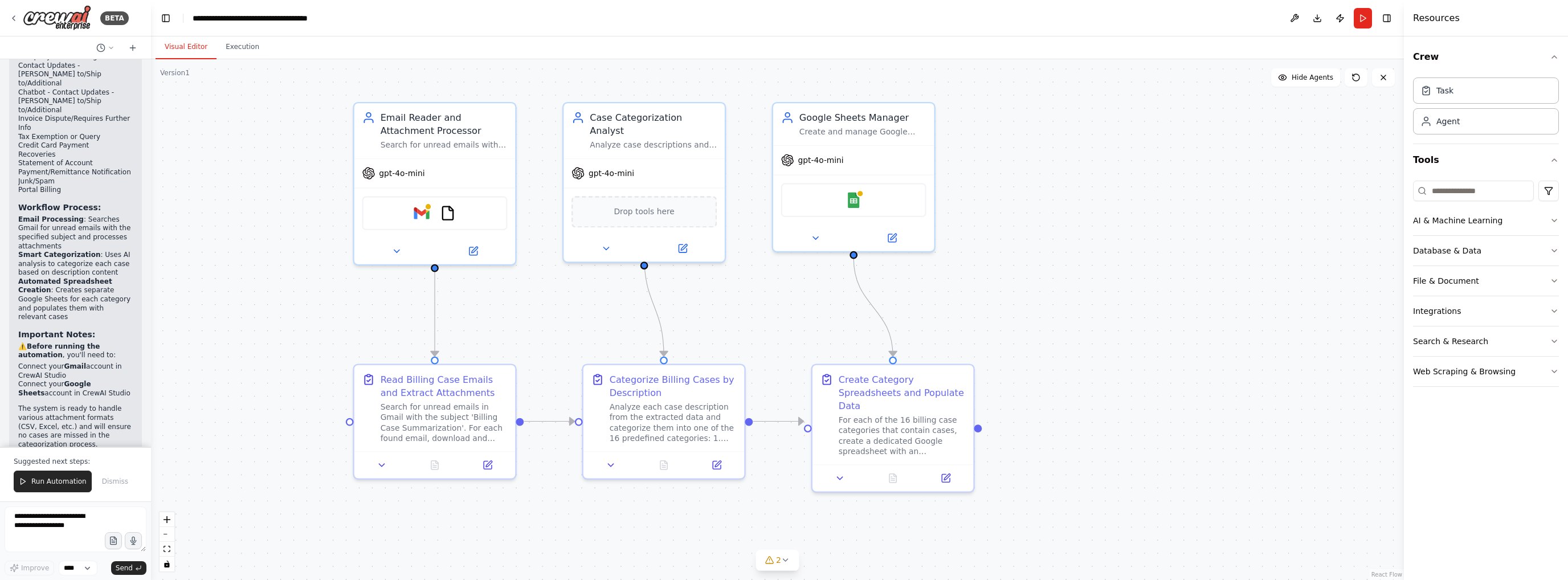
drag, startPoint x: 427, startPoint y: 313, endPoint x: 747, endPoint y: 316, distance: 320.0
click at [747, 316] on div ".deletable-edge-delete-btn { width: 20px; height: 20px; border: 0px solid #ffff…" at bounding box center [777, 319] width 1253 height 520
click at [433, 214] on div "Gmail FileReadTool" at bounding box center [436, 211] width 146 height 34
click at [397, 247] on icon at bounding box center [396, 249] width 5 height 3
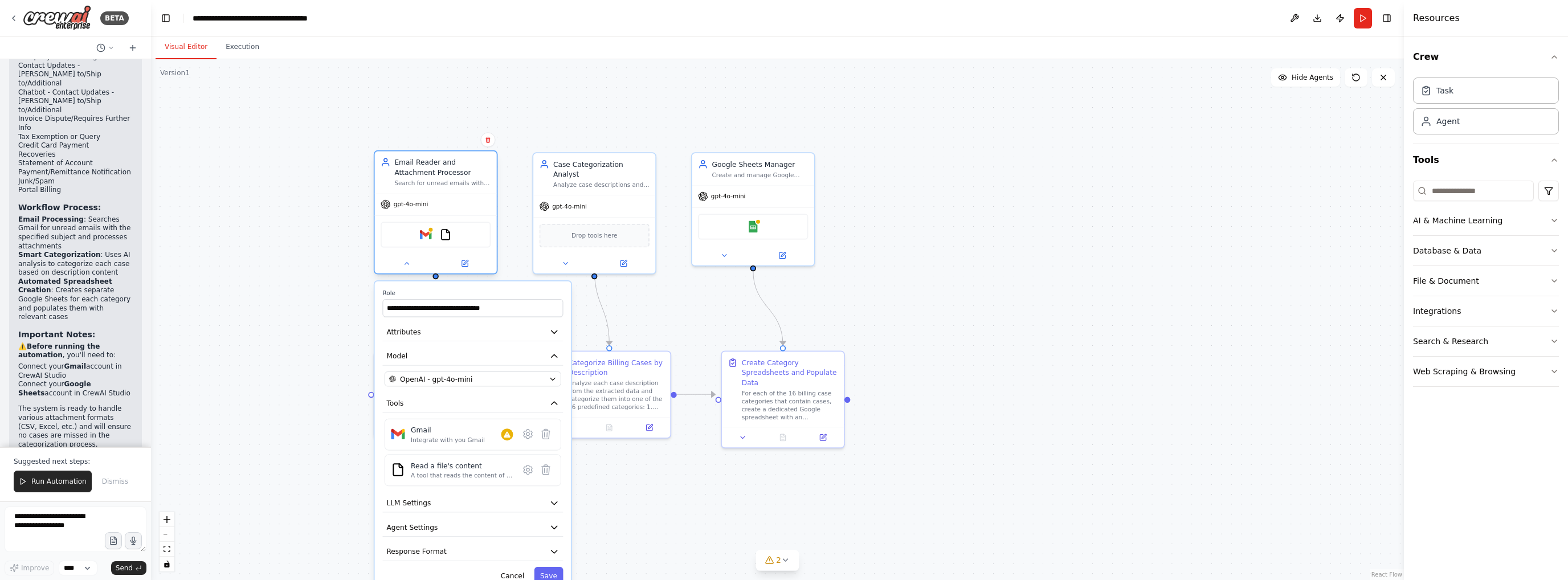
click at [465, 270] on div at bounding box center [436, 264] width 122 height 20
click at [467, 264] on icon at bounding box center [464, 263] width 5 height 5
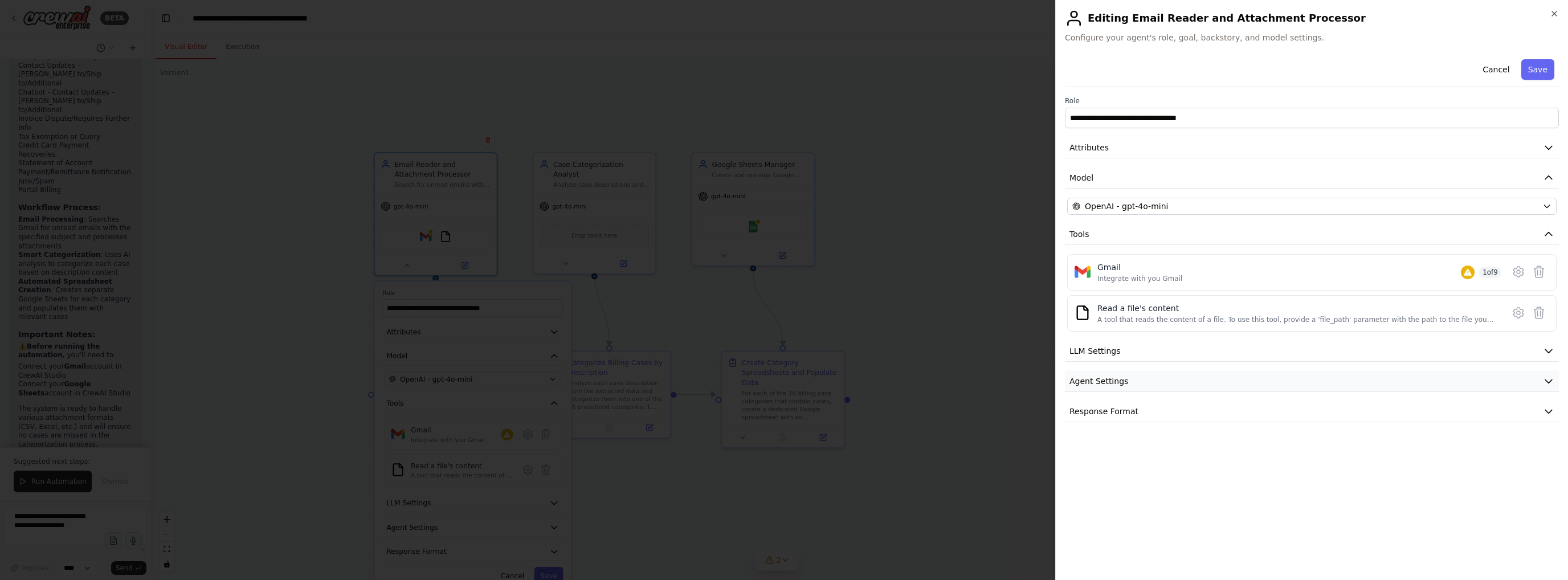
click at [1257, 374] on button "Agent Settings" at bounding box center [1312, 382] width 494 height 21
click at [1409, 278] on div "Gmail Integrate with you Gmail 1 of 9" at bounding box center [1300, 272] width 404 height 21
click at [1520, 272] on icon at bounding box center [1519, 272] width 14 height 14
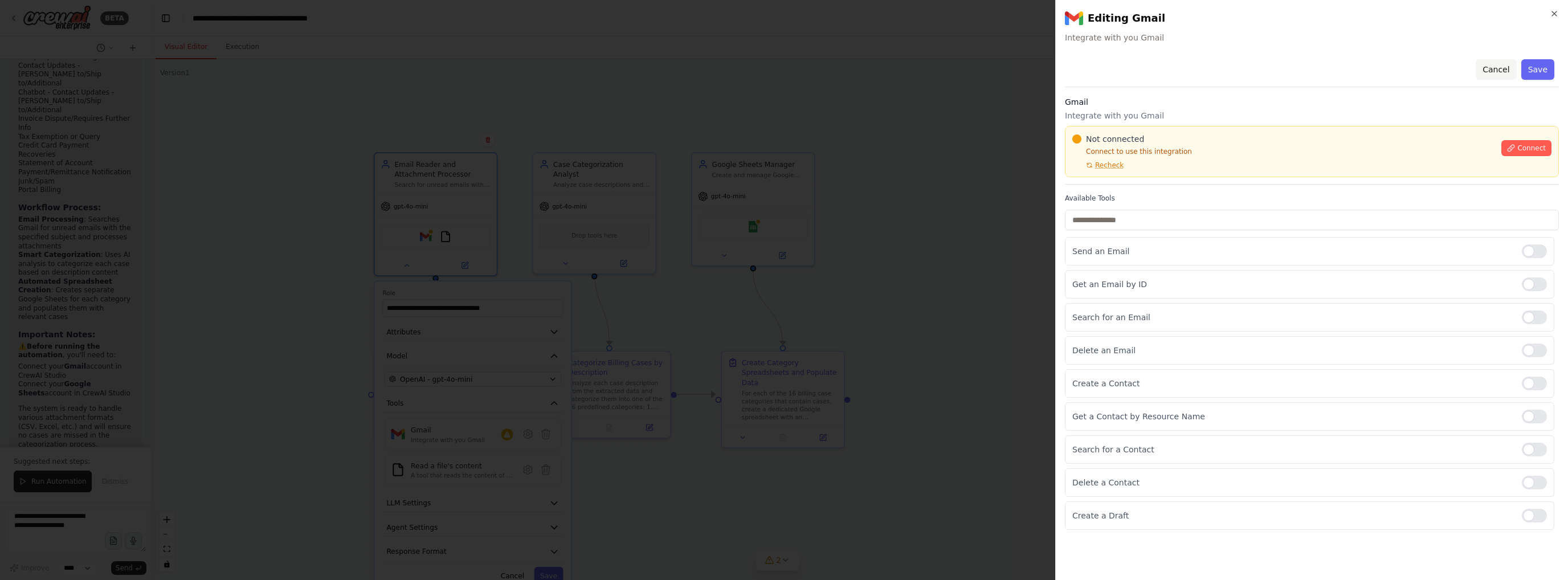
click at [1496, 71] on button "Cancel" at bounding box center [1496, 69] width 41 height 21
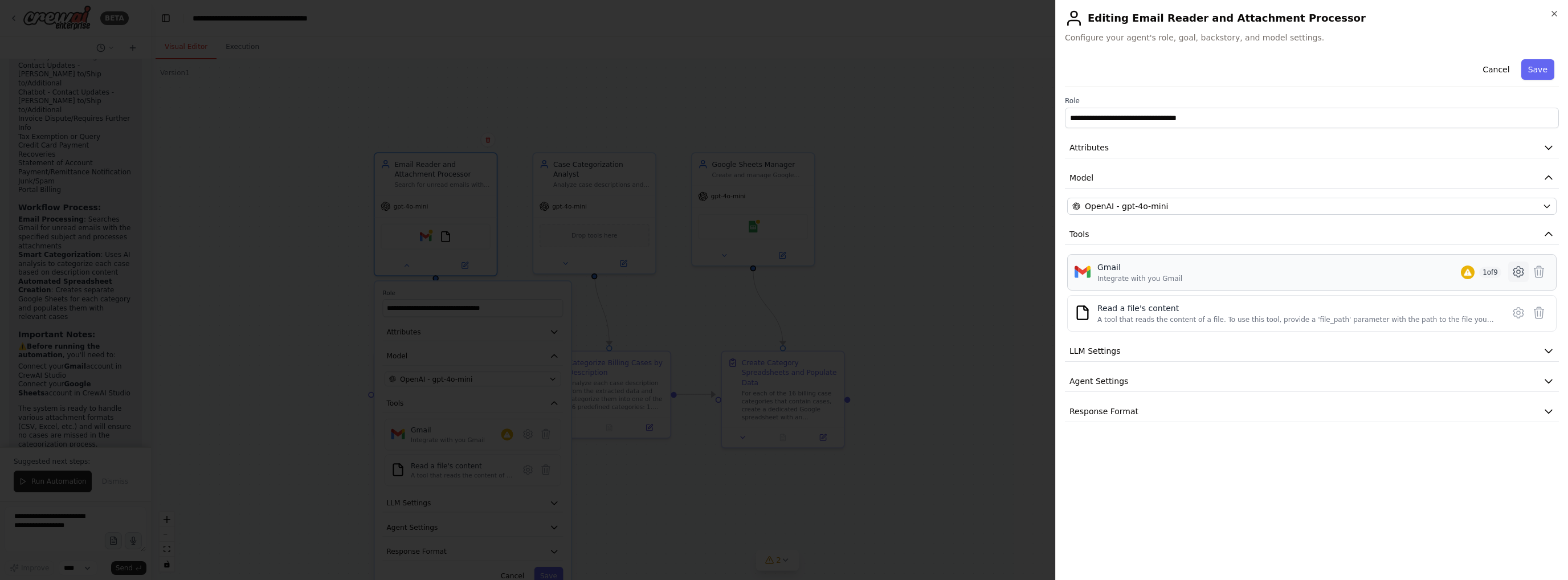
click at [1522, 272] on icon at bounding box center [1519, 272] width 14 height 14
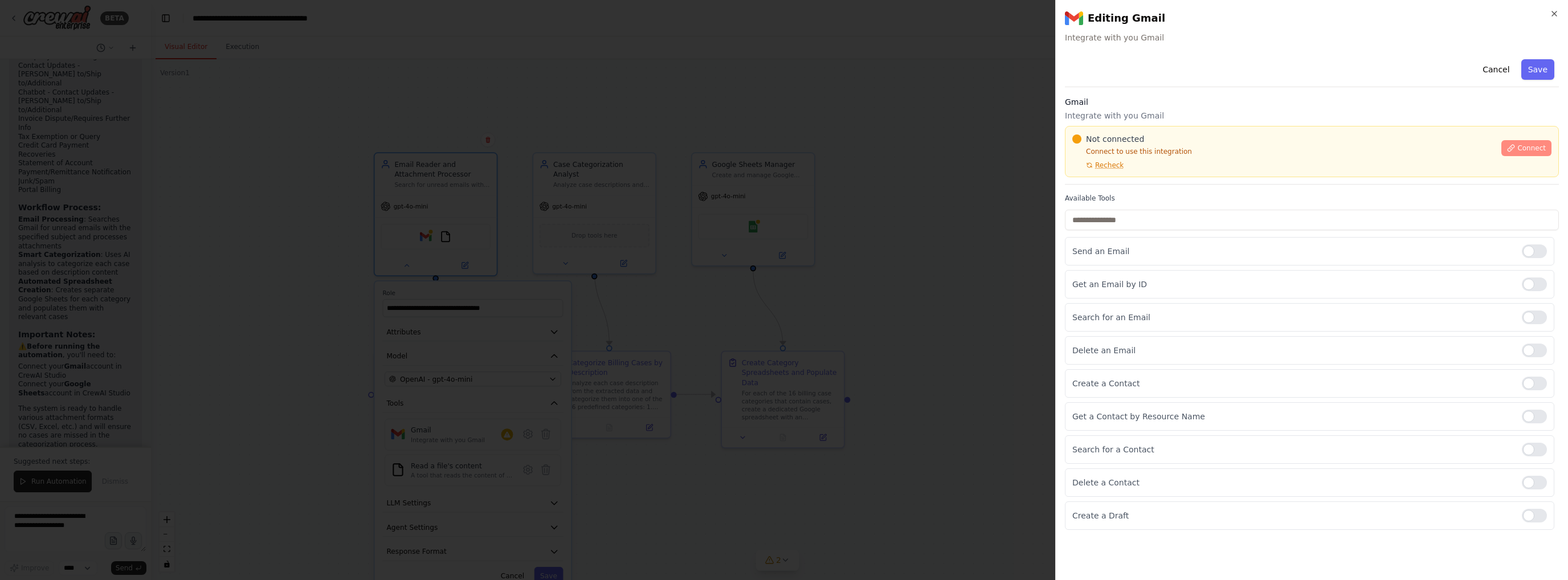
click at [1527, 147] on span "Connect" at bounding box center [1531, 148] width 28 height 9
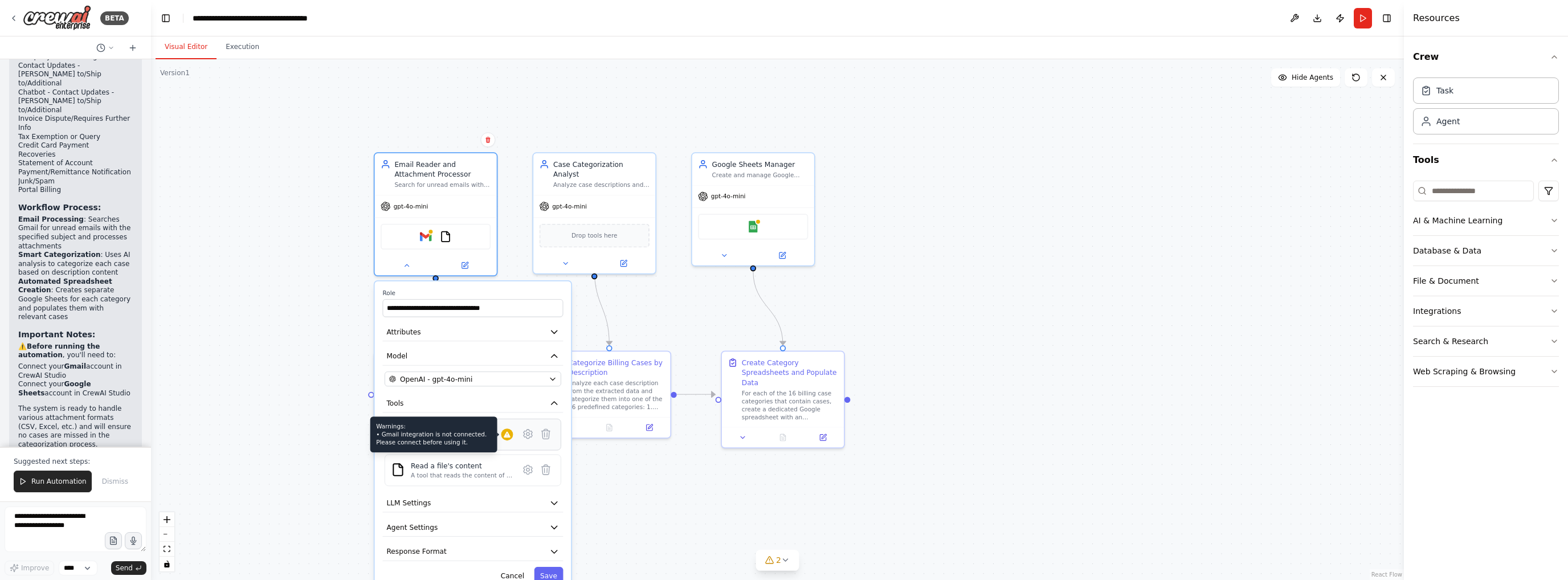
click at [509, 434] on icon at bounding box center [507, 434] width 7 height 5
click at [529, 434] on icon at bounding box center [528, 434] width 8 height 9
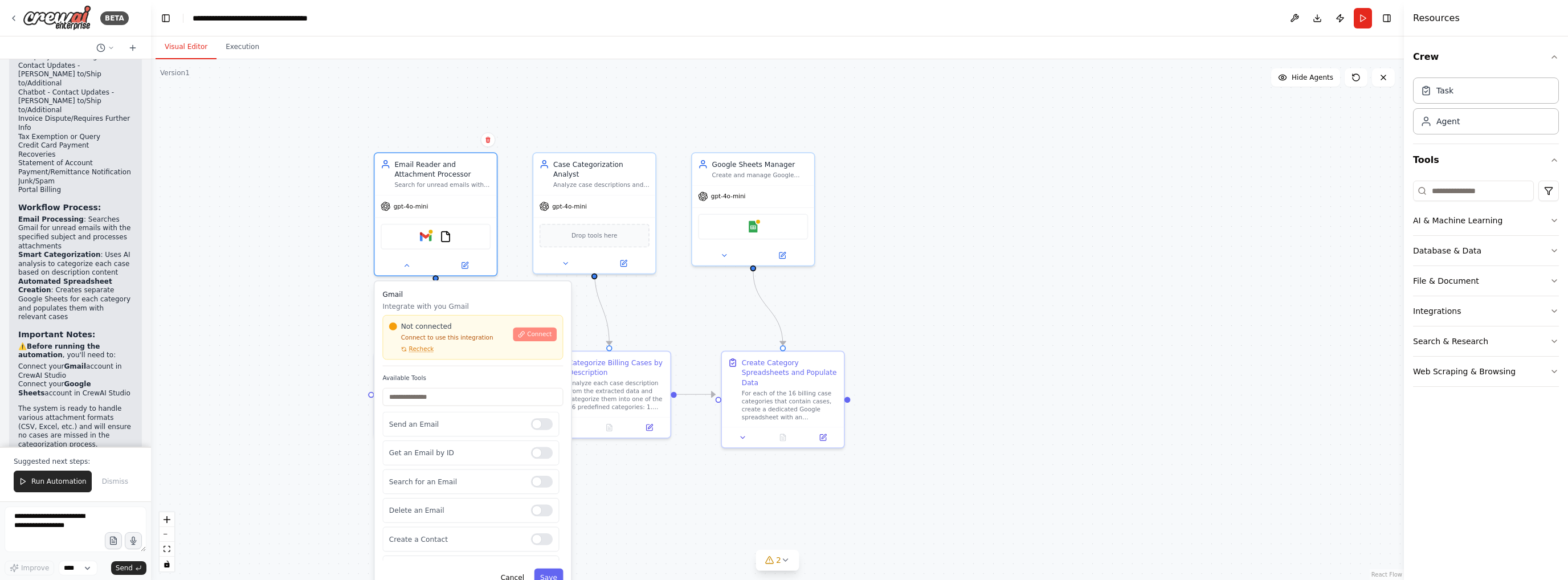
click at [538, 339] on button "Connect" at bounding box center [535, 334] width 43 height 14
click at [415, 350] on span "Recheck" at bounding box center [422, 349] width 25 height 8
click at [522, 336] on icon at bounding box center [521, 334] width 5 height 5
click at [760, 231] on div "Google Sheets" at bounding box center [753, 224] width 110 height 25
click at [769, 215] on div "Google Sheets" at bounding box center [753, 224] width 110 height 25
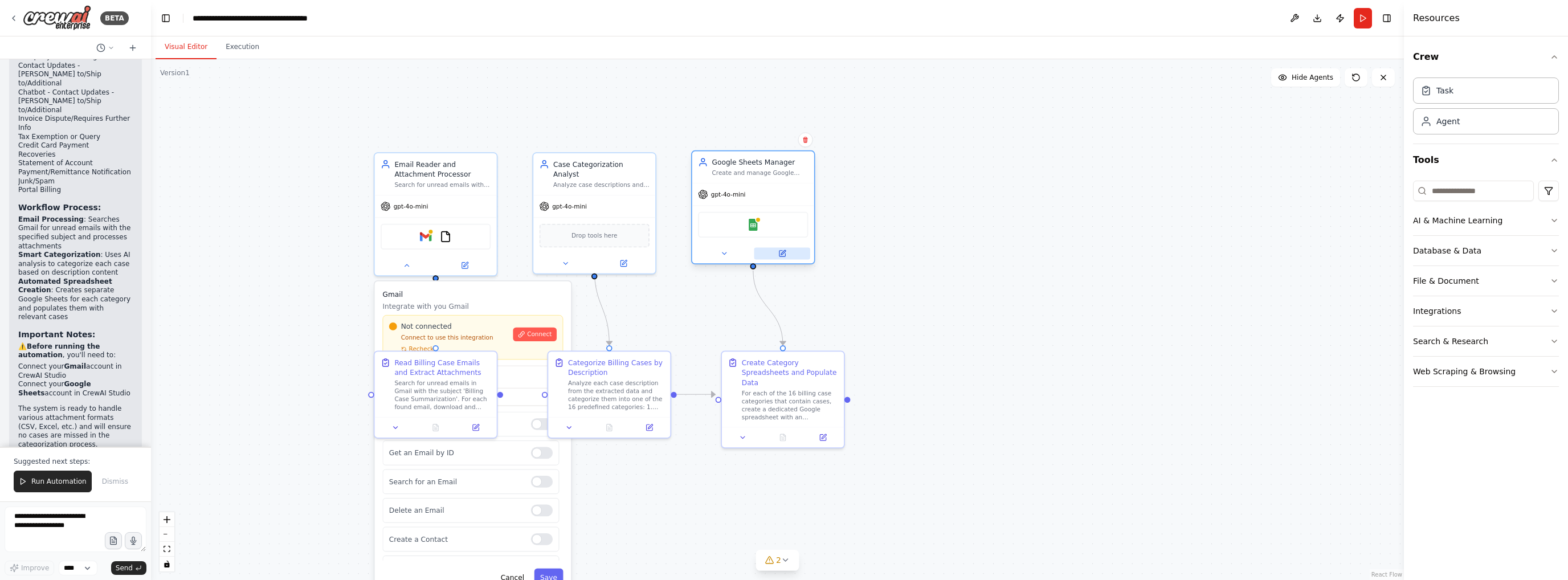
click at [787, 254] on button at bounding box center [782, 254] width 56 height 12
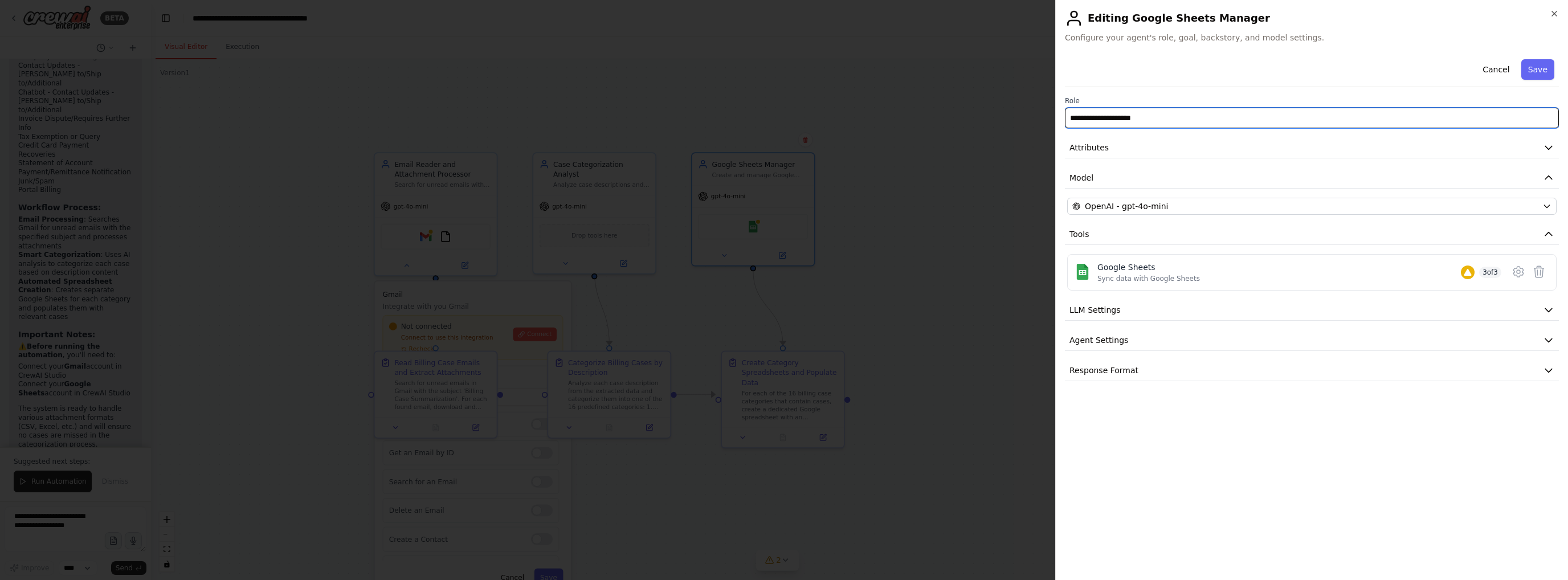
click at [1505, 109] on input "**********" at bounding box center [1312, 117] width 494 height 21
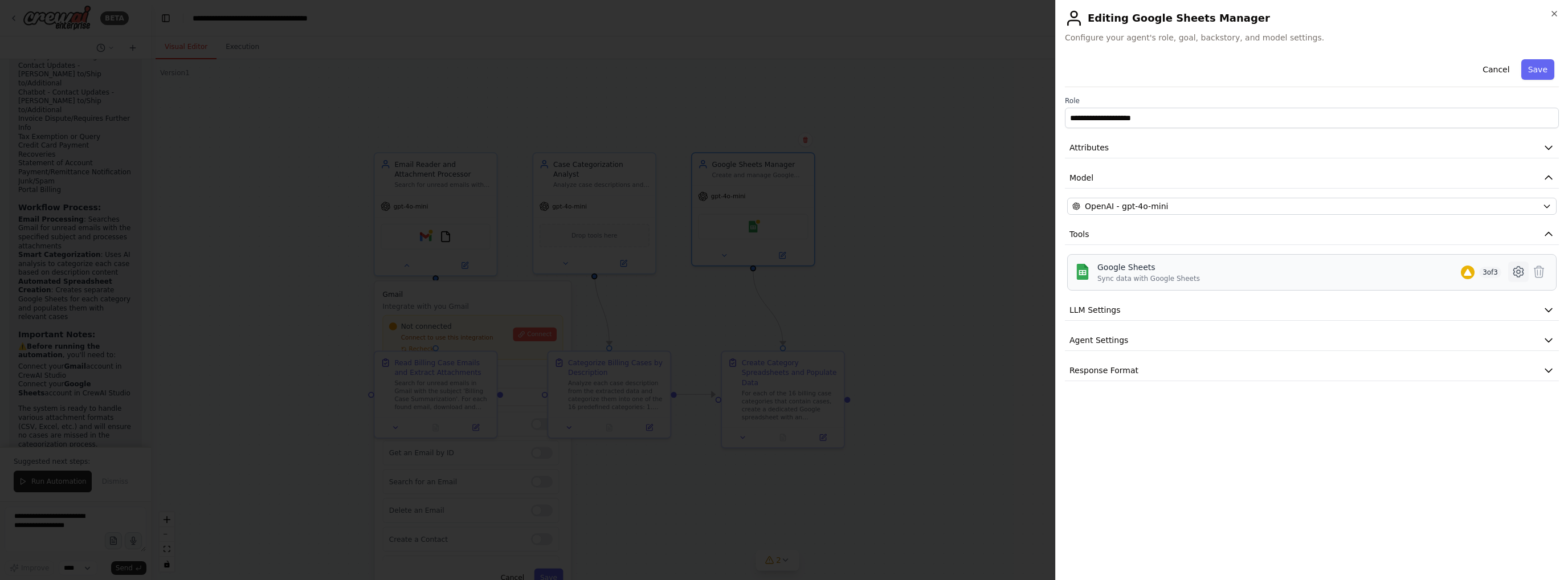
click at [1520, 270] on icon at bounding box center [1519, 272] width 14 height 14
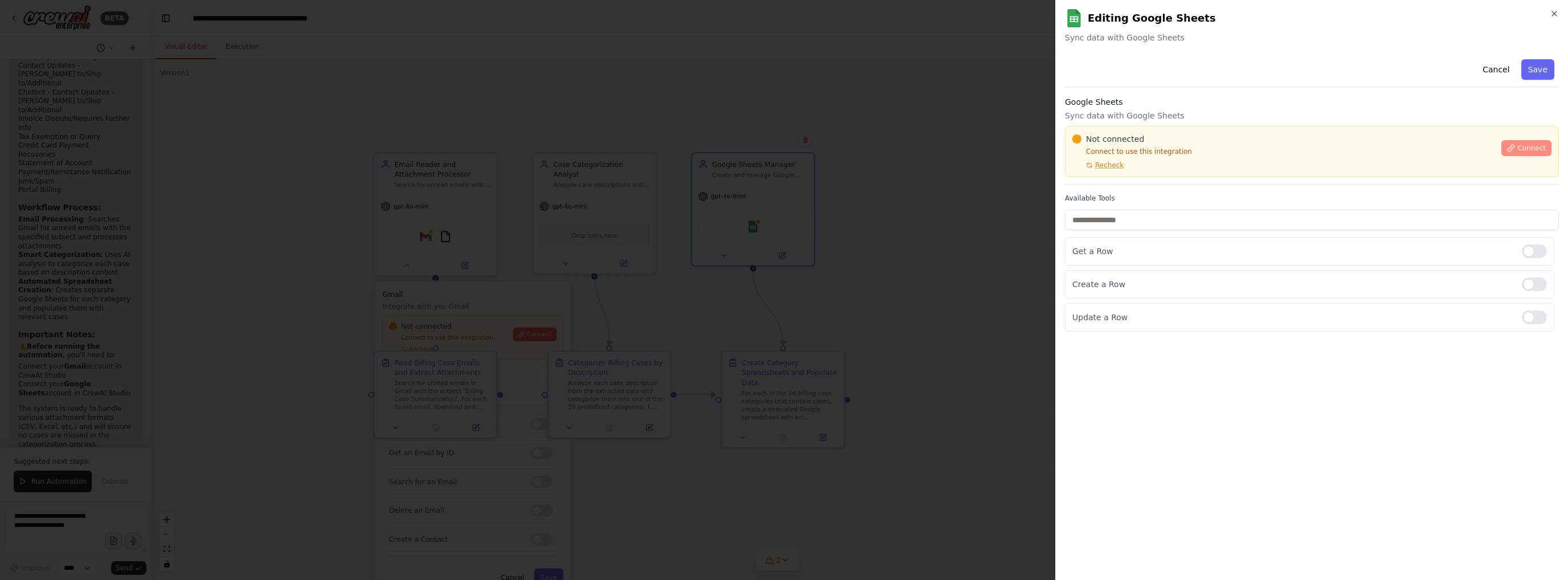
click at [1515, 146] on icon at bounding box center [1511, 148] width 6 height 6
click at [918, 195] on div at bounding box center [784, 290] width 1568 height 580
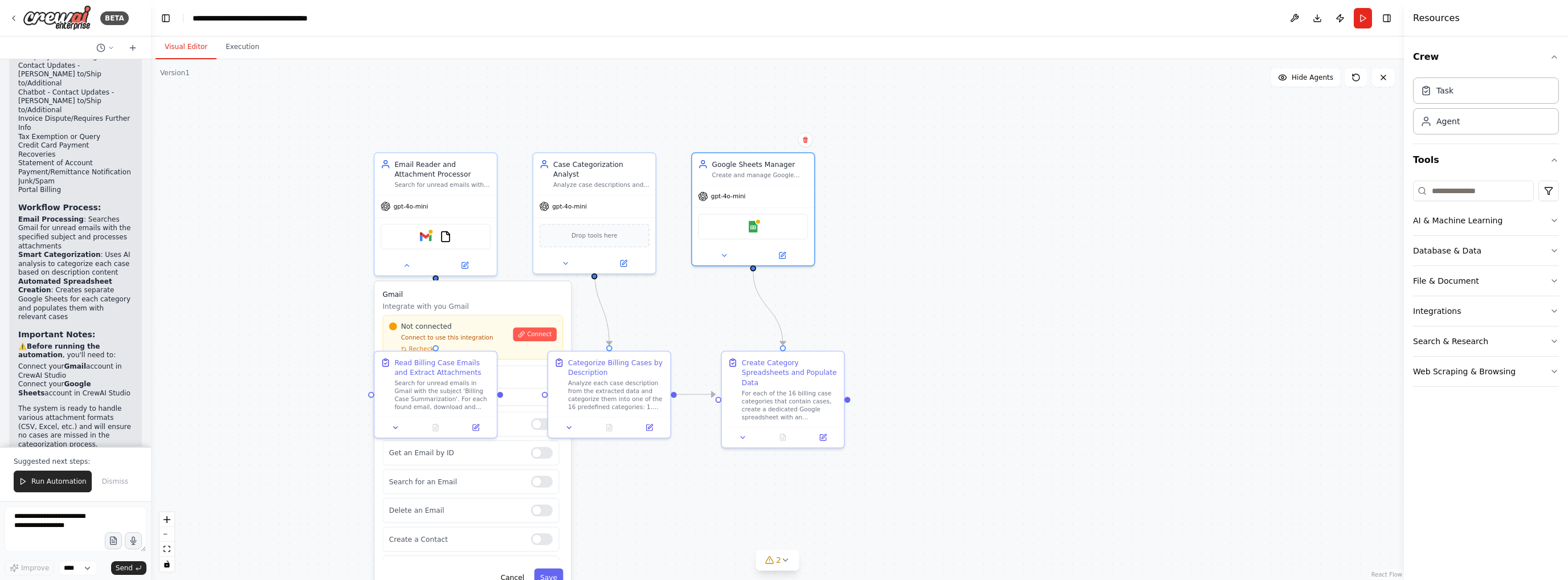
click at [745, 323] on div ".deletable-edge-delete-btn { width: 20px; height: 20px; border: 0px solid #ffff…" at bounding box center [777, 319] width 1253 height 520
click at [669, 500] on div ".deletable-edge-delete-btn { width: 20px; height: 20px; border: 0px solid #ffff…" at bounding box center [777, 319] width 1253 height 520
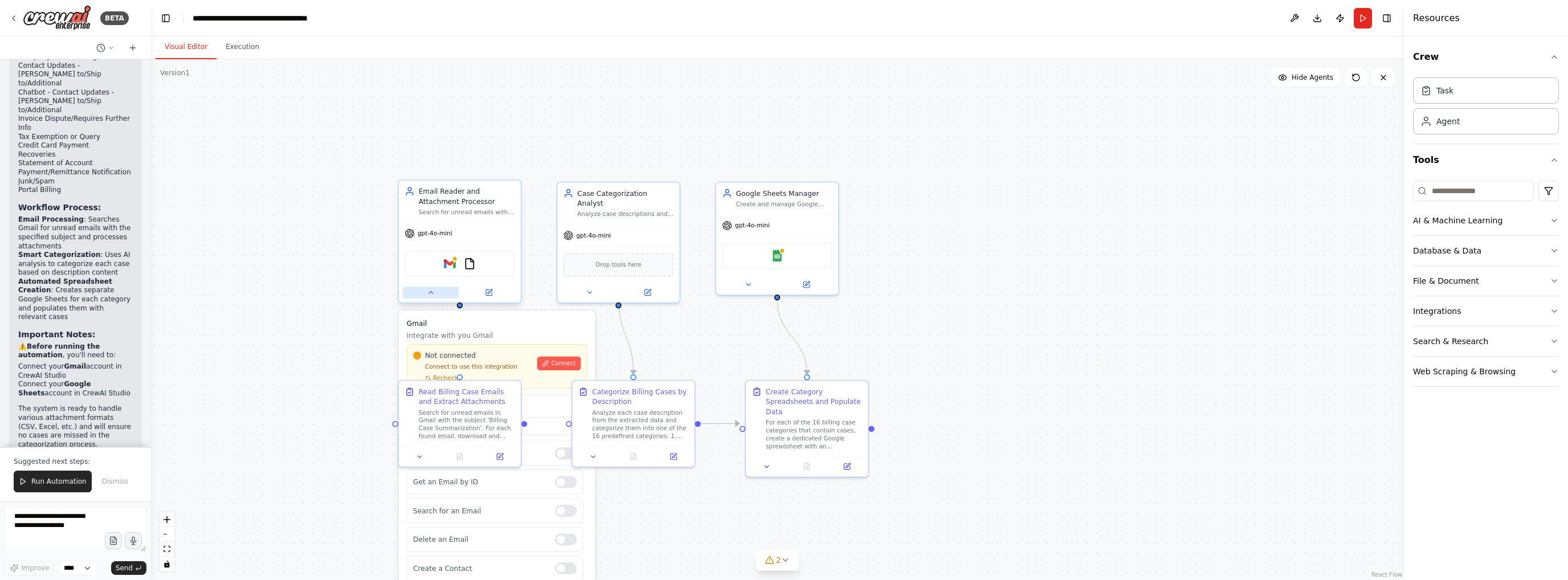
click at [431, 293] on icon at bounding box center [431, 292] width 8 height 8
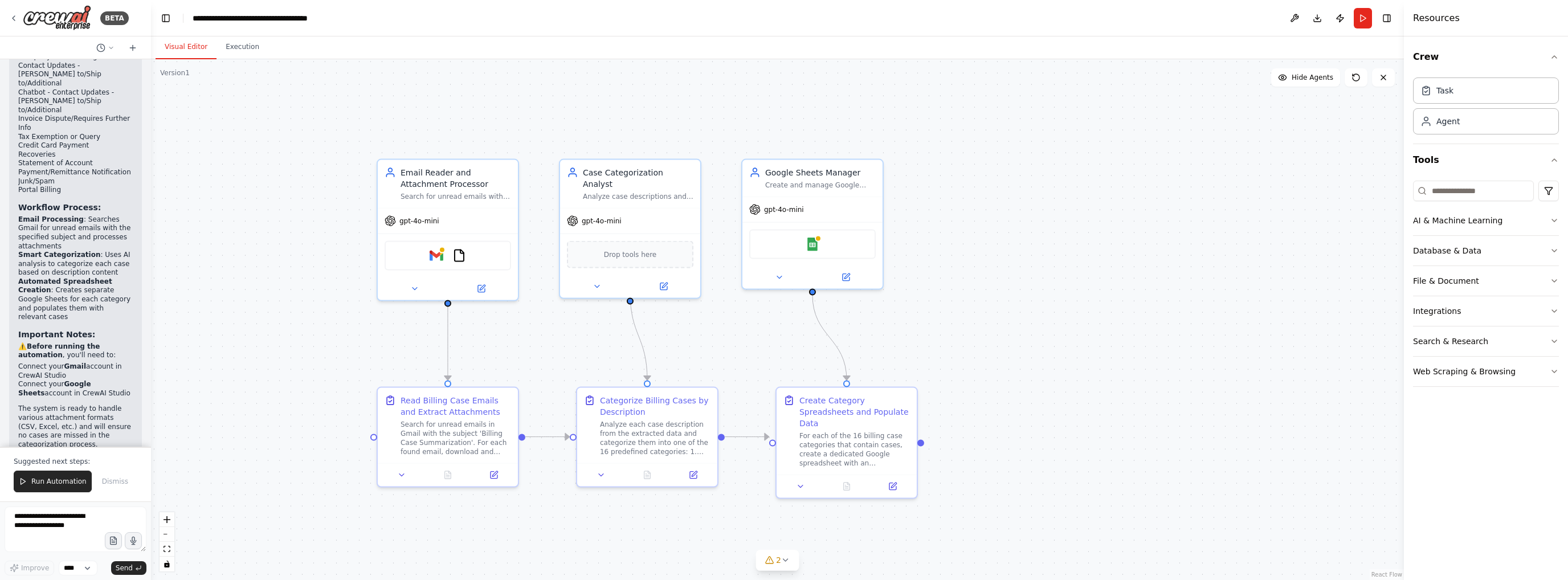
drag, startPoint x: 554, startPoint y: 336, endPoint x: 590, endPoint y: 320, distance: 39.4
drag, startPoint x: 590, startPoint y: 320, endPoint x: 545, endPoint y: 342, distance: 50.1
click at [545, 342] on div ".deletable-edge-delete-btn { width: 20px; height: 20px; border: 0px solid #ffff…" at bounding box center [777, 319] width 1253 height 520
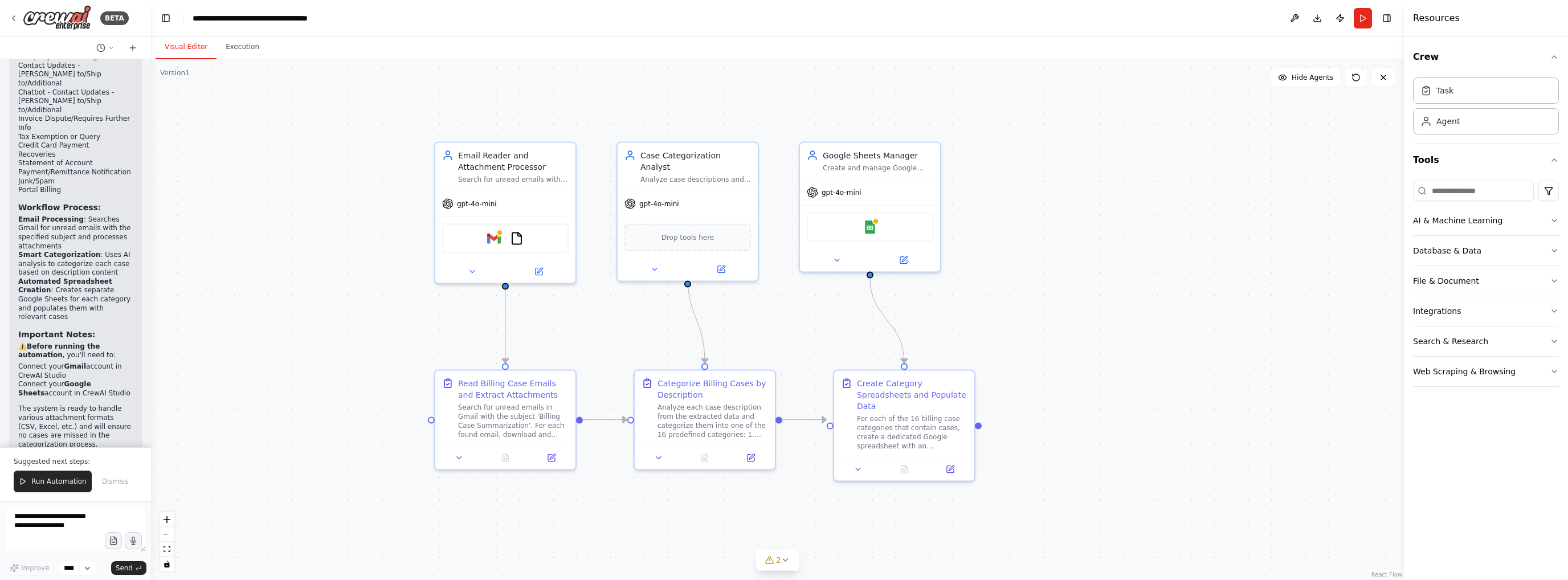
drag, startPoint x: 541, startPoint y: 347, endPoint x: 597, endPoint y: 329, distance: 58.8
click at [597, 329] on div ".deletable-edge-delete-btn { width: 20px; height: 20px; border: 0px solid #ffff…" at bounding box center [777, 319] width 1253 height 520
